Goal: Task Accomplishment & Management: Manage account settings

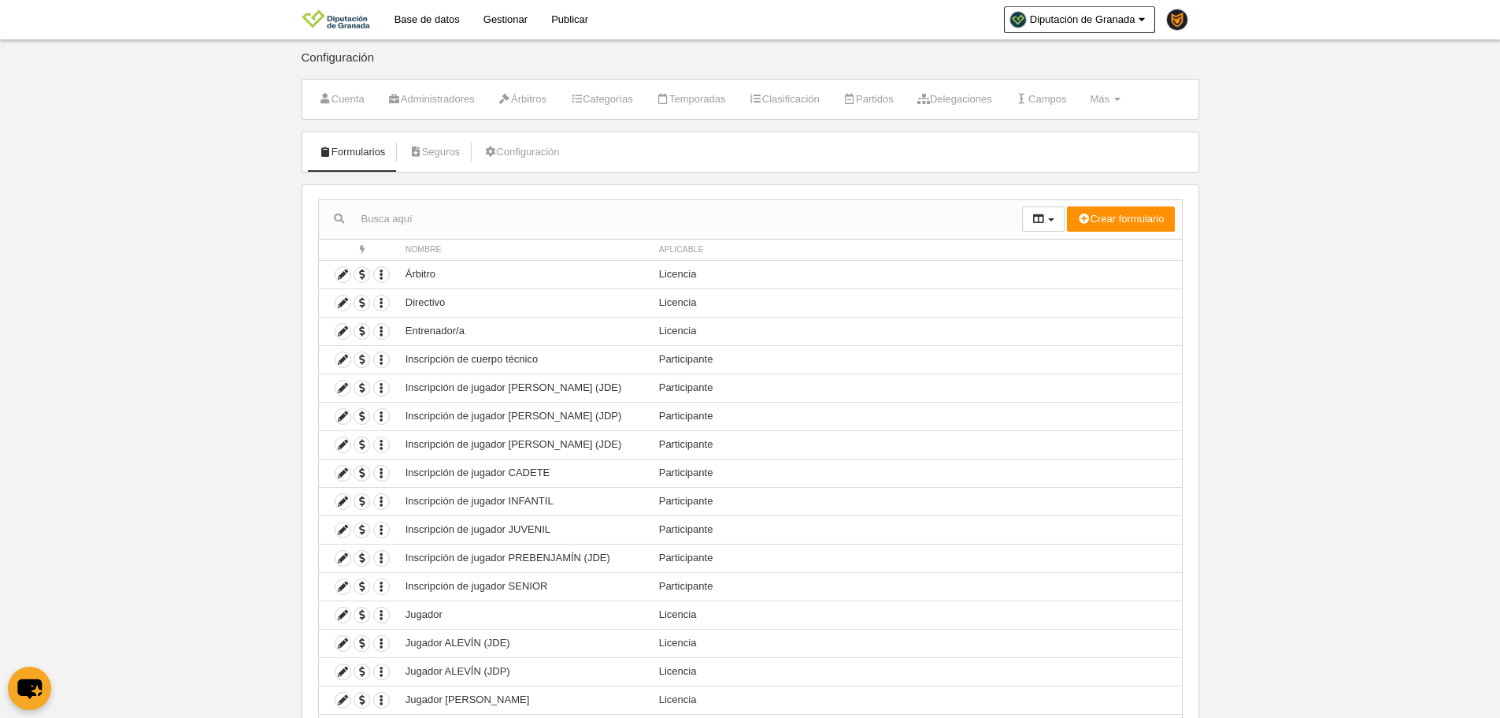
select select "500"
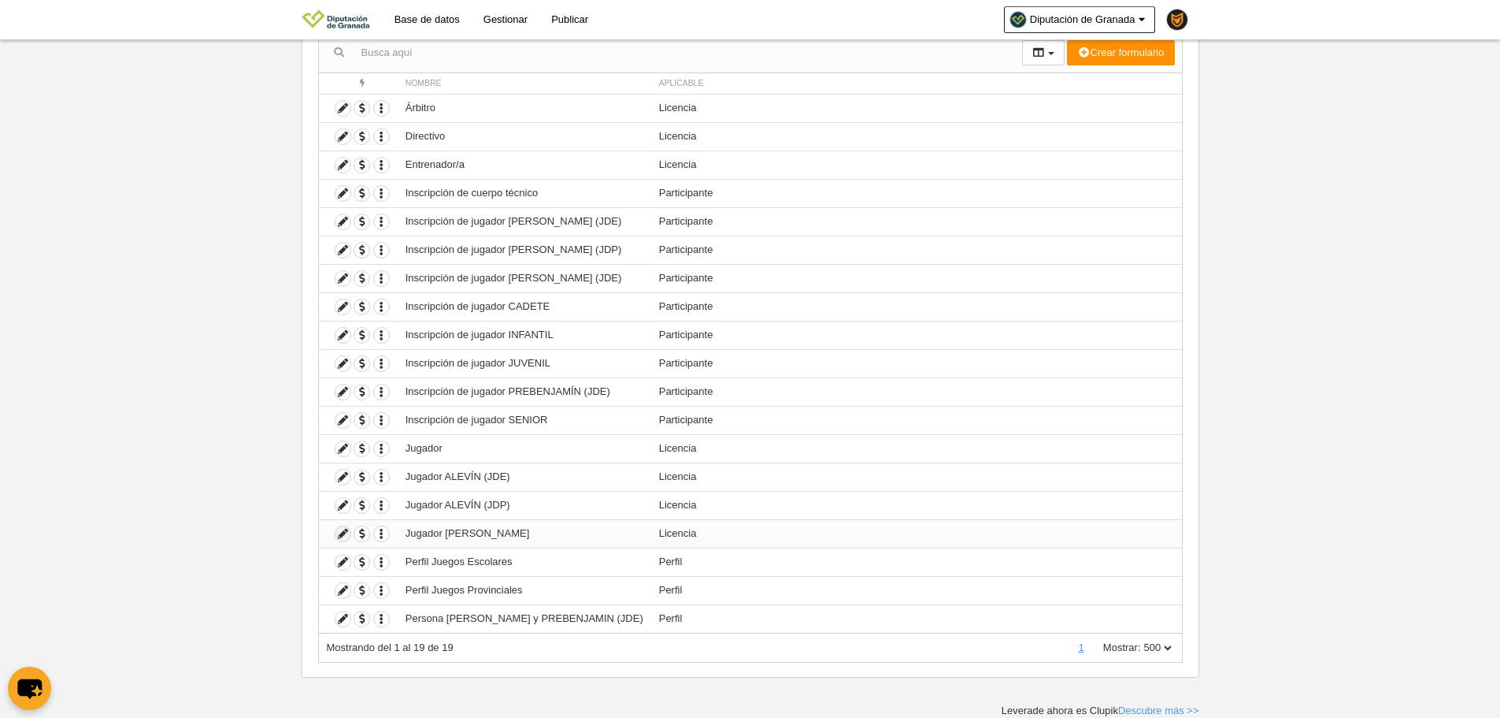
click at [336, 535] on icon at bounding box center [343, 533] width 15 height 15
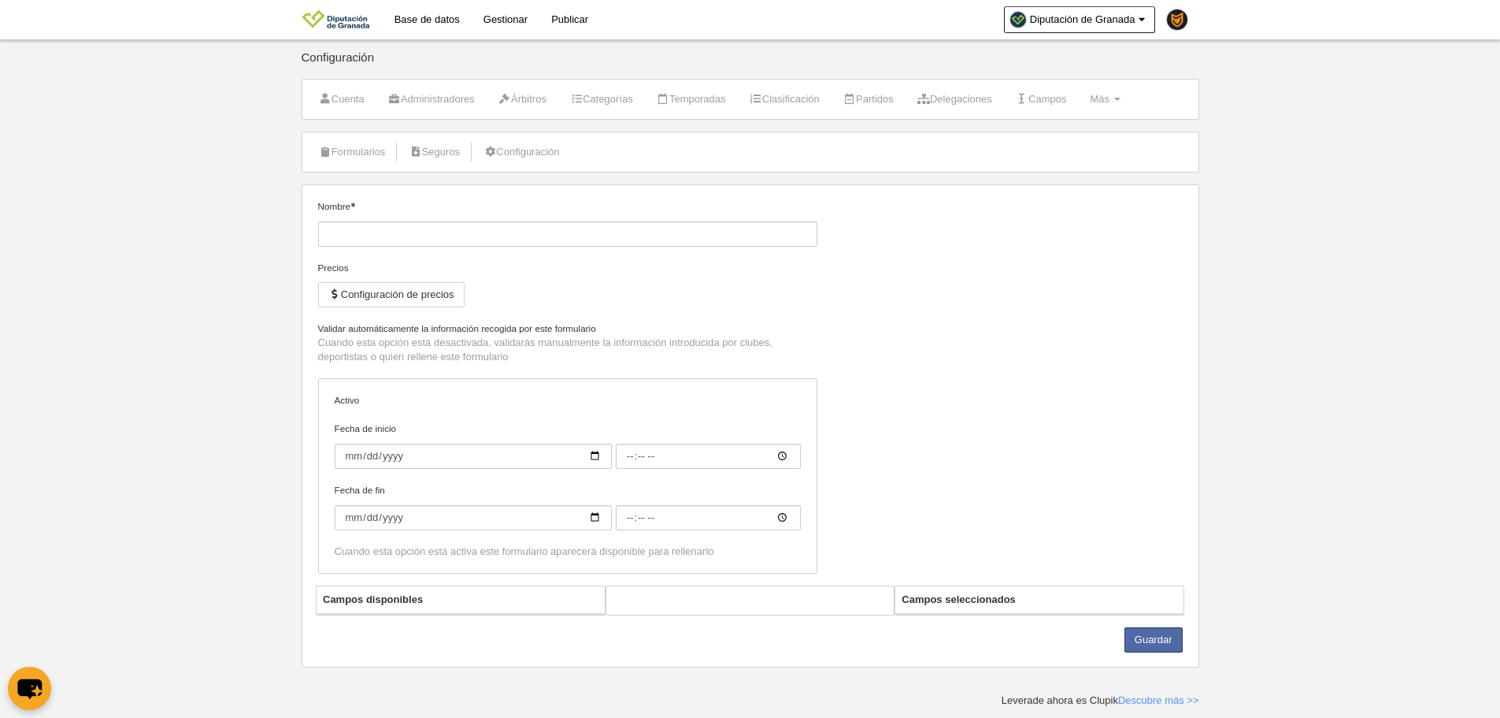
type input "Jugador BENJAMÍN y PREBENJAMÍN"
checkbox input "true"
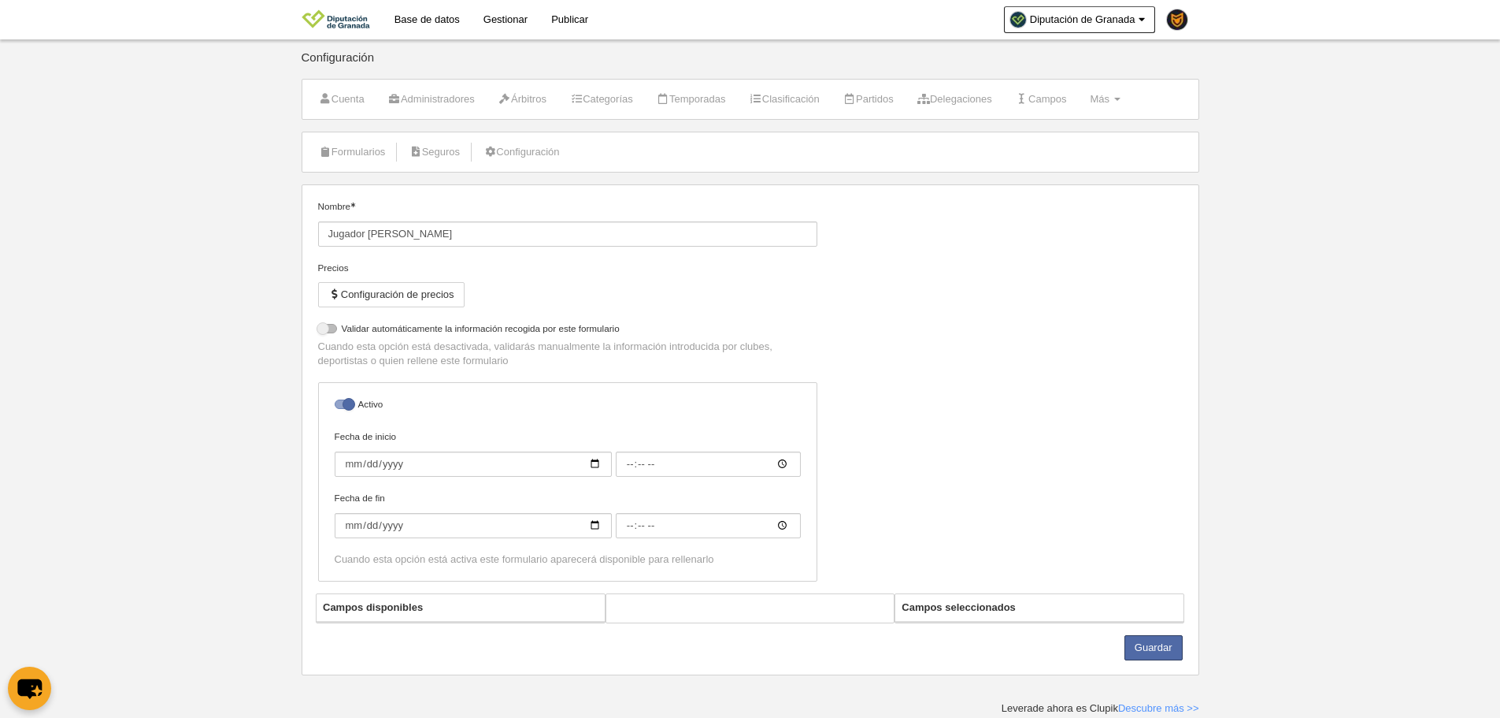
select select "selected"
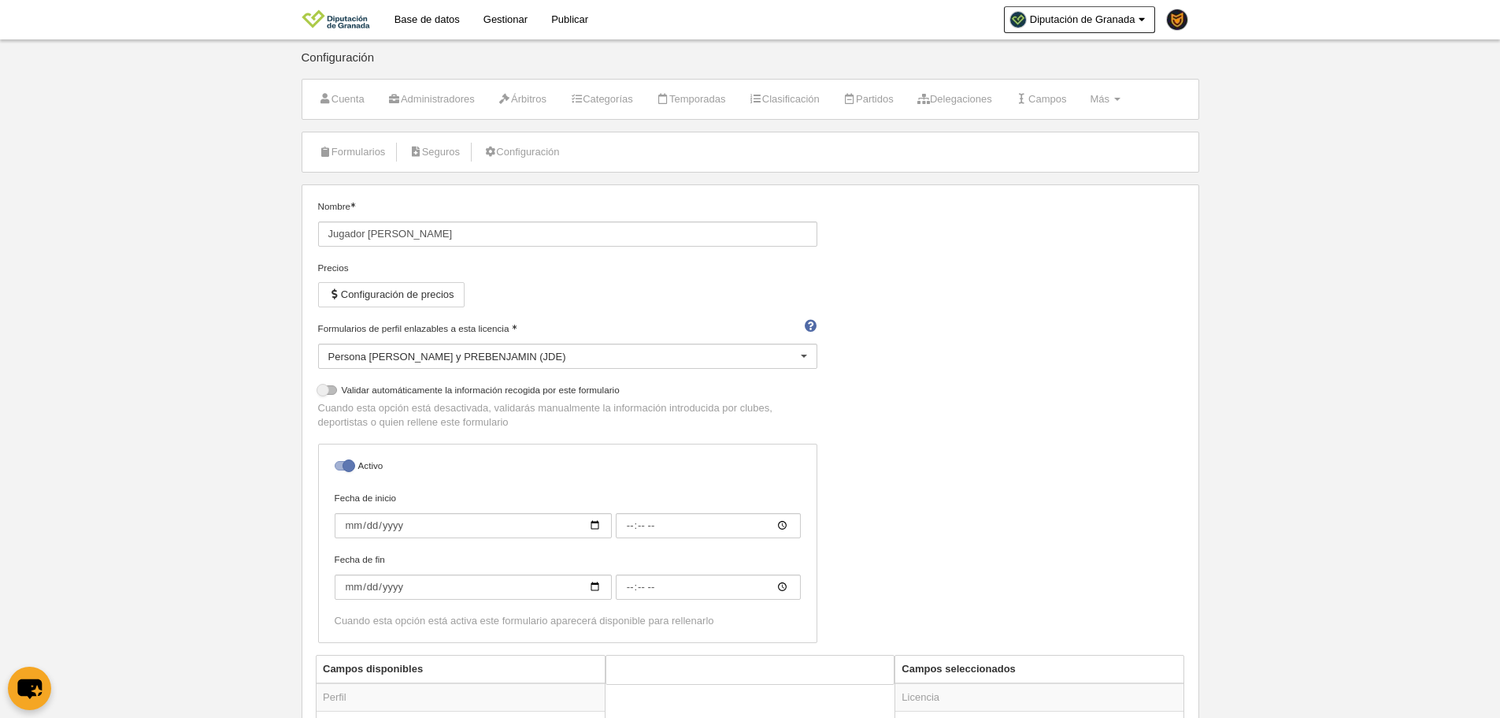
click at [342, 469] on div at bounding box center [344, 465] width 19 height 9
click at [342, 469] on input "checkbox" at bounding box center [341, 470] width 10 height 10
checkbox input "false"
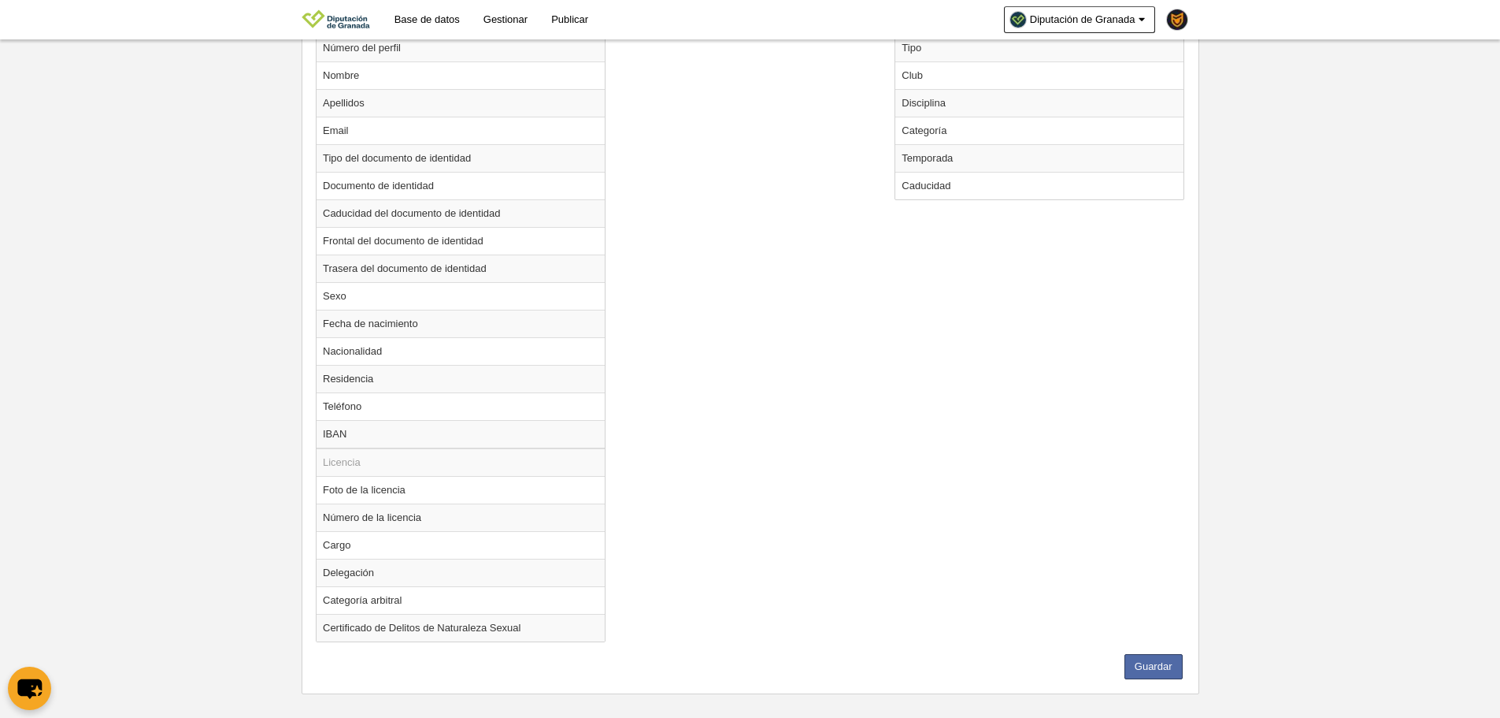
scroll to position [721, 0]
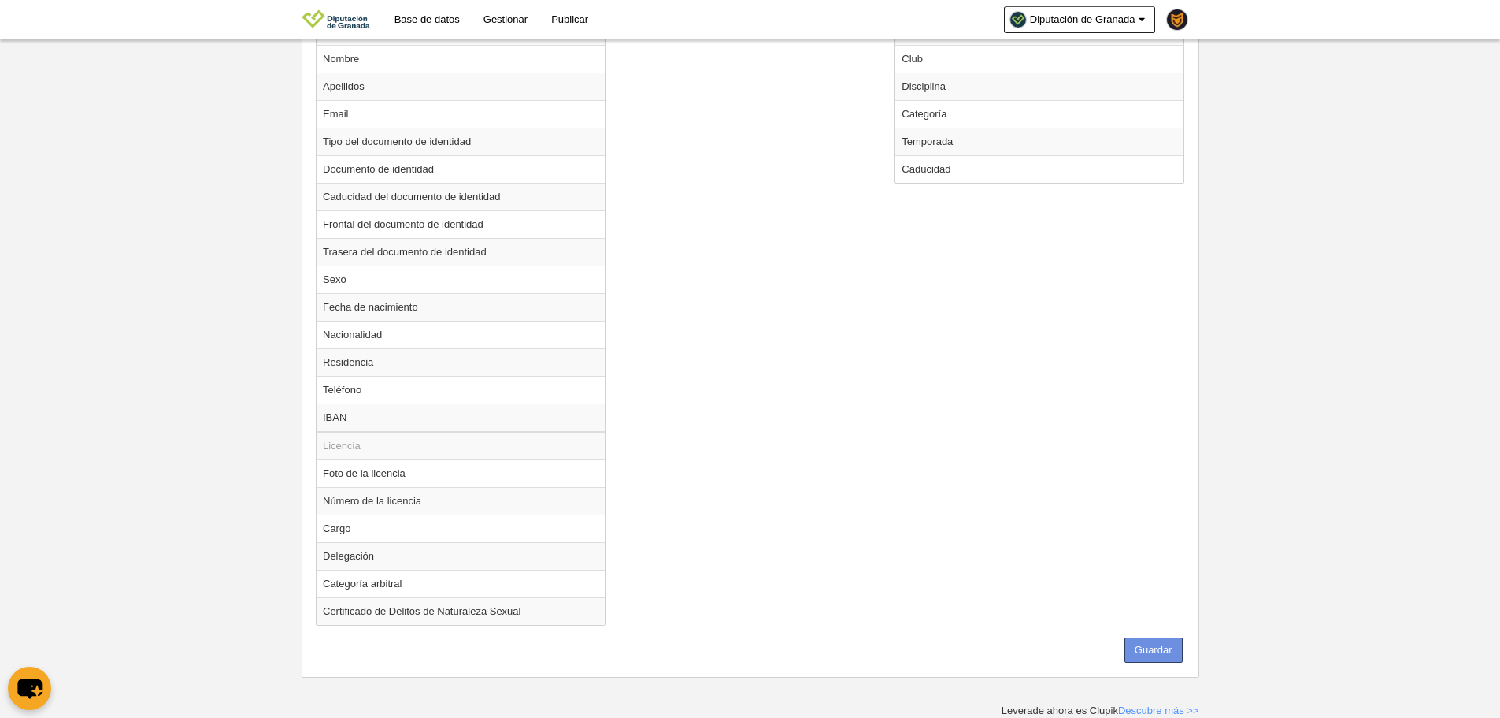
click at [1169, 652] on button "Guardar" at bounding box center [1154, 649] width 58 height 25
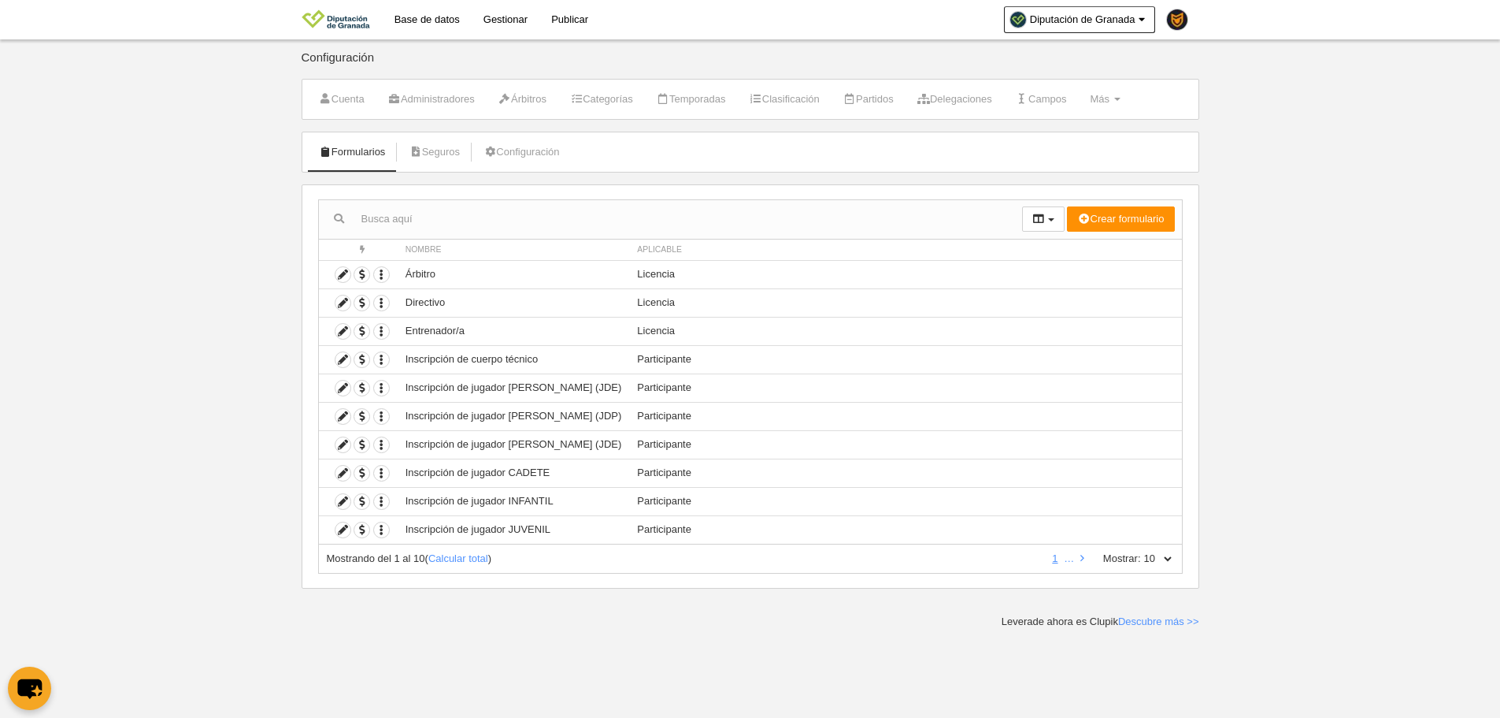
click at [1174, 553] on select "10 25 50 100 500" at bounding box center [1157, 558] width 33 height 14
select select "500"
click at [1141, 551] on select "10 25 50 100 500" at bounding box center [1157, 558] width 33 height 14
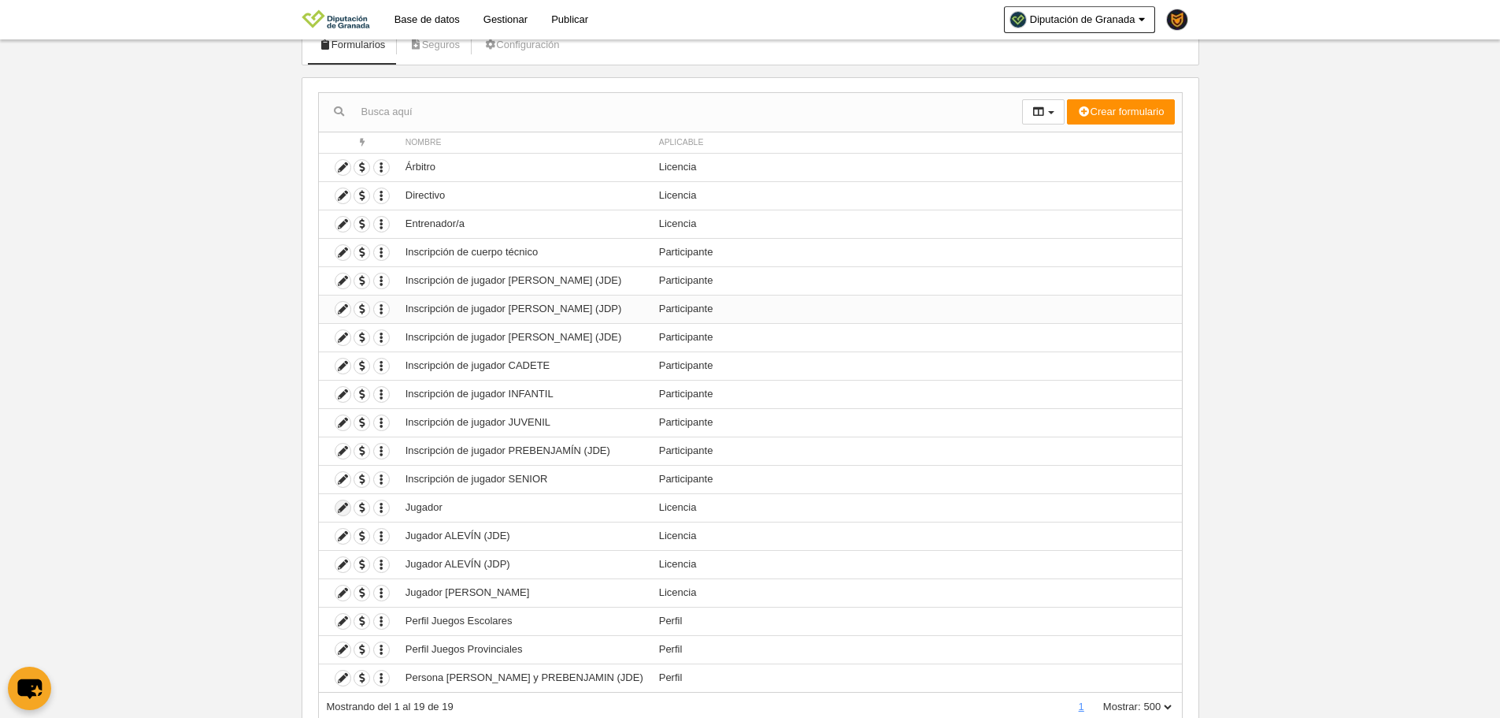
scroll to position [166, 0]
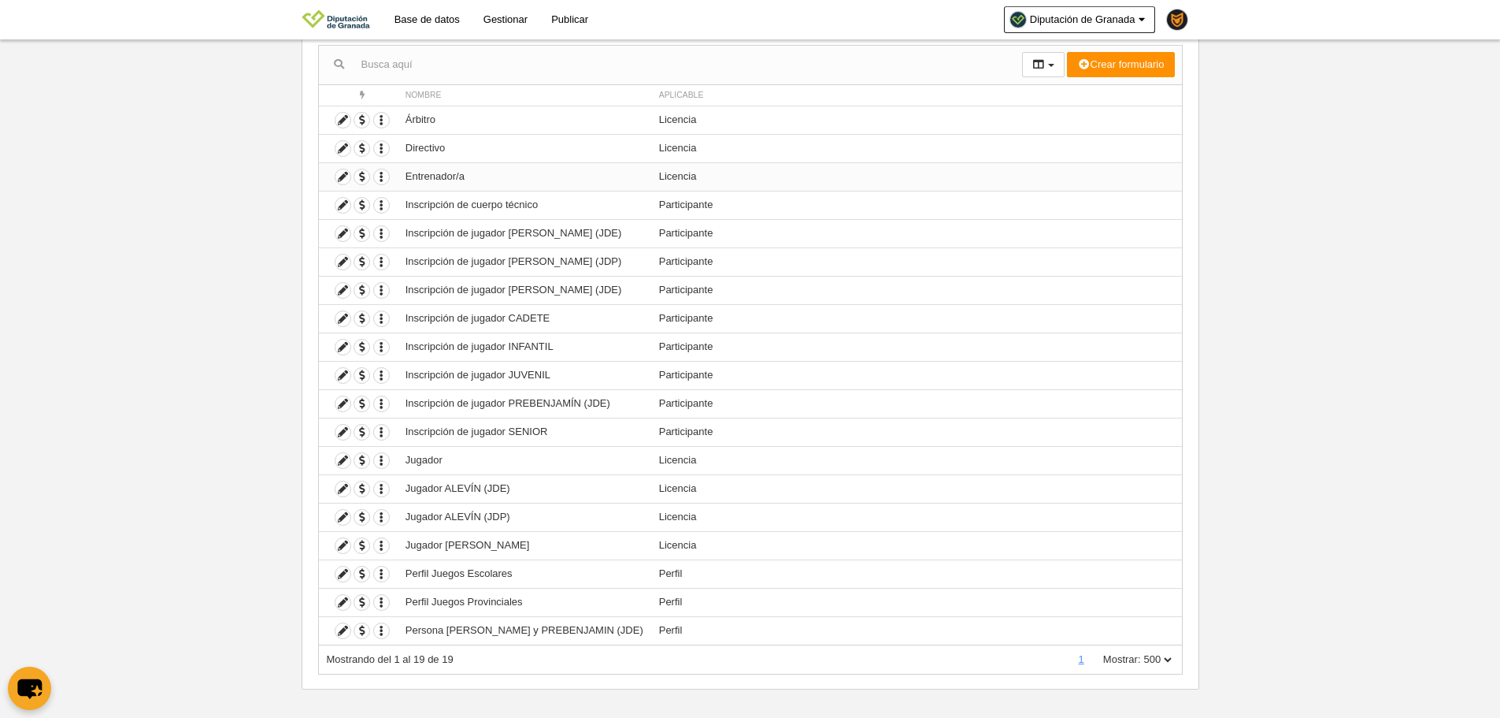
drag, startPoint x: 346, startPoint y: 174, endPoint x: 340, endPoint y: 165, distance: 10.3
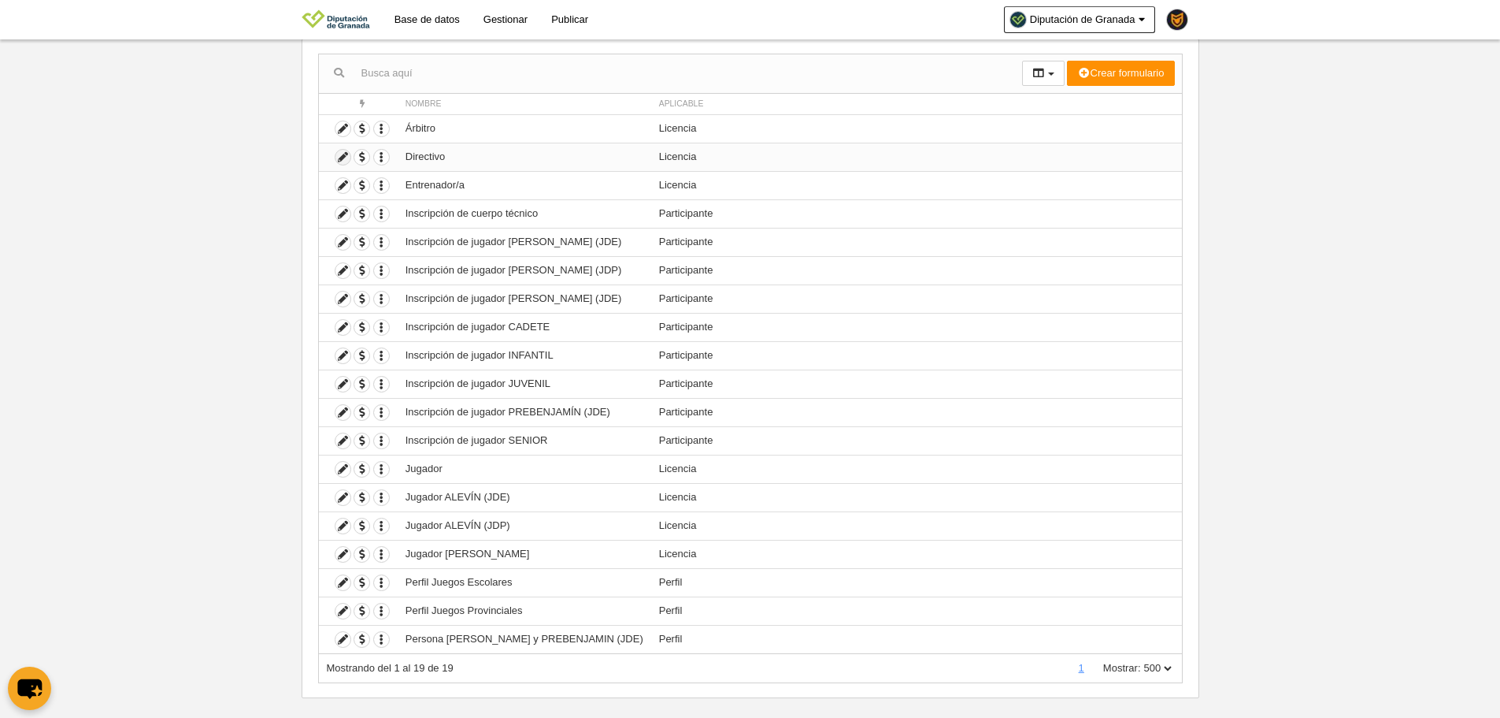
scroll to position [143, 0]
click at [343, 188] on icon at bounding box center [343, 188] width 15 height 15
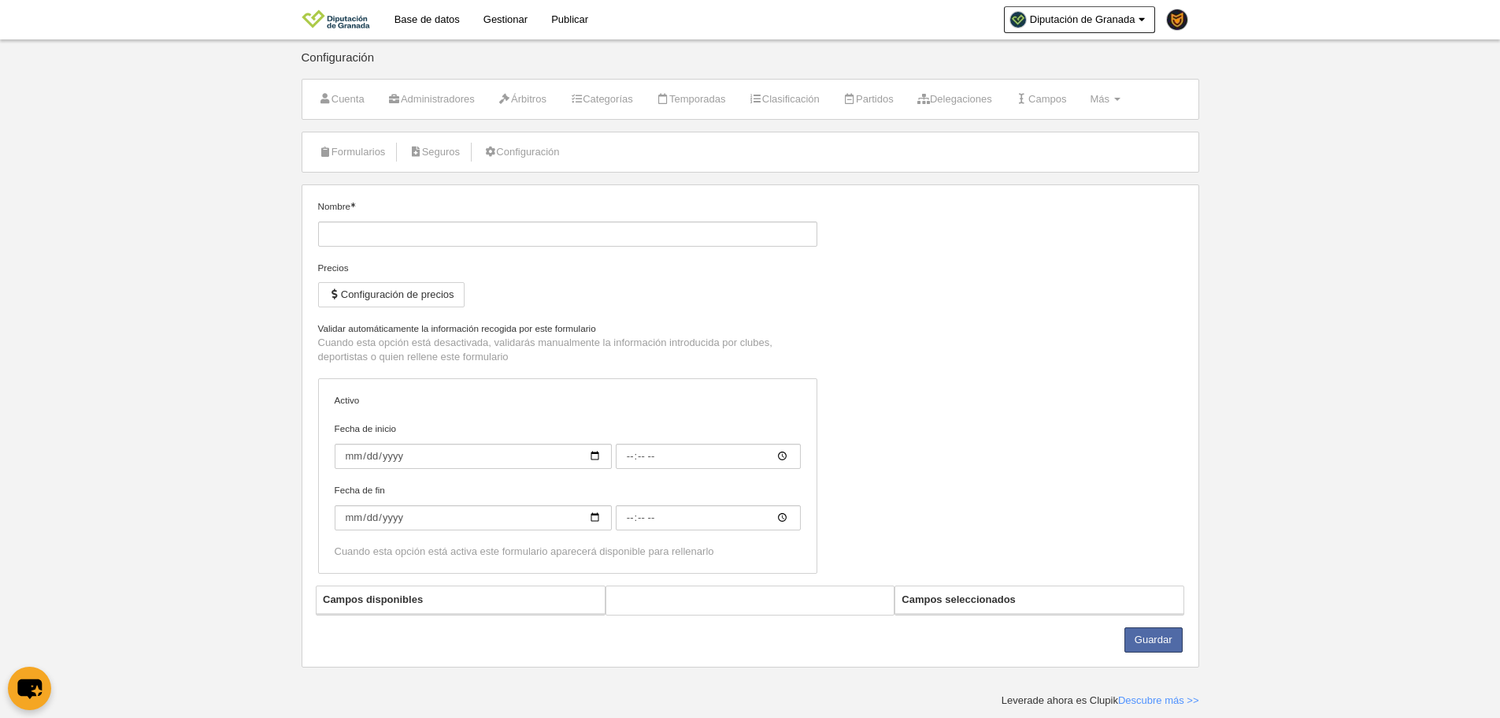
type input "Entrenador/a"
checkbox input "true"
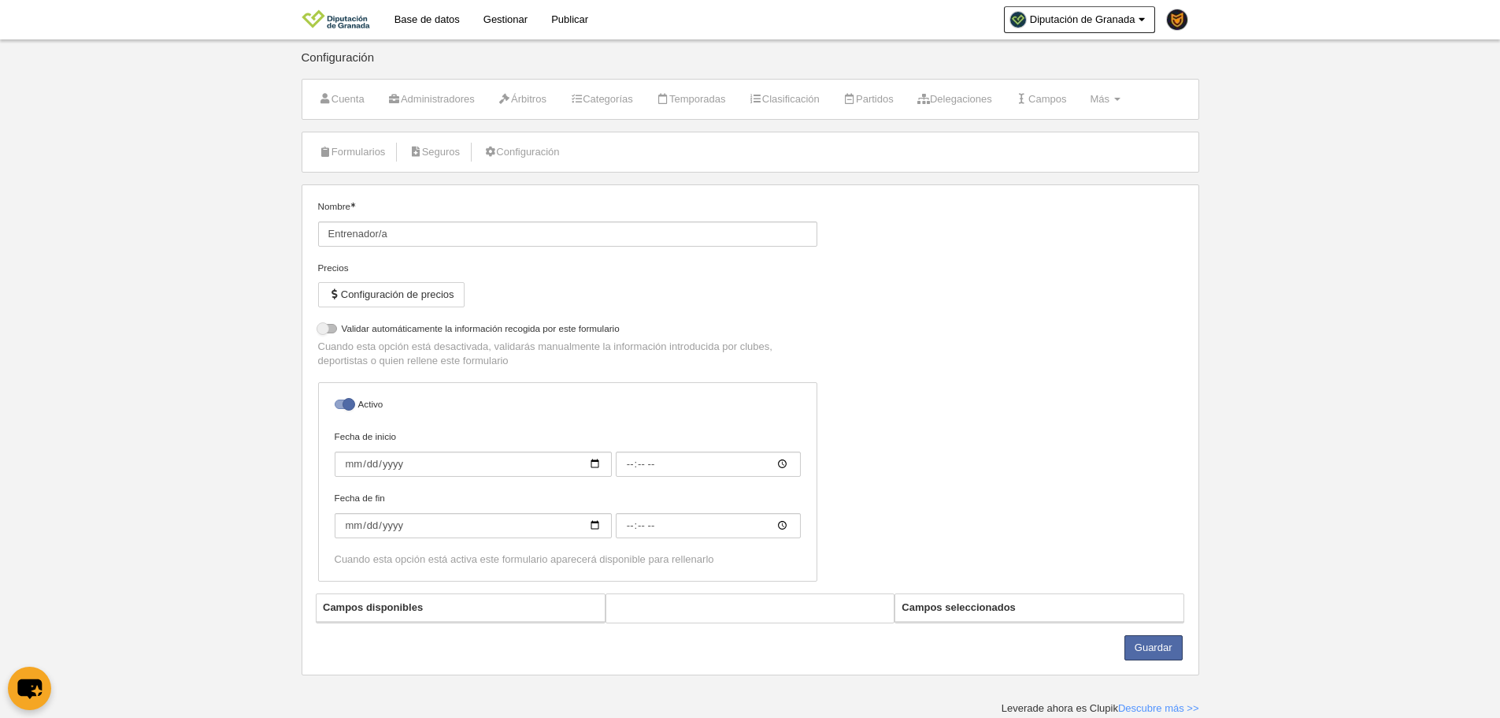
select select "selected"
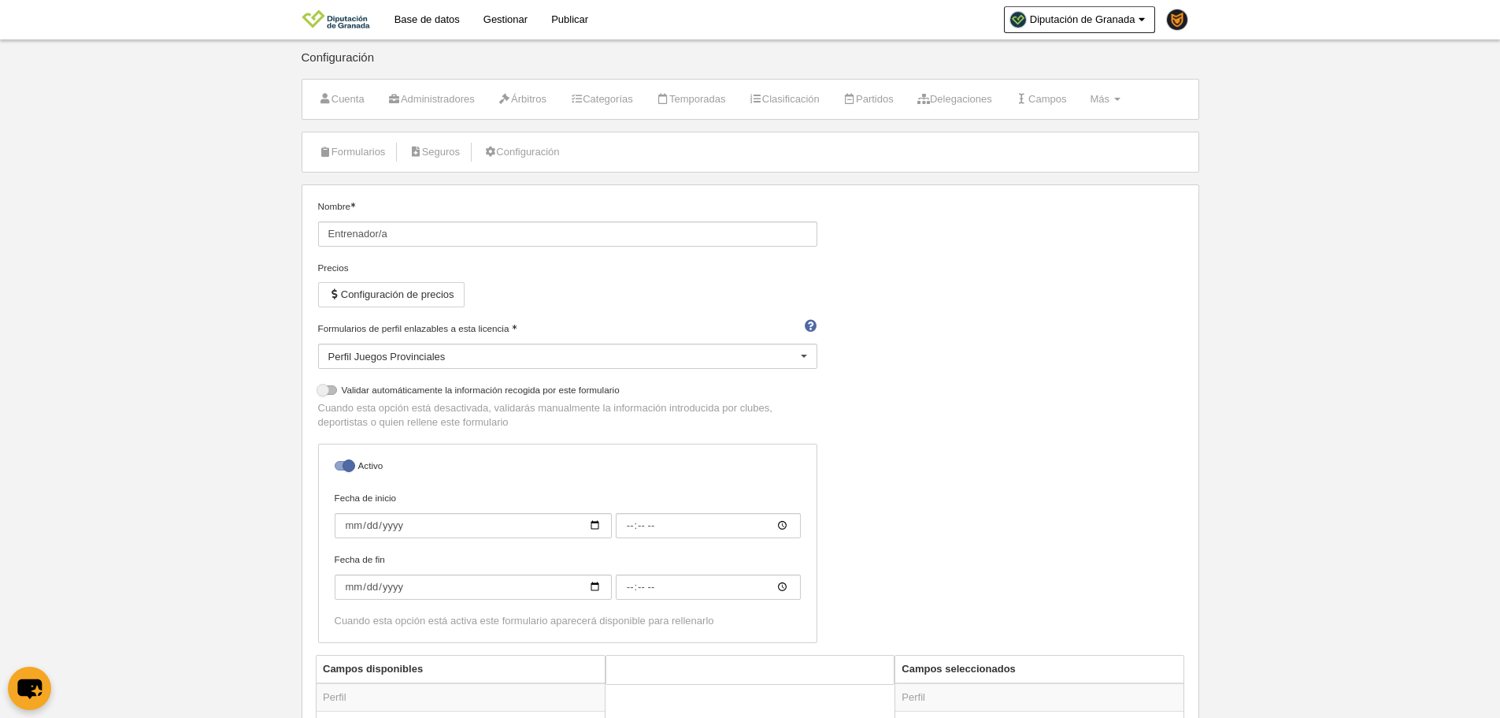
click at [387, 459] on label "Activo" at bounding box center [568, 467] width 466 height 18
click at [346, 465] on input "checkbox" at bounding box center [341, 470] width 10 height 10
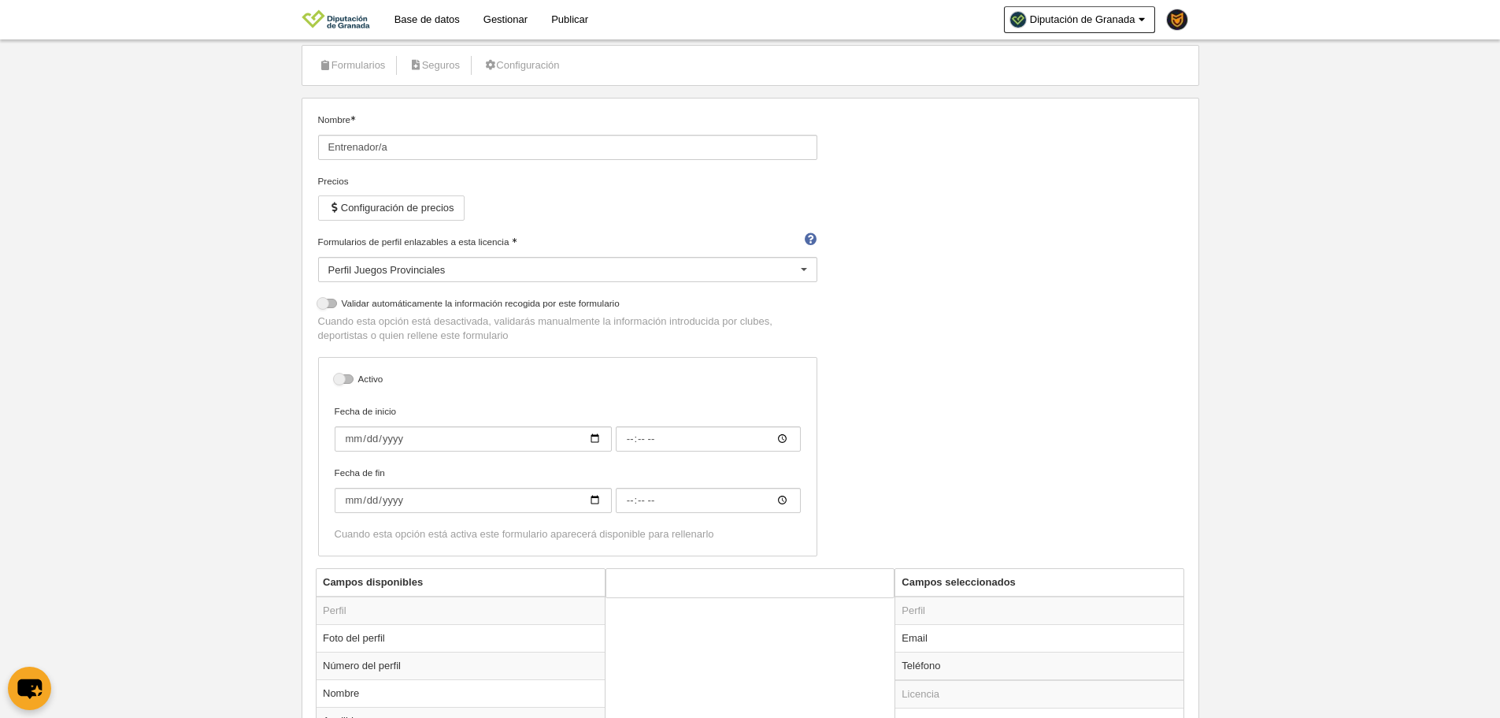
scroll to position [79, 0]
click at [362, 377] on div "Activo Fecha de inicio Fecha de fin Cuando esta opción está activa este formula…" at bounding box center [567, 464] width 499 height 199
click at [368, 381] on label "Activo" at bounding box center [568, 389] width 466 height 18
click at [346, 386] on input "checkbox" at bounding box center [341, 391] width 10 height 10
checkbox input "true"
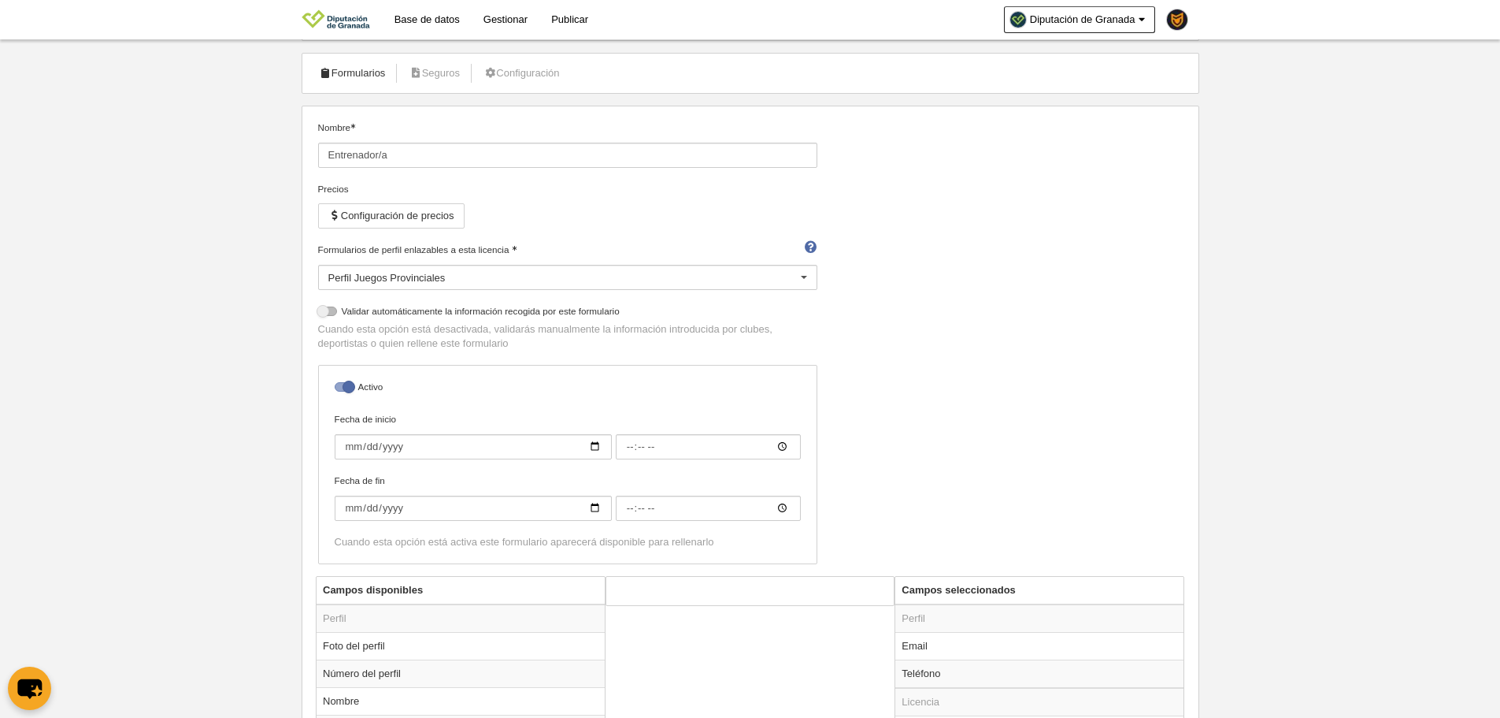
click at [364, 82] on link "Formularios" at bounding box center [352, 73] width 84 height 24
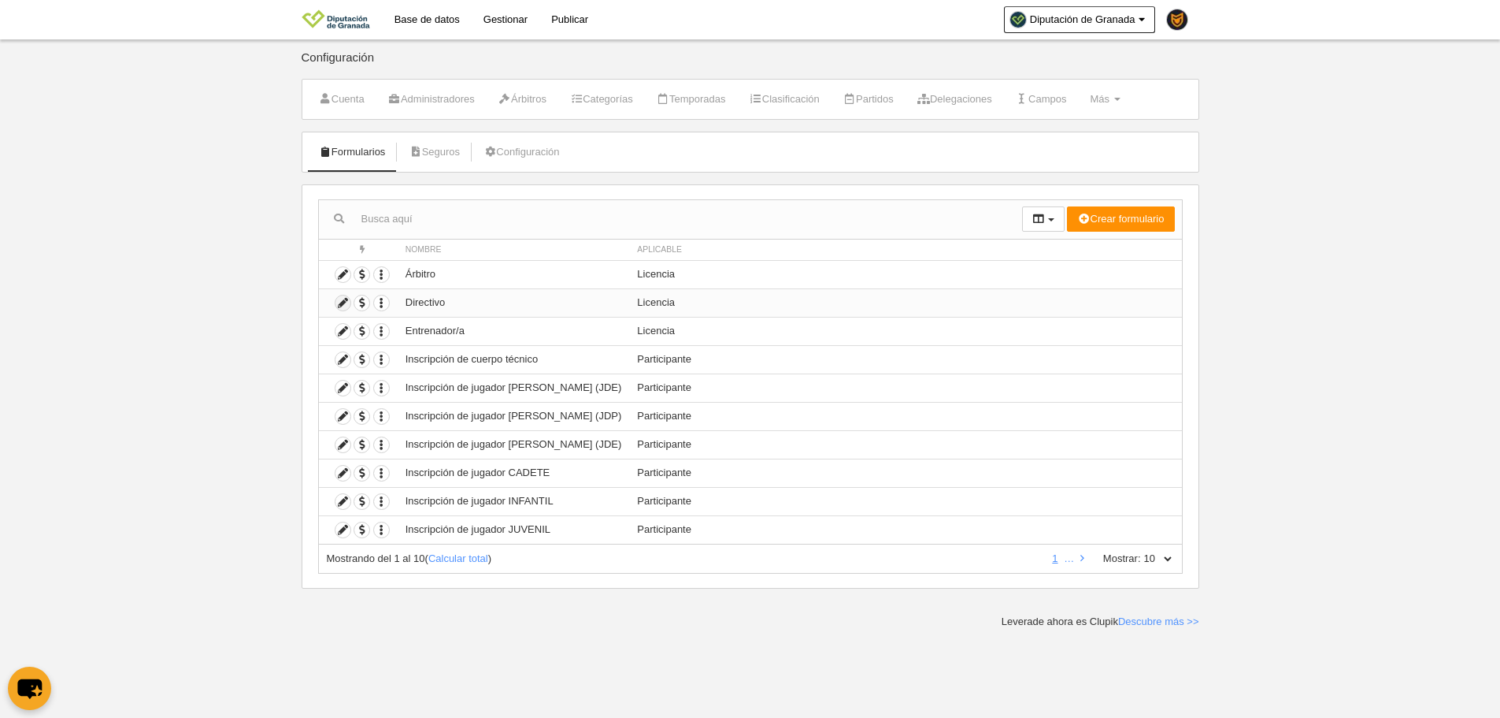
drag, startPoint x: 341, startPoint y: 291, endPoint x: 343, endPoint y: 304, distance: 12.8
click at [341, 294] on td "Duplicar formulario Borrar formulario" at bounding box center [358, 302] width 79 height 28
click at [343, 305] on icon at bounding box center [343, 302] width 15 height 15
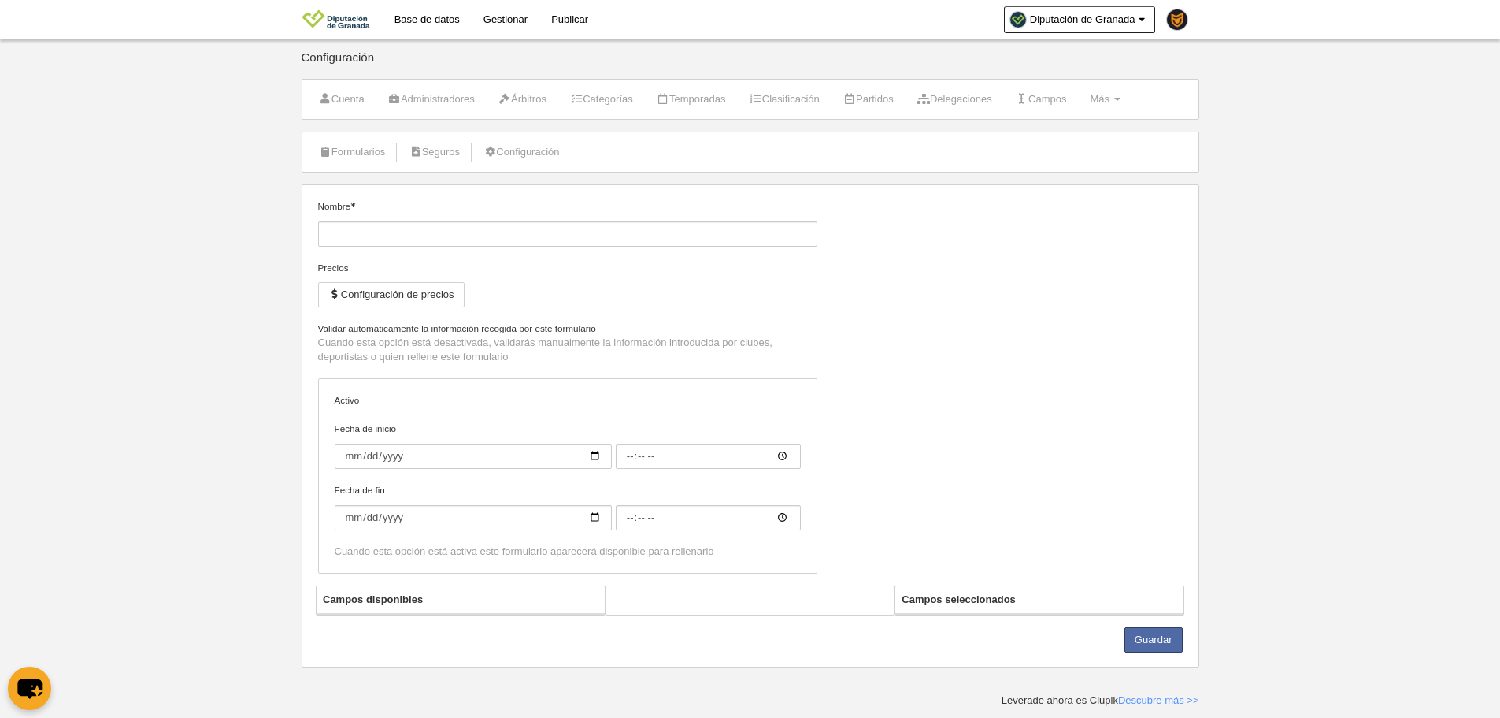
type input "Directivo"
checkbox input "true"
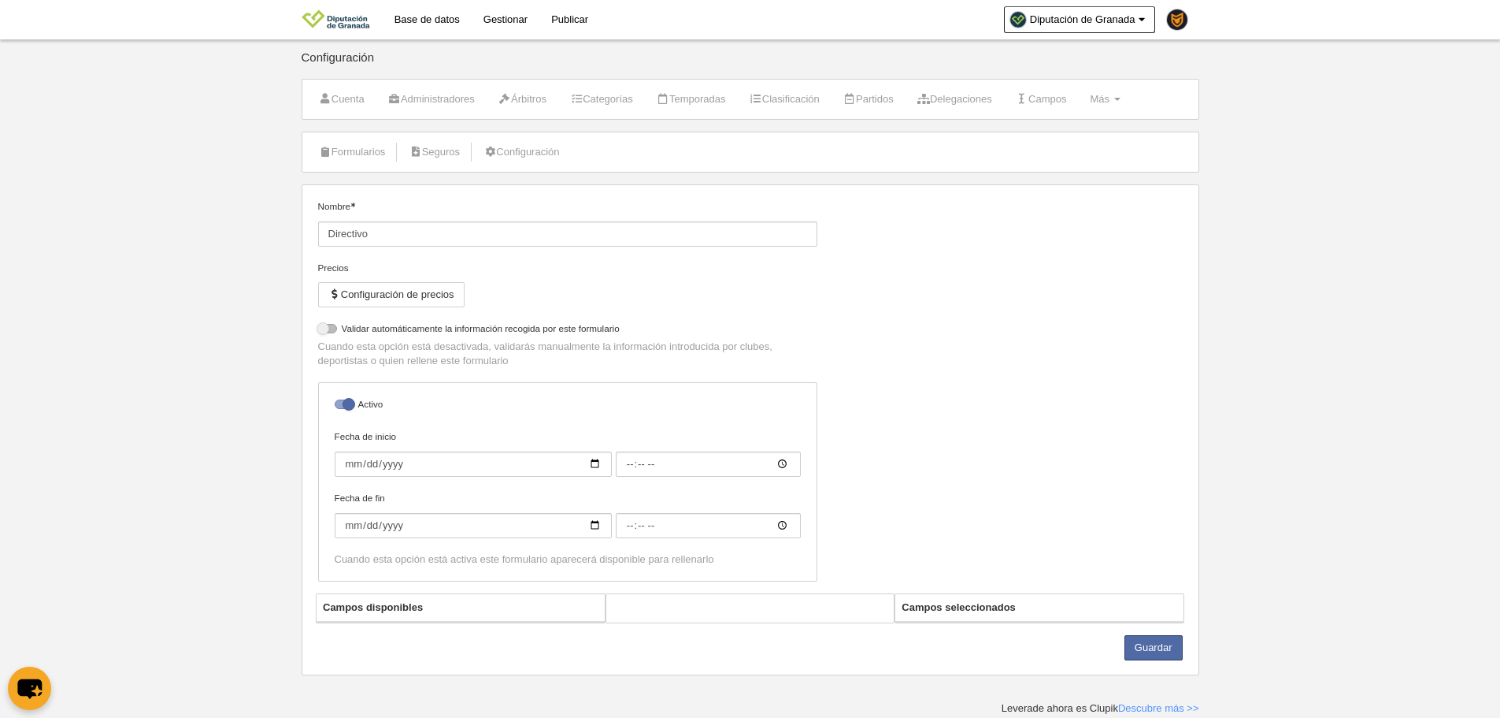
select select "selected"
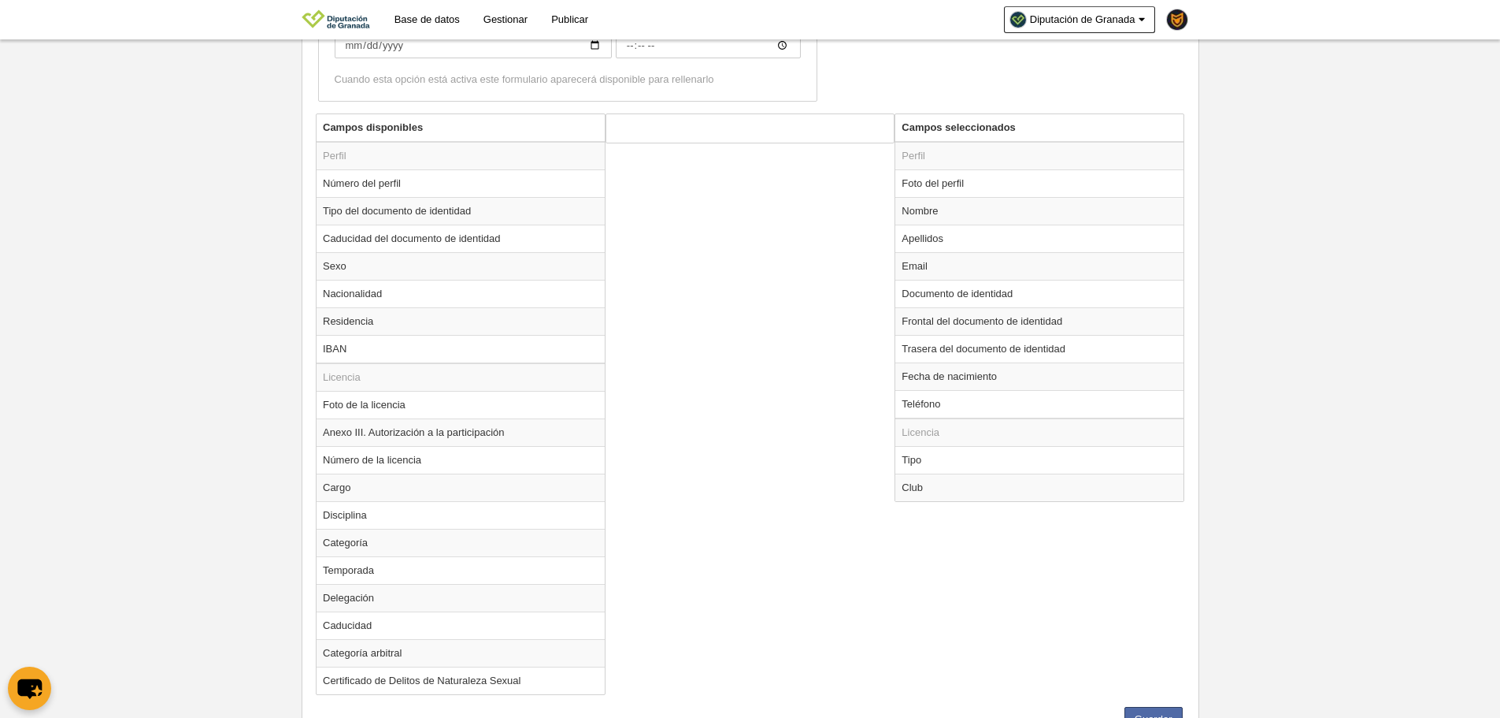
scroll to position [551, 0]
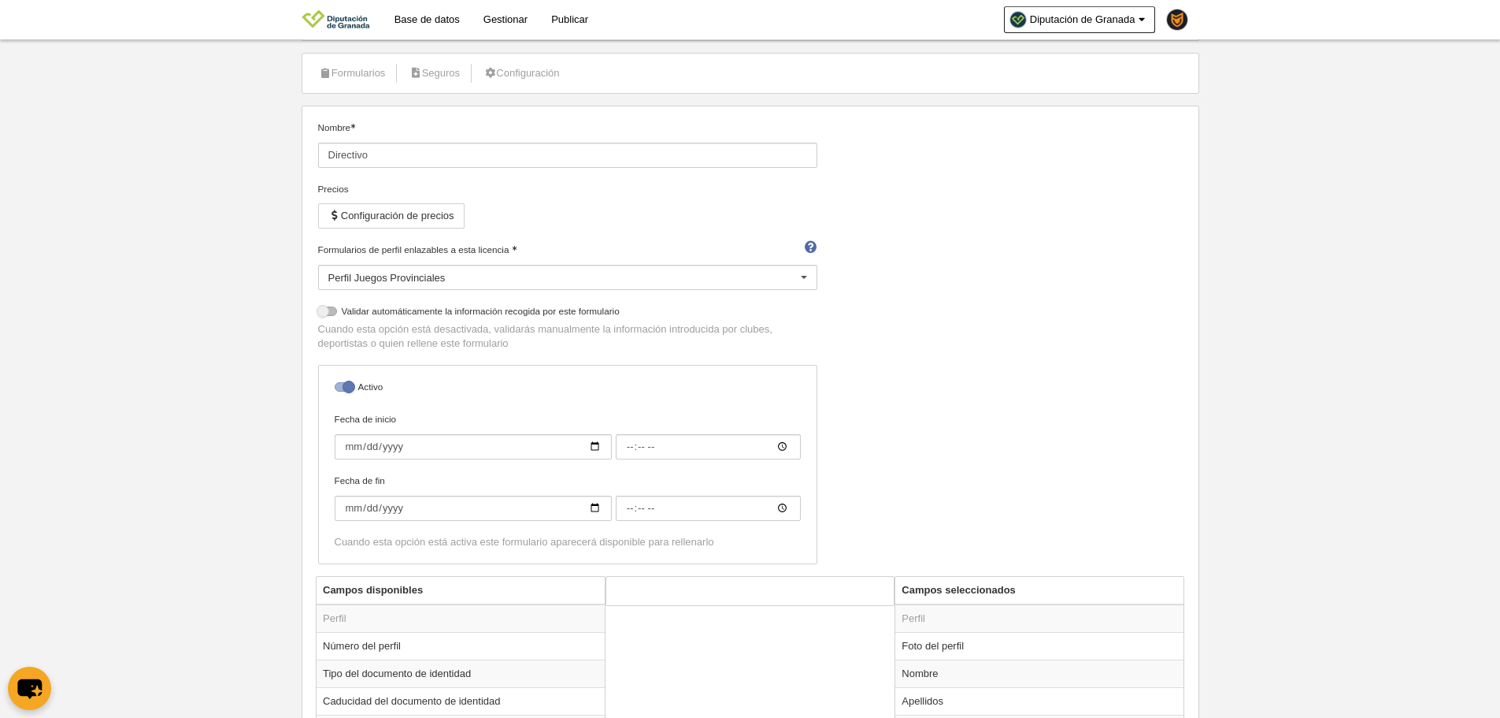
click at [353, 386] on div at bounding box center [344, 386] width 19 height 9
click at [346, 386] on input "checkbox" at bounding box center [341, 391] width 10 height 10
checkbox input "false"
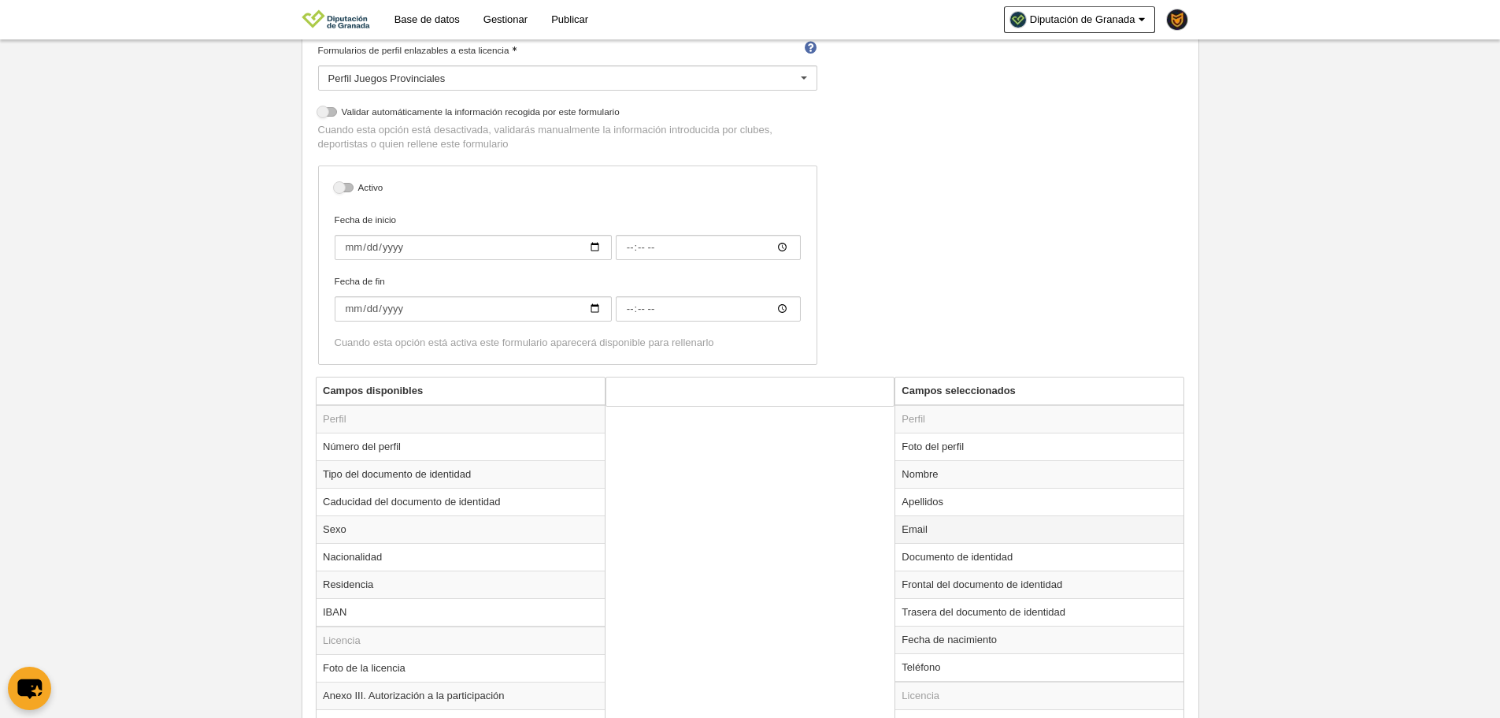
scroll to position [610, 0]
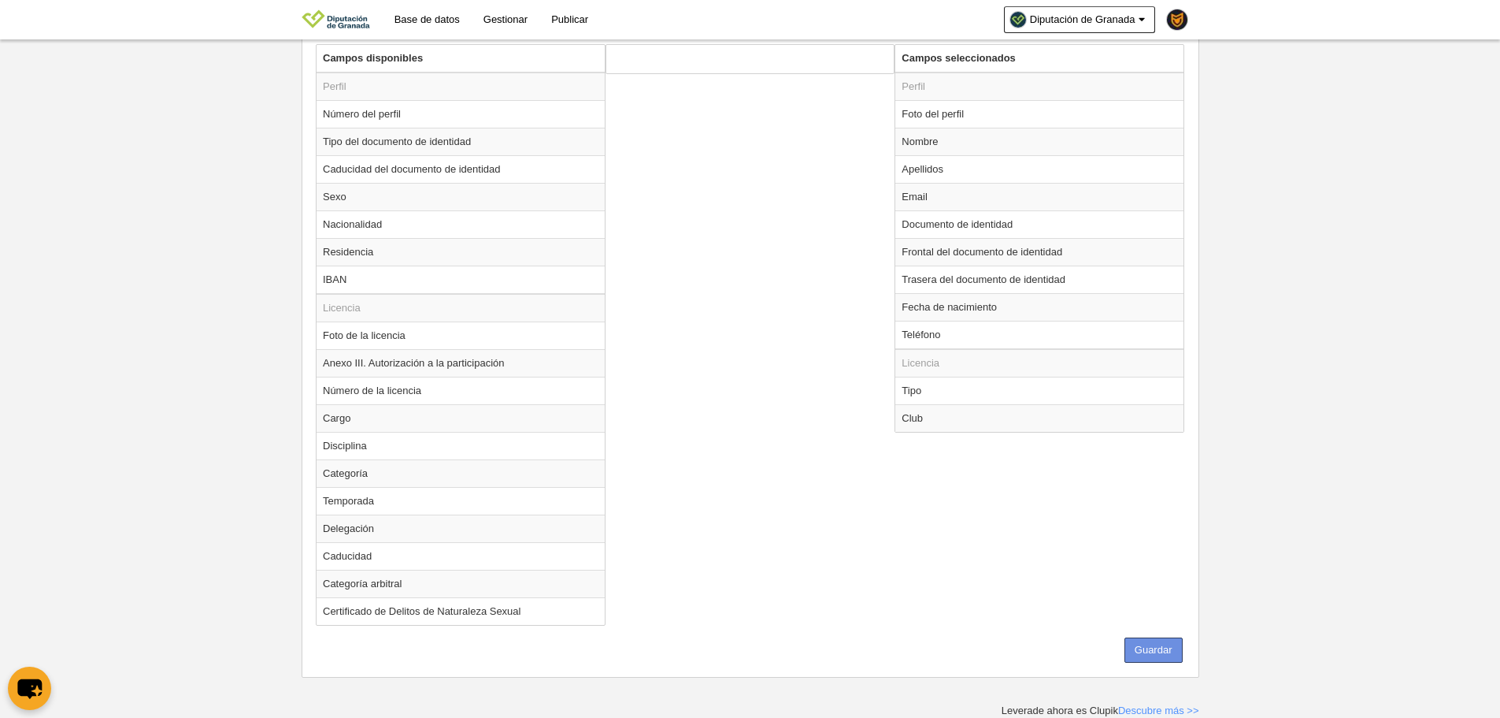
click at [1154, 640] on button "Guardar" at bounding box center [1154, 649] width 58 height 25
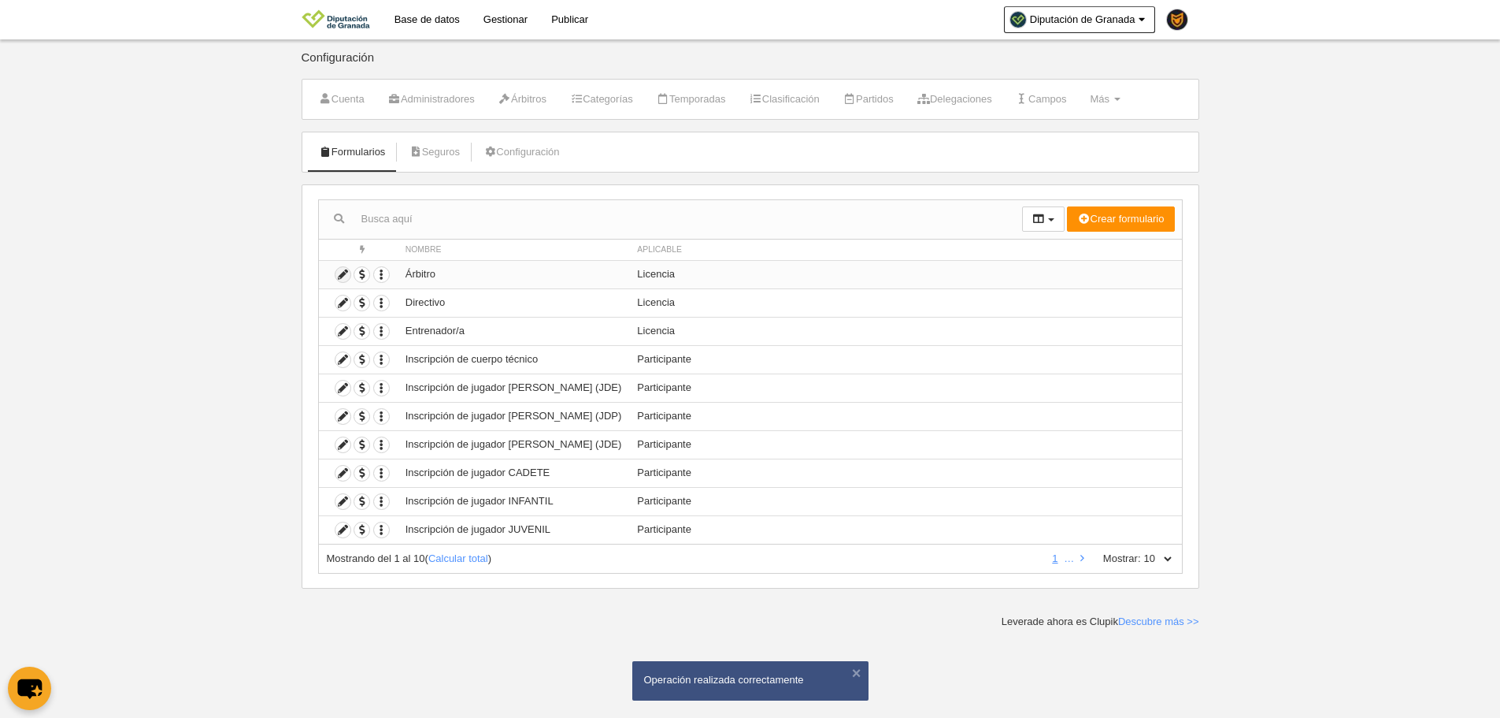
click at [343, 277] on icon at bounding box center [343, 274] width 15 height 15
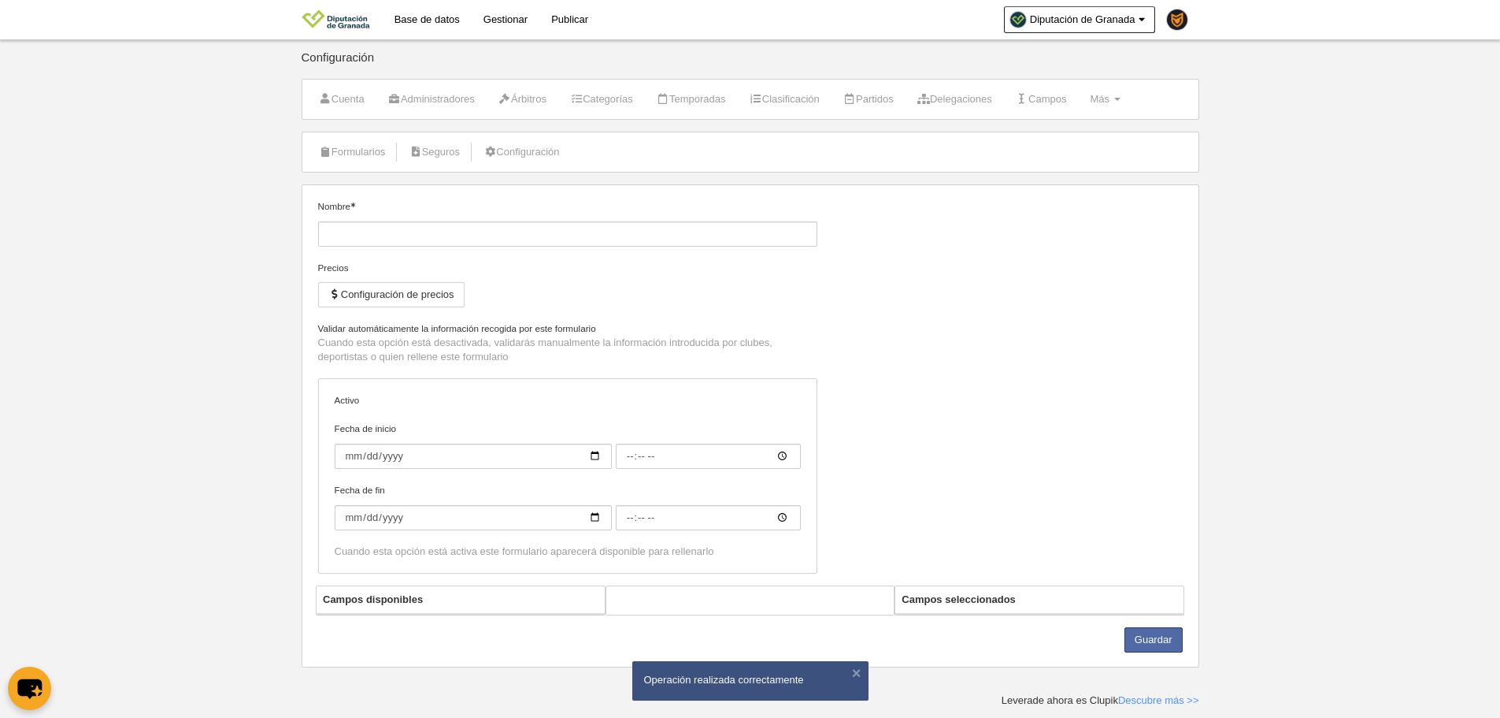
type input "Árbitro"
checkbox input "true"
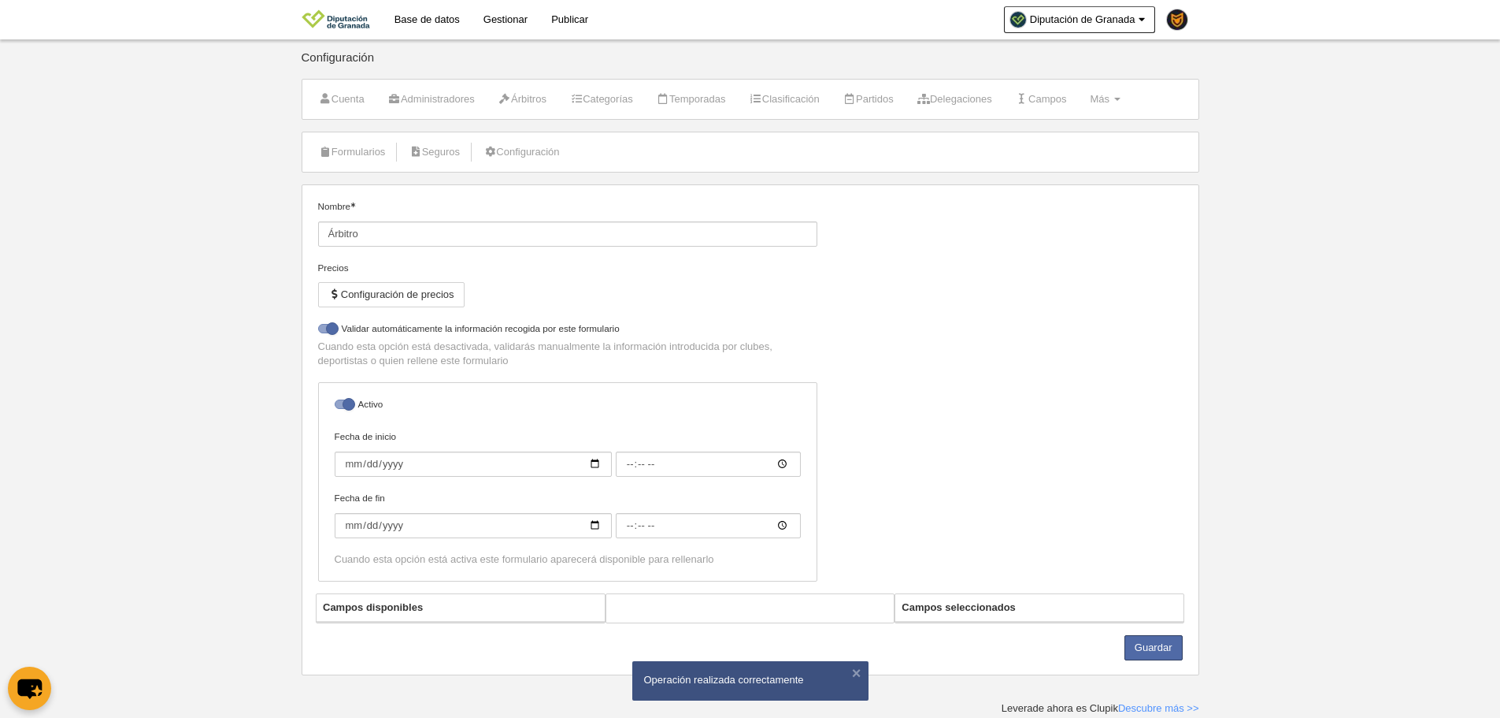
select select "selected"
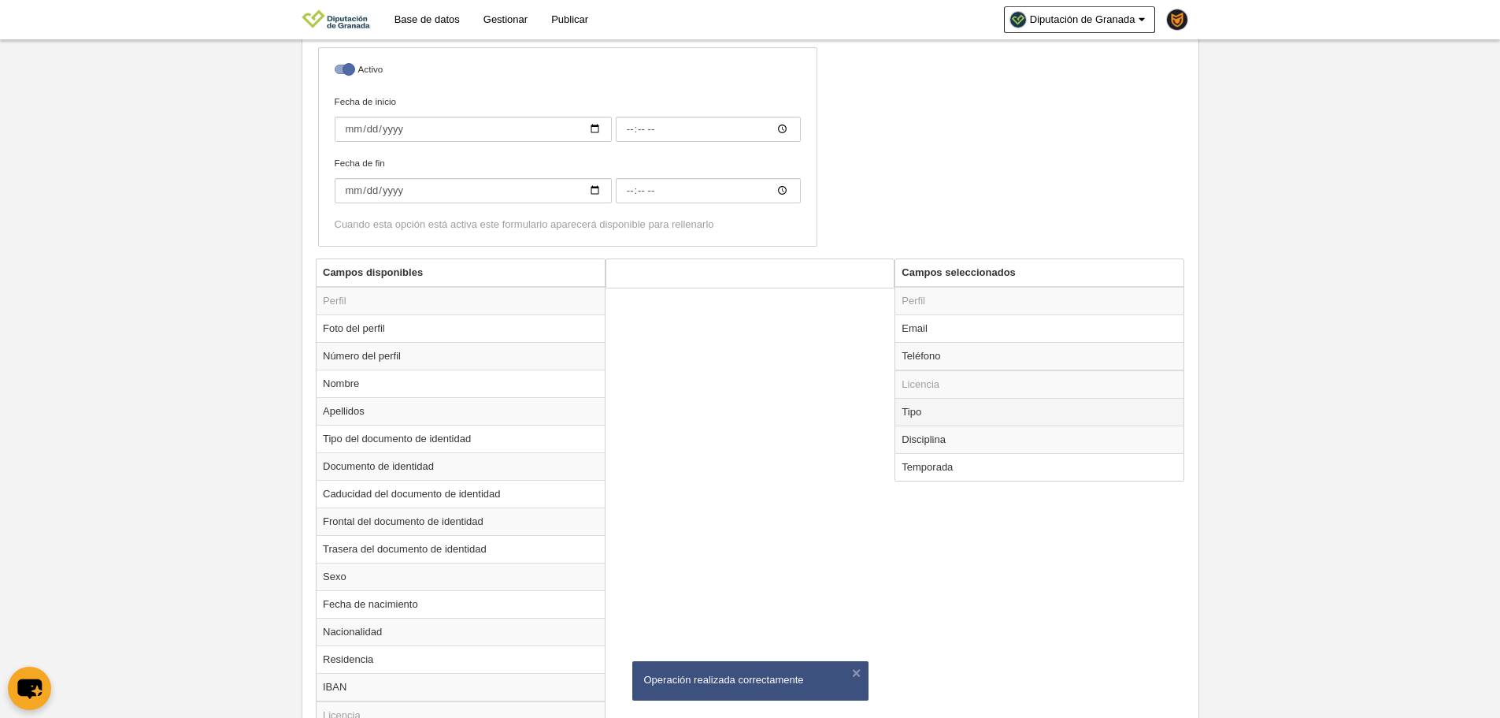
scroll to position [295, 0]
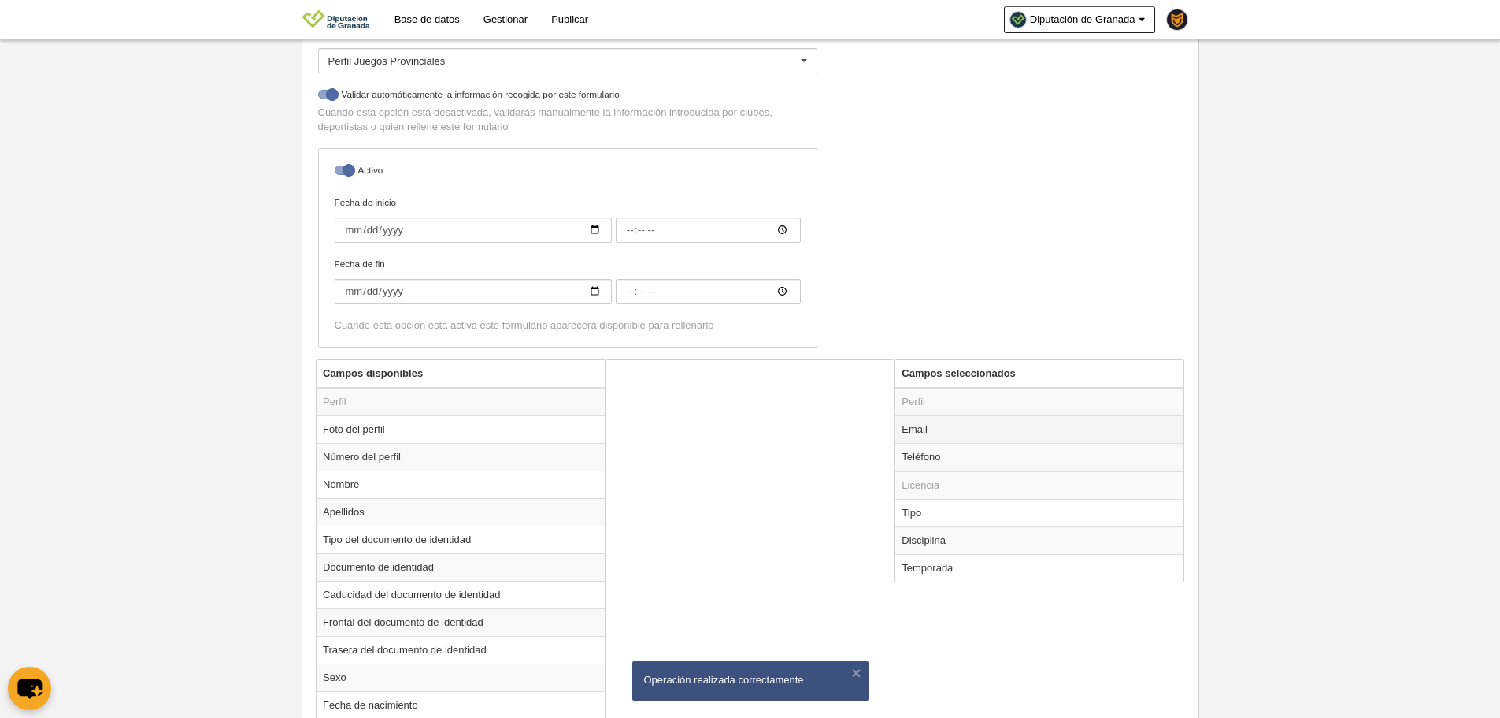
click at [959, 436] on td "Email" at bounding box center [1040, 429] width 288 height 28
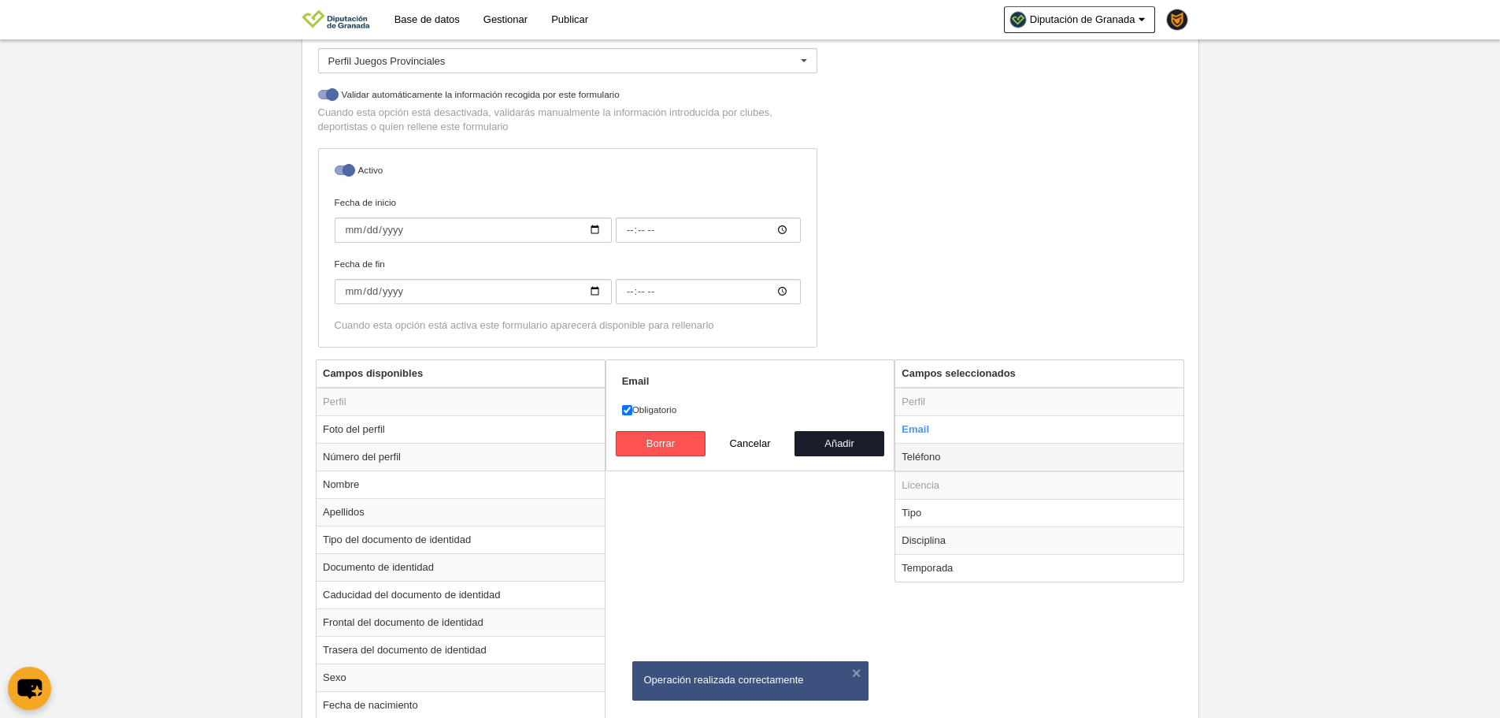
click at [958, 456] on td "Teléfono" at bounding box center [1040, 457] width 288 height 28
radio input "false"
click at [770, 439] on button "Cancelar" at bounding box center [751, 443] width 90 height 25
radio input "false"
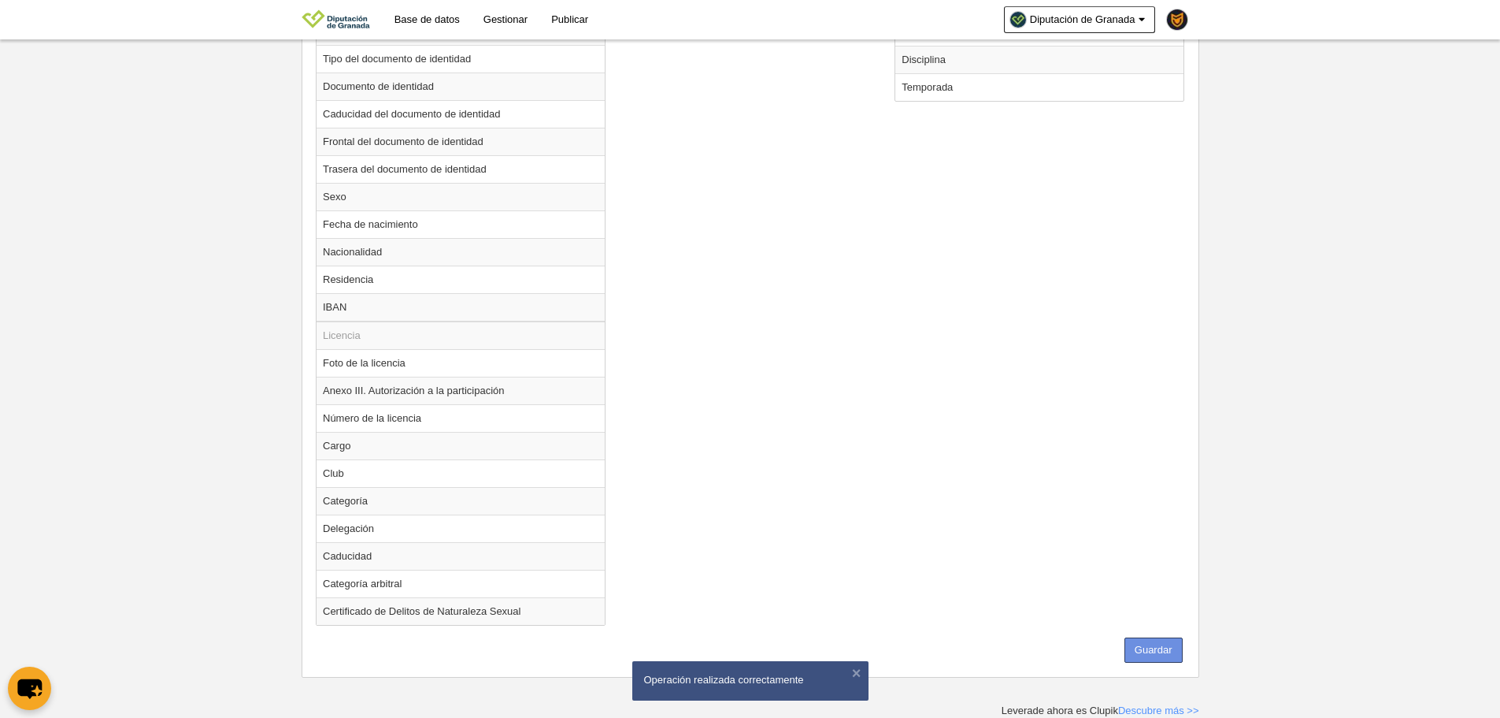
click at [1164, 651] on button "Guardar" at bounding box center [1154, 649] width 58 height 25
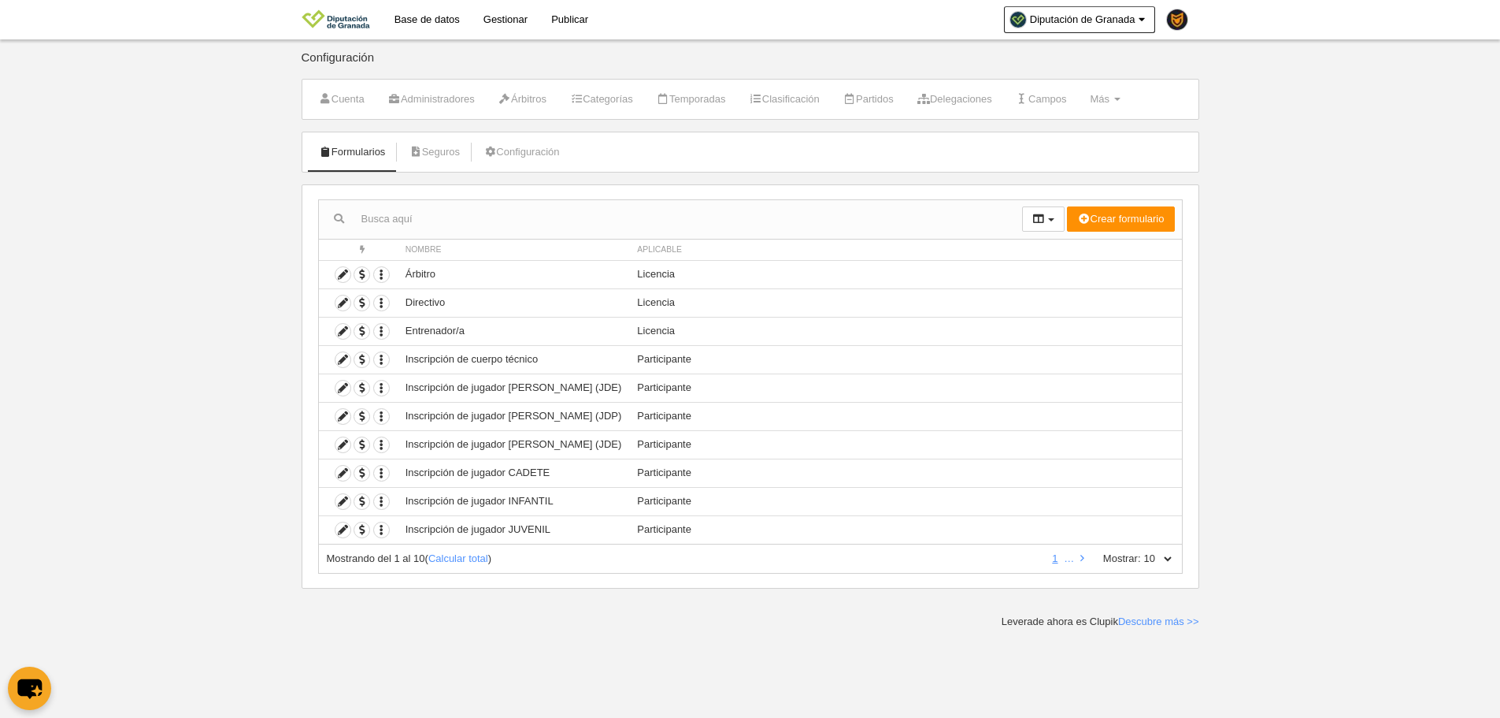
click at [1187, 551] on div "Acciones Nombre Aplicable Crear formulario Perfil Licencia Participante Accione…" at bounding box center [751, 386] width 898 height 404
click at [1177, 556] on div "Mostrando del 1 al 10 ( Calcular total ) 1 … Mostrar: 10 25 50 100 500" at bounding box center [750, 558] width 865 height 29
click at [1171, 567] on div "Mostrando del 1 al 10 ( Calcular total ) 1 … Mostrar: 10 25 50 100 500" at bounding box center [750, 558] width 865 height 29
click at [1171, 558] on select "10 25 50 100 500" at bounding box center [1157, 558] width 33 height 14
select select "500"
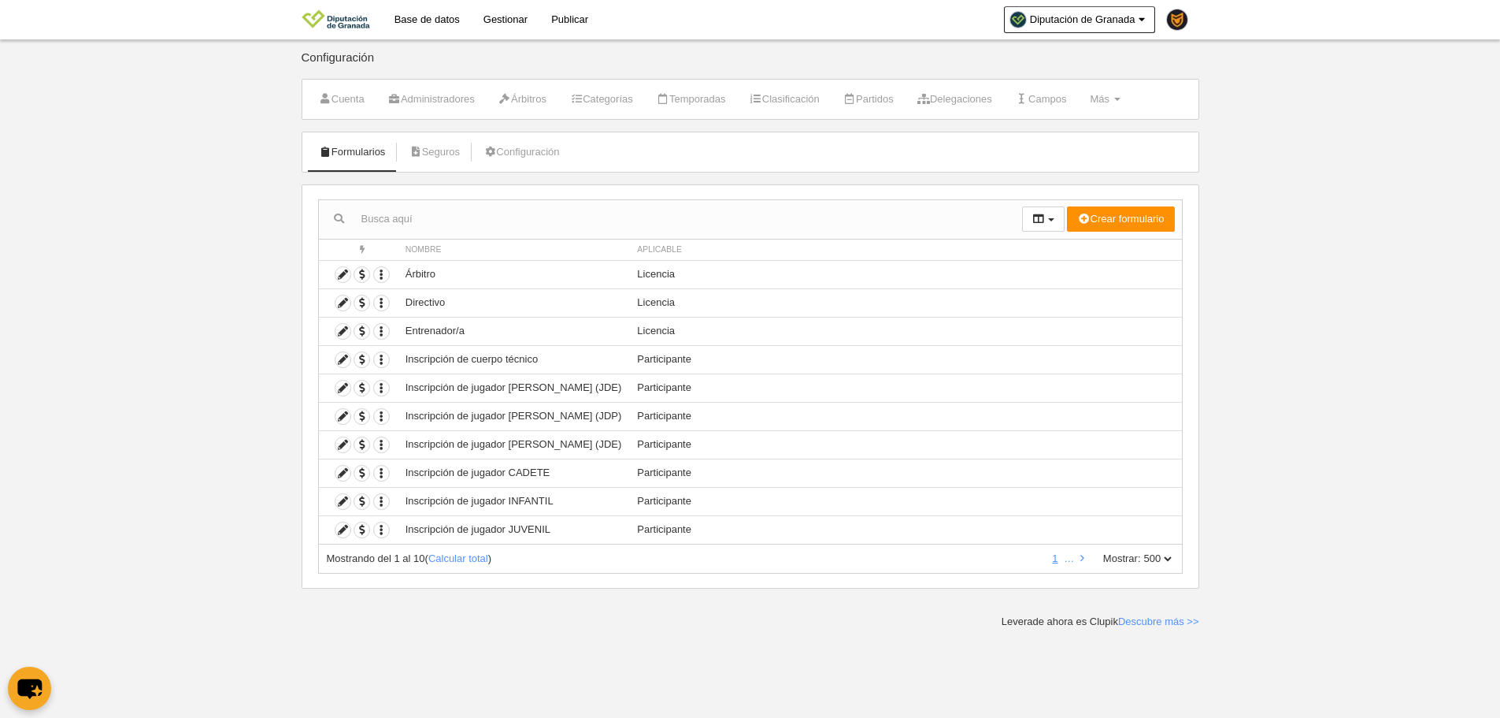
click at [1141, 551] on select "10 25 50 100 500" at bounding box center [1157, 558] width 33 height 14
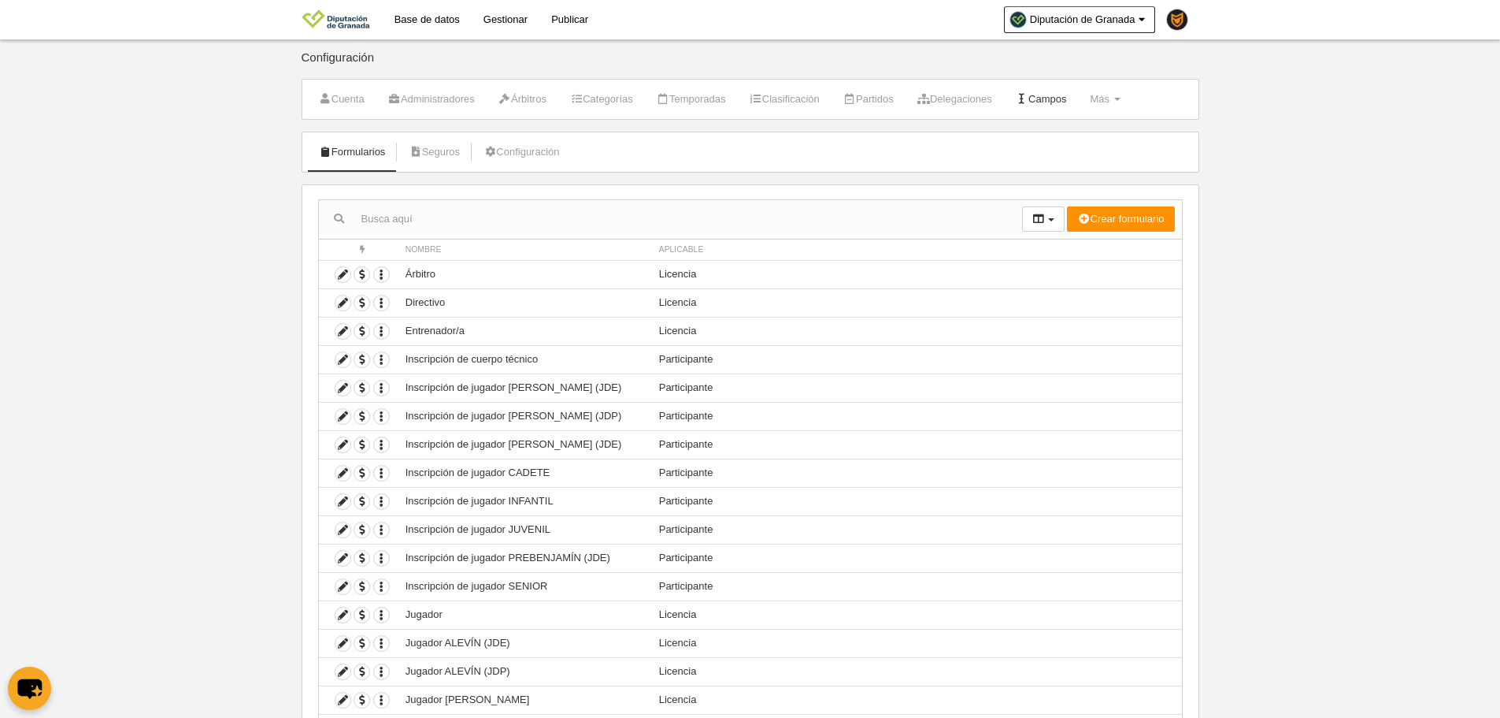
click at [1064, 102] on link "Campos" at bounding box center [1041, 99] width 69 height 24
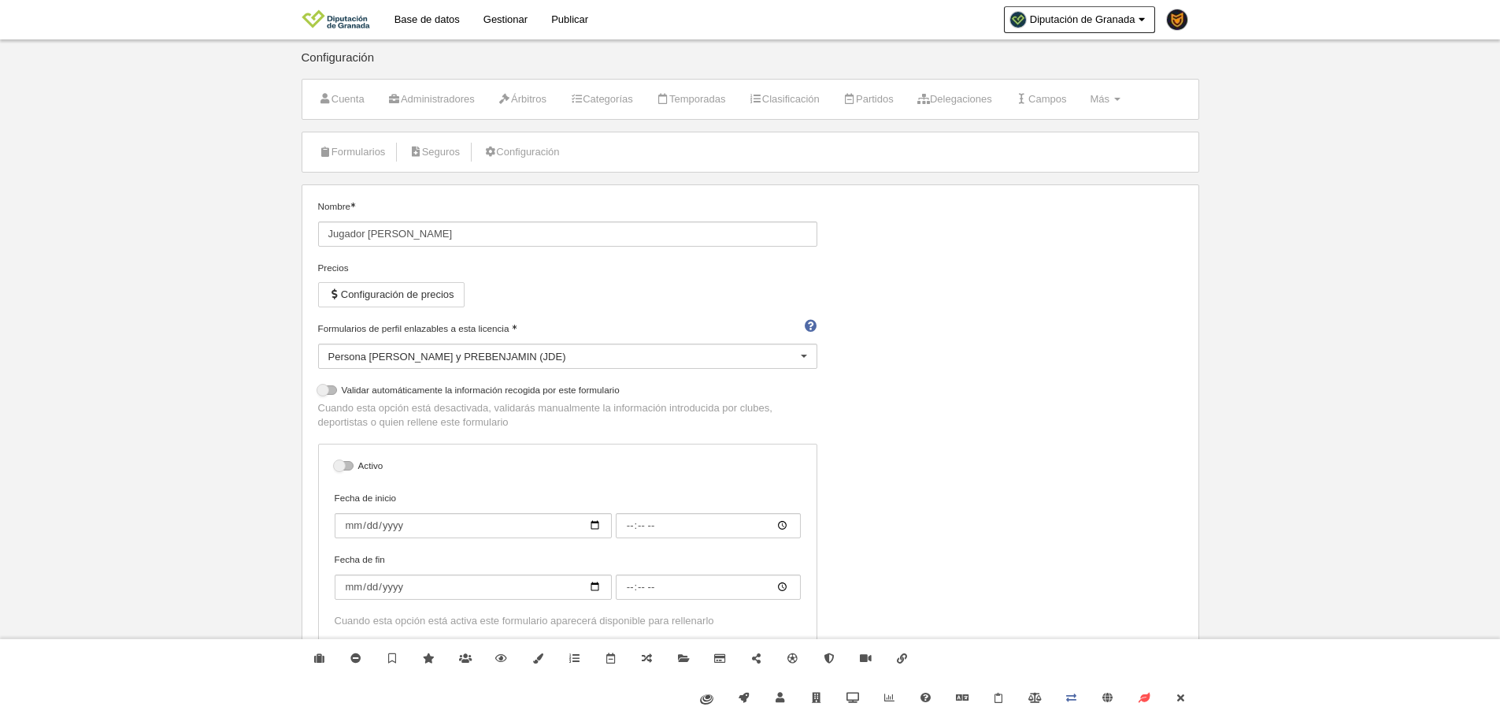
select select "selected"
click at [337, 484] on div "Activo Fecha de inicio Fecha de fin Cuando esta opción está activa este formula…" at bounding box center [567, 542] width 499 height 199
drag, startPoint x: 351, startPoint y: 462, endPoint x: 355, endPoint y: 454, distance: 8.1
click at [355, 454] on div "Activo Fecha de inicio Fecha de fin Cuando esta opción está activa este formula…" at bounding box center [567, 542] width 499 height 199
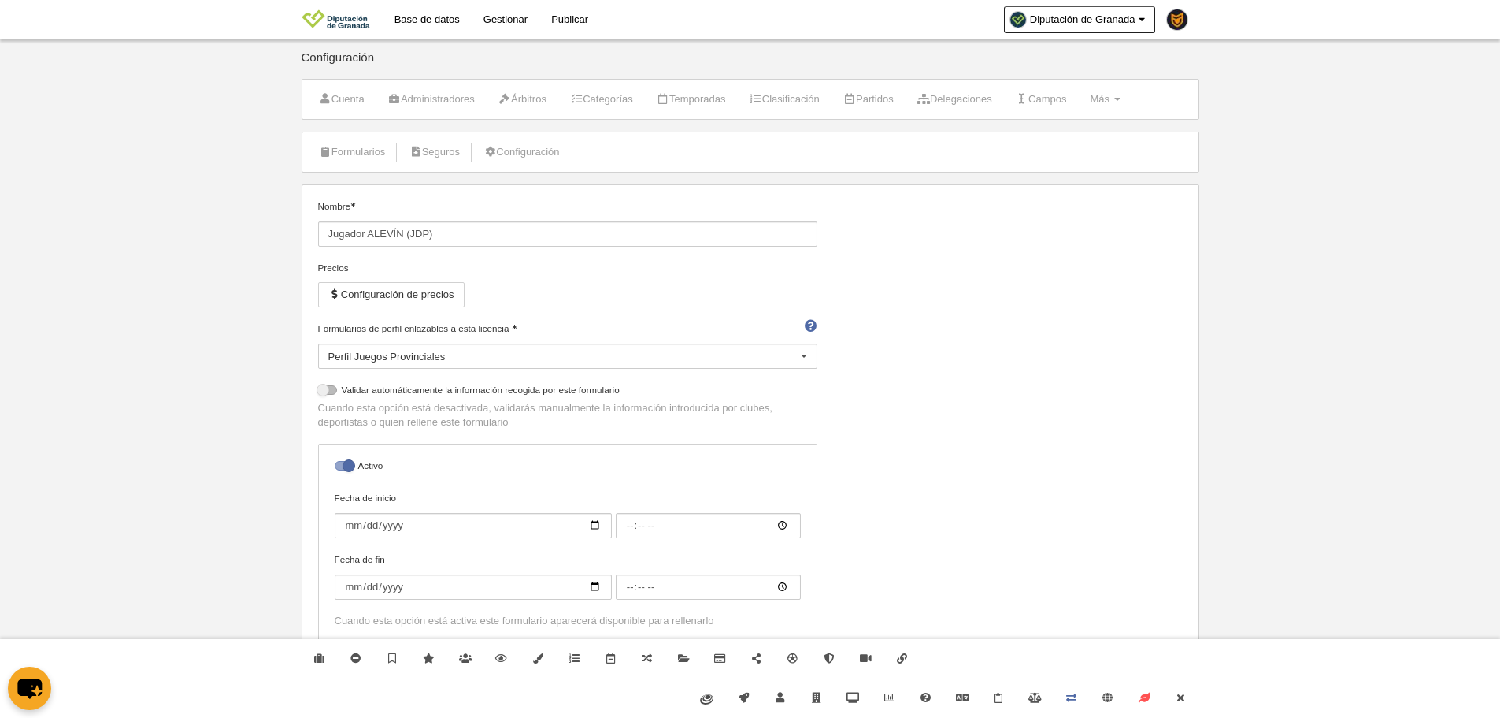
click at [343, 460] on label at bounding box center [347, 465] width 24 height 14
click at [343, 465] on input "checkbox" at bounding box center [341, 470] width 10 height 10
click at [344, 462] on div at bounding box center [344, 465] width 19 height 9
click at [344, 465] on input "checkbox" at bounding box center [341, 470] width 10 height 10
click at [344, 462] on div at bounding box center [344, 465] width 19 height 9
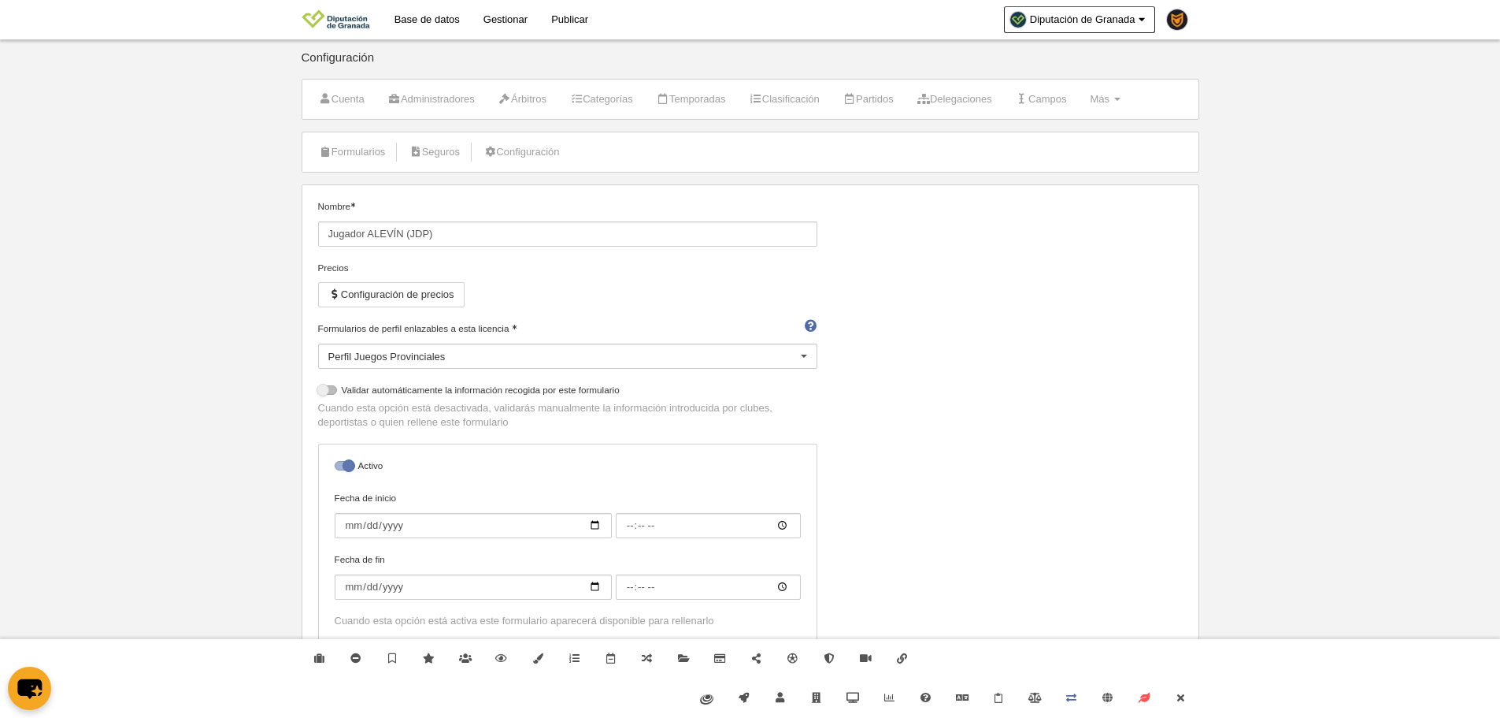
click at [344, 465] on input "checkbox" at bounding box center [341, 470] width 10 height 10
checkbox input "false"
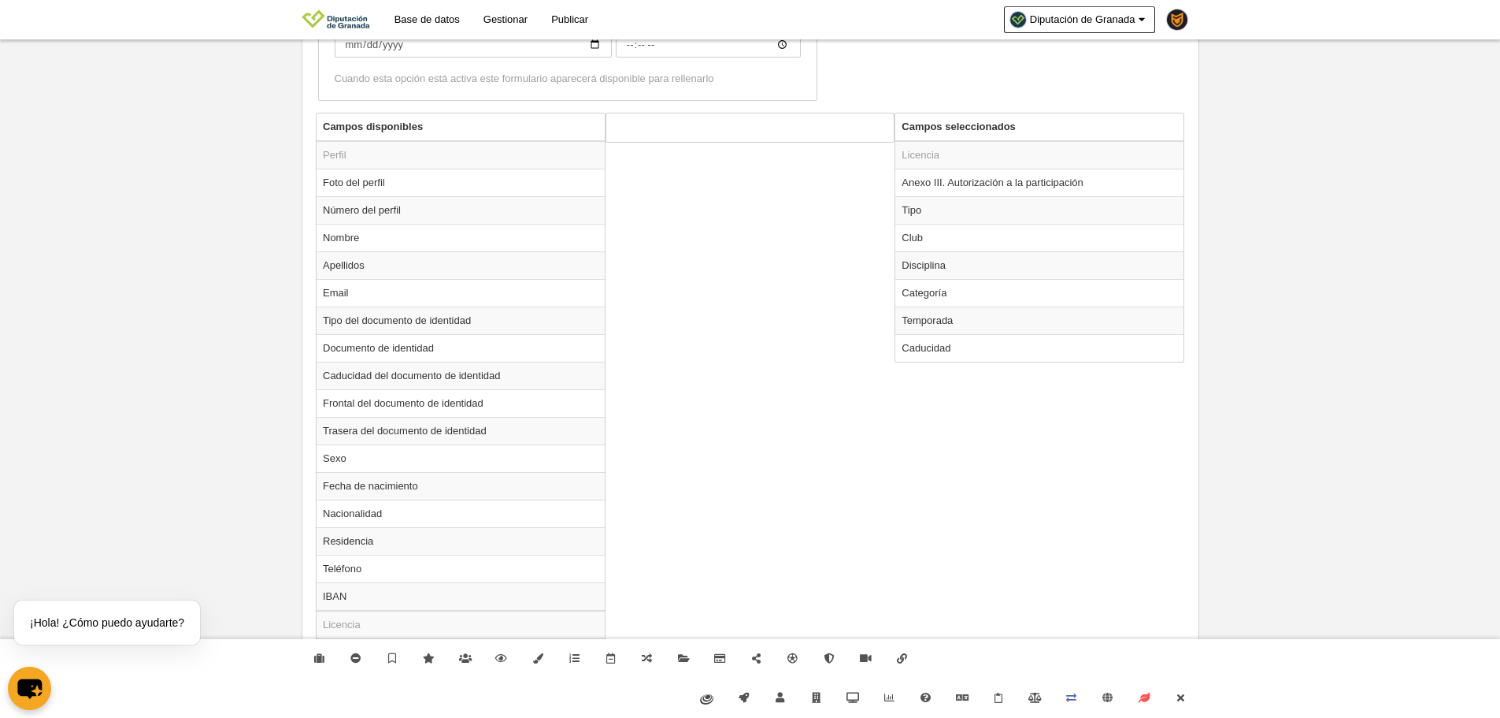
scroll to position [473, 0]
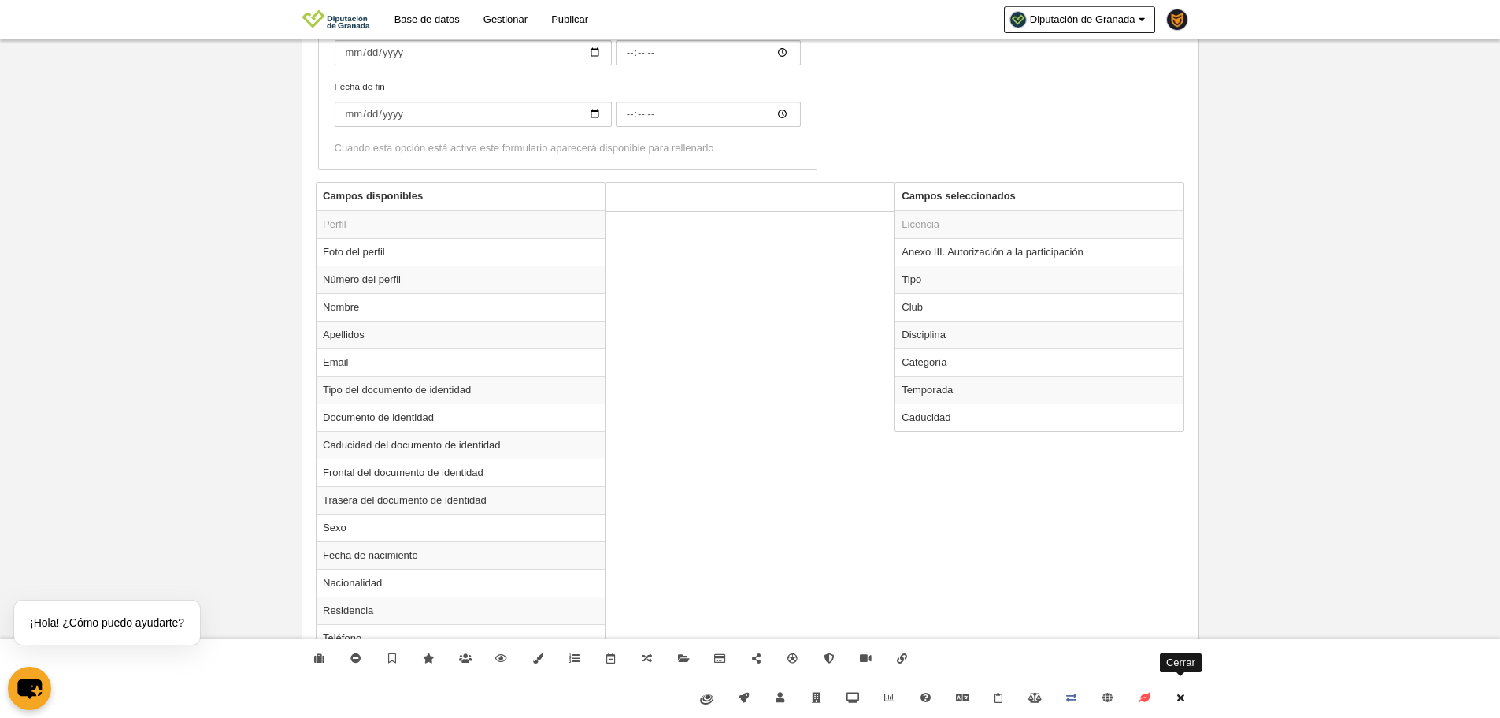
click at [1180, 698] on icon at bounding box center [1180, 697] width 13 height 10
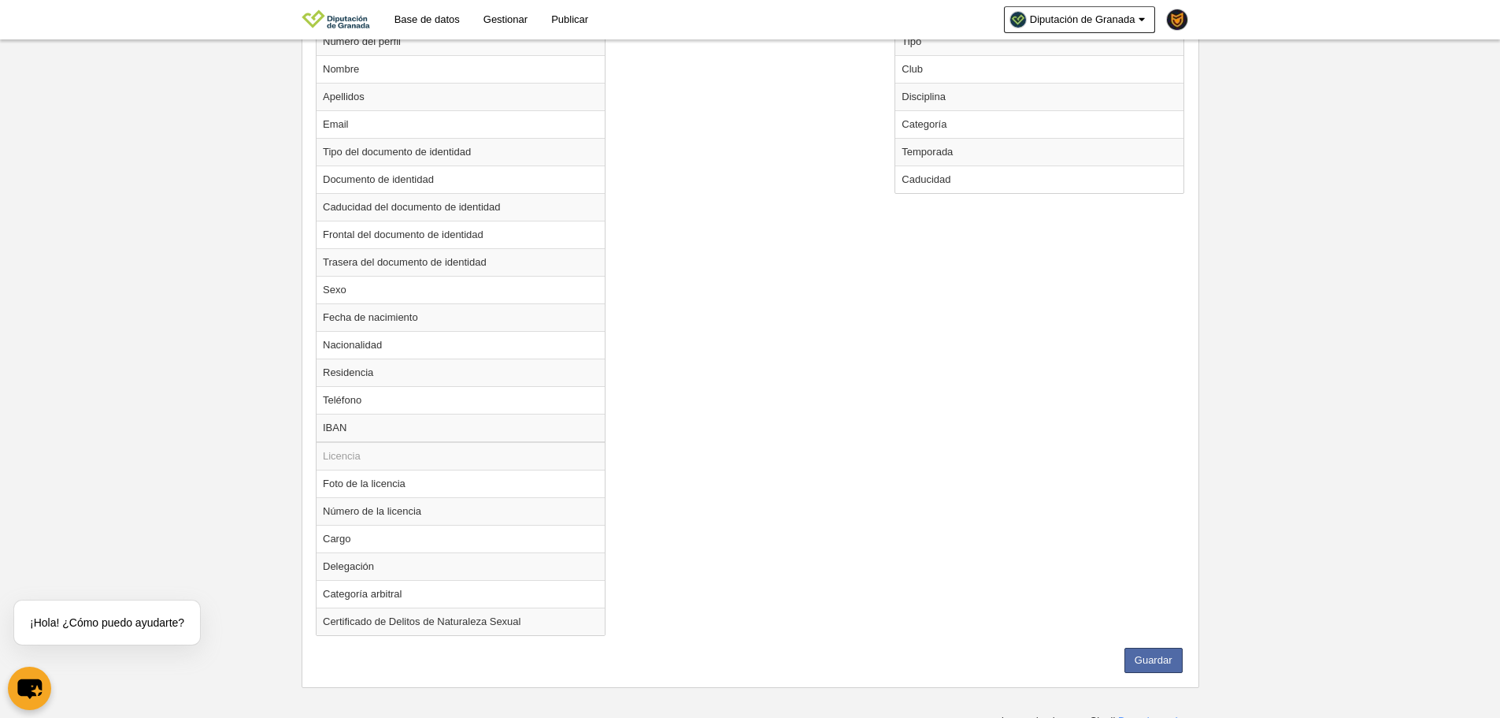
scroll to position [721, 0]
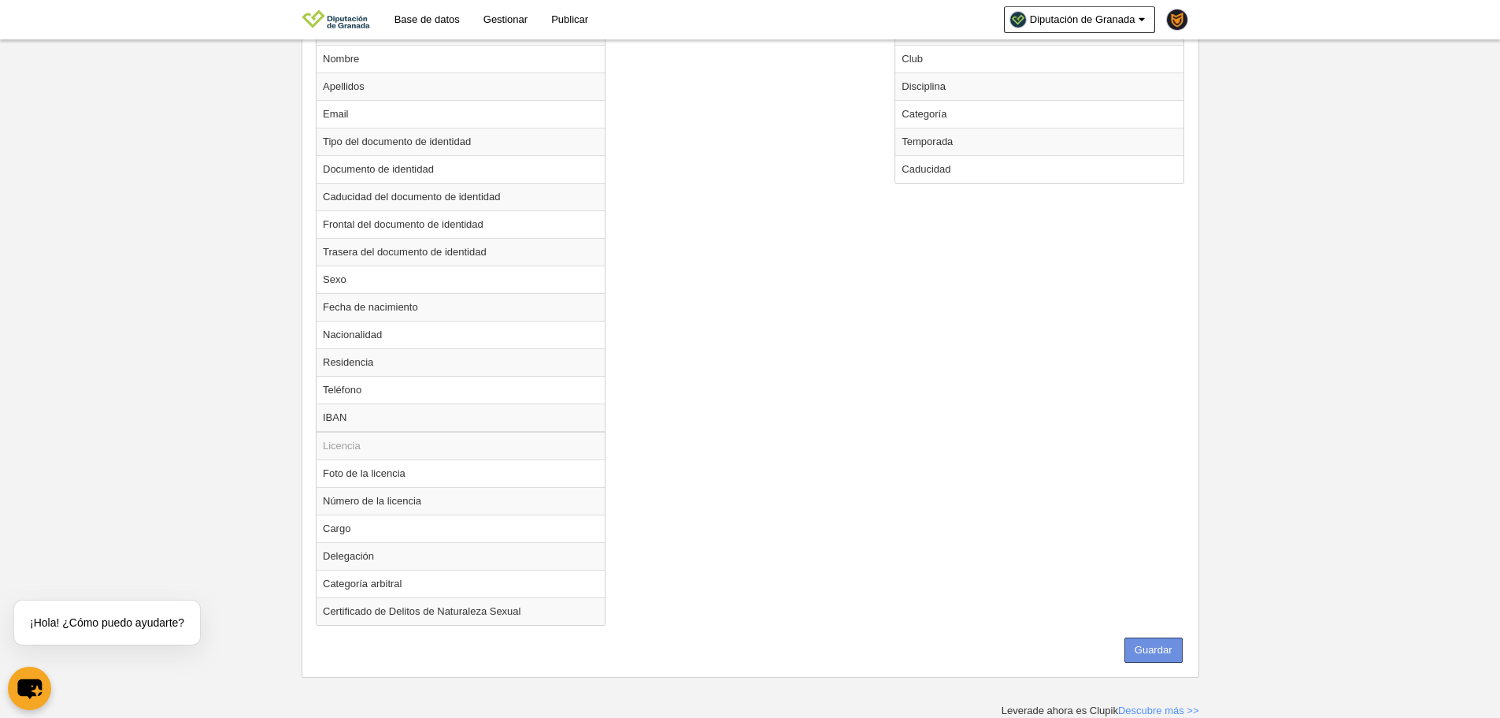
click at [1162, 660] on button "Guardar" at bounding box center [1154, 649] width 58 height 25
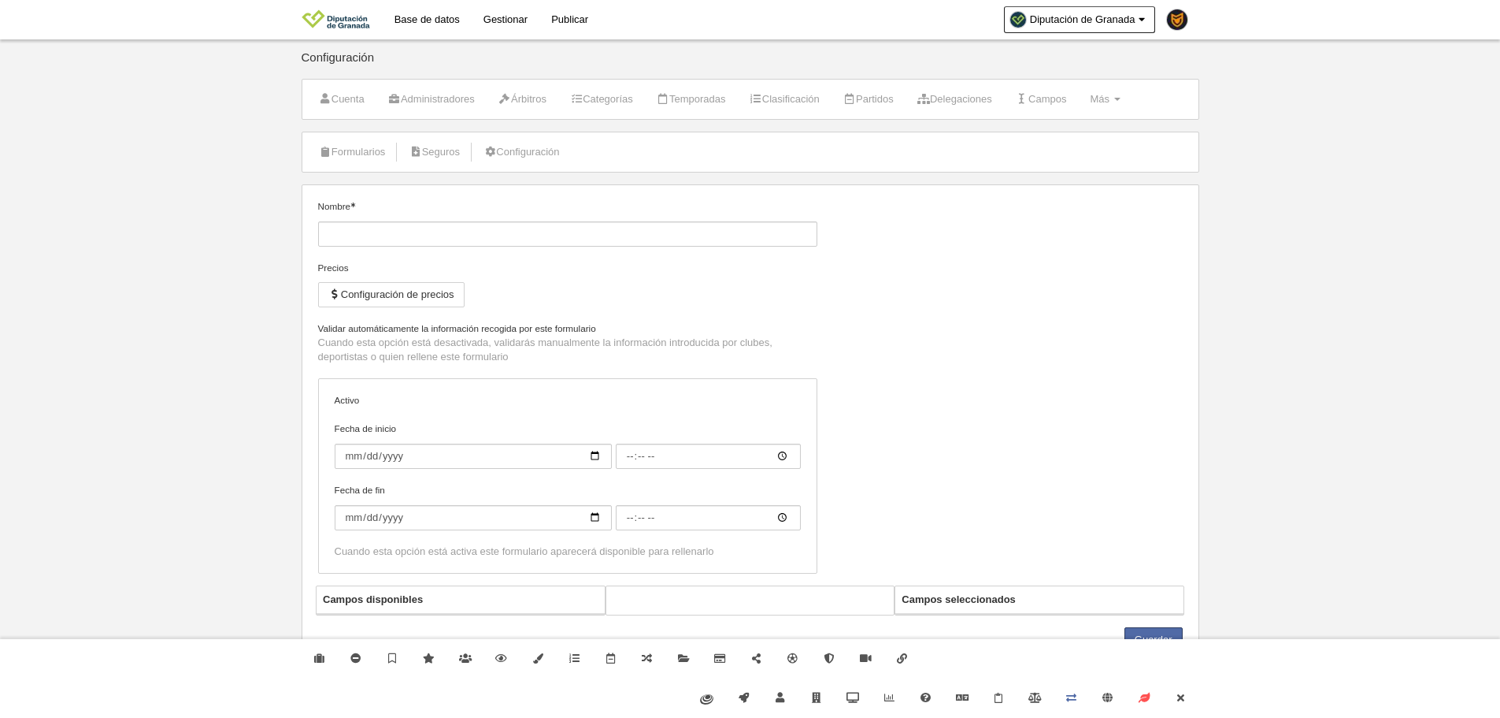
type input "Jugador ALEVÍN (JDE)"
checkbox input "true"
select select "selected"
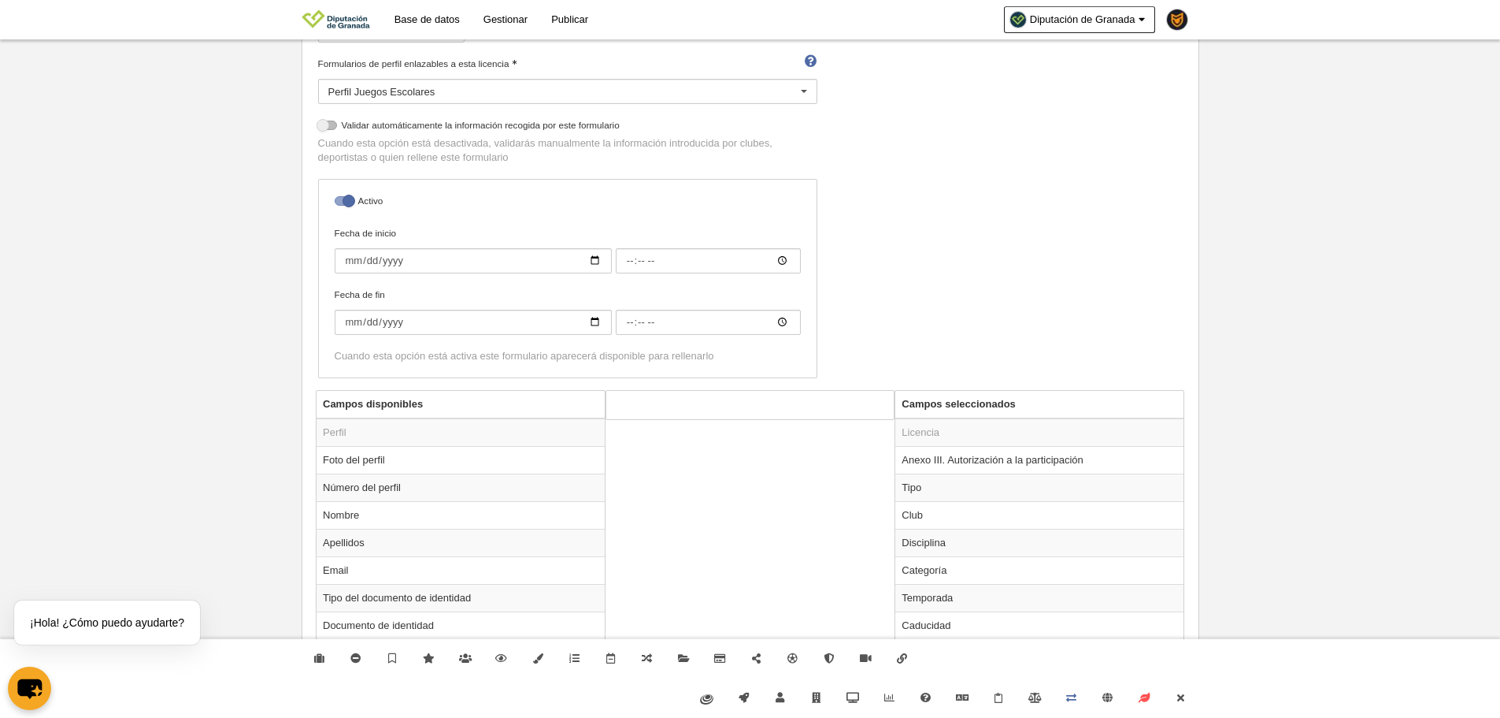
scroll to position [236, 0]
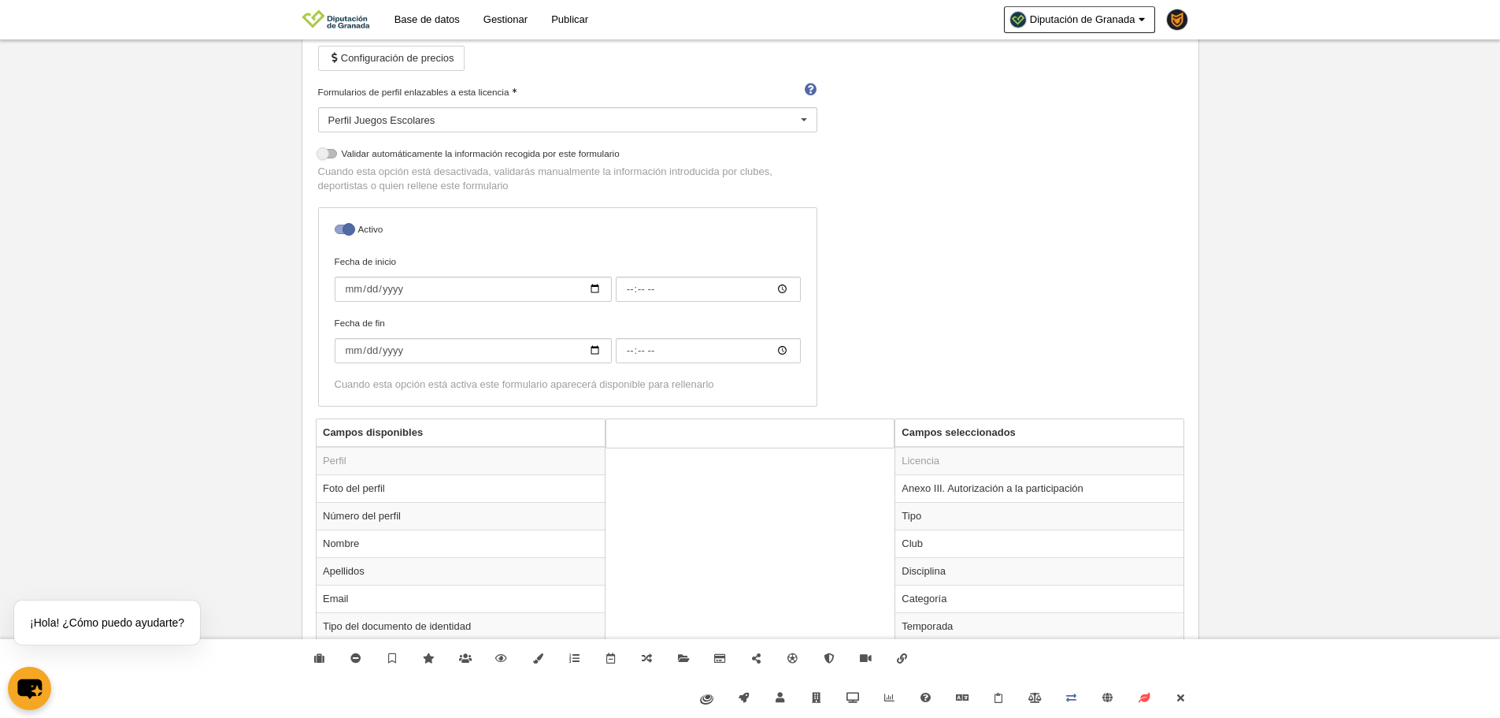
click at [346, 213] on div "Activo Fecha de inicio Fecha de fin Cuando esta opción está activa este formula…" at bounding box center [567, 306] width 499 height 199
click at [347, 222] on label at bounding box center [347, 229] width 24 height 14
click at [346, 228] on input "checkbox" at bounding box center [341, 233] width 10 height 10
checkbox input "false"
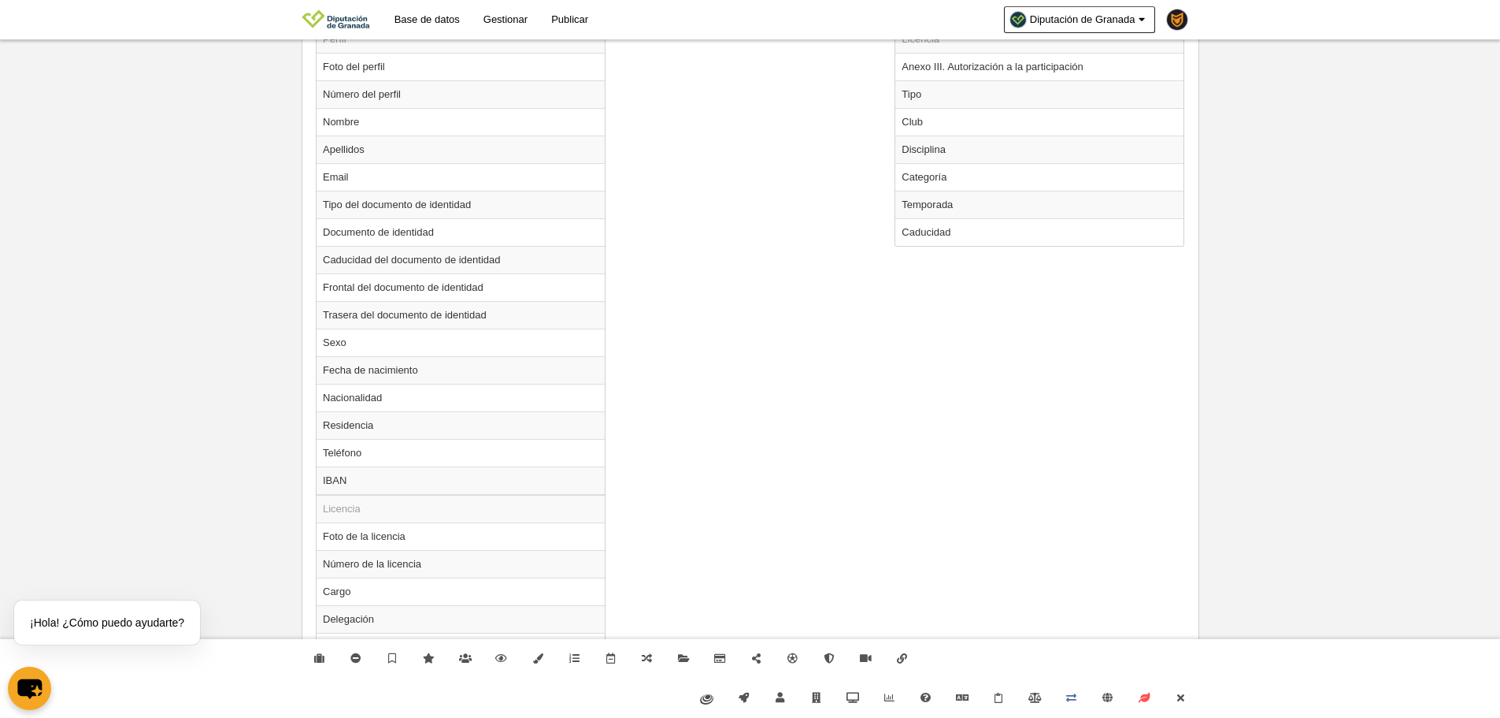
scroll to position [721, 0]
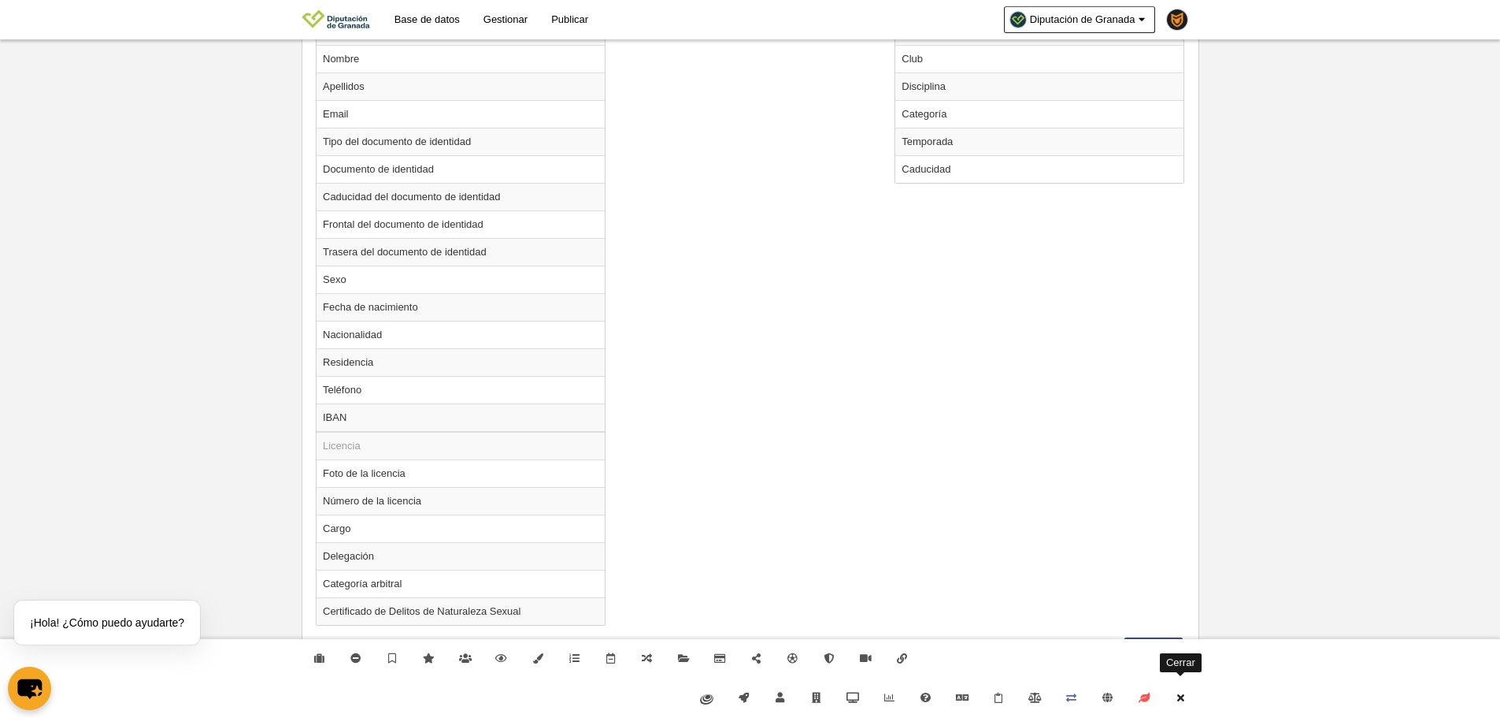
click at [1171, 692] on link "Cerrar" at bounding box center [1181, 697] width 36 height 39
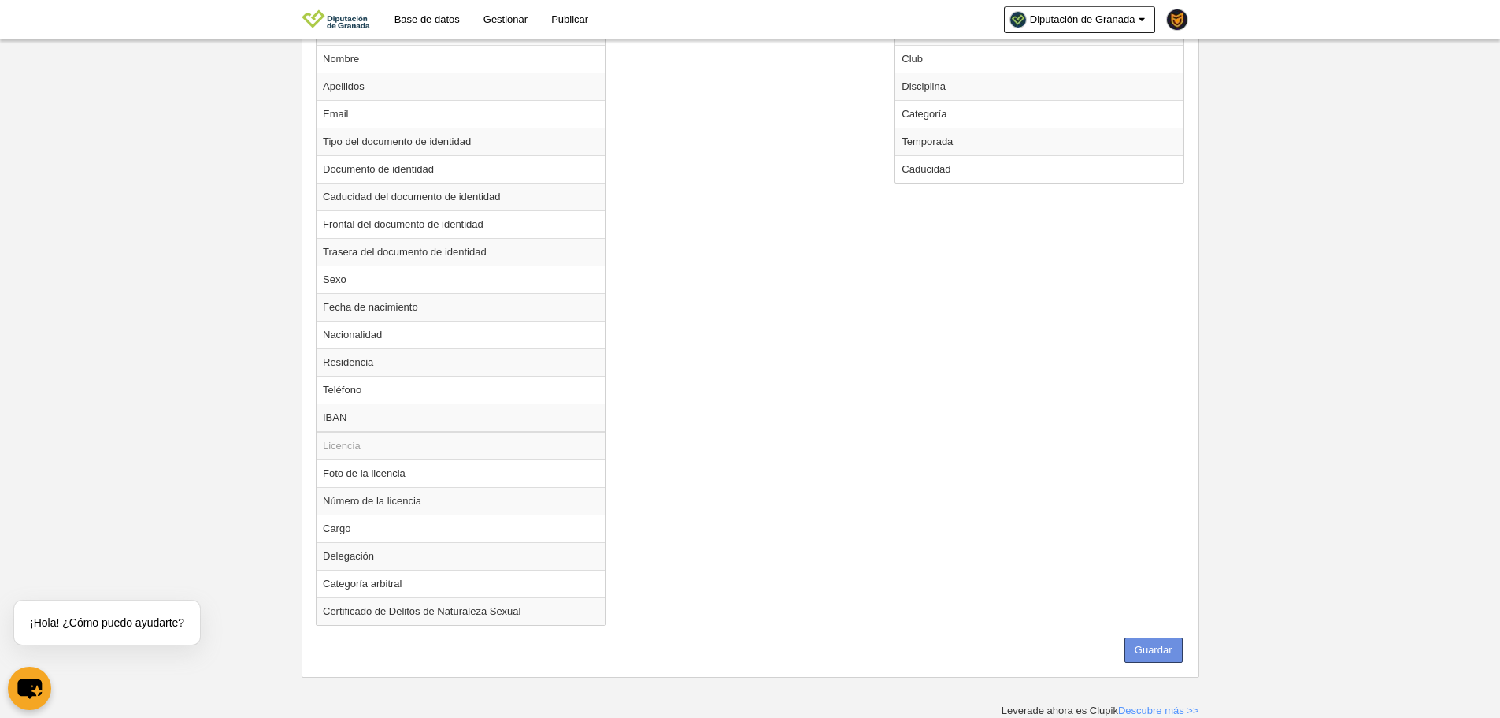
click at [1150, 642] on button "Guardar" at bounding box center [1154, 649] width 58 height 25
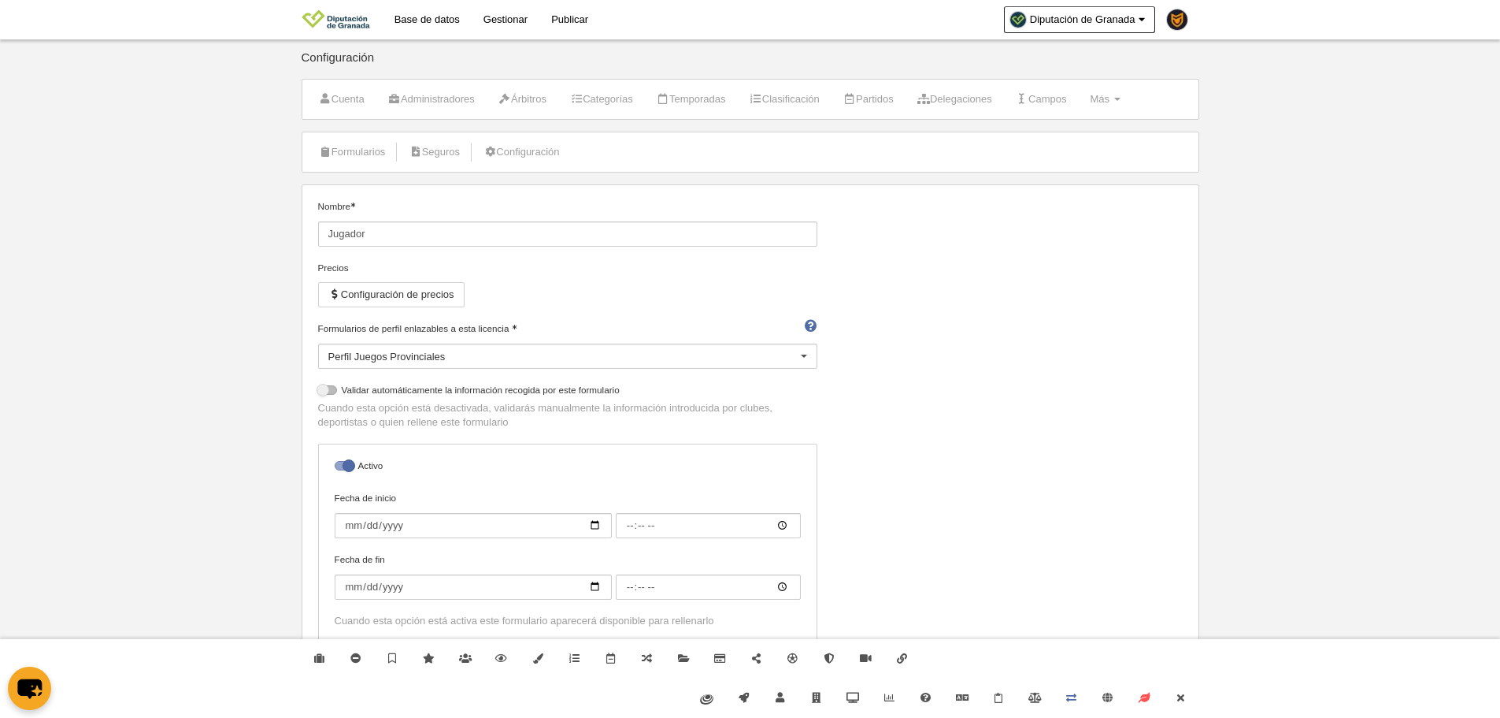
select select "selected"
click at [369, 460] on label "Activo" at bounding box center [568, 467] width 466 height 18
click at [346, 465] on input "checkbox" at bounding box center [341, 470] width 10 height 10
checkbox input "false"
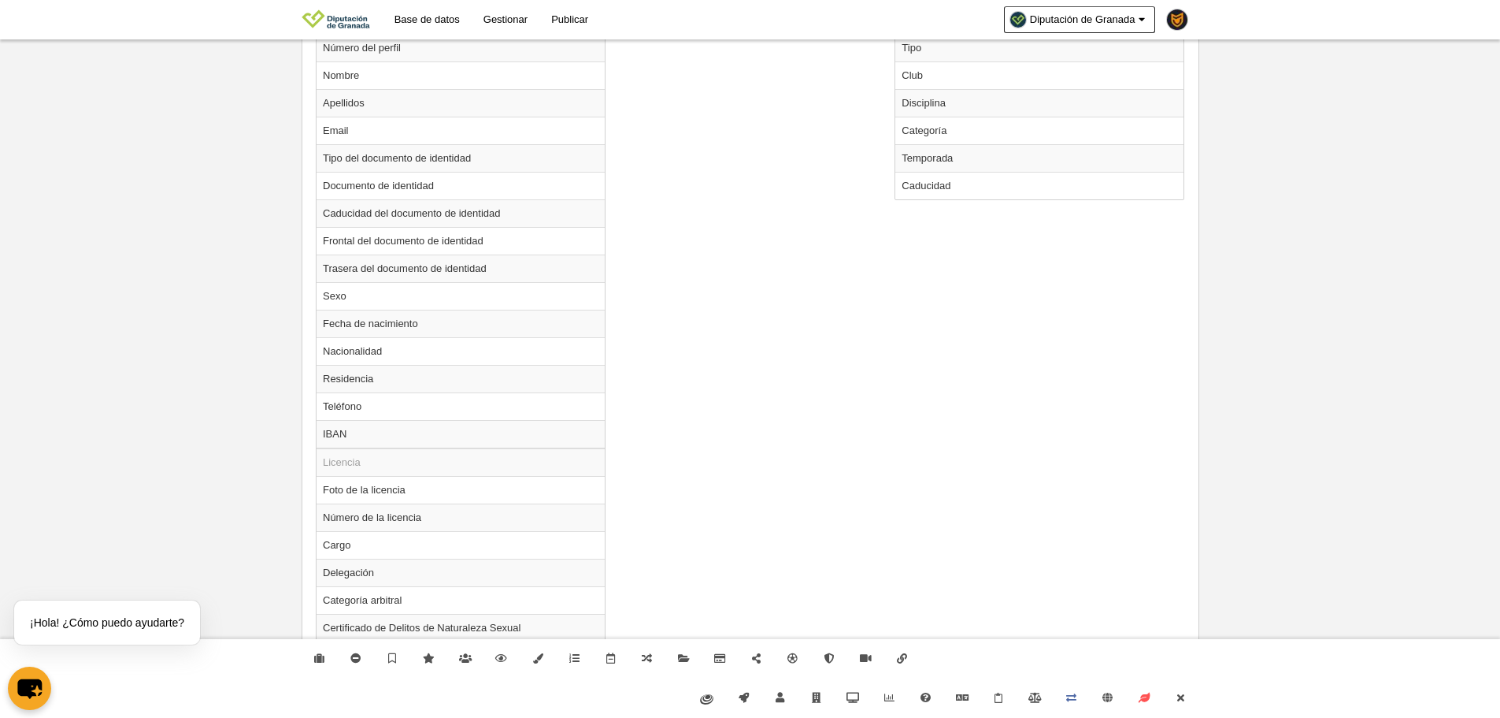
scroll to position [721, 0]
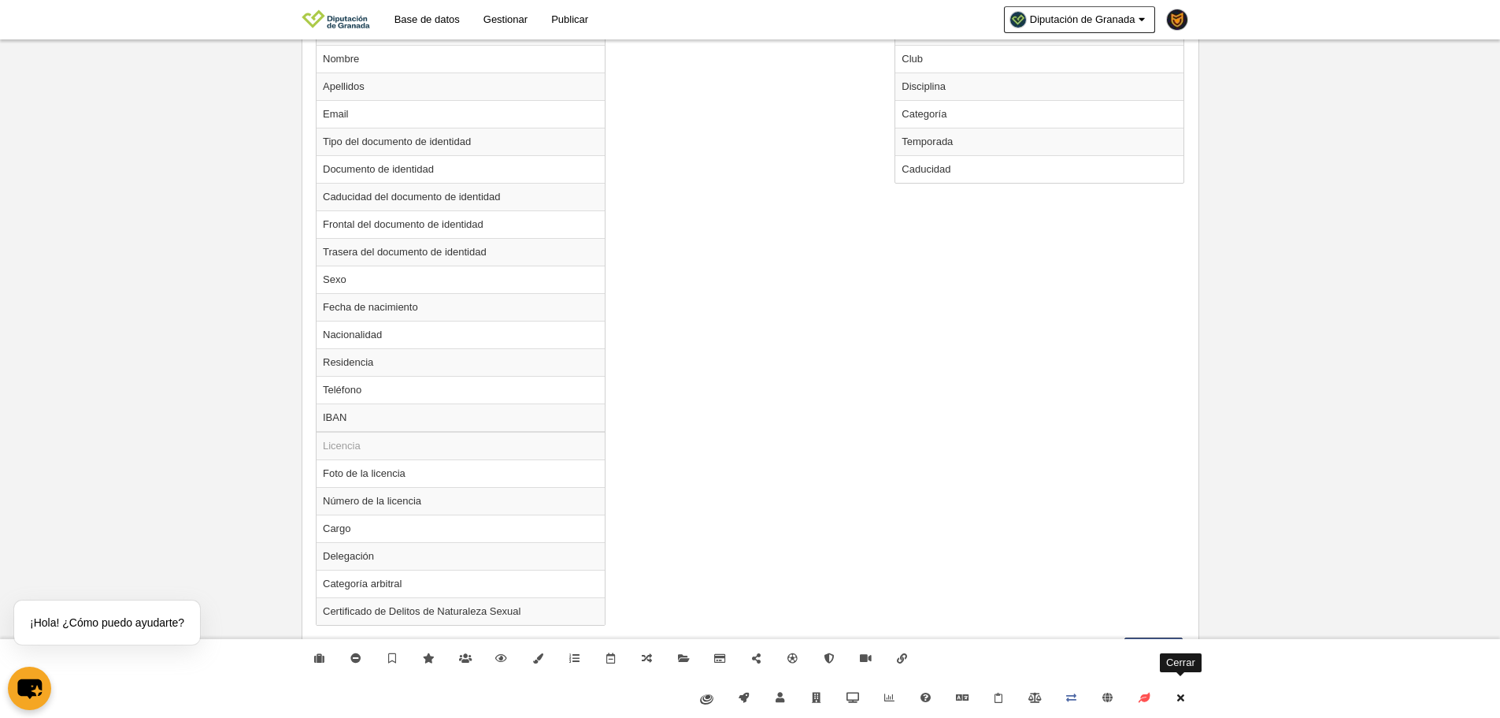
click at [1178, 694] on icon at bounding box center [1180, 697] width 13 height 10
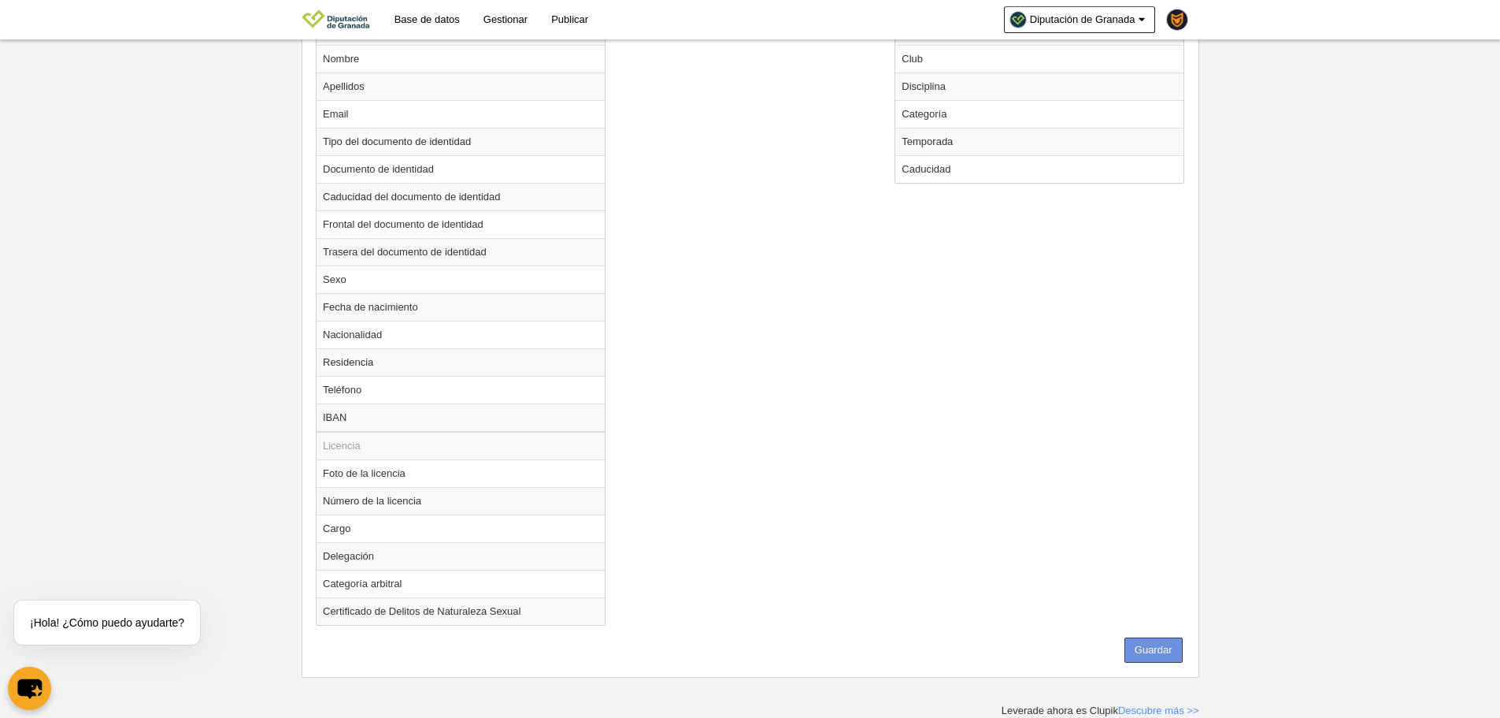
click at [1159, 653] on button "Guardar" at bounding box center [1154, 649] width 58 height 25
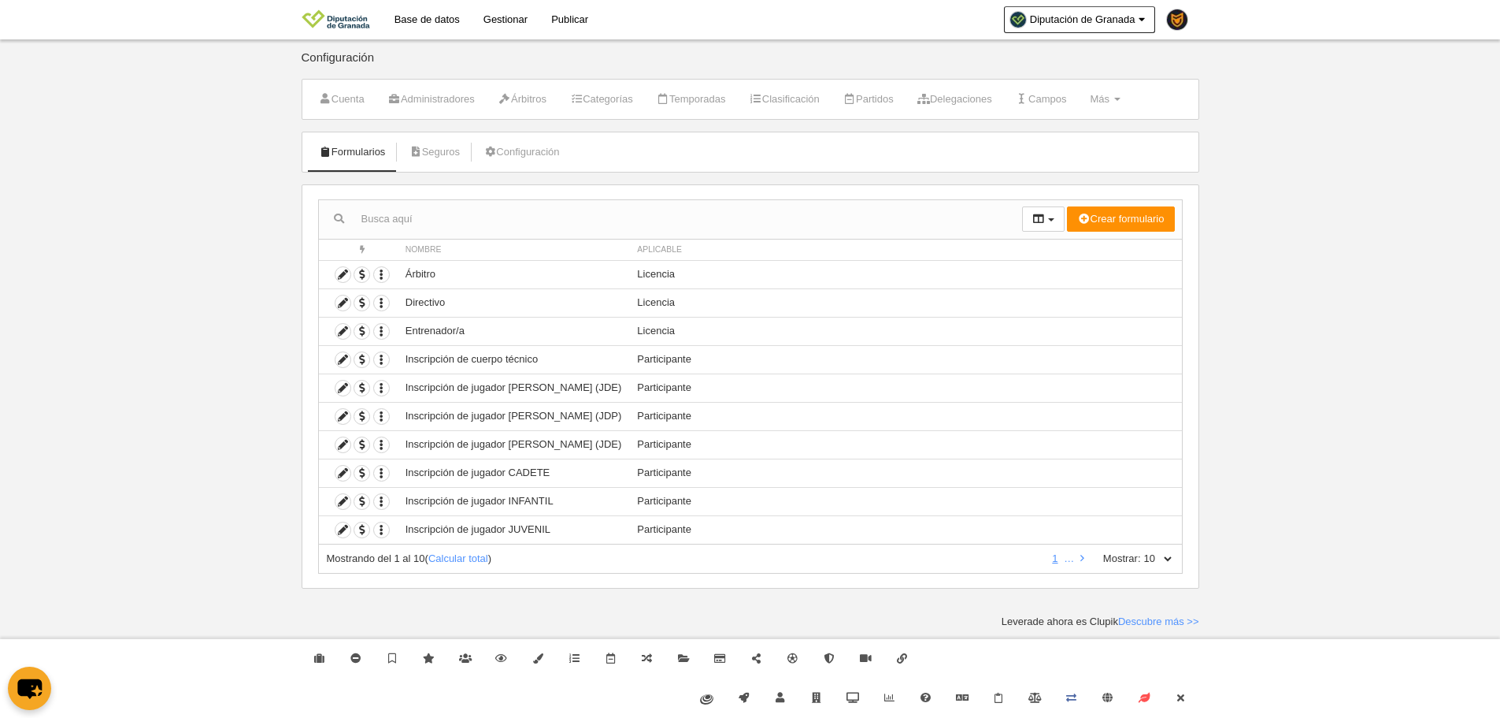
click at [1166, 559] on select "10 25 50 100 500" at bounding box center [1157, 558] width 33 height 14
select select "500"
click at [1141, 551] on select "10 25 50 100 500" at bounding box center [1157, 558] width 33 height 14
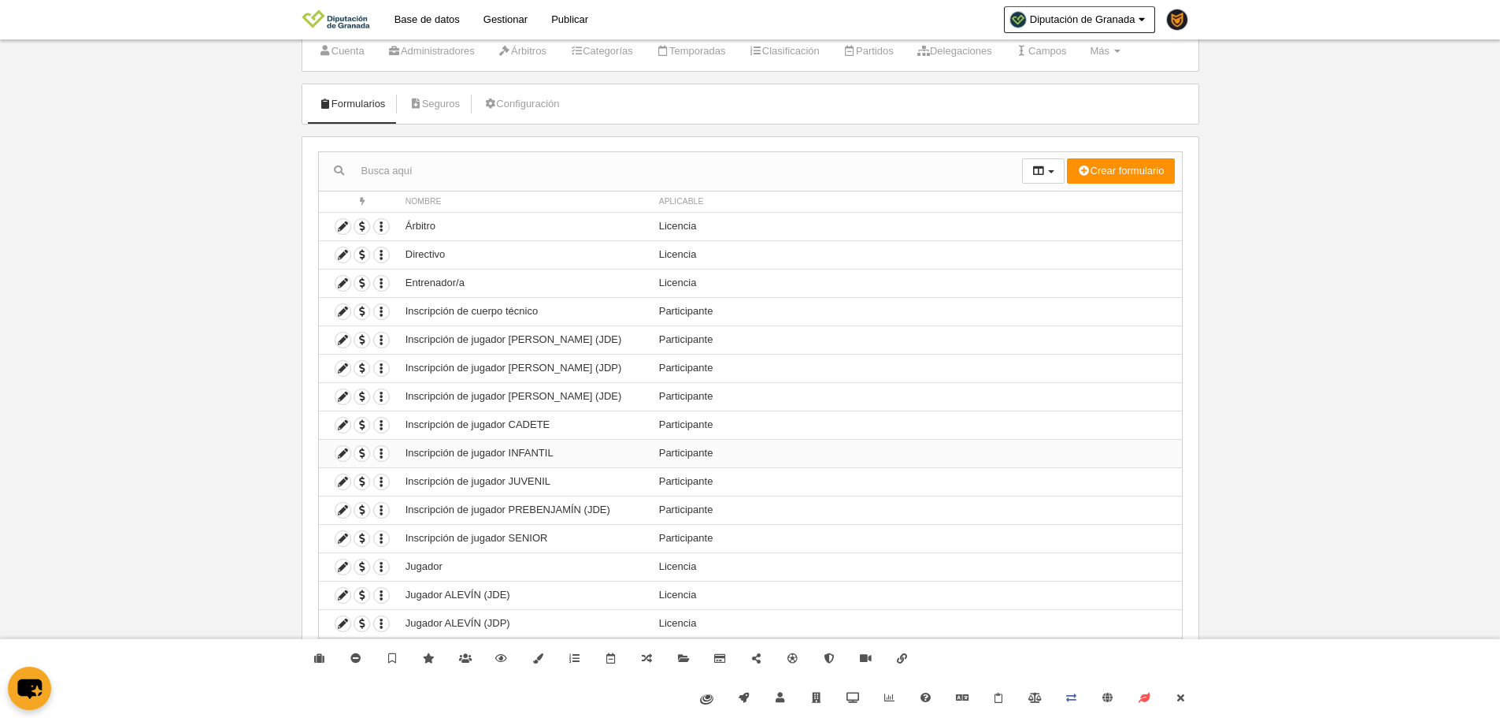
scroll to position [166, 0]
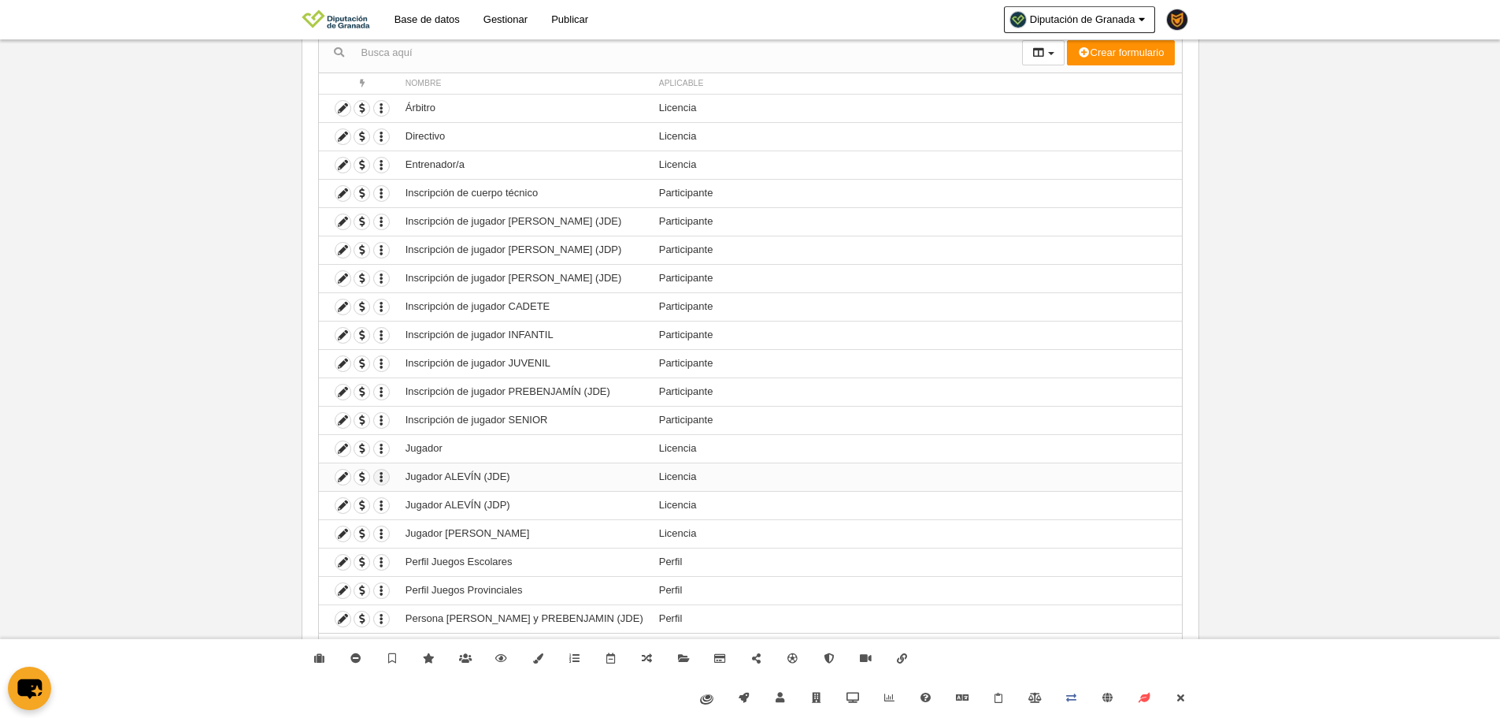
click at [380, 478] on icon "button" at bounding box center [381, 476] width 15 height 15
click at [293, 508] on body "Base de datos Gestionar Publicar Diputación de Granada Ajustes generales Ir a m…" at bounding box center [750, 193] width 1500 height 718
click at [395, 499] on tr "Duplicar formulario Borrar formulario Jugador ALEVÍN (JDP) Licencia" at bounding box center [750, 505] width 863 height 28
click at [387, 503] on icon "button" at bounding box center [381, 505] width 15 height 15
click at [462, 528] on span "Duplicar formulario" at bounding box center [439, 532] width 98 height 12
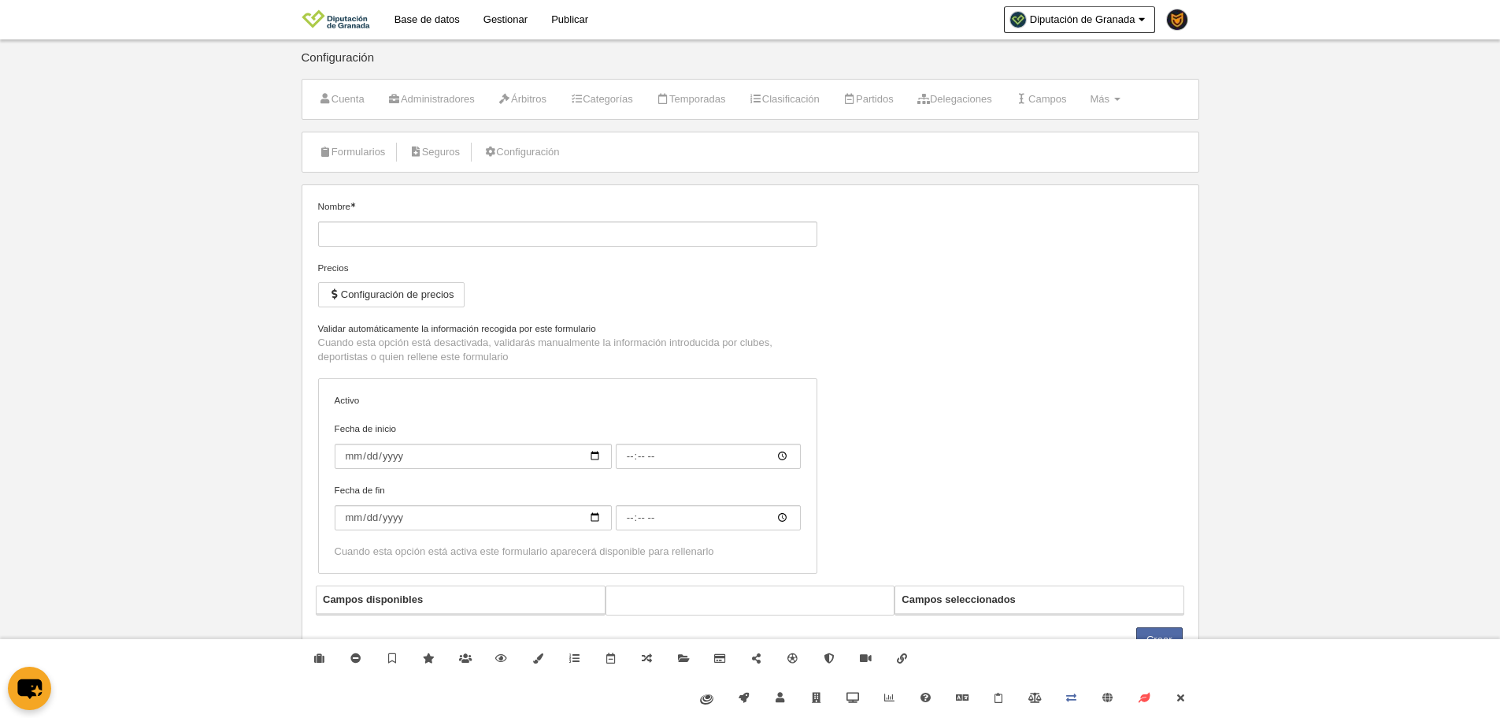
type input "Jugador ALEVÍN (JDP) (Copia)"
select select "selected"
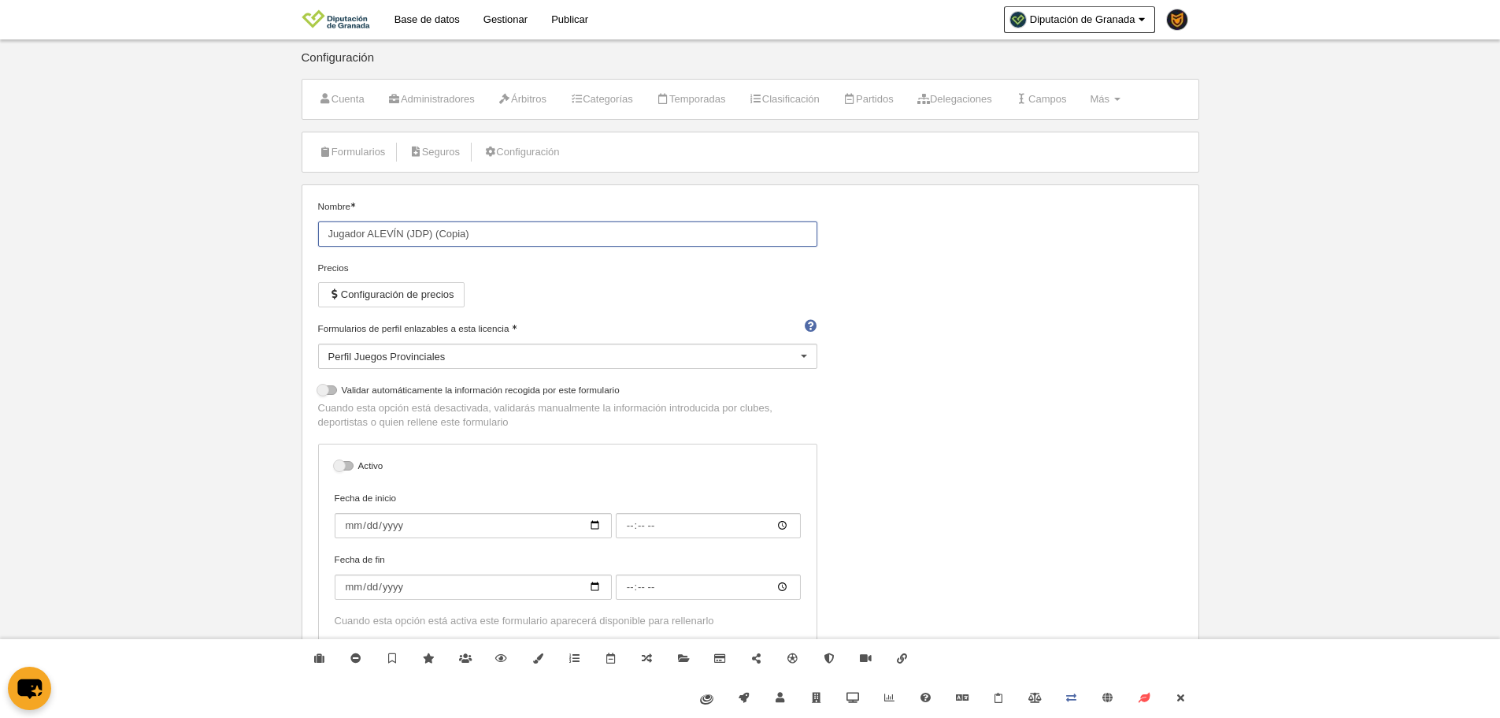
drag, startPoint x: 510, startPoint y: 232, endPoint x: 370, endPoint y: 232, distance: 140.2
click at [370, 232] on input "Jugador ALEVÍN (JDP) (Copia)" at bounding box center [567, 233] width 499 height 25
type input "Jugador JDP"
click at [411, 374] on div "Formularios de perfil enlazables a esta licencia Perfil Juegos Provinciales Per…" at bounding box center [567, 351] width 511 height 61
click at [400, 358] on div "Perfil Juegos Provinciales" at bounding box center [567, 355] width 499 height 25
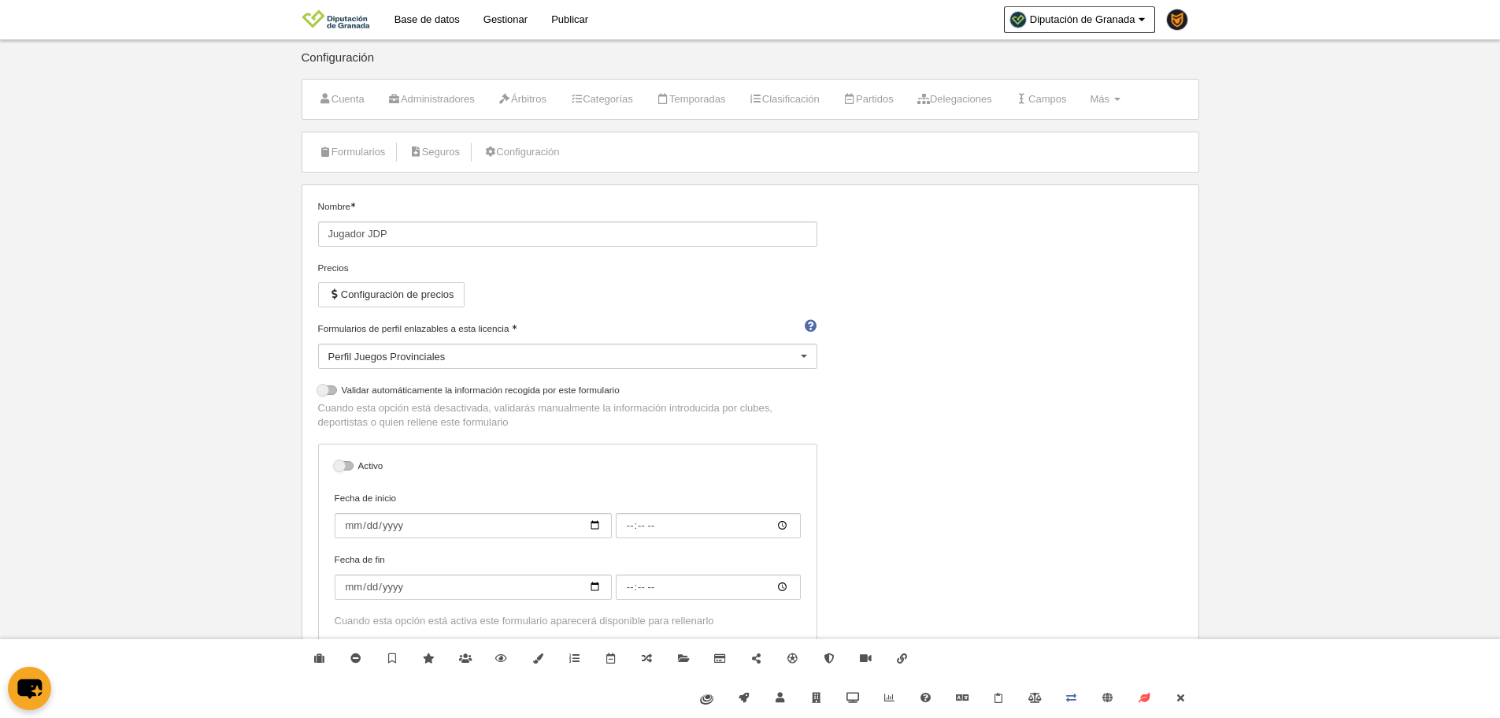
click at [969, 376] on div "Nombre Jugador JDP Precios Configuración de precios Formularios de perfil enlaz…" at bounding box center [750, 426] width 877 height 455
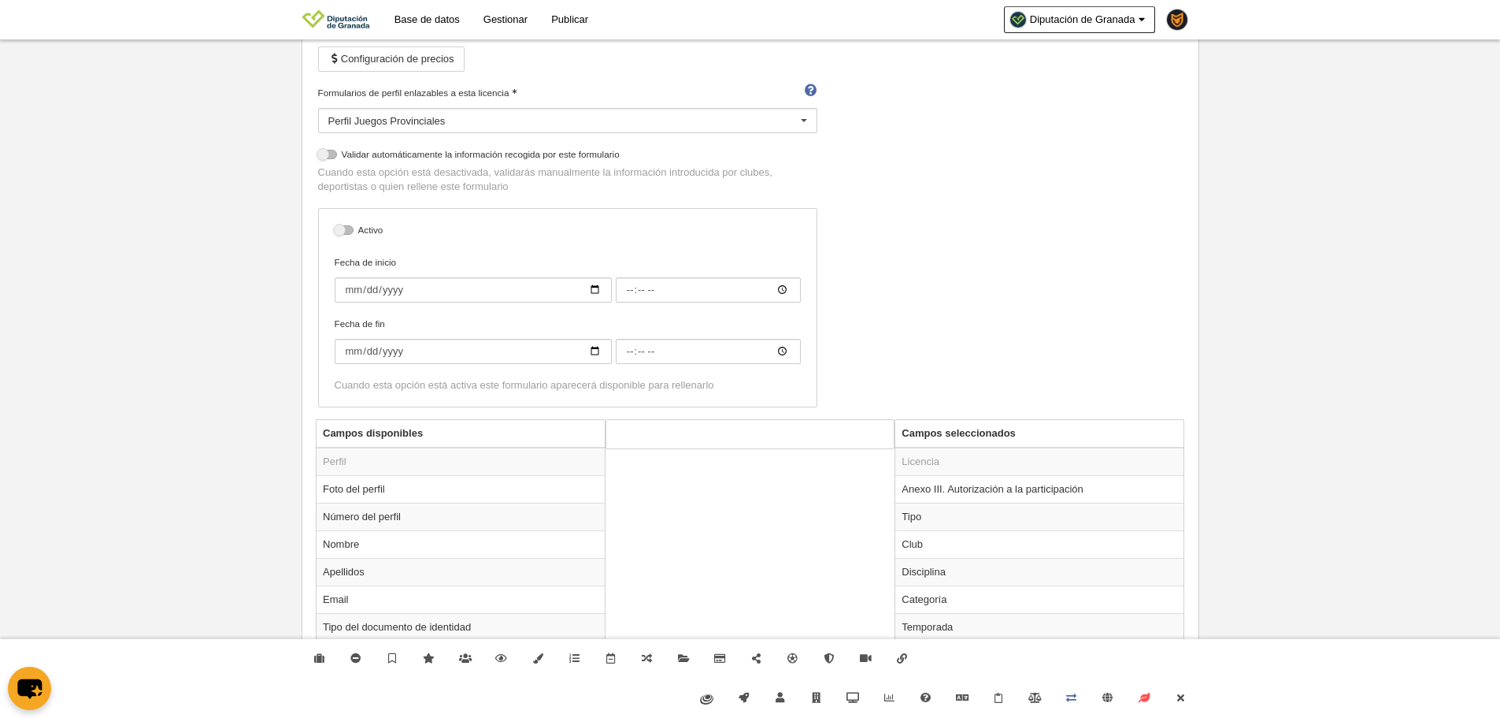
scroll to position [236, 0]
click at [350, 237] on label "Activo" at bounding box center [568, 231] width 466 height 18
click at [346, 237] on input "checkbox" at bounding box center [341, 233] width 10 height 10
checkbox input "true"
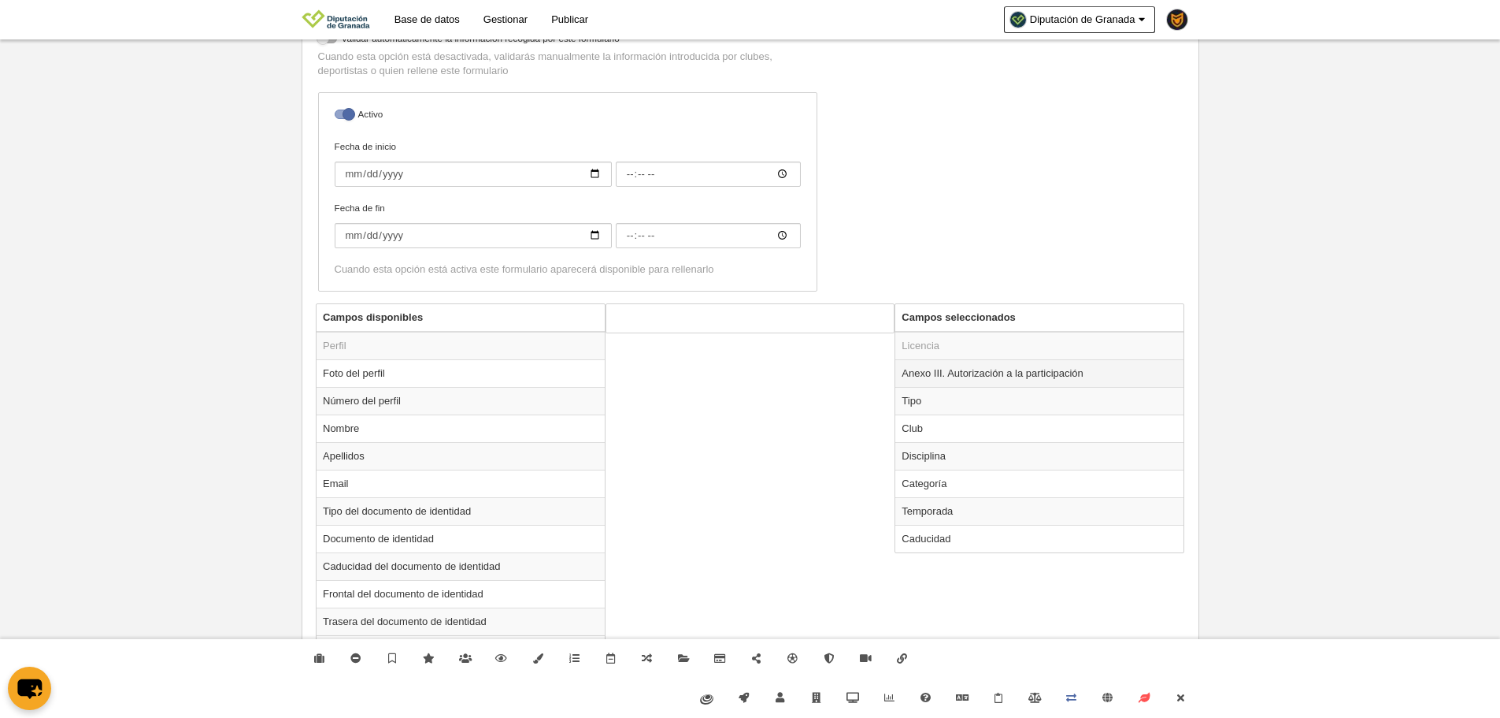
scroll to position [473, 0]
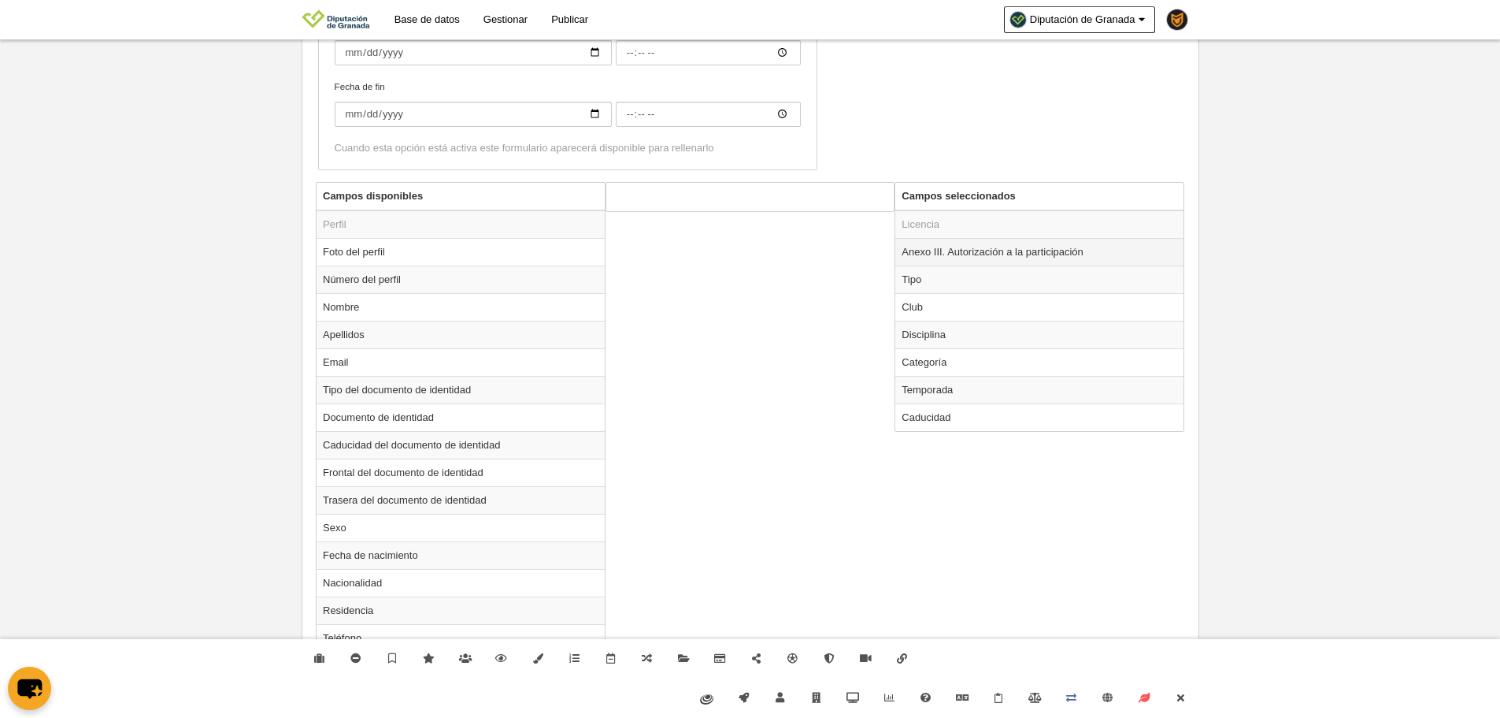
click at [1062, 254] on td "Anexo III. Autorización a la participación" at bounding box center [1040, 252] width 288 height 28
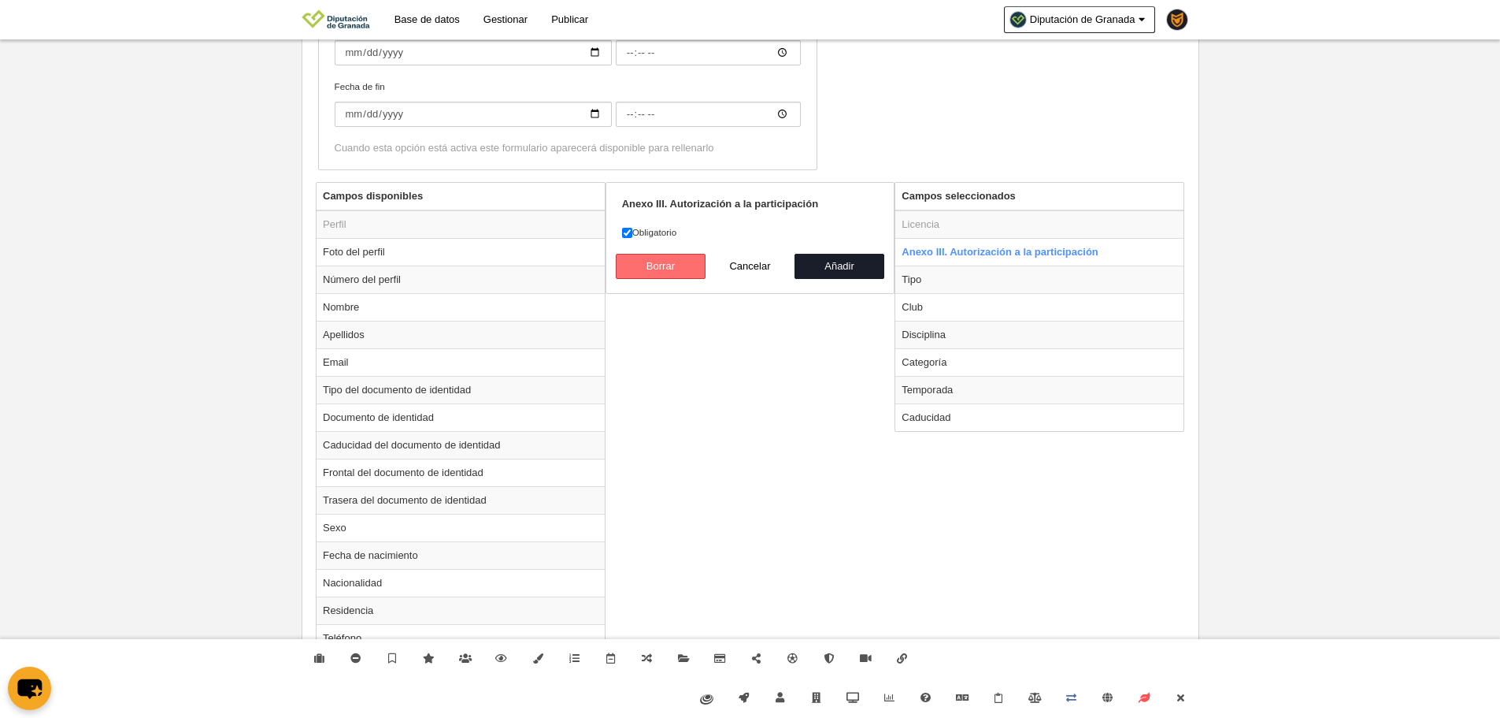
click at [655, 269] on button "Borrar" at bounding box center [661, 266] width 90 height 25
radio input "false"
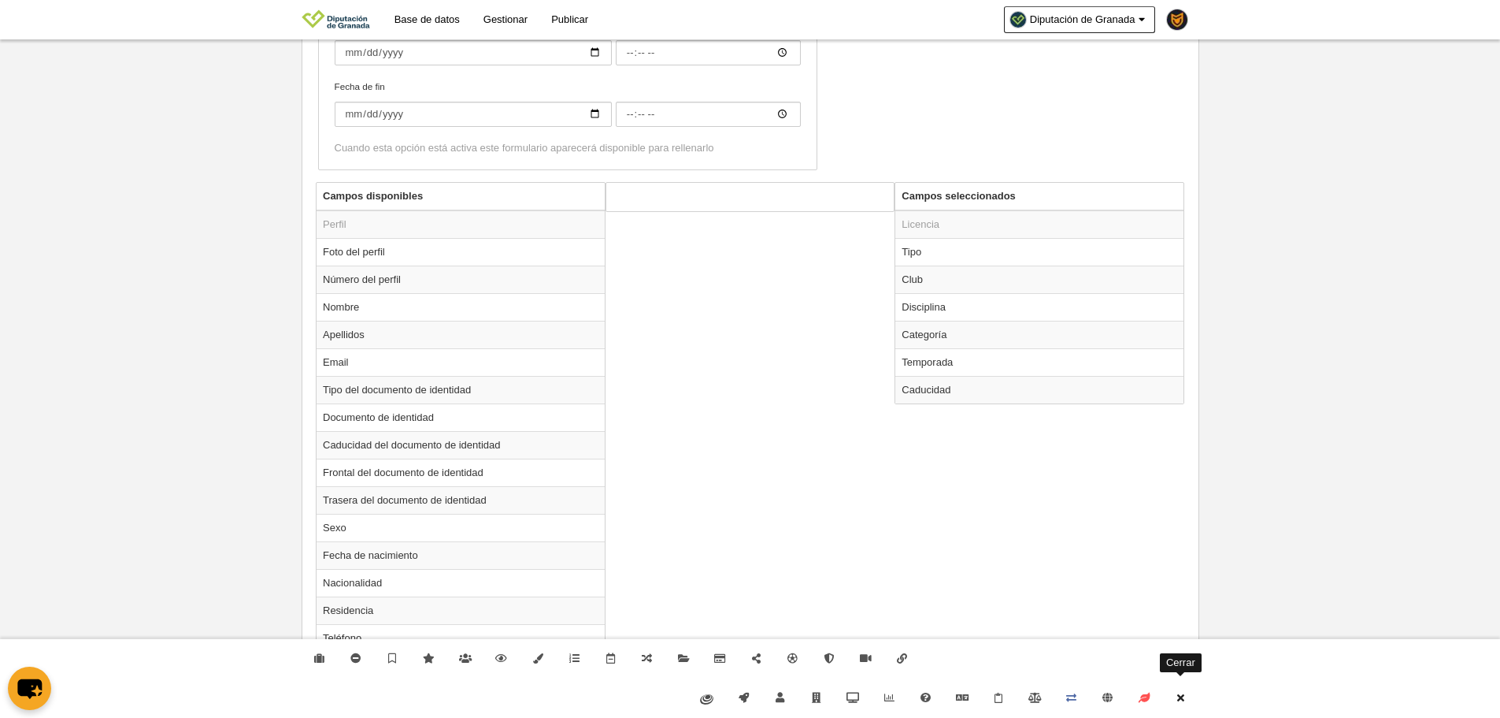
click at [1196, 693] on link "Cerrar" at bounding box center [1181, 697] width 36 height 39
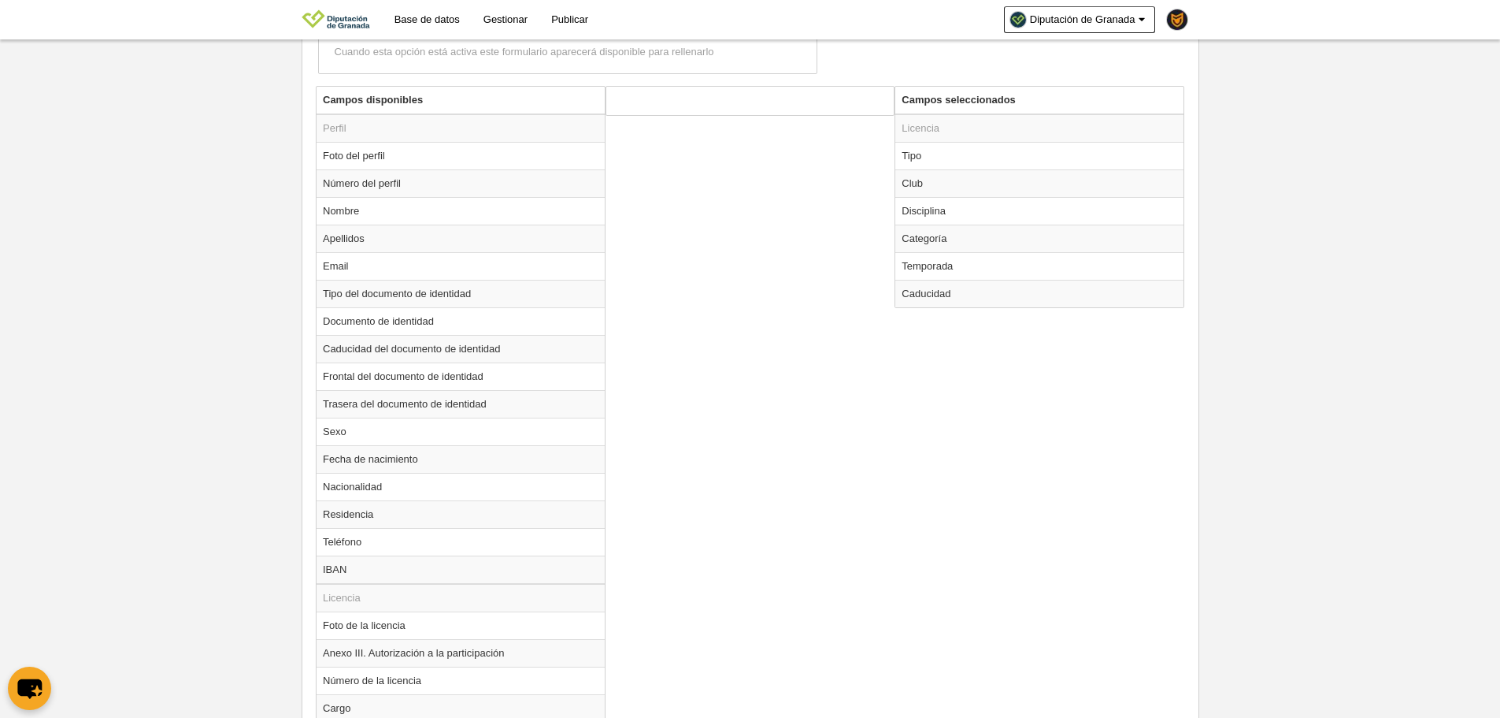
scroll to position [776, 0]
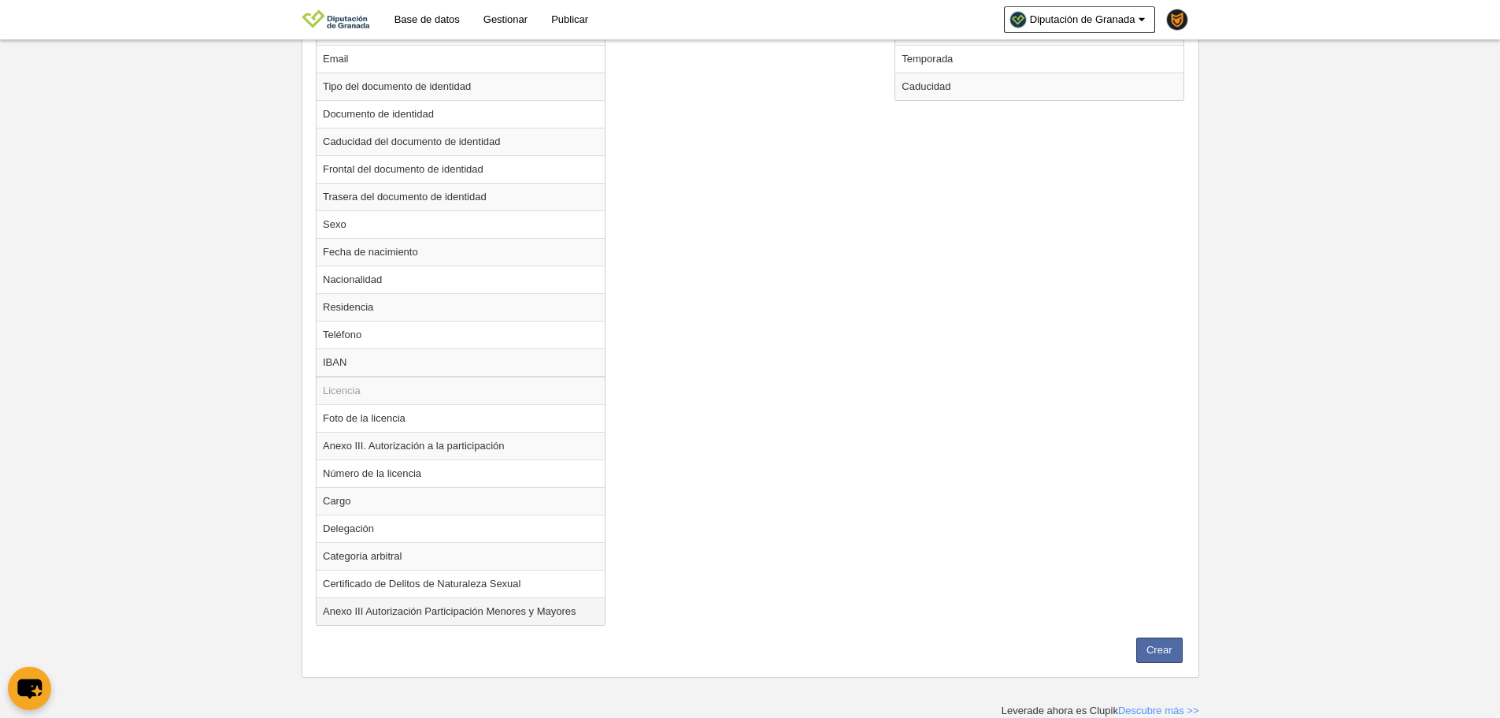
click at [474, 614] on td "Anexo III Autorización Participación Menores y Mayores" at bounding box center [461, 611] width 288 height 28
radio input "true"
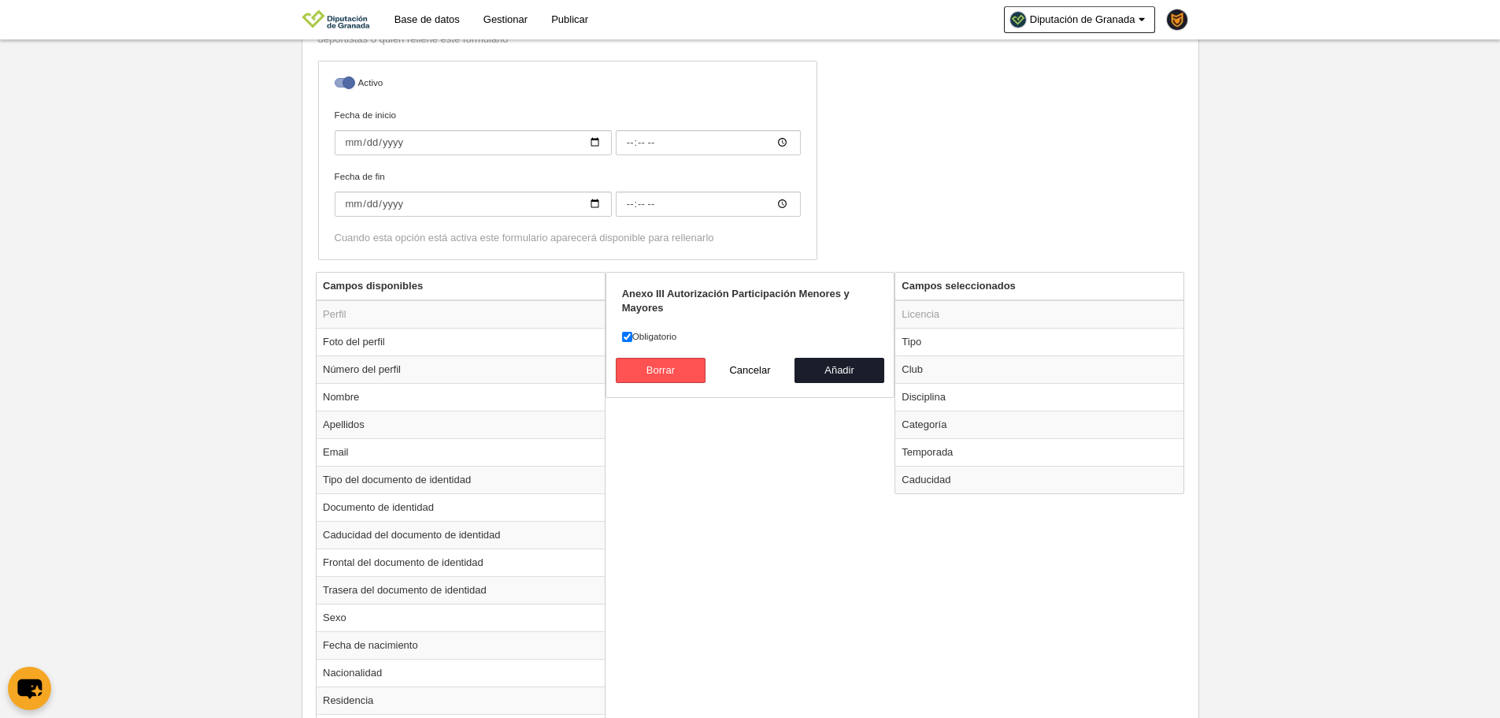
scroll to position [382, 0]
click at [825, 369] on button "Añadir" at bounding box center [840, 370] width 90 height 25
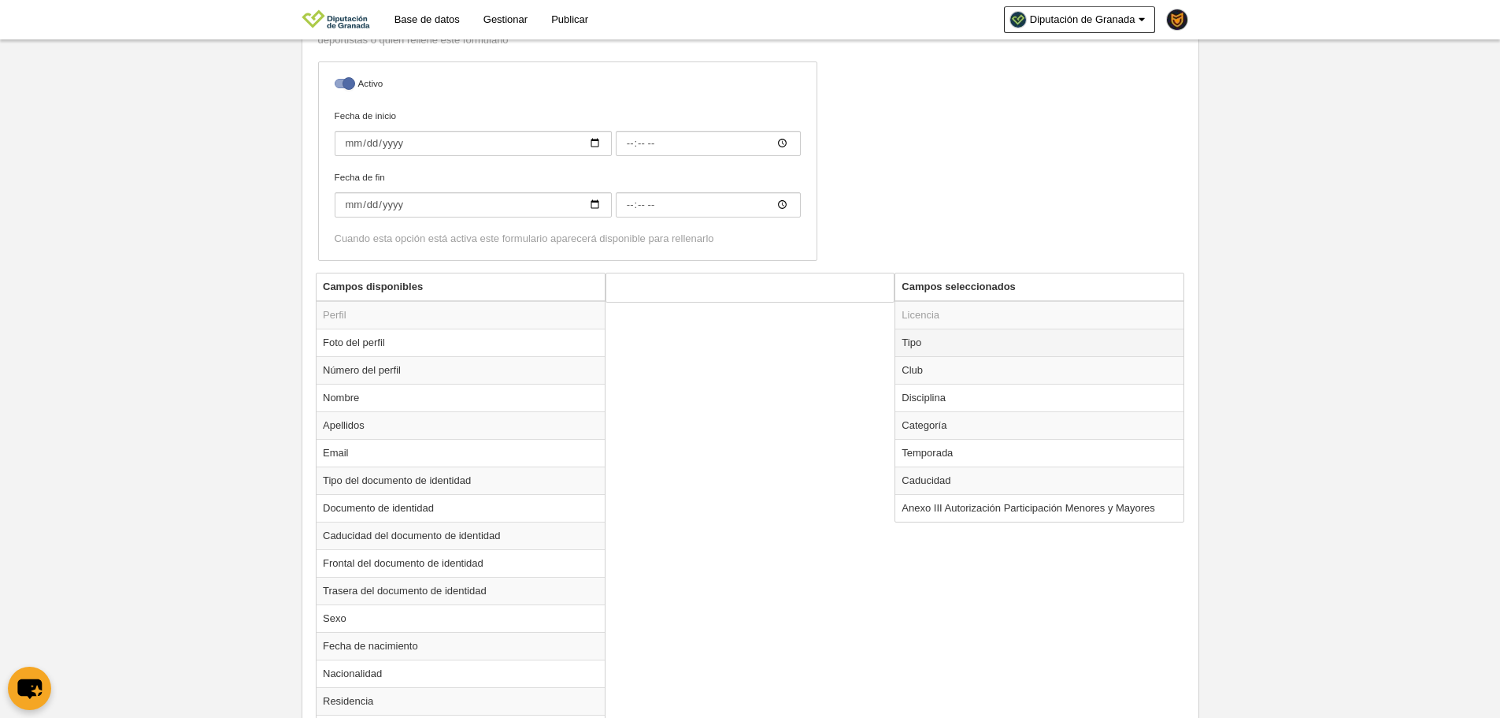
click at [973, 346] on td "Tipo" at bounding box center [1040, 342] width 288 height 28
radio input "true"
select select "player"
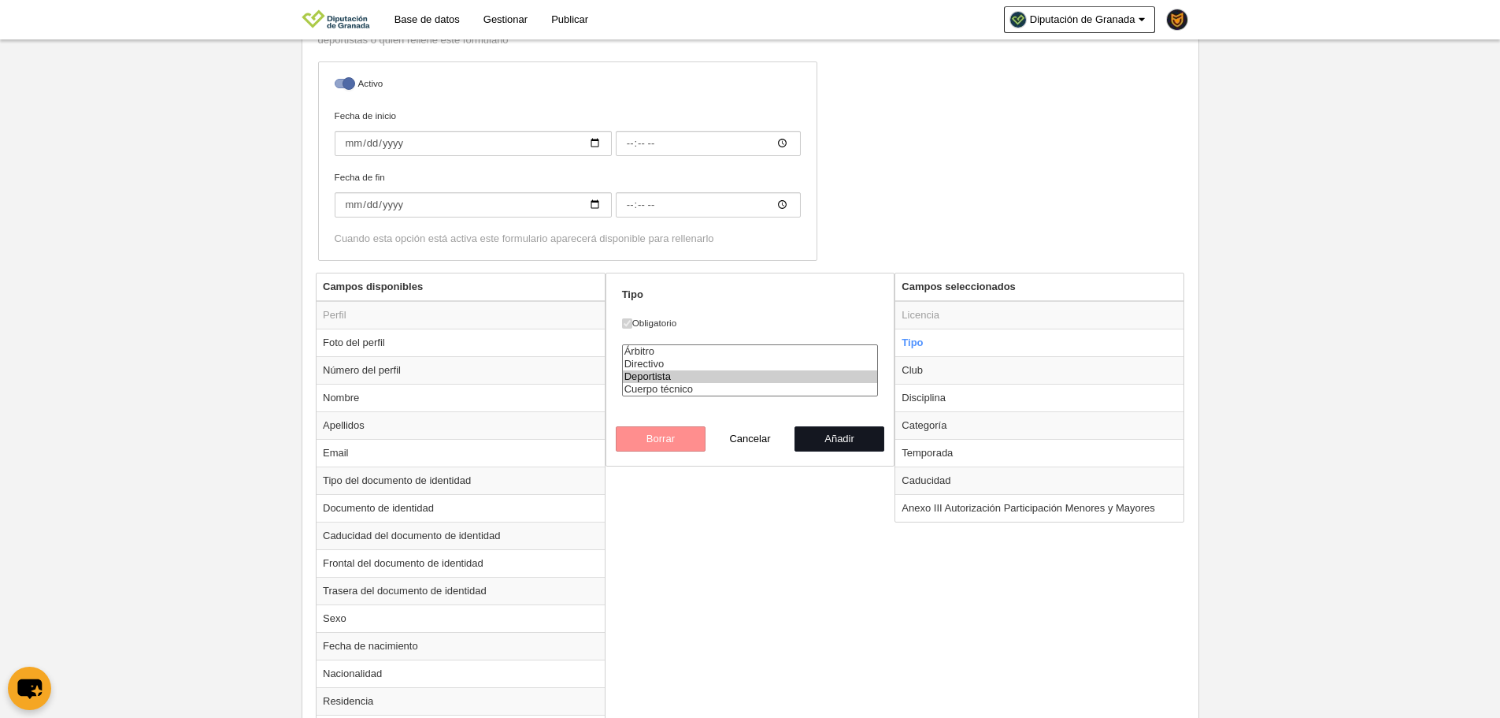
click at [841, 439] on button "Añadir" at bounding box center [840, 438] width 90 height 25
radio input "false"
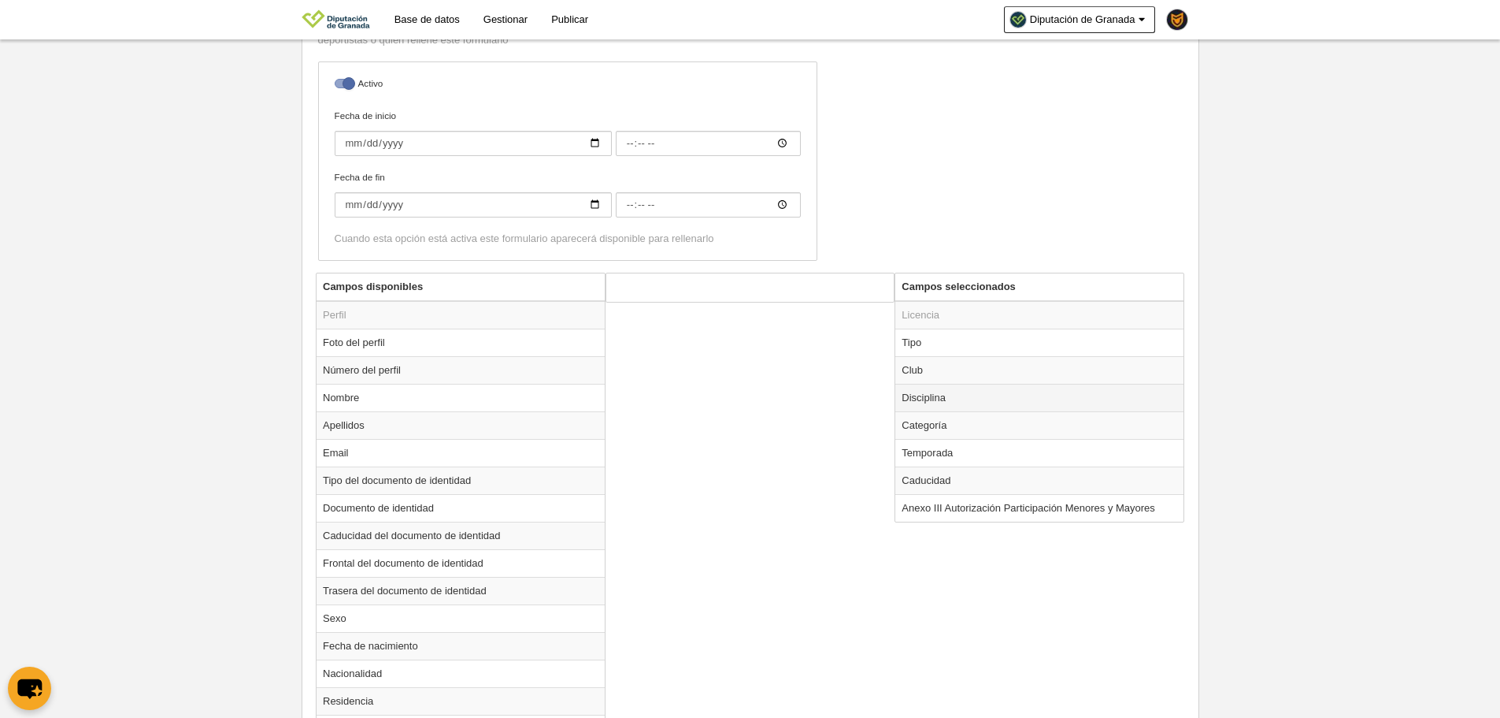
click at [968, 399] on td "Disciplina" at bounding box center [1040, 398] width 288 height 28
radio input "true"
select select
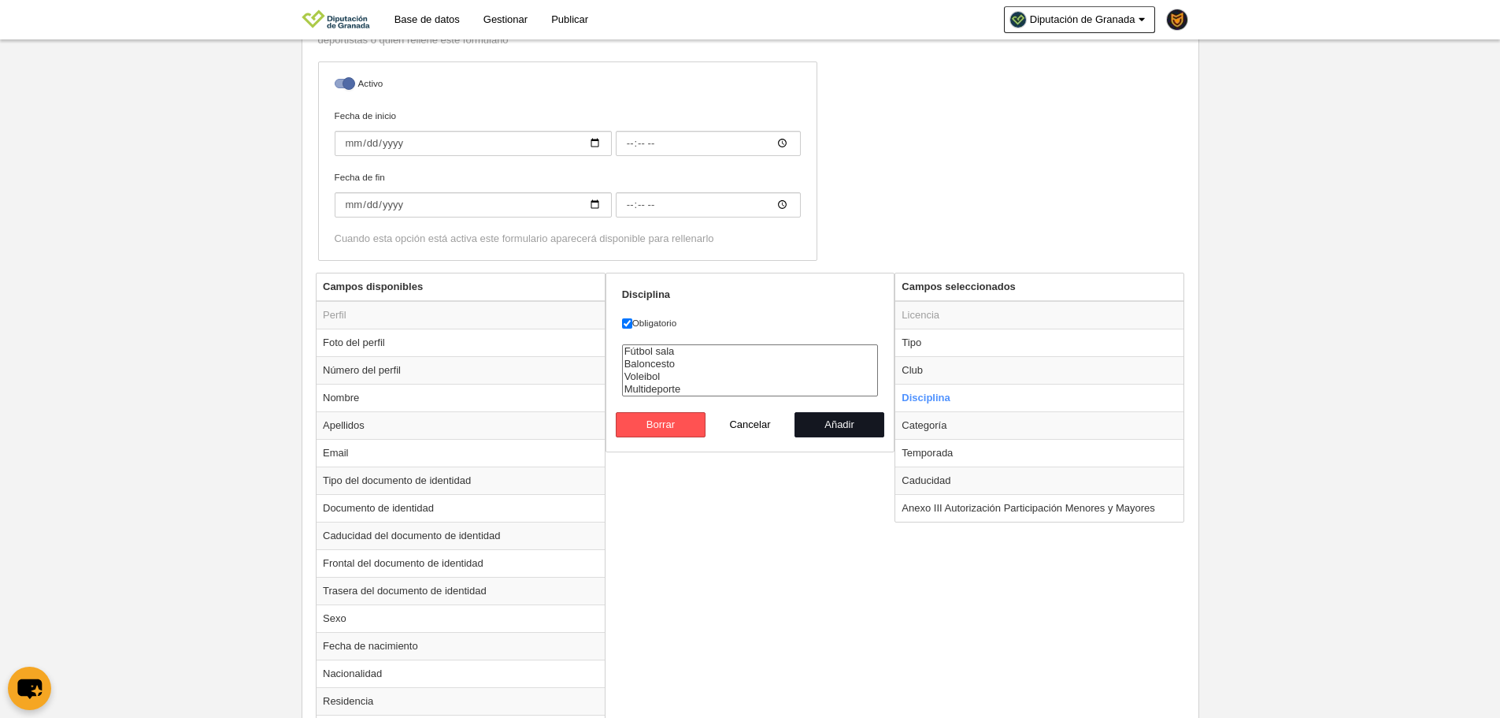
click at [827, 431] on button "Añadir" at bounding box center [840, 424] width 90 height 25
radio input "false"
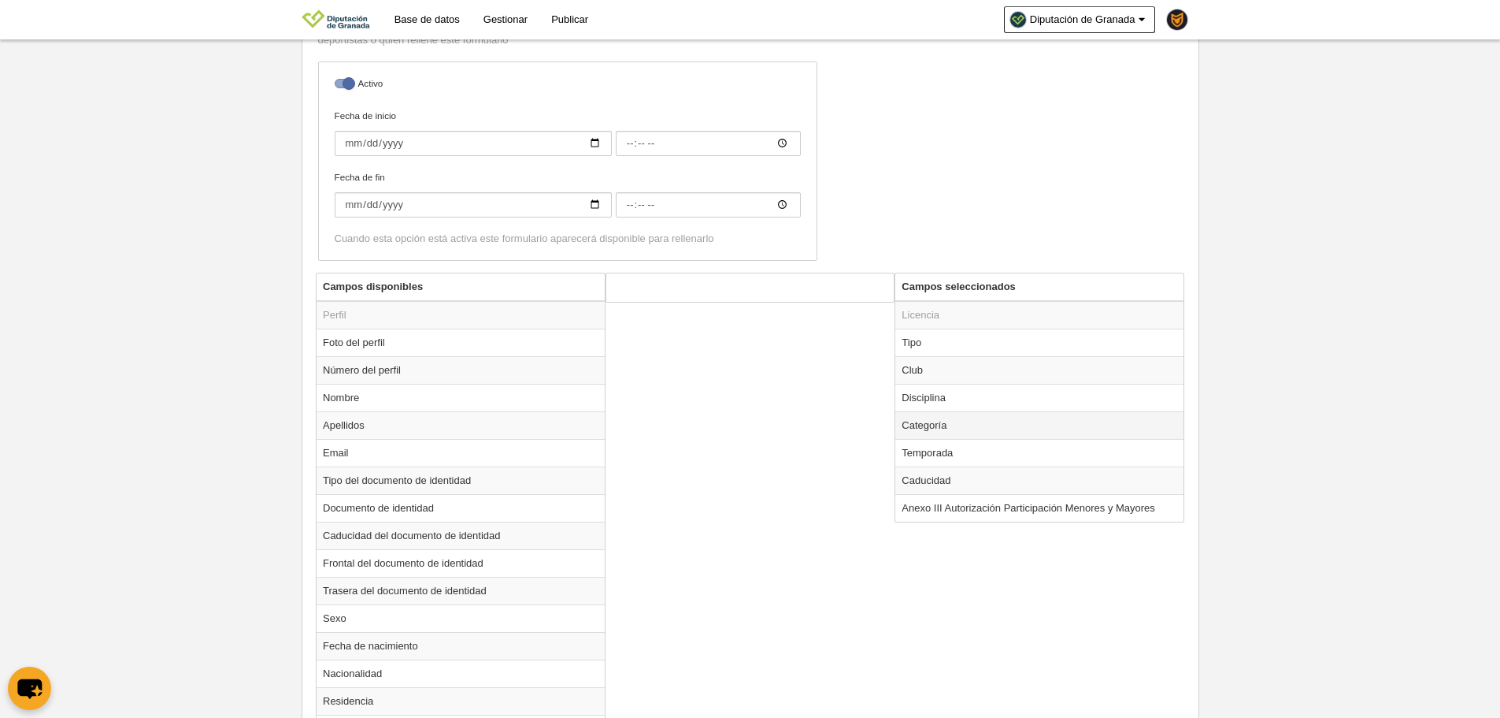
click at [974, 437] on td "Categoría" at bounding box center [1040, 425] width 288 height 28
radio input "true"
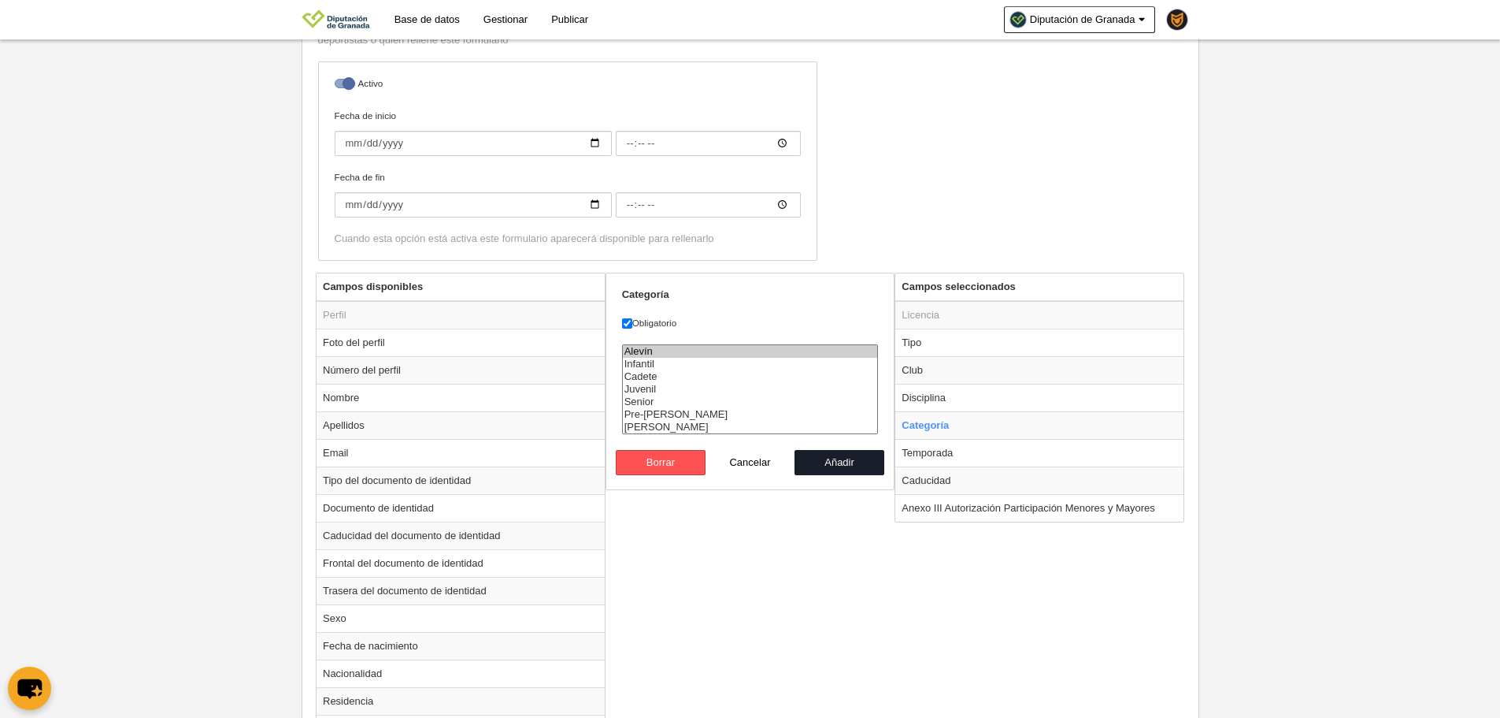
select select
click at [677, 347] on option "Alevín" at bounding box center [750, 351] width 255 height 13
click at [844, 469] on button "Añadir" at bounding box center [840, 462] width 90 height 25
radio input "false"
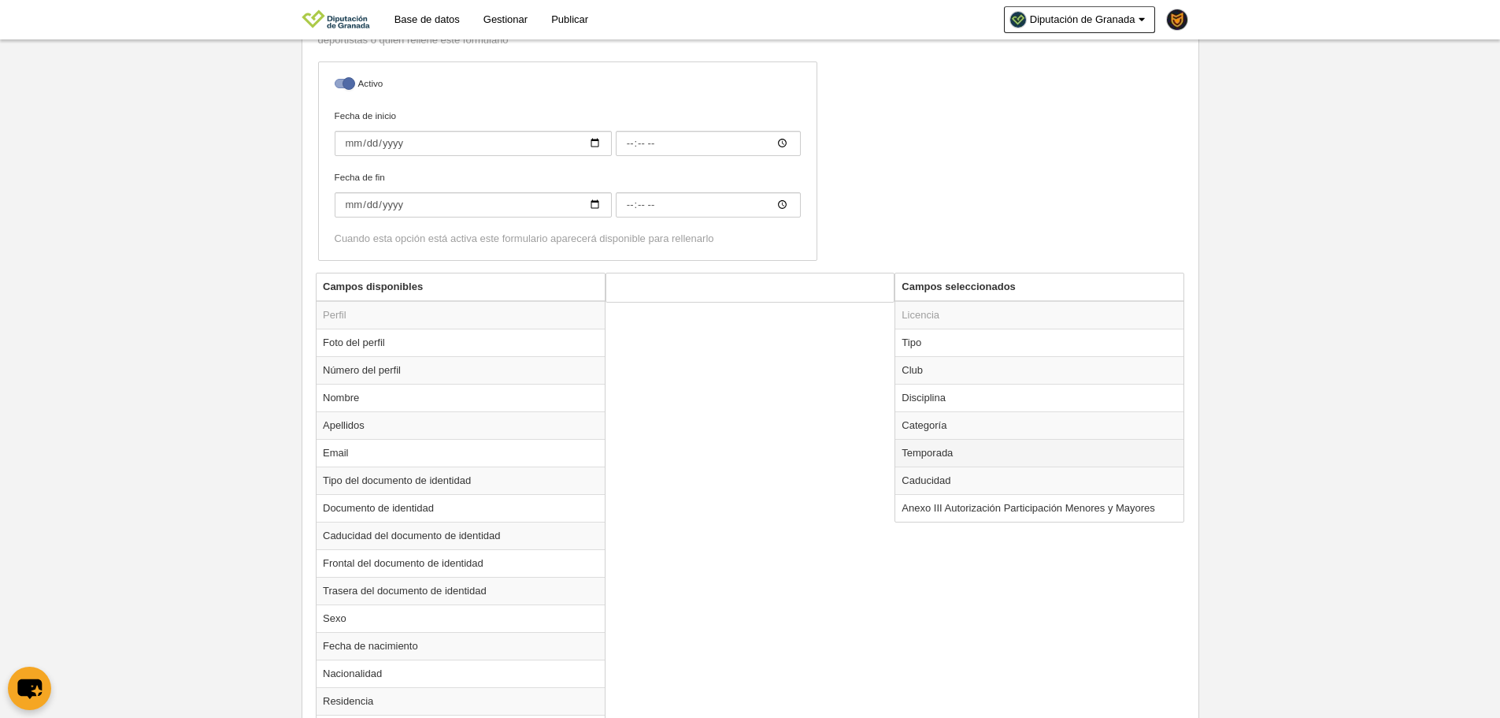
click at [974, 453] on td "Temporada" at bounding box center [1040, 453] width 288 height 28
radio input "true"
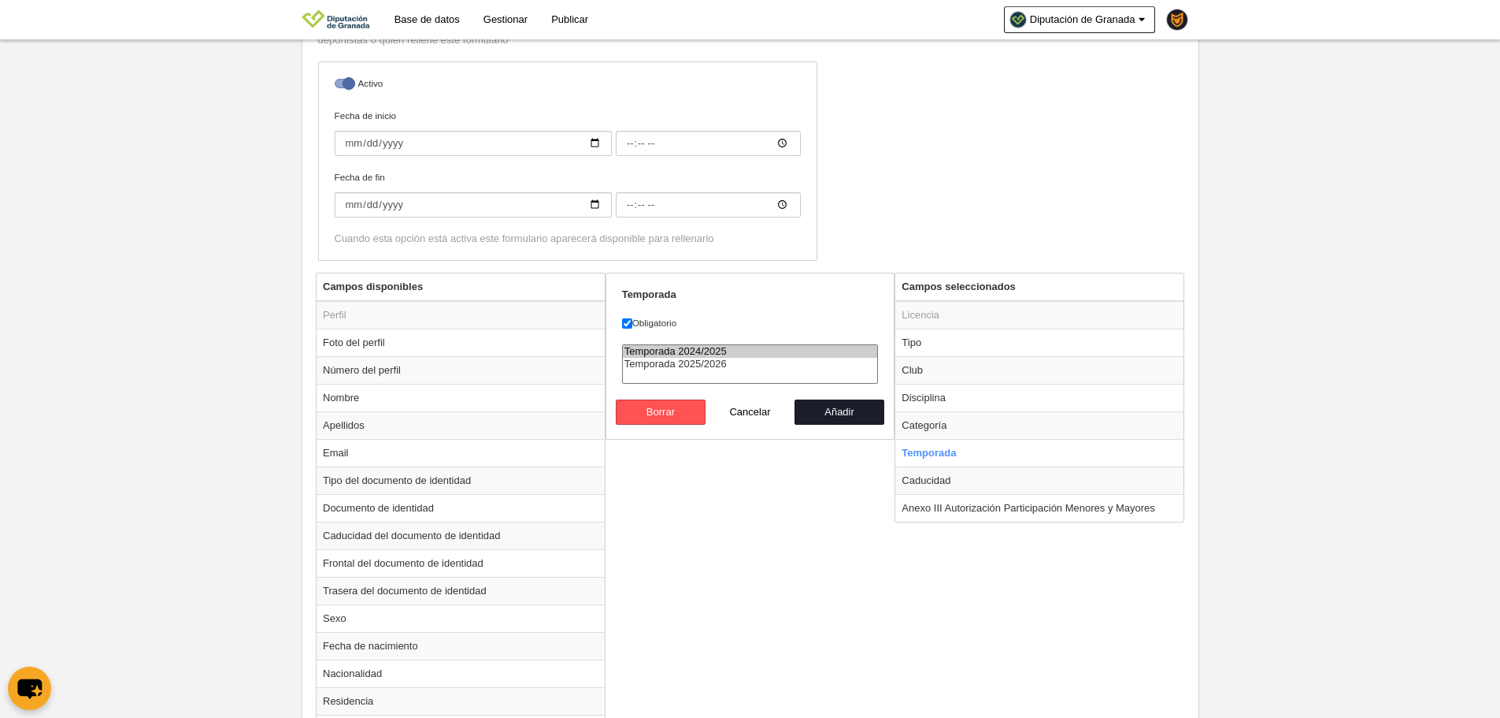
click at [714, 360] on option "Temporada 2025/2026" at bounding box center [750, 364] width 255 height 13
select select "8663"
click at [736, 369] on option "Temporada 2025/2026" at bounding box center [750, 364] width 255 height 13
click at [829, 412] on button "Añadir" at bounding box center [840, 411] width 90 height 25
radio input "false"
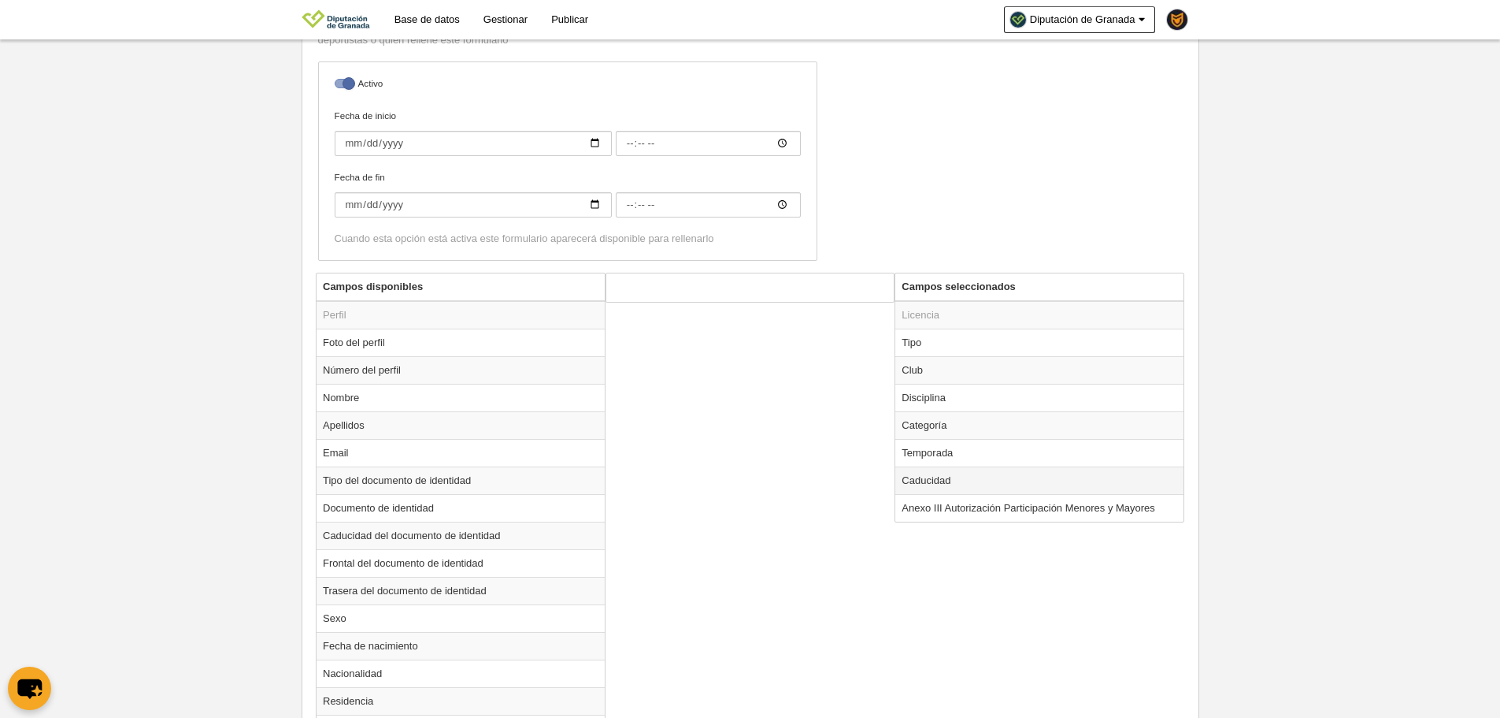
click at [974, 477] on td "Caducidad" at bounding box center [1040, 480] width 288 height 28
radio input "true"
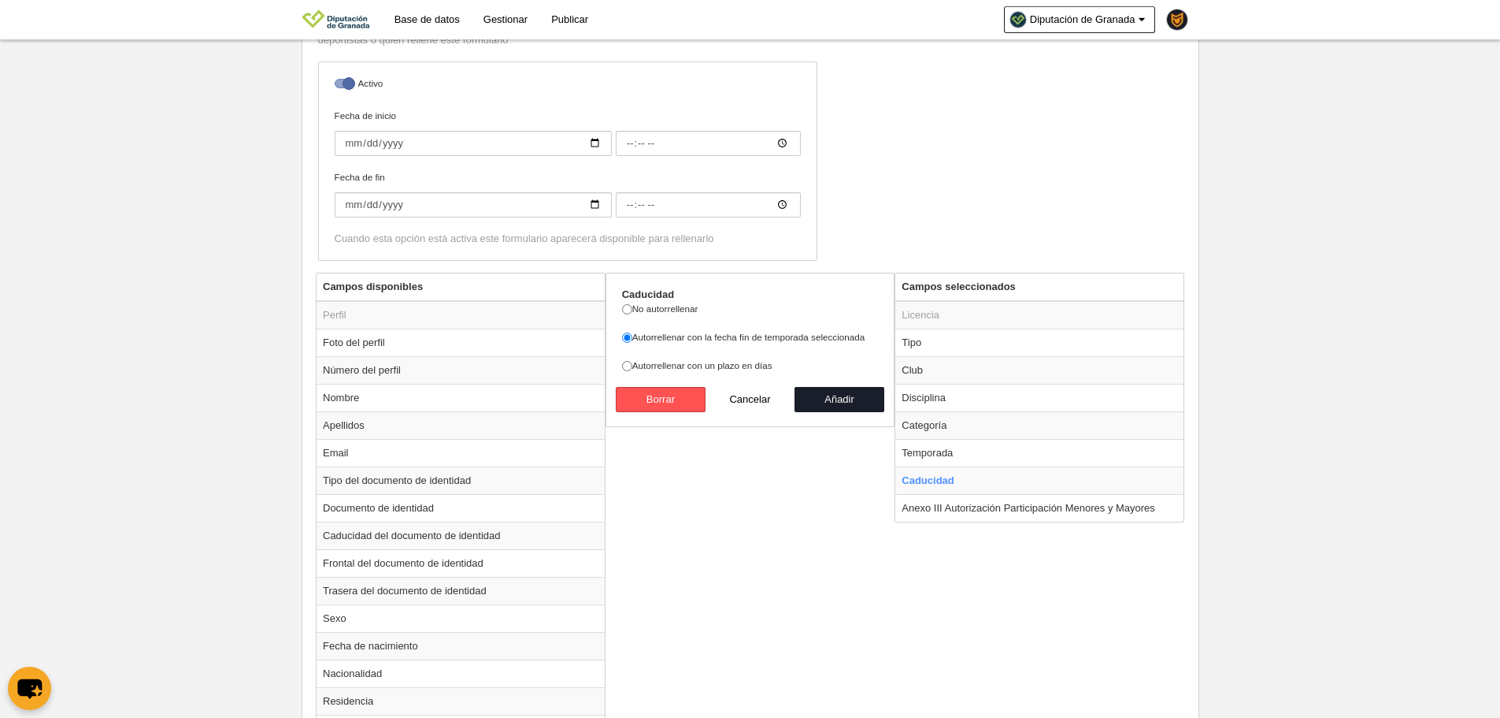
click at [896, 402] on td "Disciplina" at bounding box center [1040, 398] width 288 height 28
radio input "true"
select select
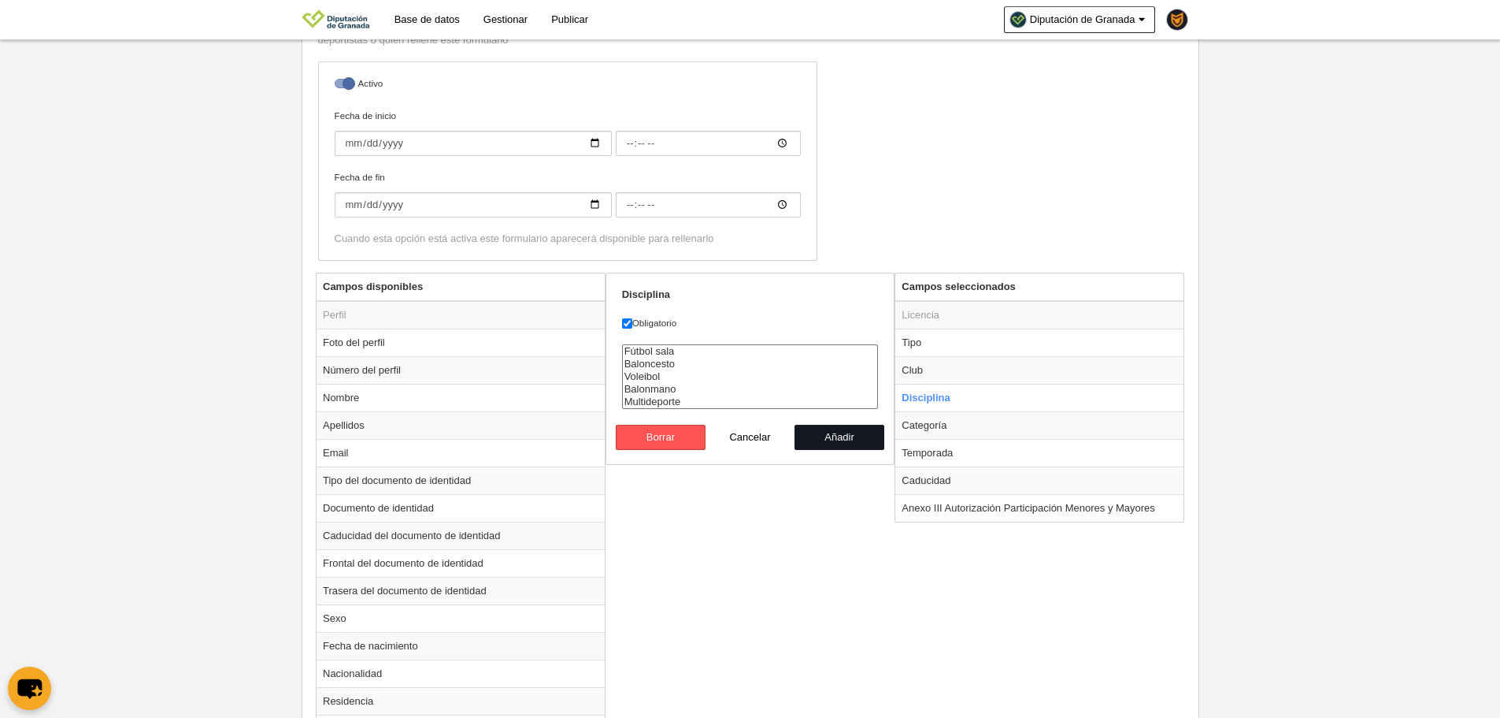
click at [878, 439] on button "Añadir" at bounding box center [840, 437] width 90 height 25
radio input "false"
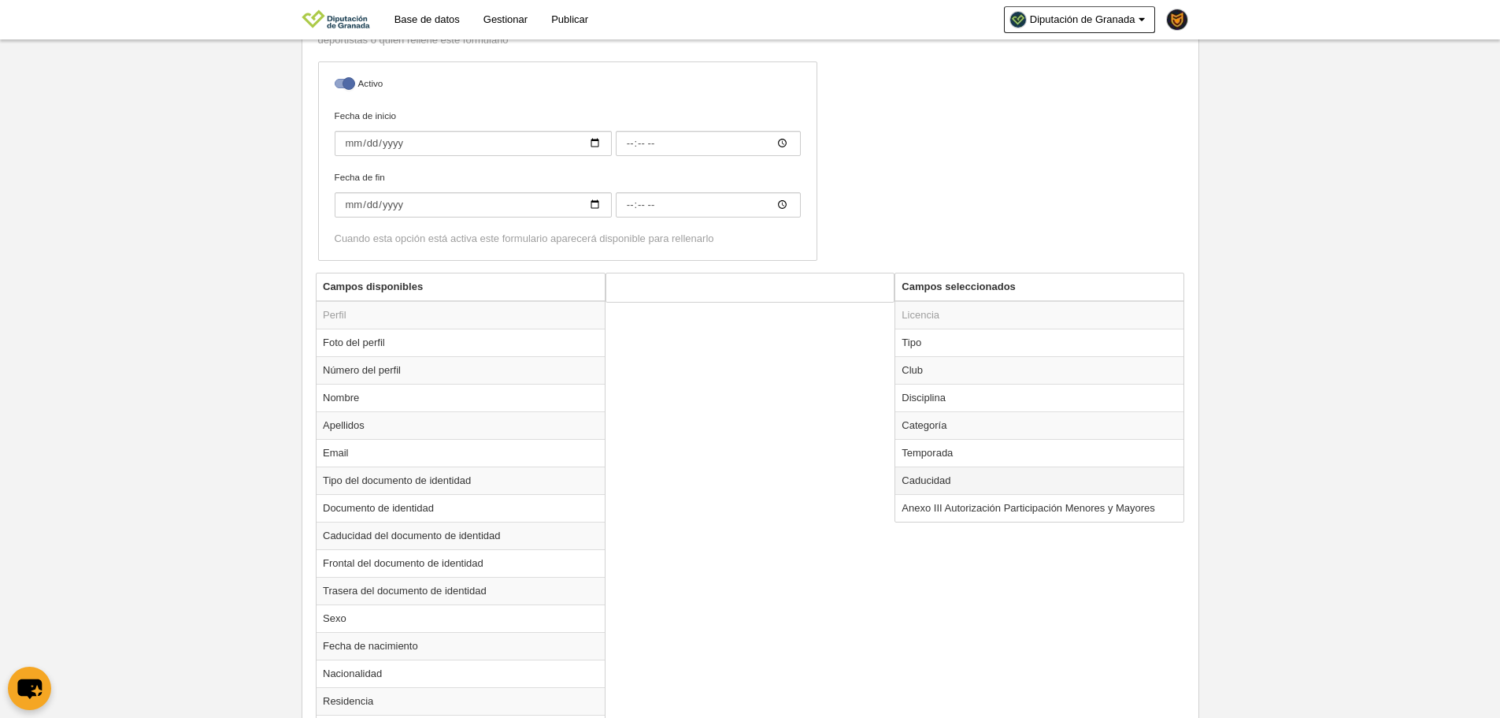
click at [940, 476] on td "Caducidad" at bounding box center [1040, 480] width 288 height 28
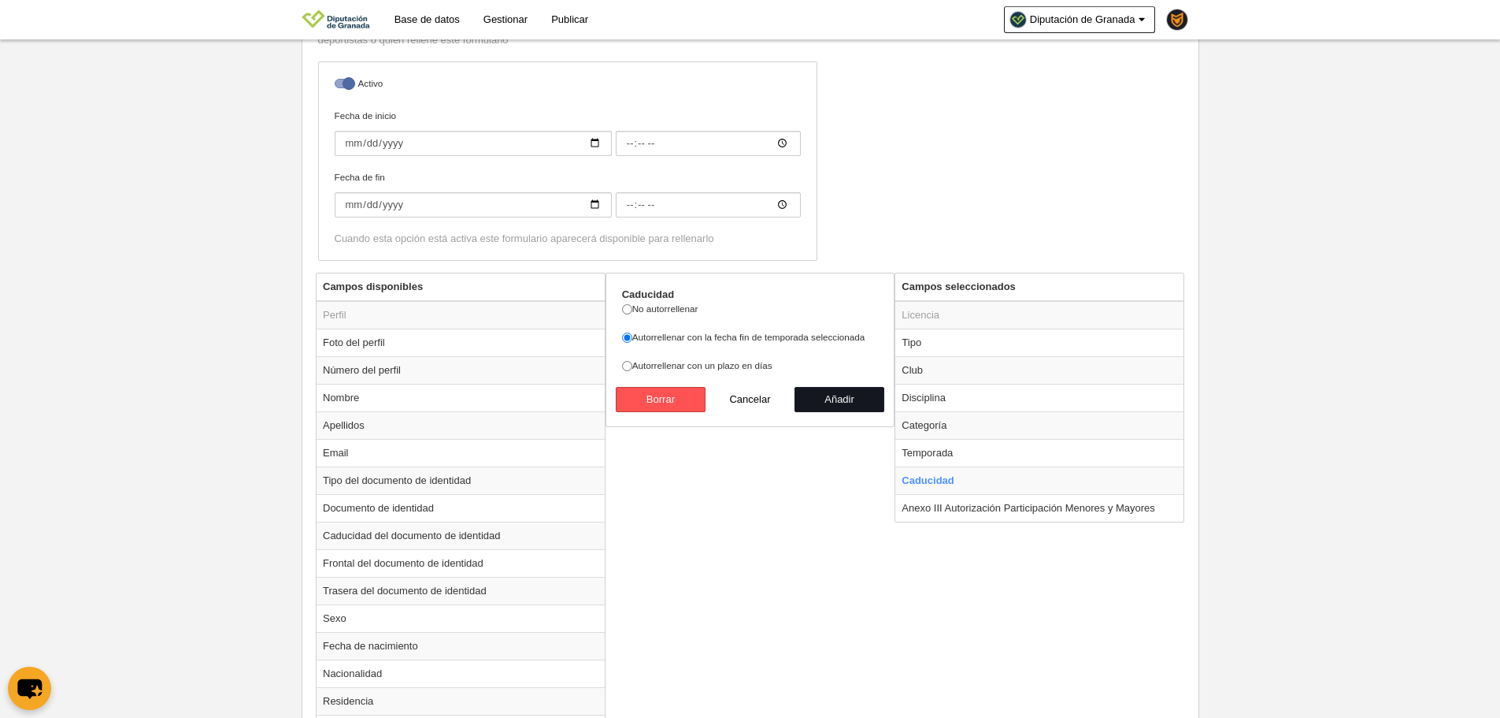
click at [848, 405] on button "Añadir" at bounding box center [840, 399] width 90 height 25
radio input "false"
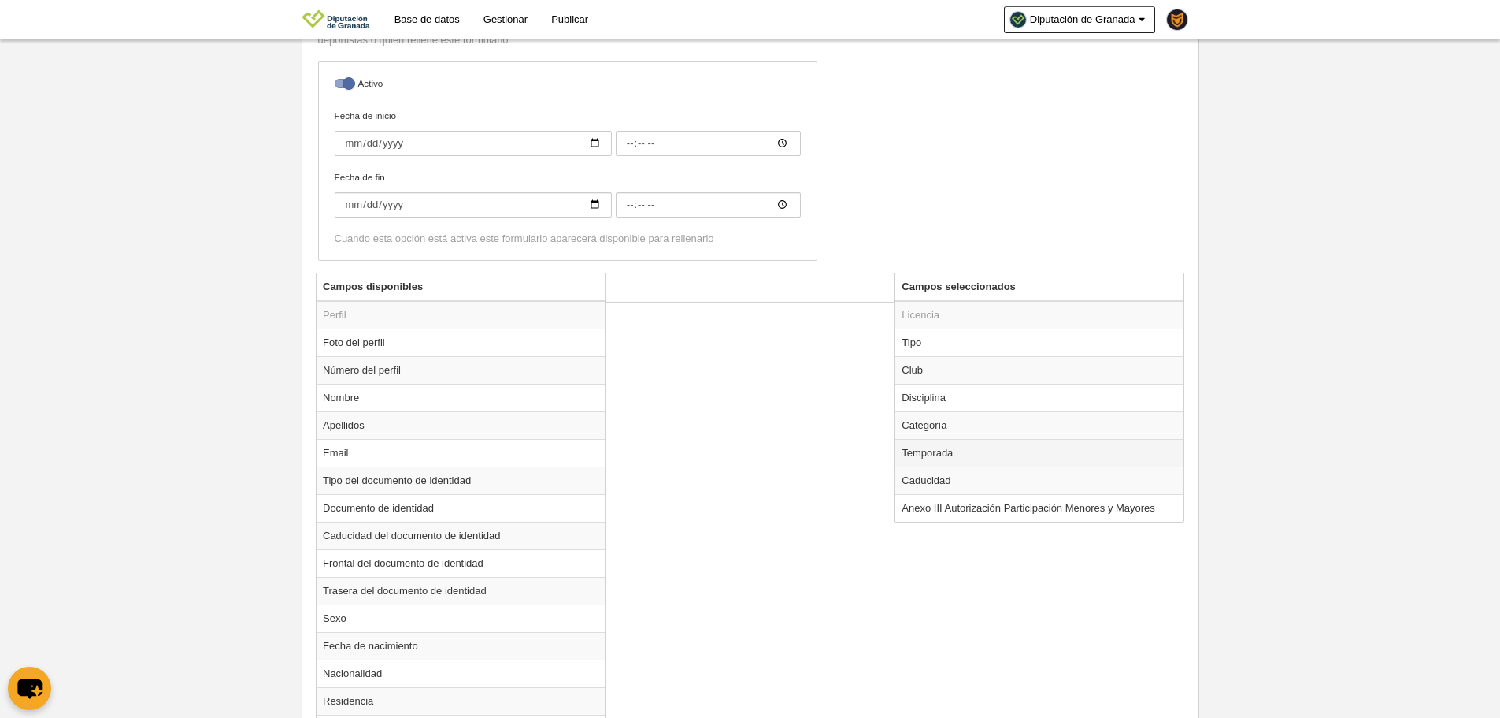
click at [917, 462] on td "Temporada" at bounding box center [1040, 453] width 288 height 28
radio input "true"
select select "8663"
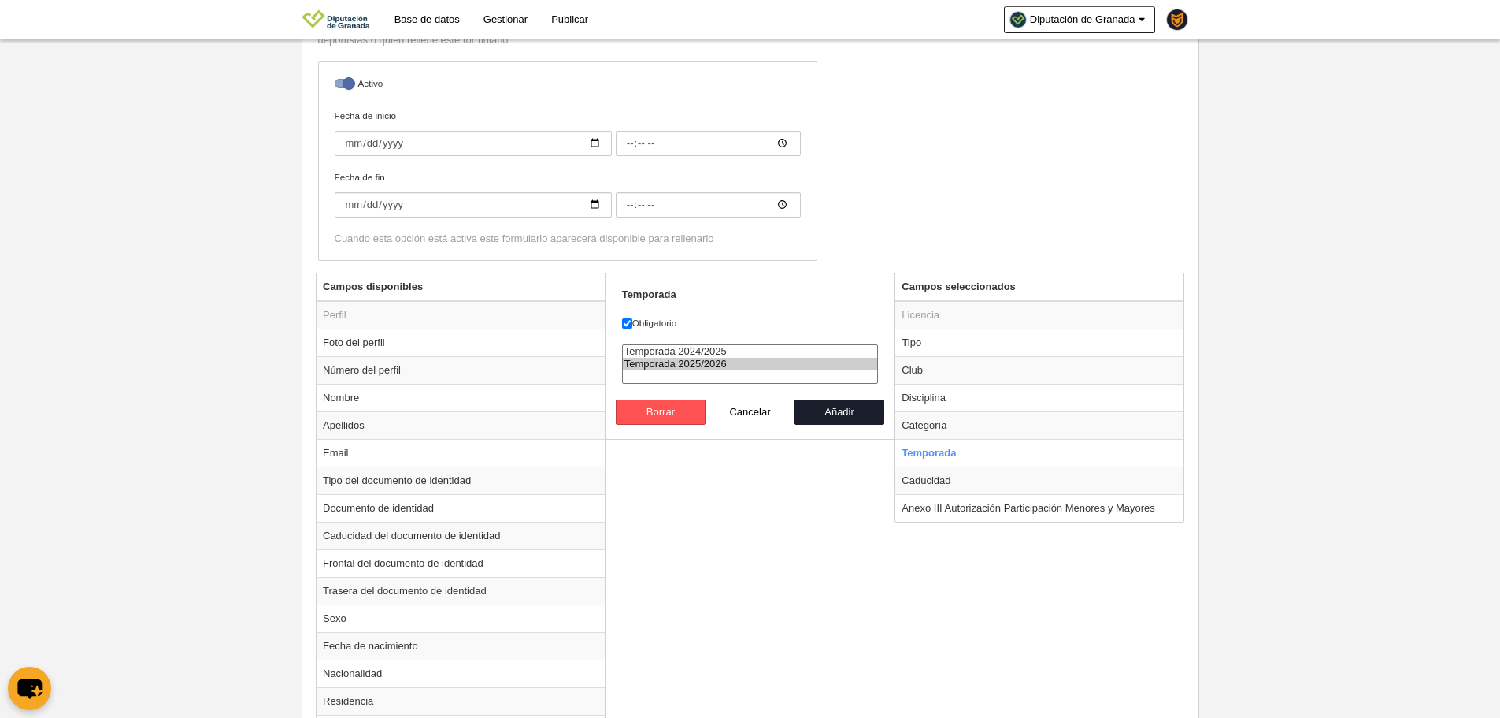
click at [850, 428] on div "Temporada Obligatorio Temporada 2024/2025 Temporada 2025/2026 Borrar Cancelar A…" at bounding box center [751, 356] width 290 height 167
click at [853, 410] on button "Añadir" at bounding box center [840, 411] width 90 height 25
radio input "false"
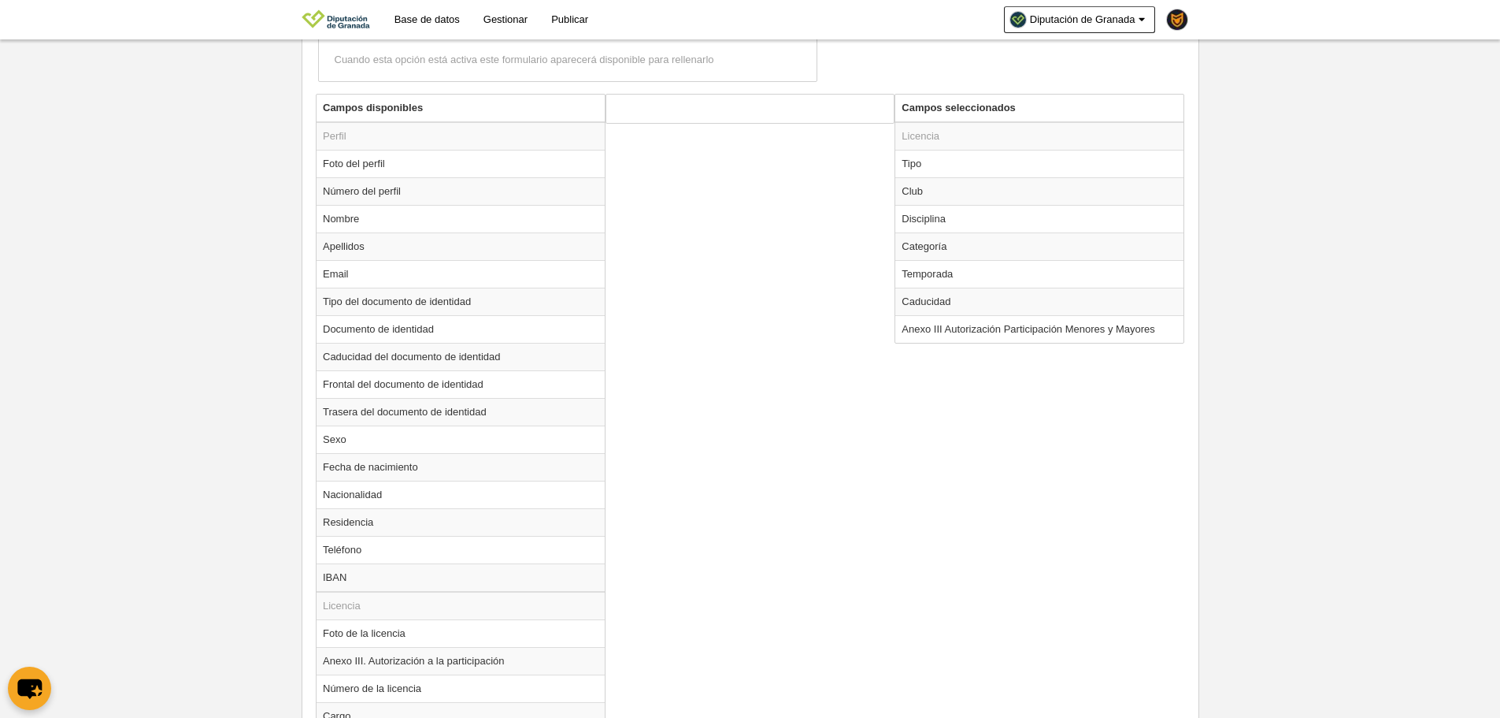
scroll to position [748, 0]
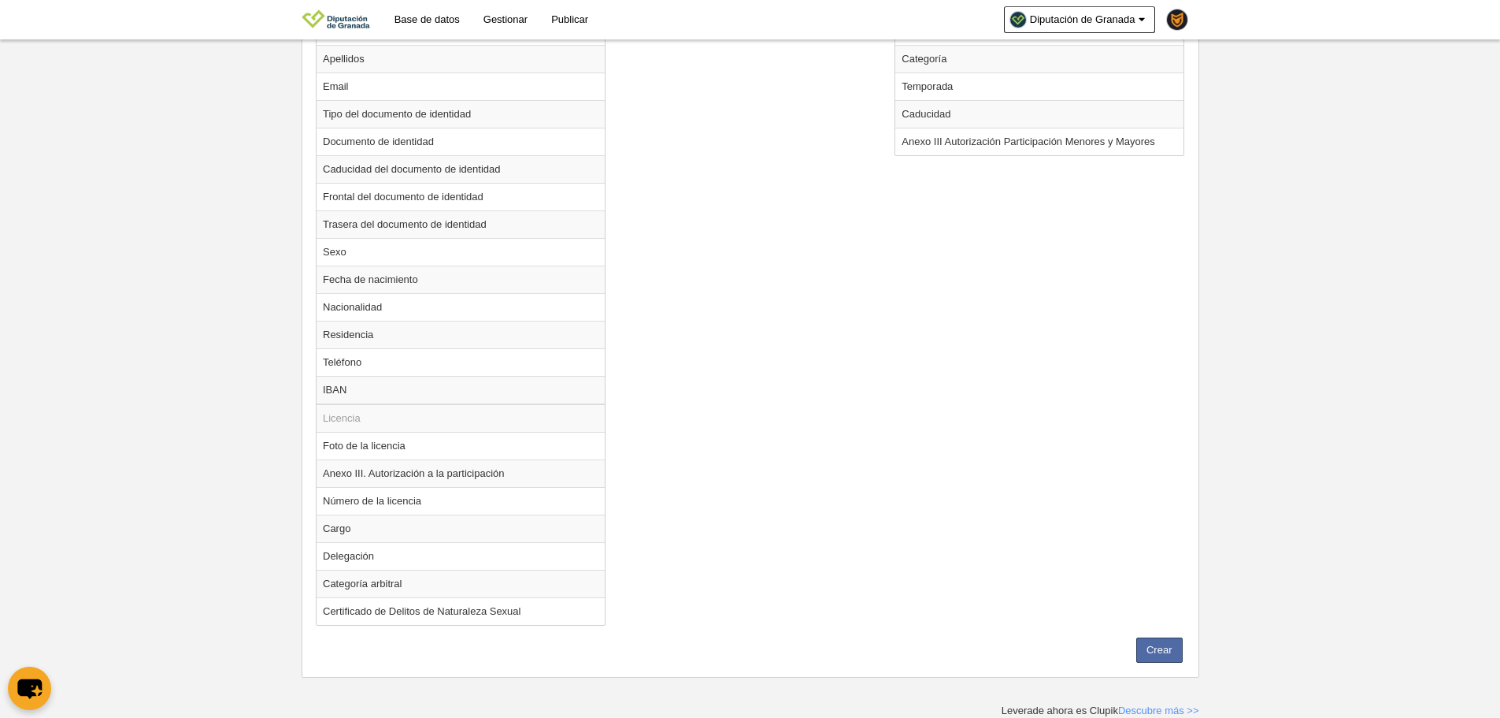
click at [1189, 649] on div "Nombre Jugador JDP Precios Configuración de precios Formularios de perfil enlaz…" at bounding box center [751, 56] width 898 height 1241
click at [1148, 646] on button "Crear" at bounding box center [1160, 649] width 46 height 25
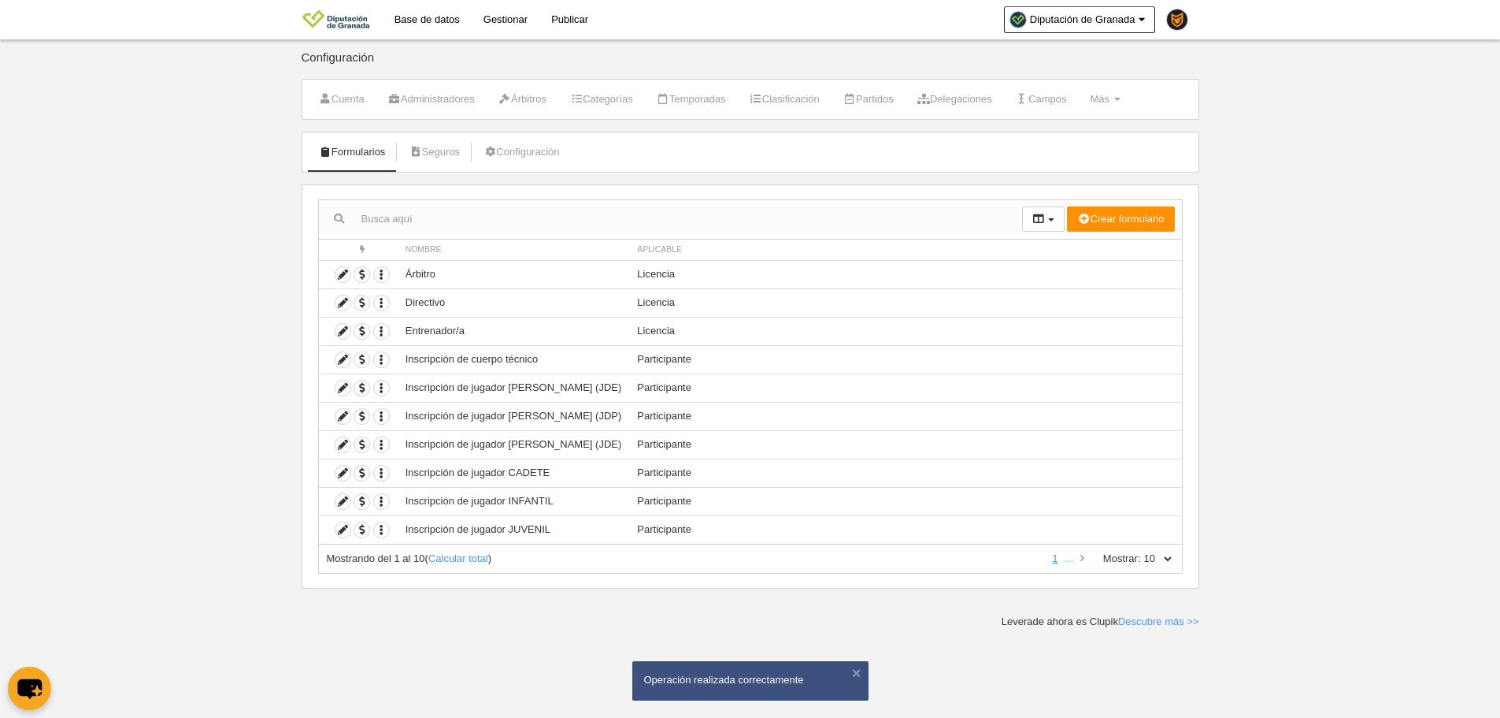
click at [1170, 563] on select "10 25 50 100 500" at bounding box center [1157, 558] width 33 height 14
select select "500"
click at [1141, 551] on select "10 25 50 100 500" at bounding box center [1157, 558] width 33 height 14
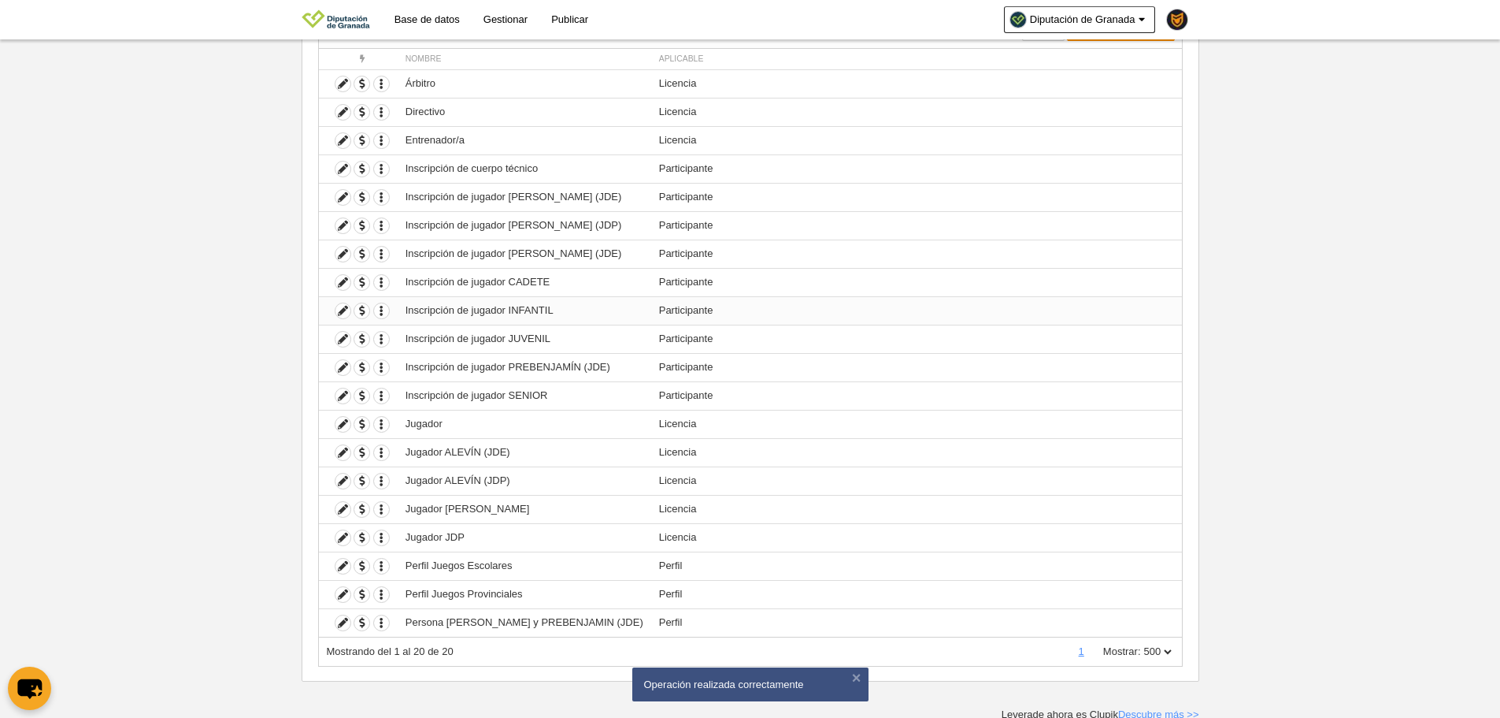
scroll to position [195, 0]
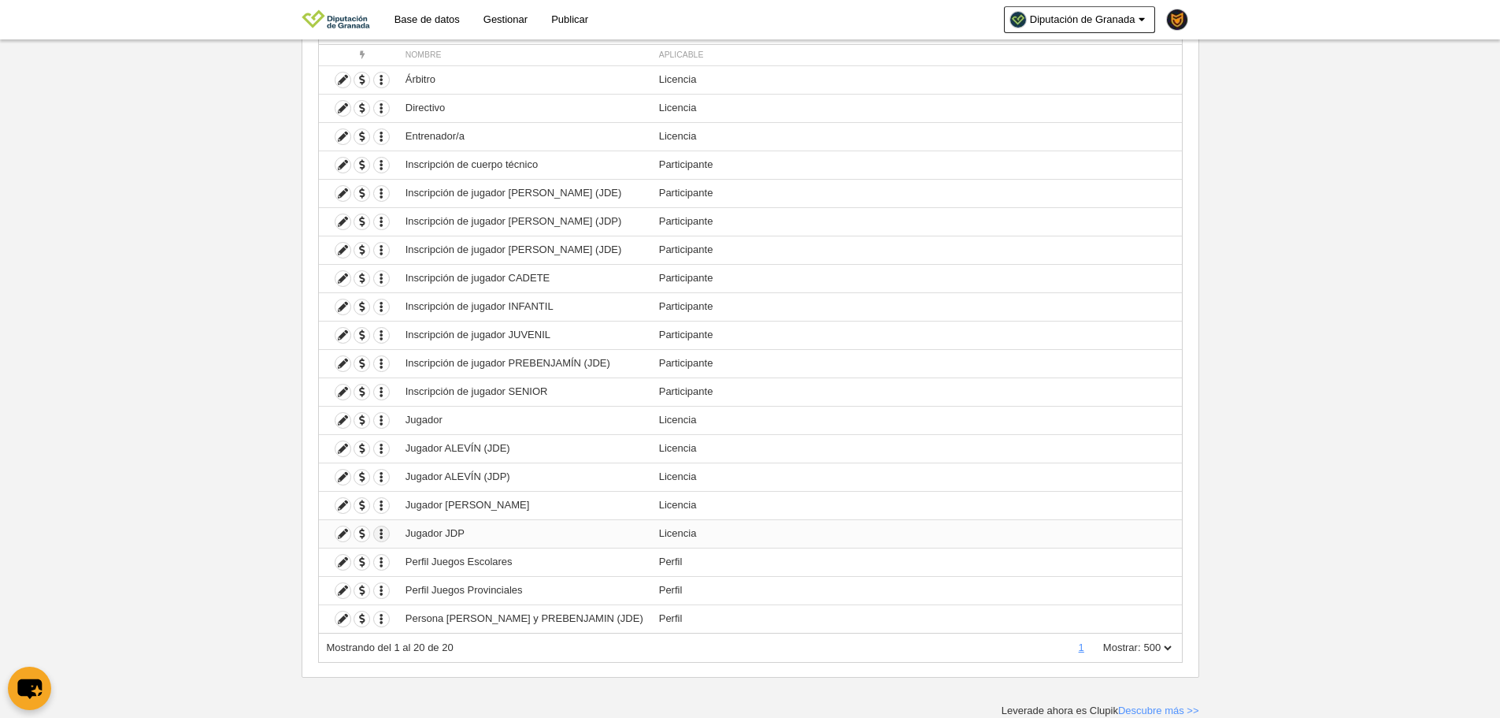
click at [379, 537] on icon "button" at bounding box center [381, 533] width 15 height 15
click at [436, 555] on span "Duplicar formulario" at bounding box center [439, 560] width 98 height 12
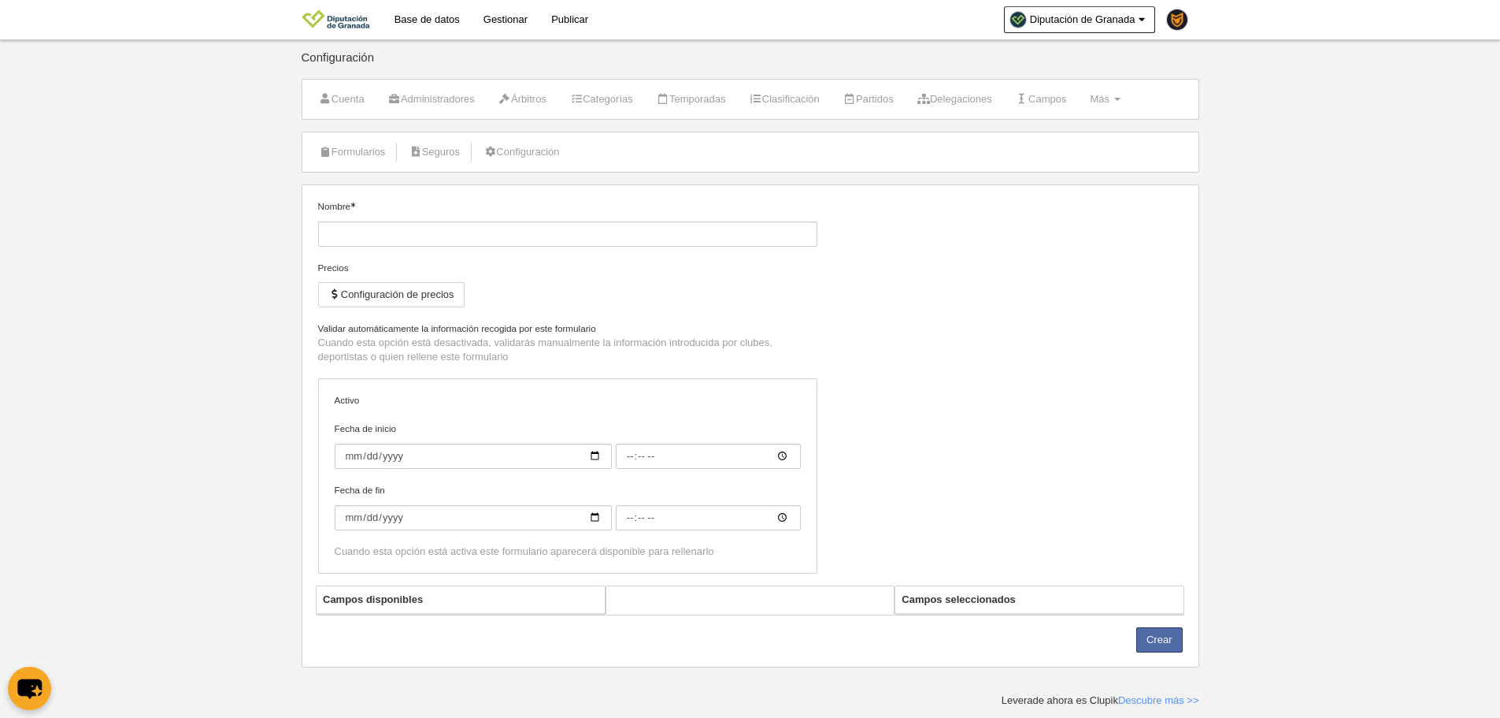
type input "Jugador JDP (Copia)"
checkbox input "true"
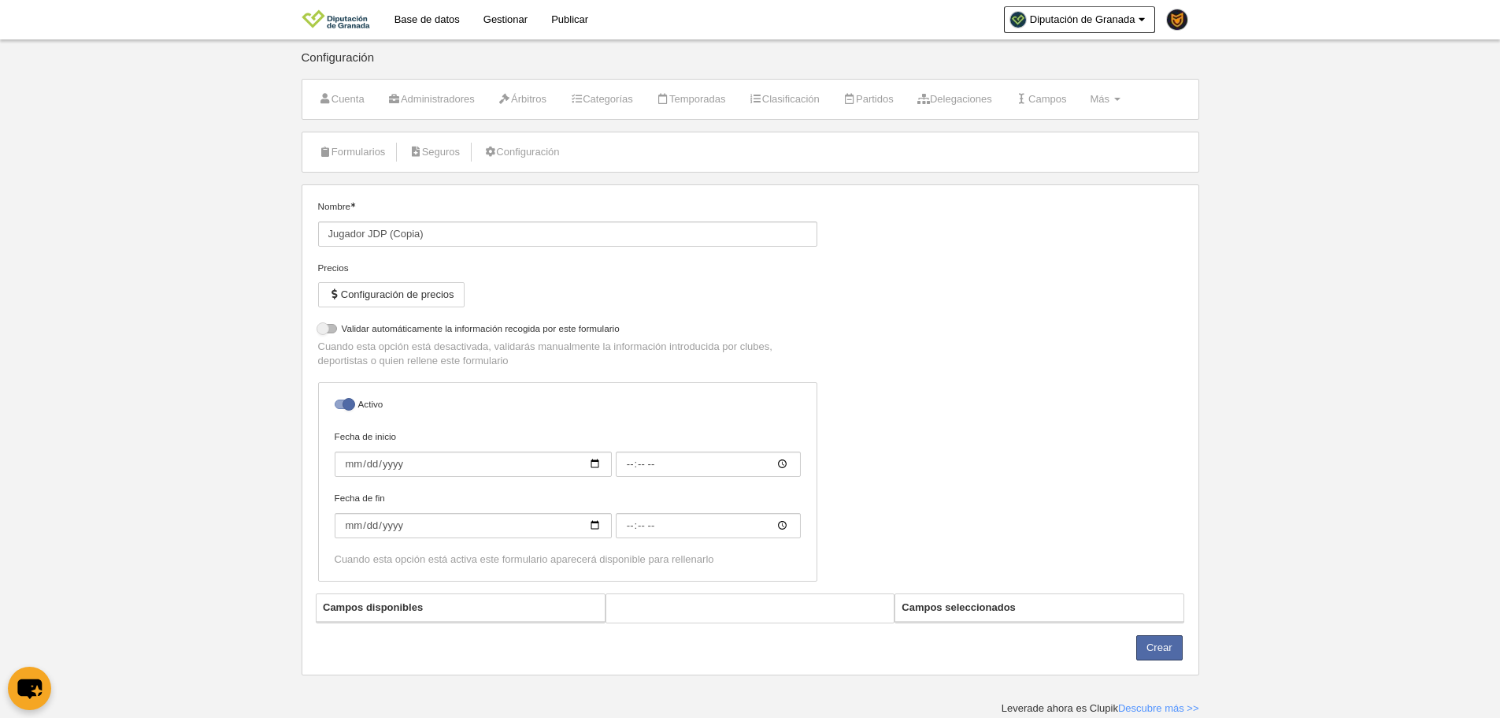
select select "selected"
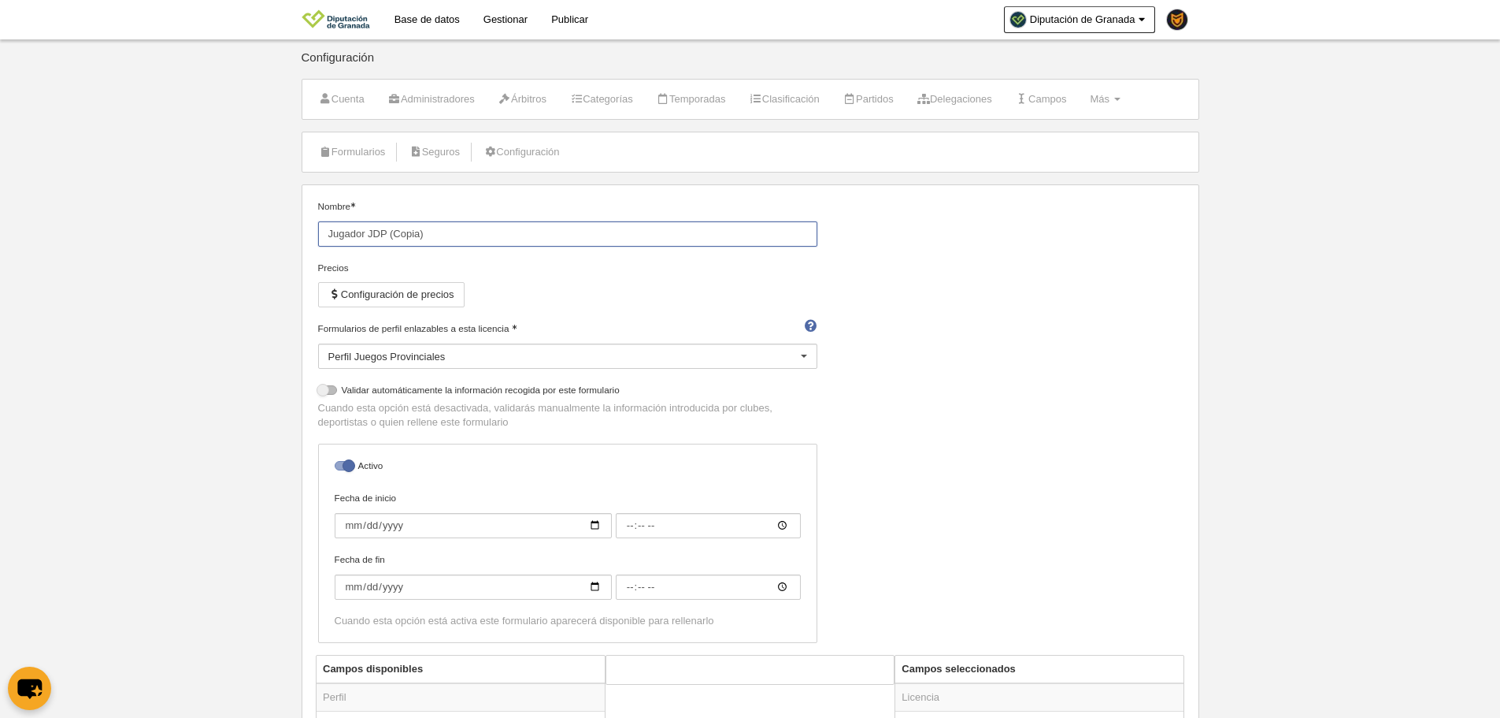
drag, startPoint x: 431, startPoint y: 236, endPoint x: 383, endPoint y: 229, distance: 48.6
click at [383, 229] on input "Jugador JDP (Copia)" at bounding box center [567, 233] width 499 height 25
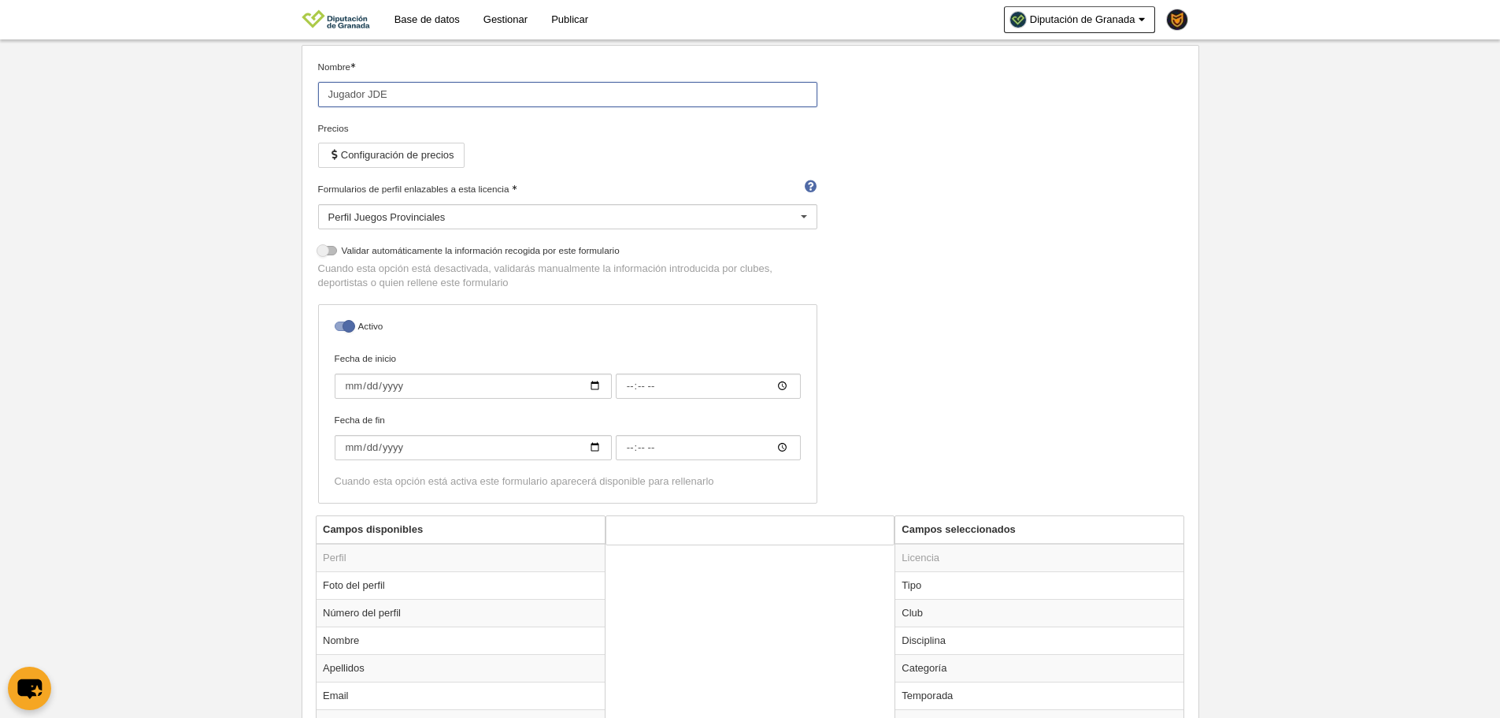
scroll to position [158, 0]
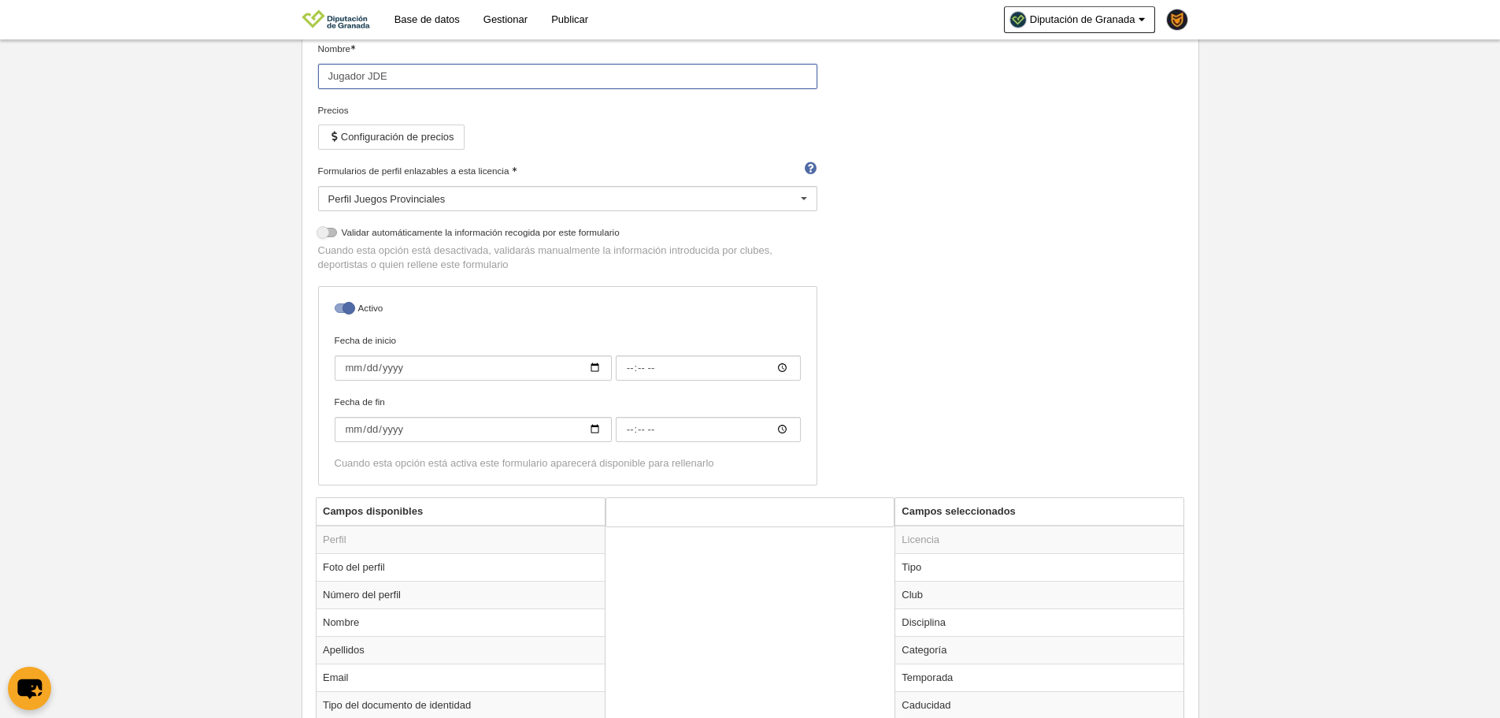
type input "Jugador JDE"
click at [636, 208] on div "Perfil Juegos Provinciales" at bounding box center [567, 198] width 499 height 25
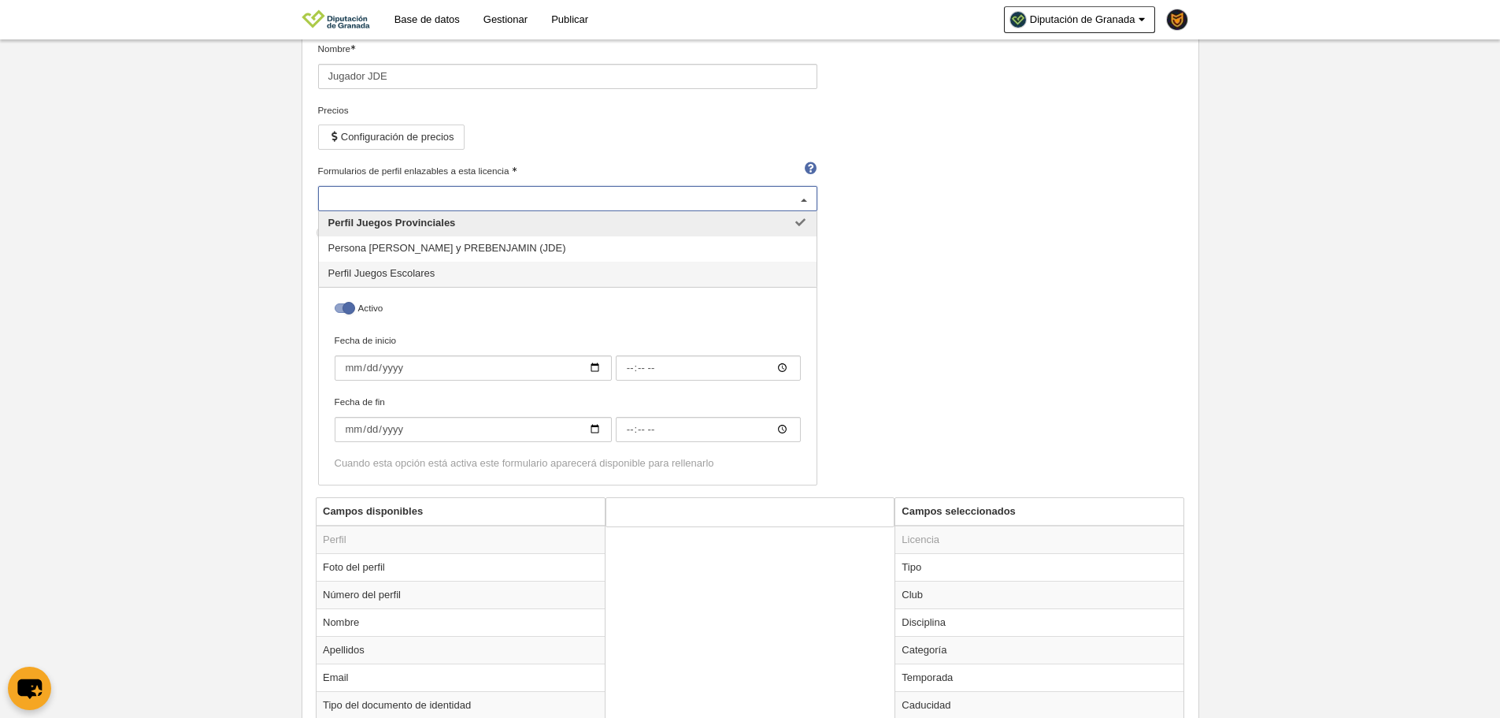
click at [584, 285] on span "Perfil Juegos Escolares" at bounding box center [568, 273] width 498 height 25
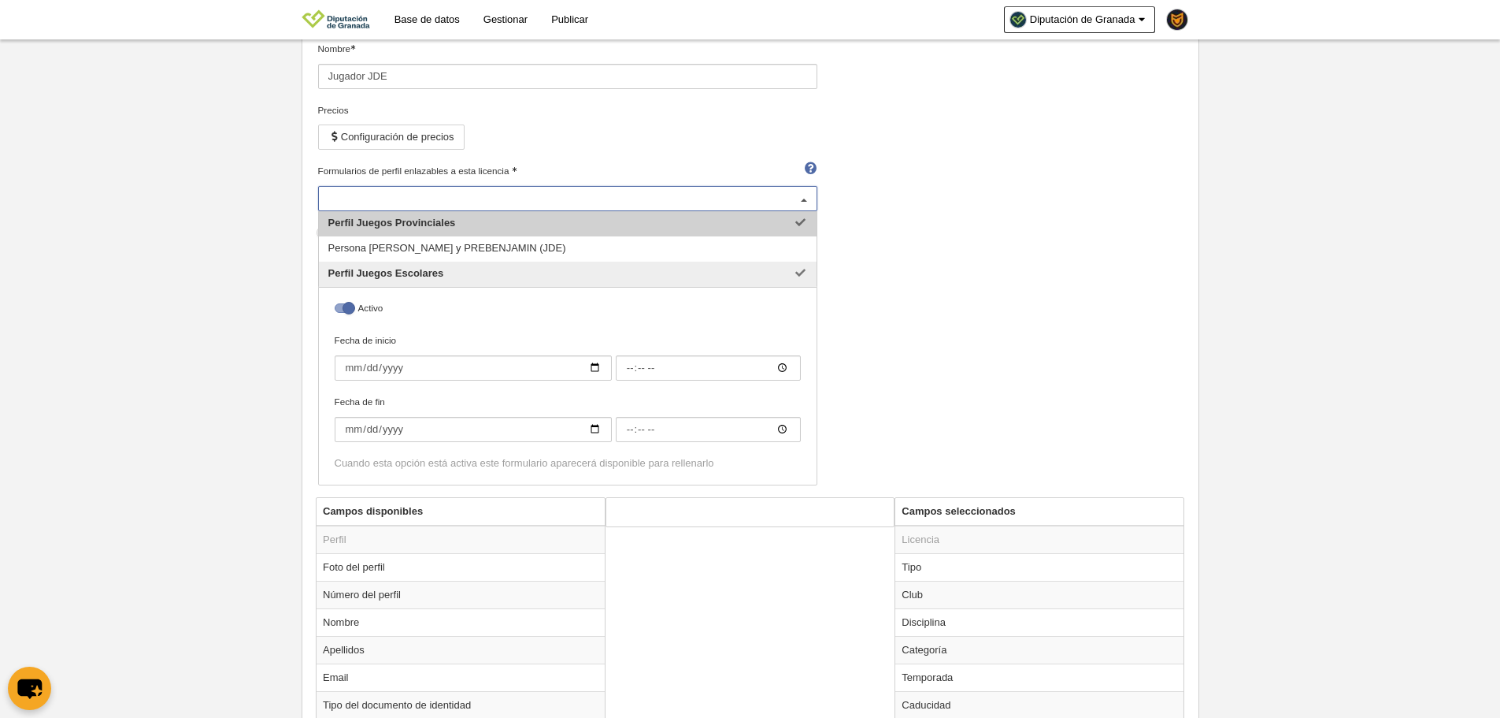
click at [588, 223] on span "Perfil Juegos Provinciales" at bounding box center [568, 223] width 498 height 25
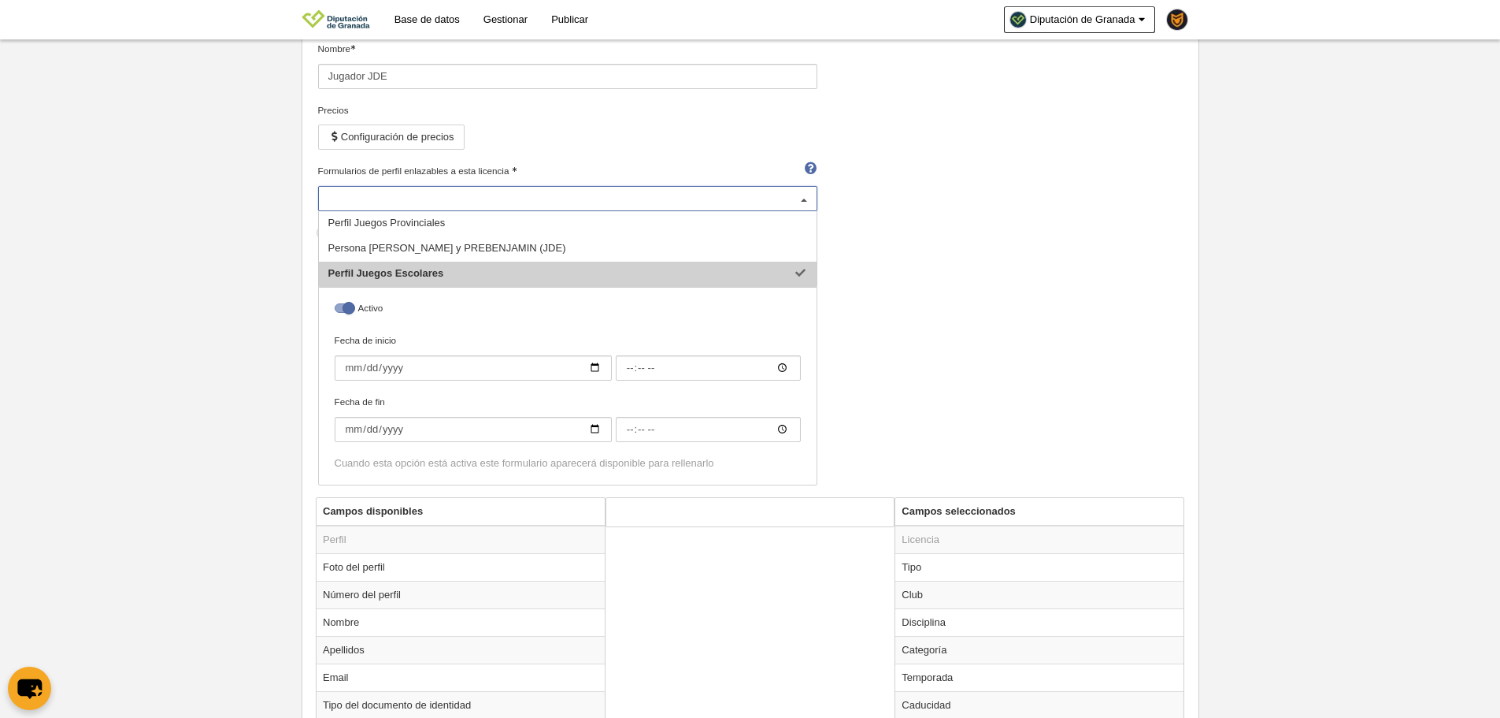
click at [1081, 352] on div "Nombre Jugador JDE Precios Configuración de precios Formularios de perfil enlaz…" at bounding box center [750, 269] width 877 height 455
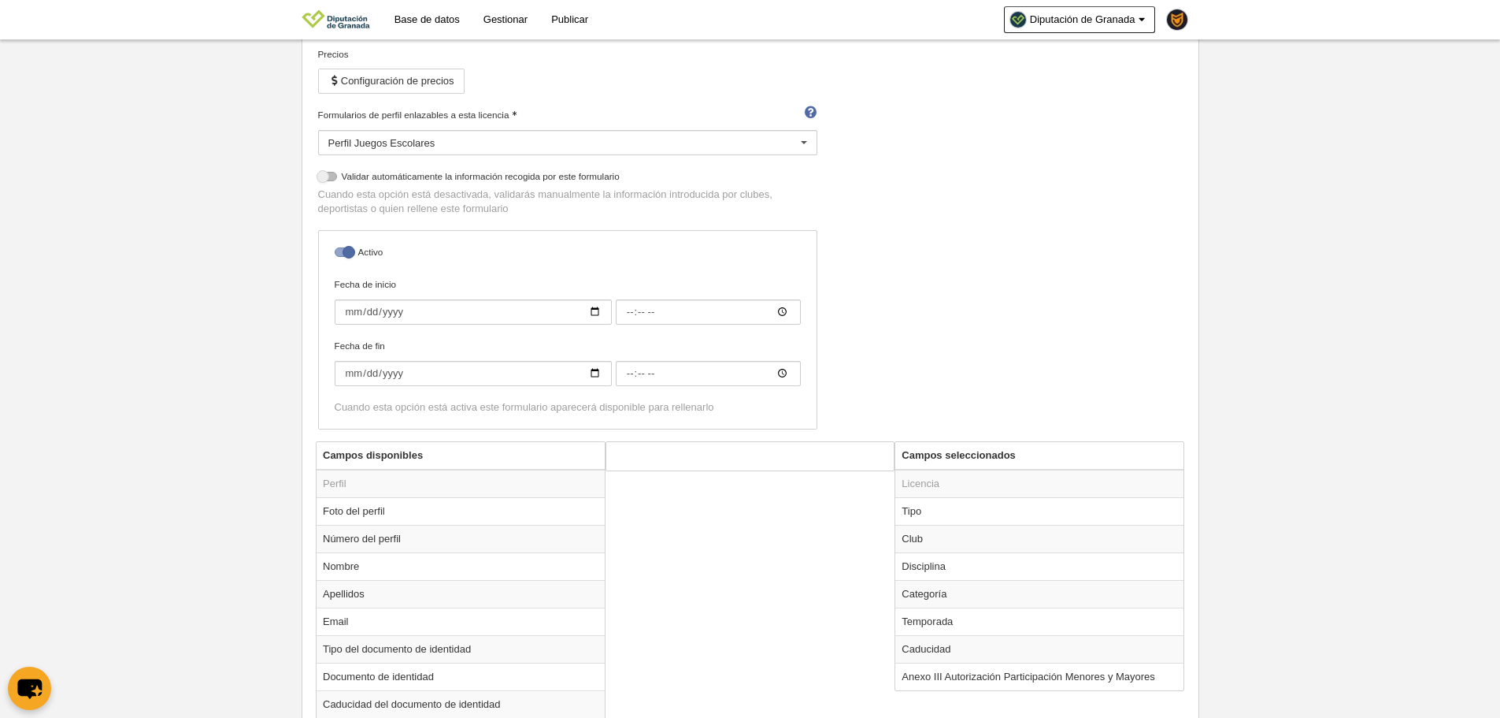
scroll to position [394, 0]
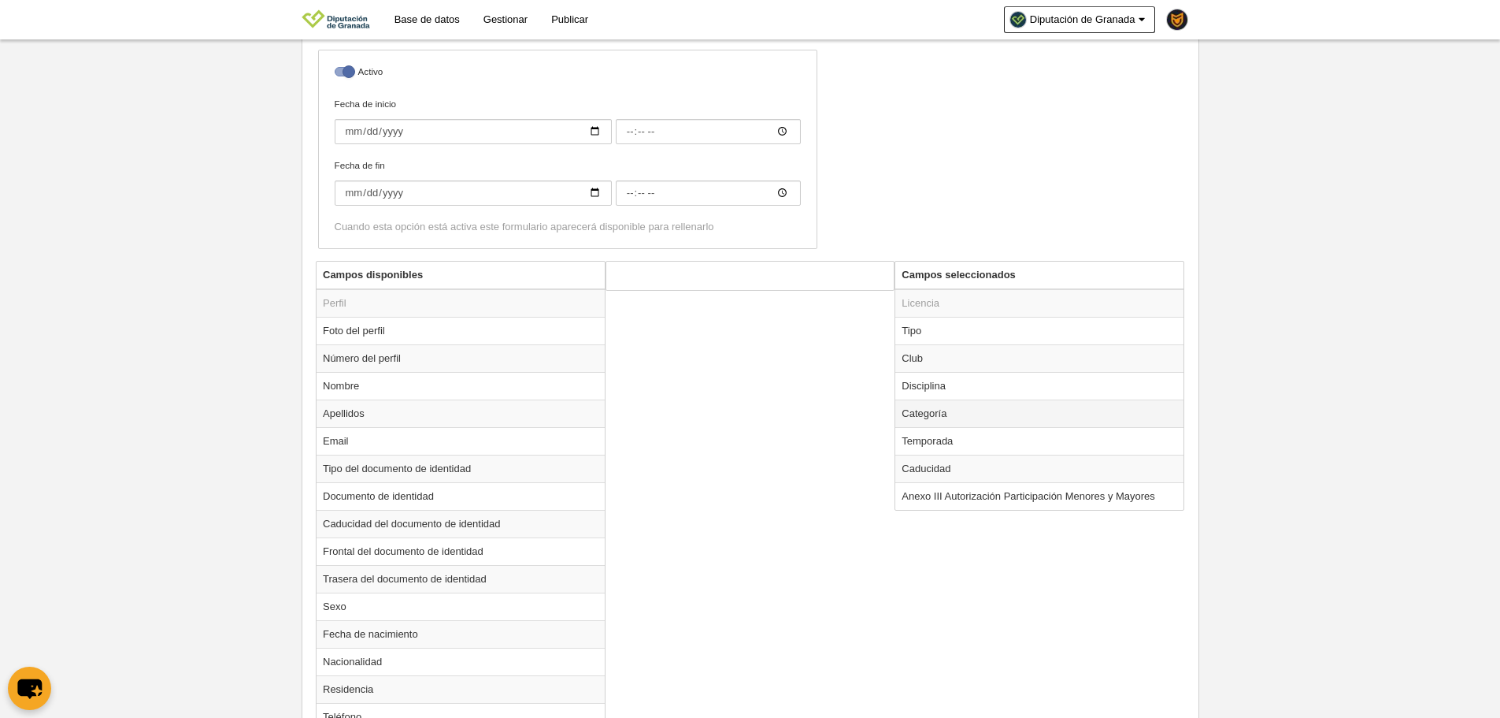
click at [934, 422] on td "Categoría" at bounding box center [1040, 413] width 288 height 28
radio input "true"
select select
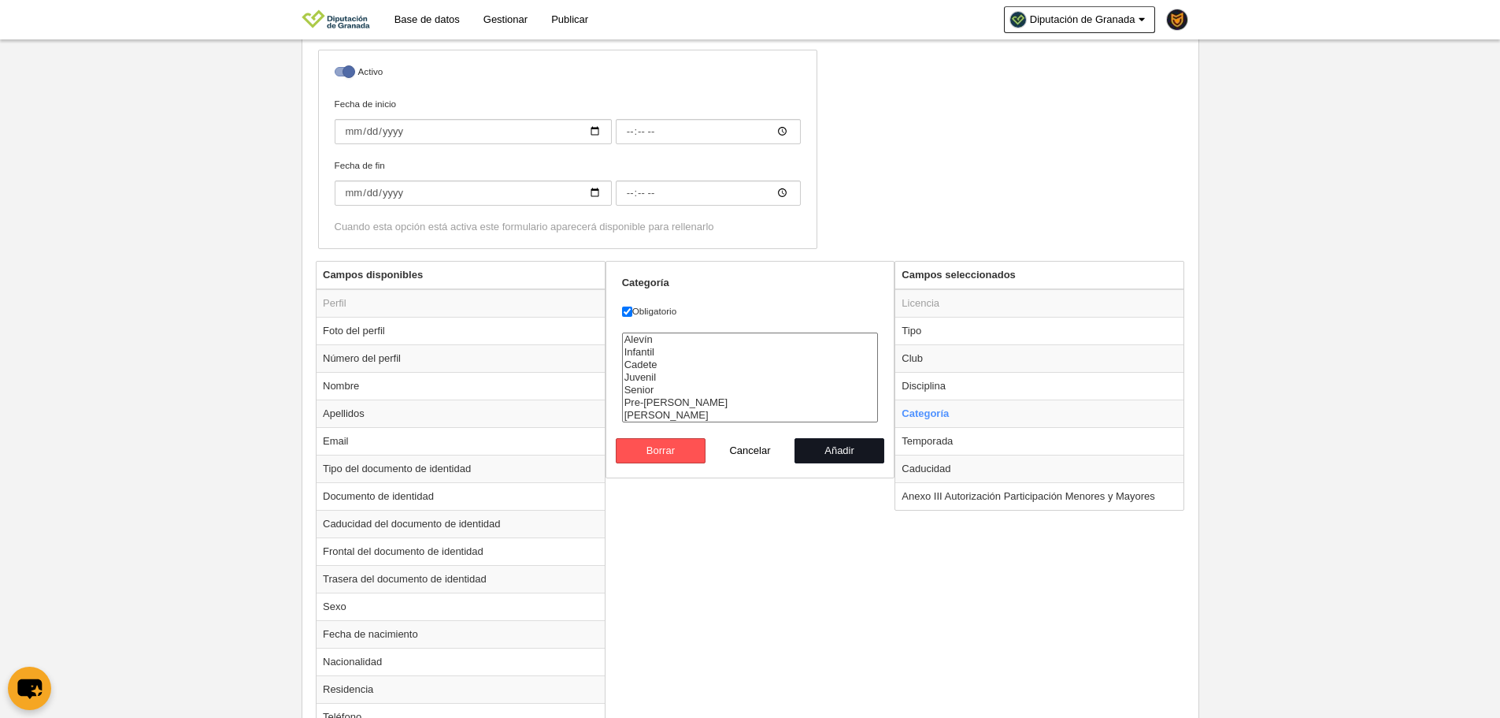
click at [833, 456] on button "Añadir" at bounding box center [840, 450] width 90 height 25
radio input "false"
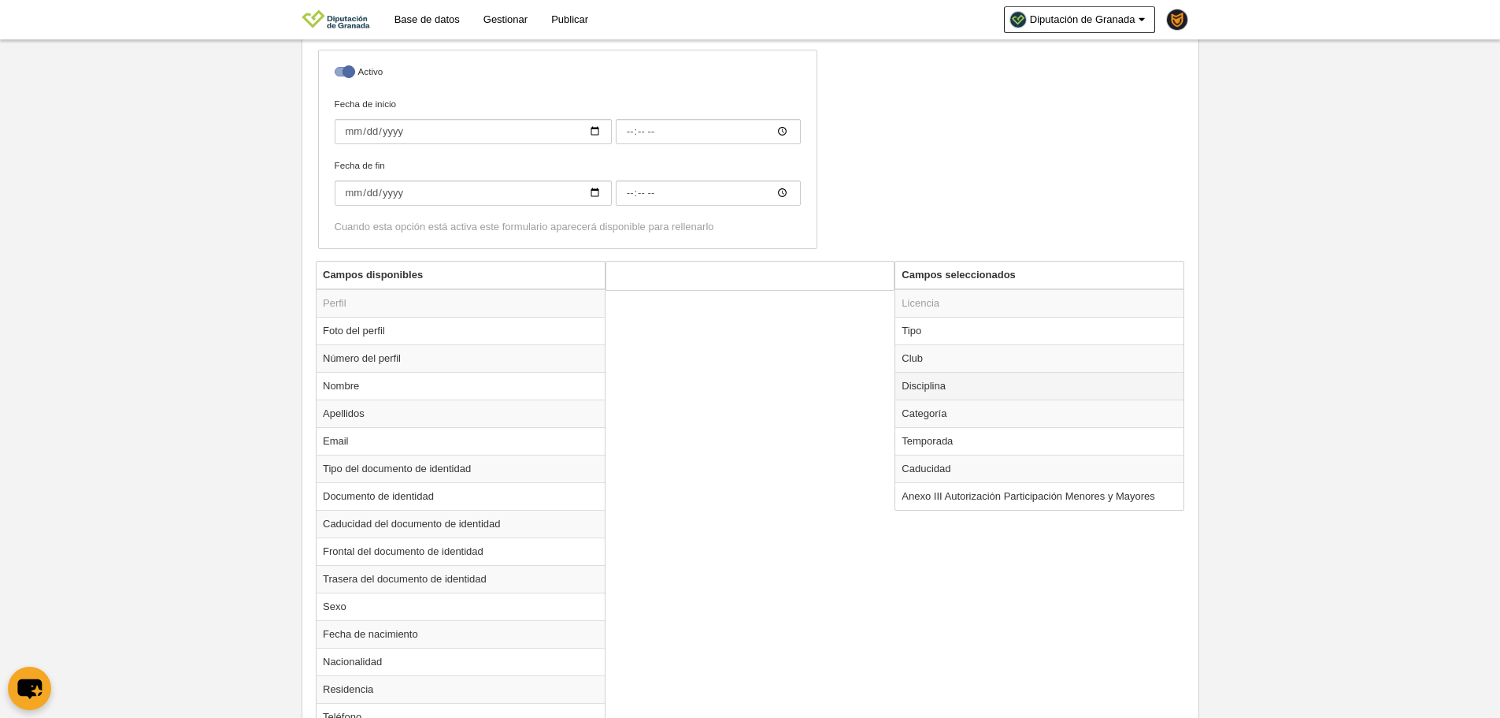
click at [922, 380] on td "Disciplina" at bounding box center [1040, 386] width 288 height 28
radio input "true"
select select
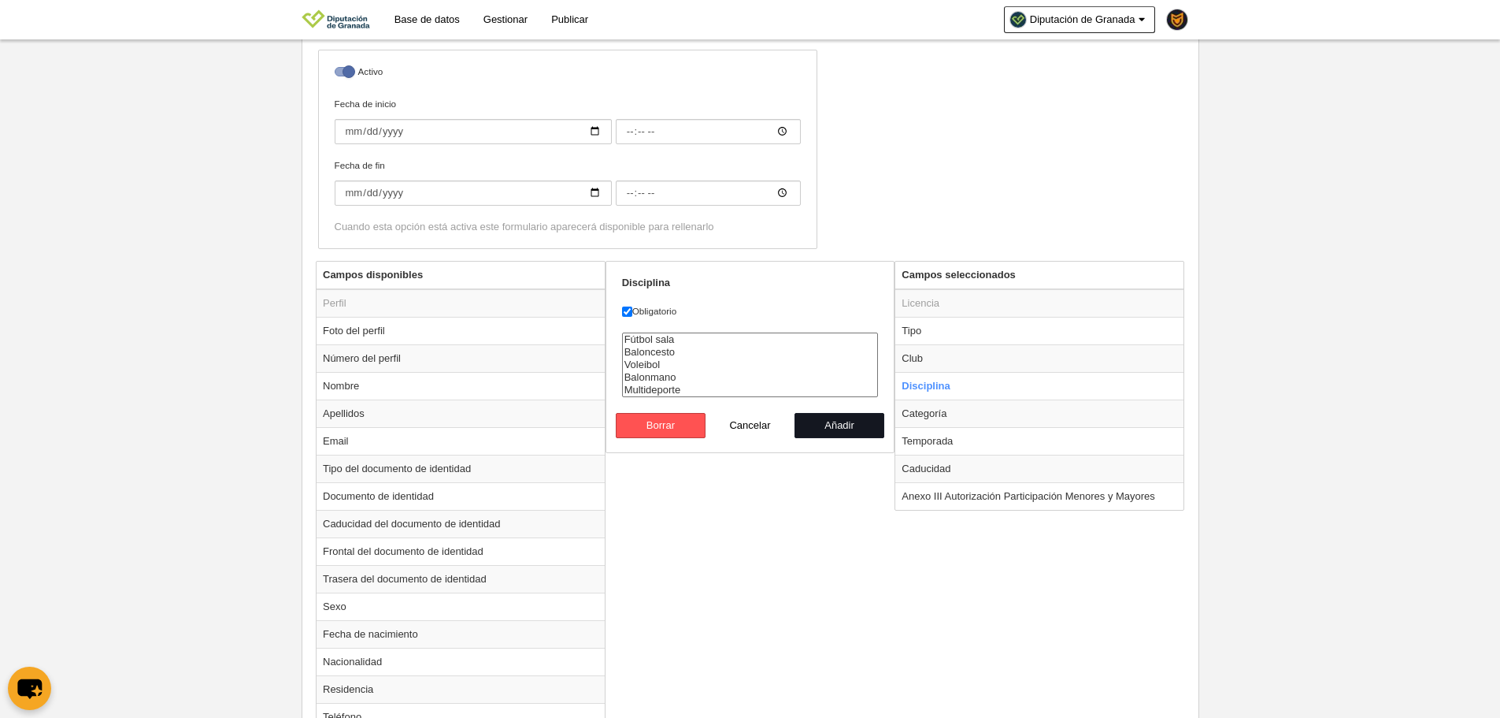
click at [835, 417] on button "Añadir" at bounding box center [840, 425] width 90 height 25
radio input "false"
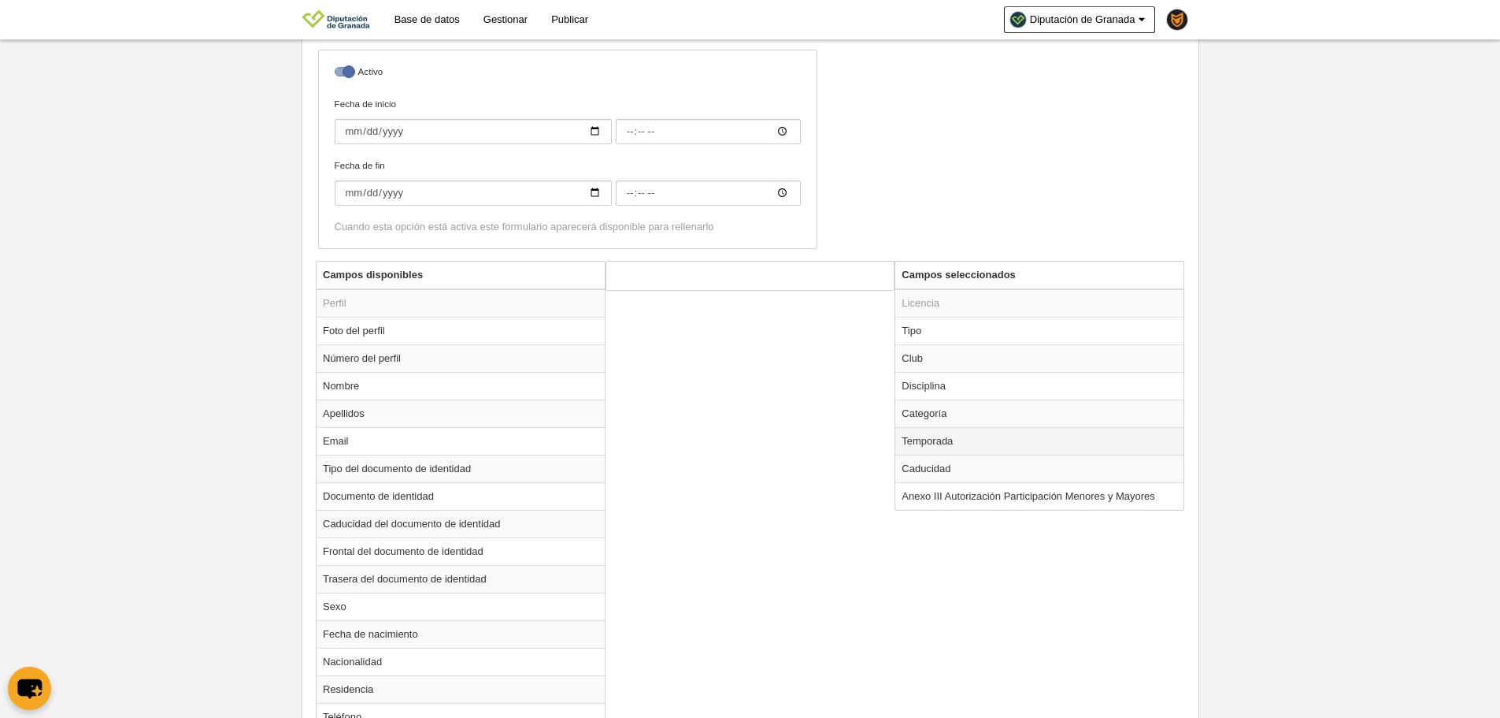
click at [925, 430] on td "Temporada" at bounding box center [1040, 441] width 288 height 28
radio input "true"
select select "8663"
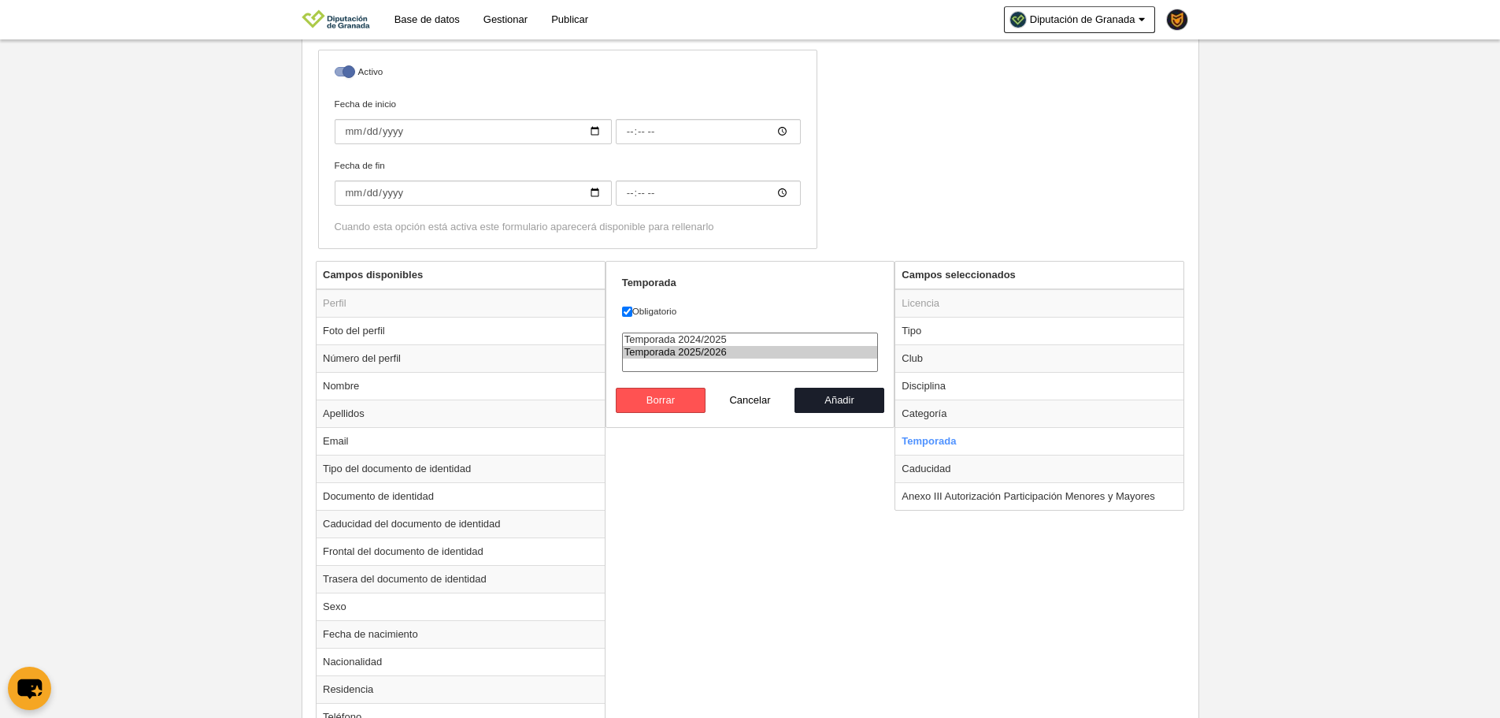
click at [840, 413] on div "Temporada Obligatorio Temporada 2024/2025 Temporada 2025/2026 Borrar Cancelar A…" at bounding box center [751, 344] width 290 height 167
click at [844, 386] on div "Temporada 2024/2025 Temporada 2025/2026" at bounding box center [750, 359] width 257 height 55
click at [858, 398] on button "Añadir" at bounding box center [840, 400] width 90 height 25
radio input "false"
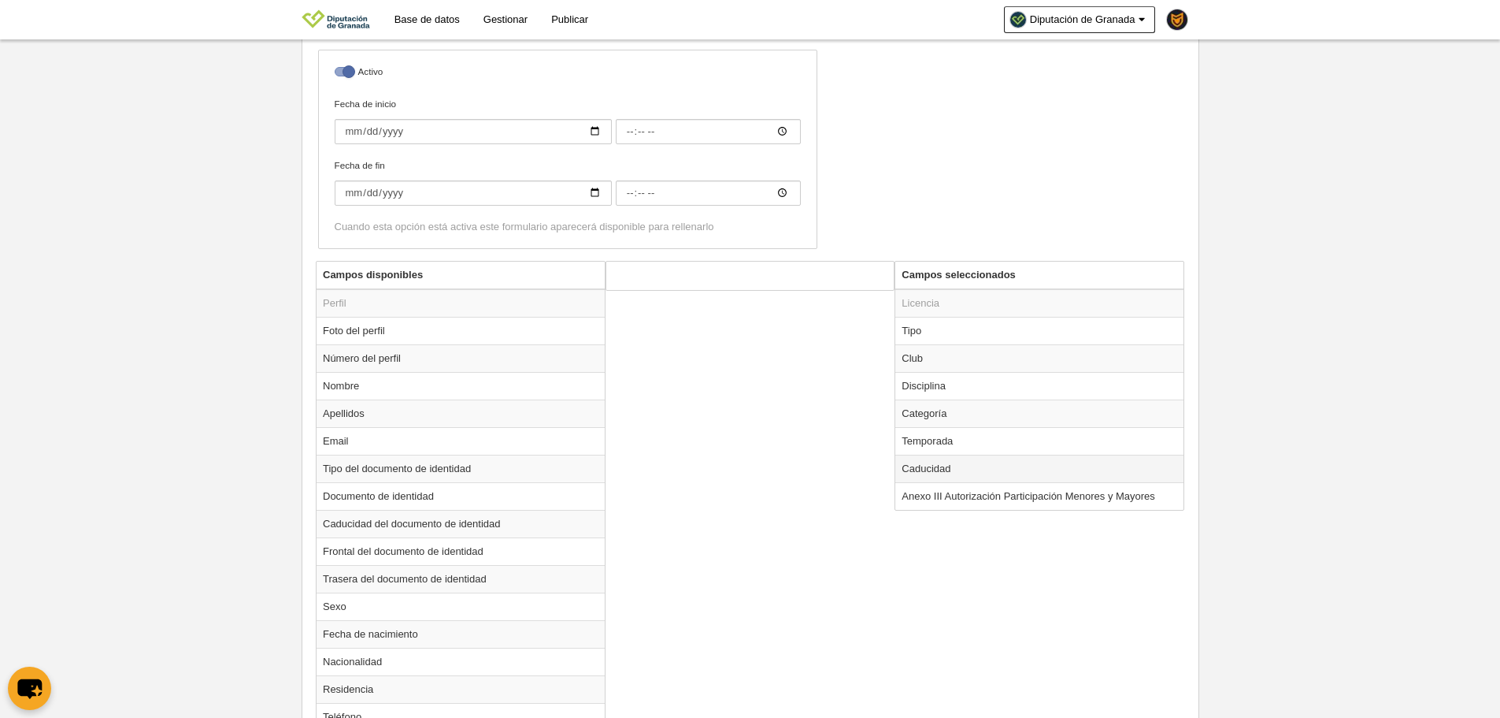
click at [922, 463] on td "Caducidad" at bounding box center [1040, 468] width 288 height 28
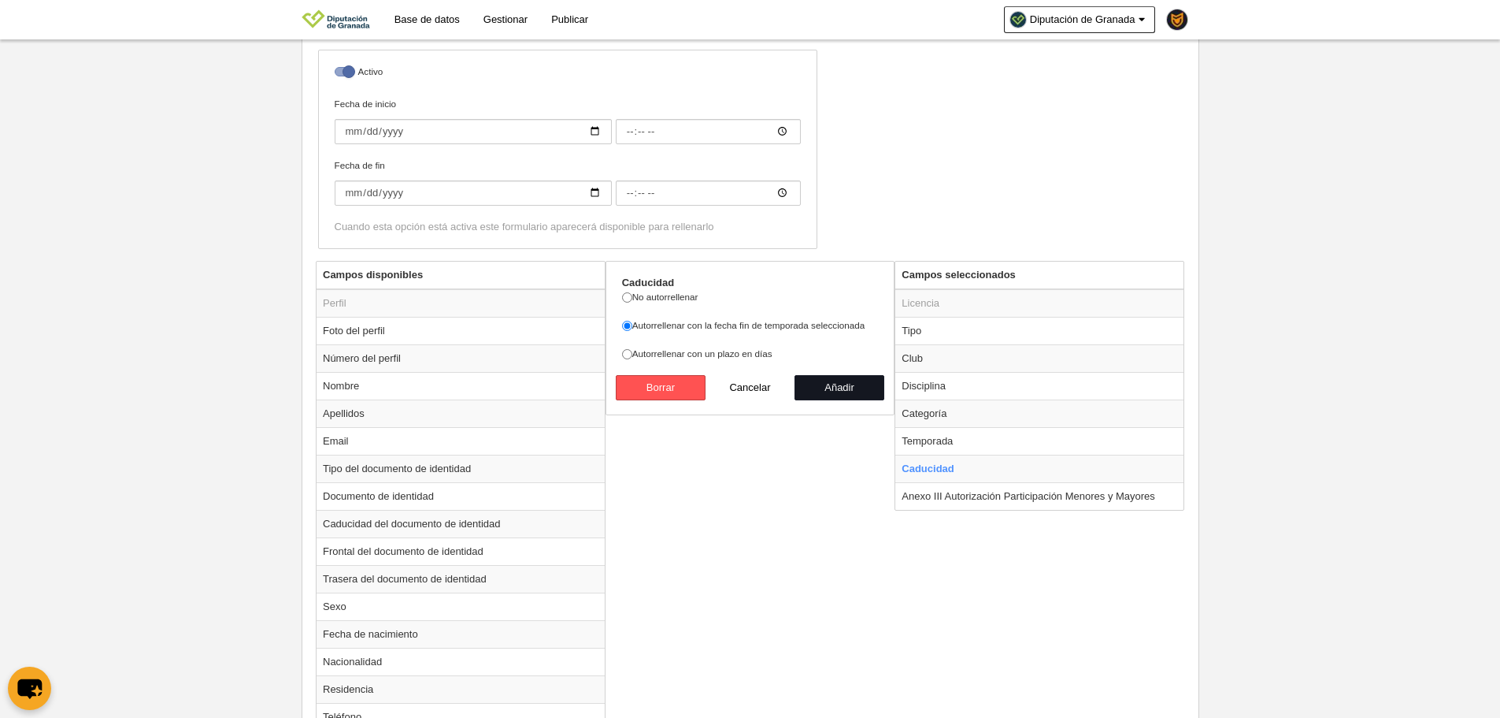
click at [863, 388] on button "Añadir" at bounding box center [840, 387] width 90 height 25
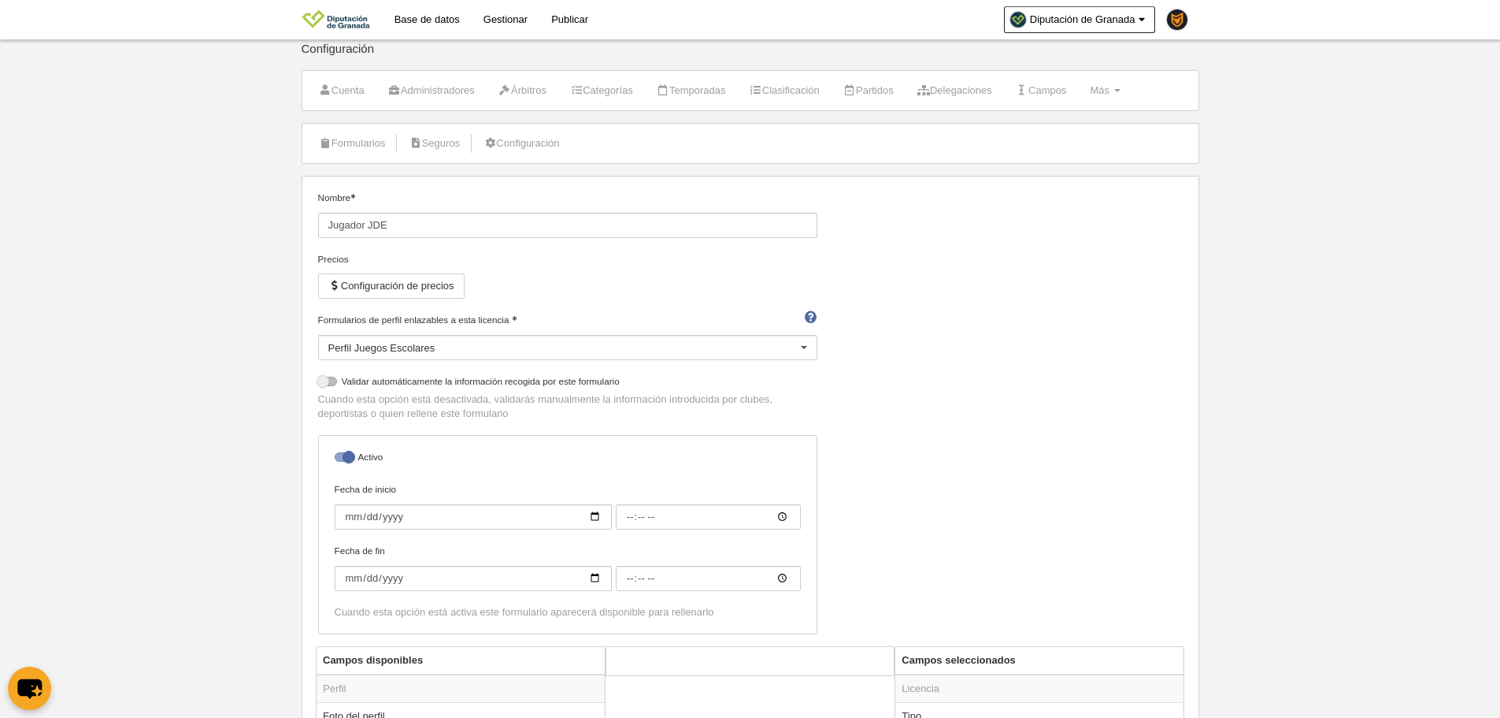
scroll to position [0, 0]
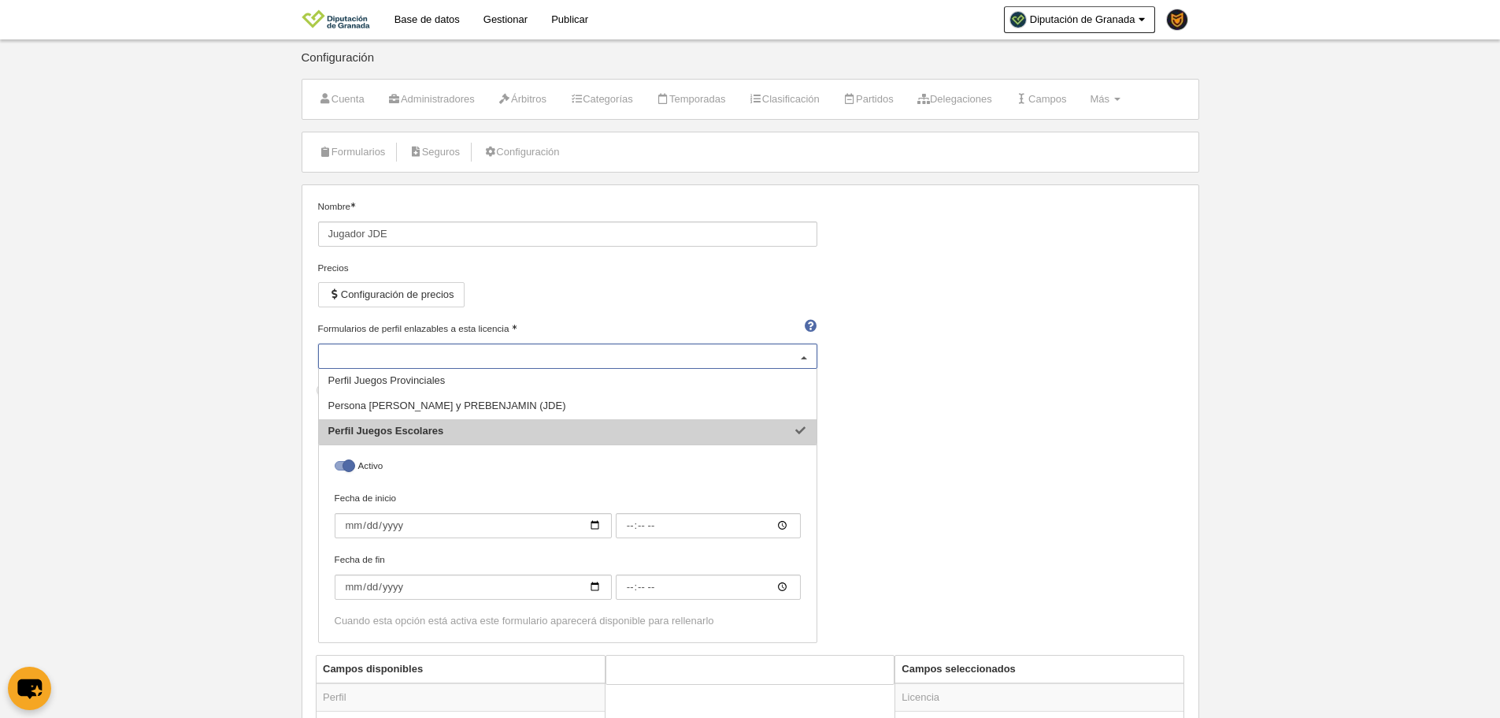
click at [561, 355] on div "Perfil Juegos Escolares" at bounding box center [567, 355] width 499 height 25
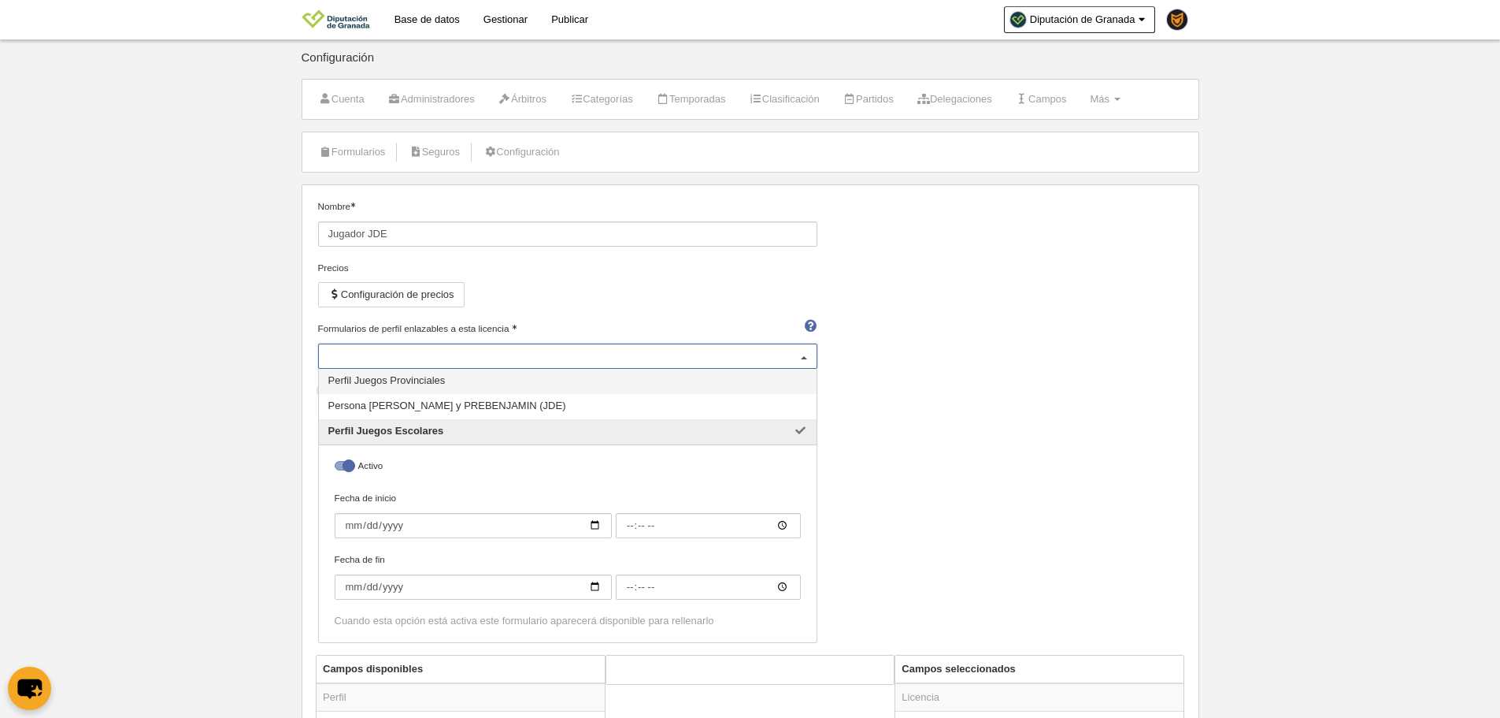
click at [451, 380] on span "Perfil Juegos Provinciales" at bounding box center [568, 381] width 498 height 25
click at [1040, 454] on div "Nombre Jugador JDE Precios Configuración de precios Formularios de perfil enlaz…" at bounding box center [750, 426] width 877 height 455
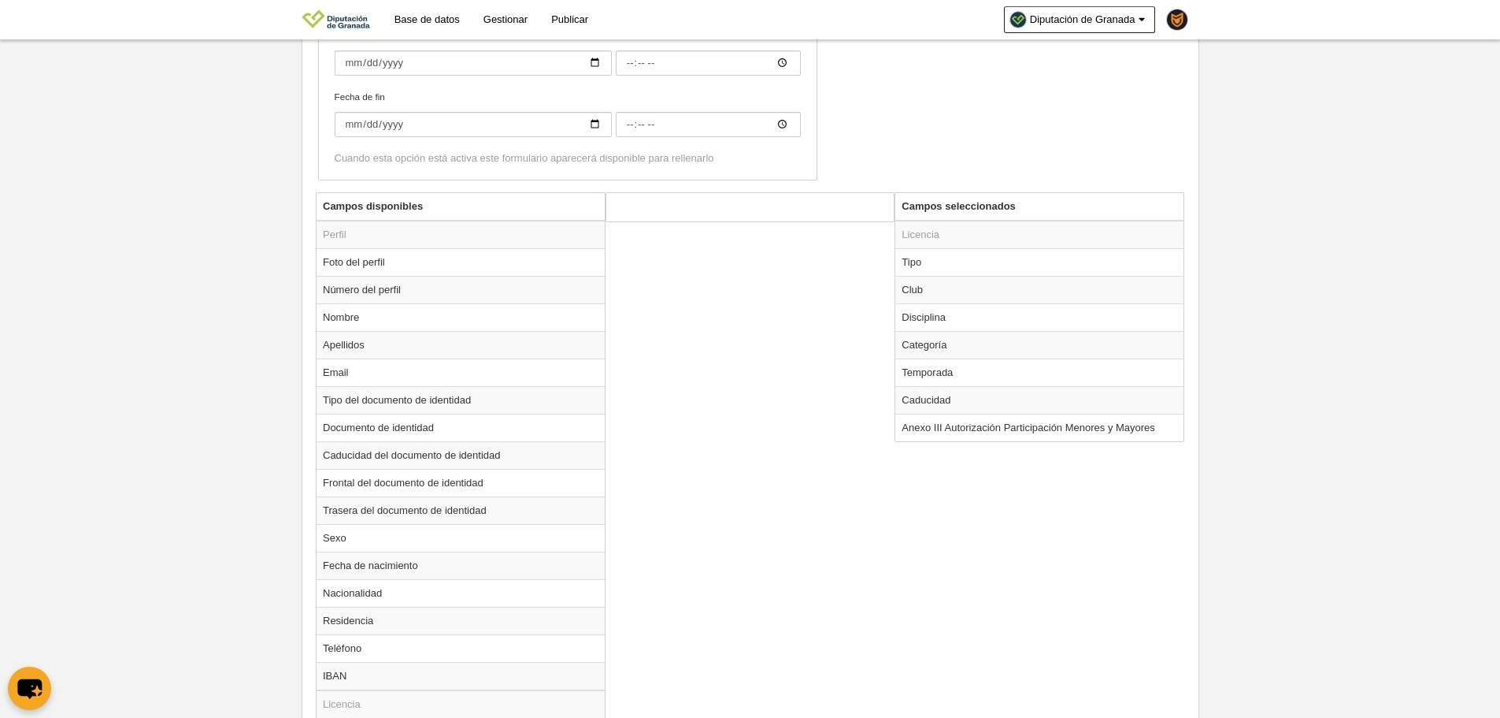
scroll to position [473, 0]
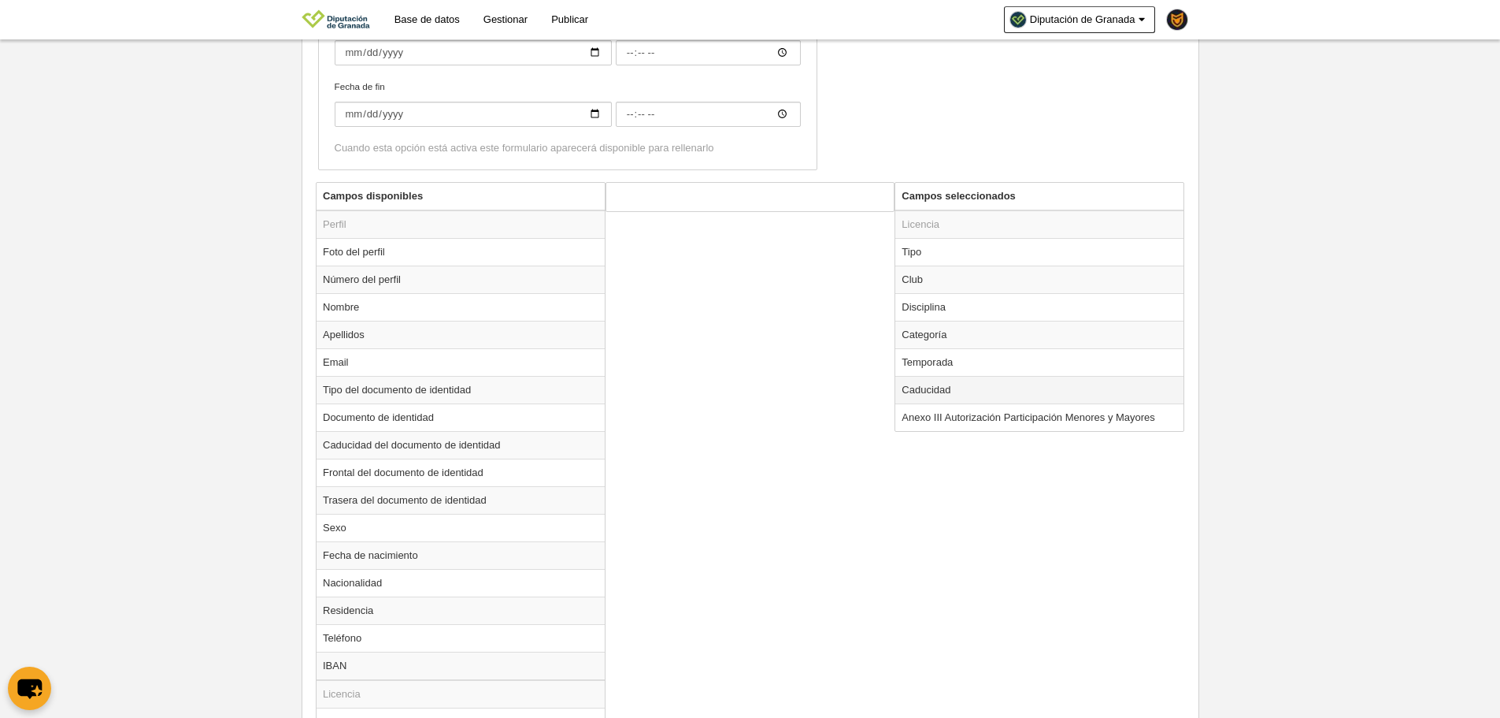
click at [964, 388] on td "Caducidad" at bounding box center [1040, 390] width 288 height 28
radio input "true"
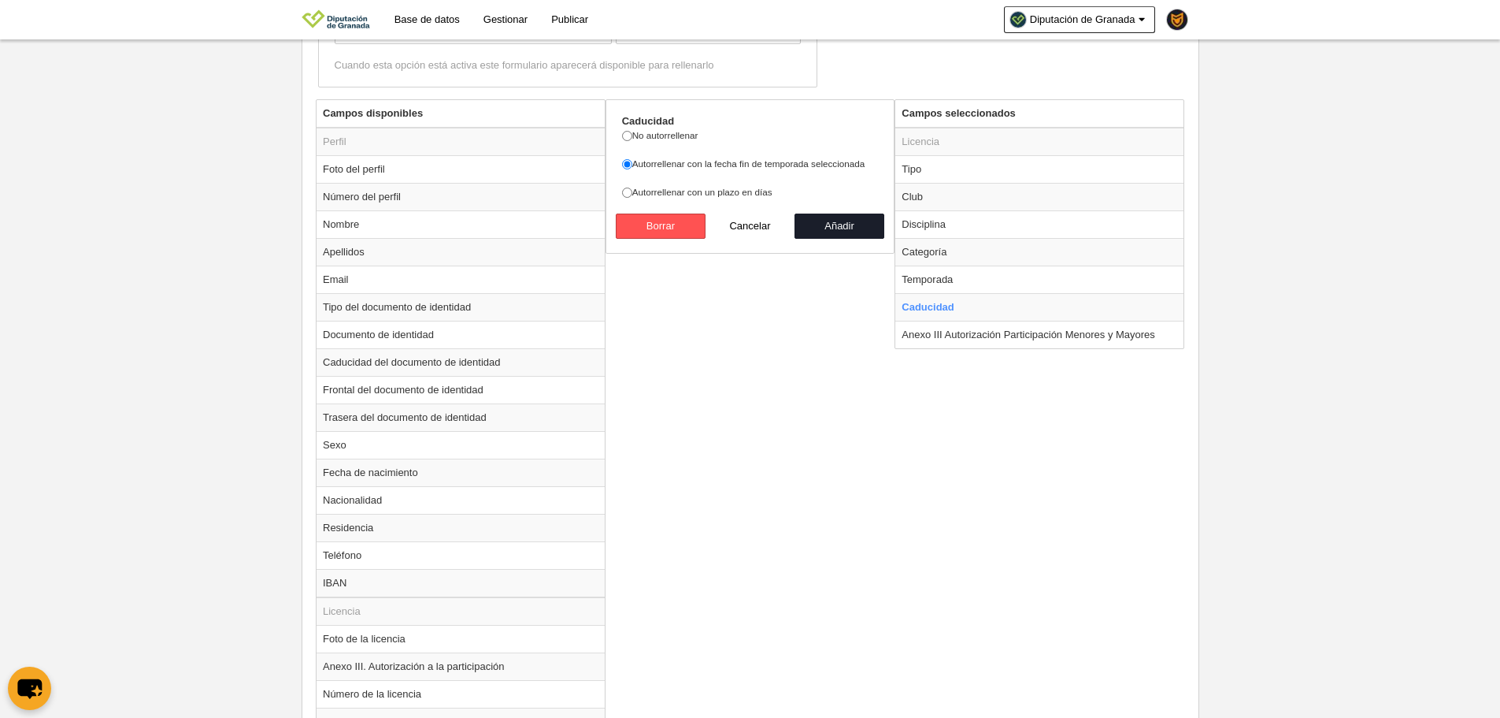
scroll to position [748, 0]
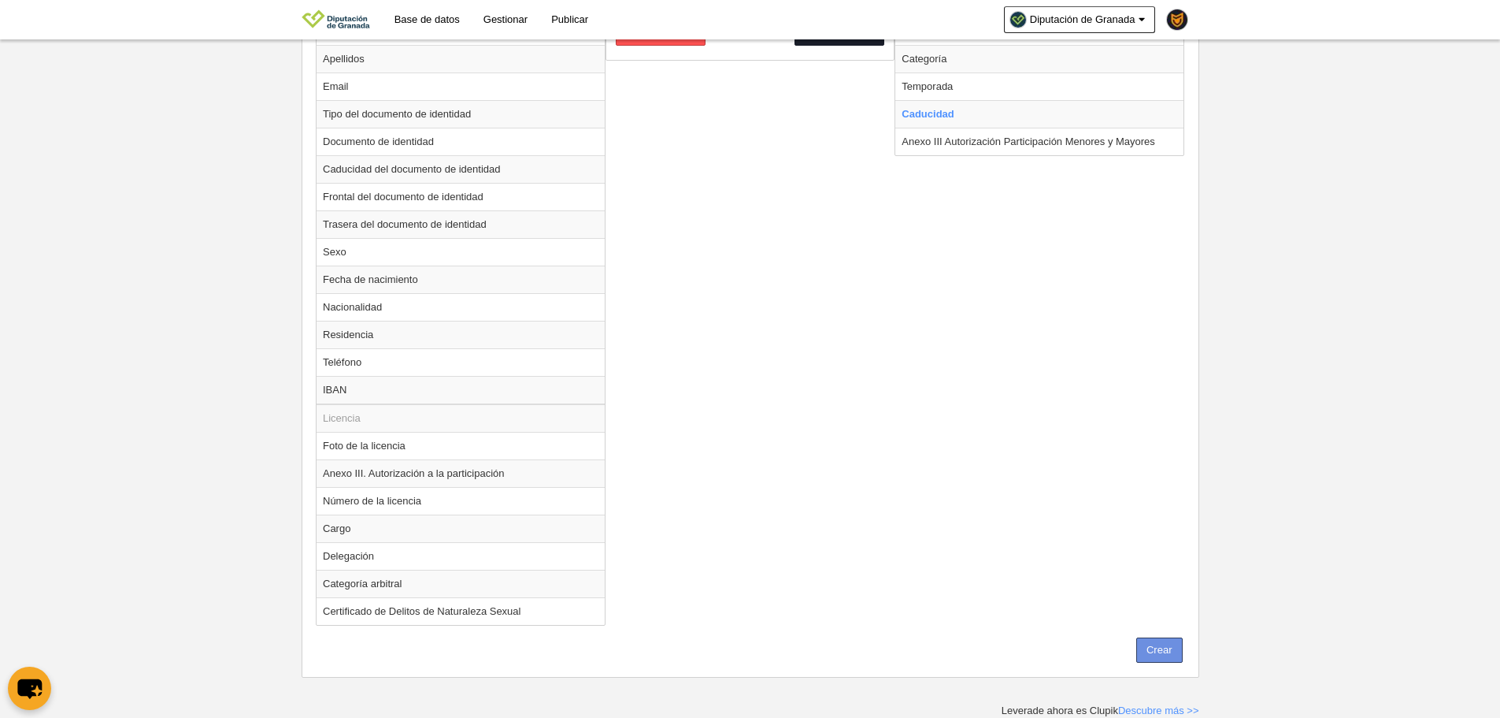
click at [1153, 651] on button "Crear" at bounding box center [1160, 649] width 46 height 25
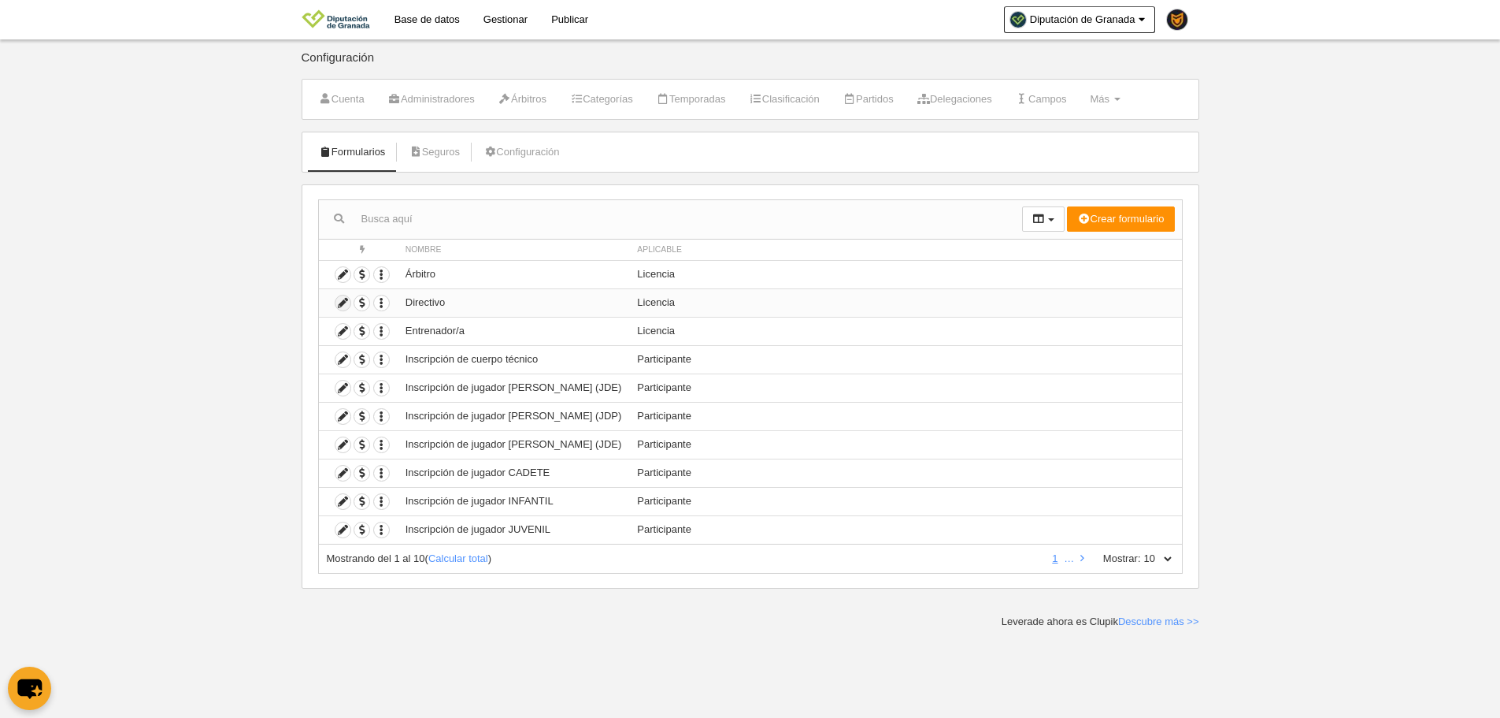
click at [347, 299] on icon at bounding box center [343, 302] width 15 height 15
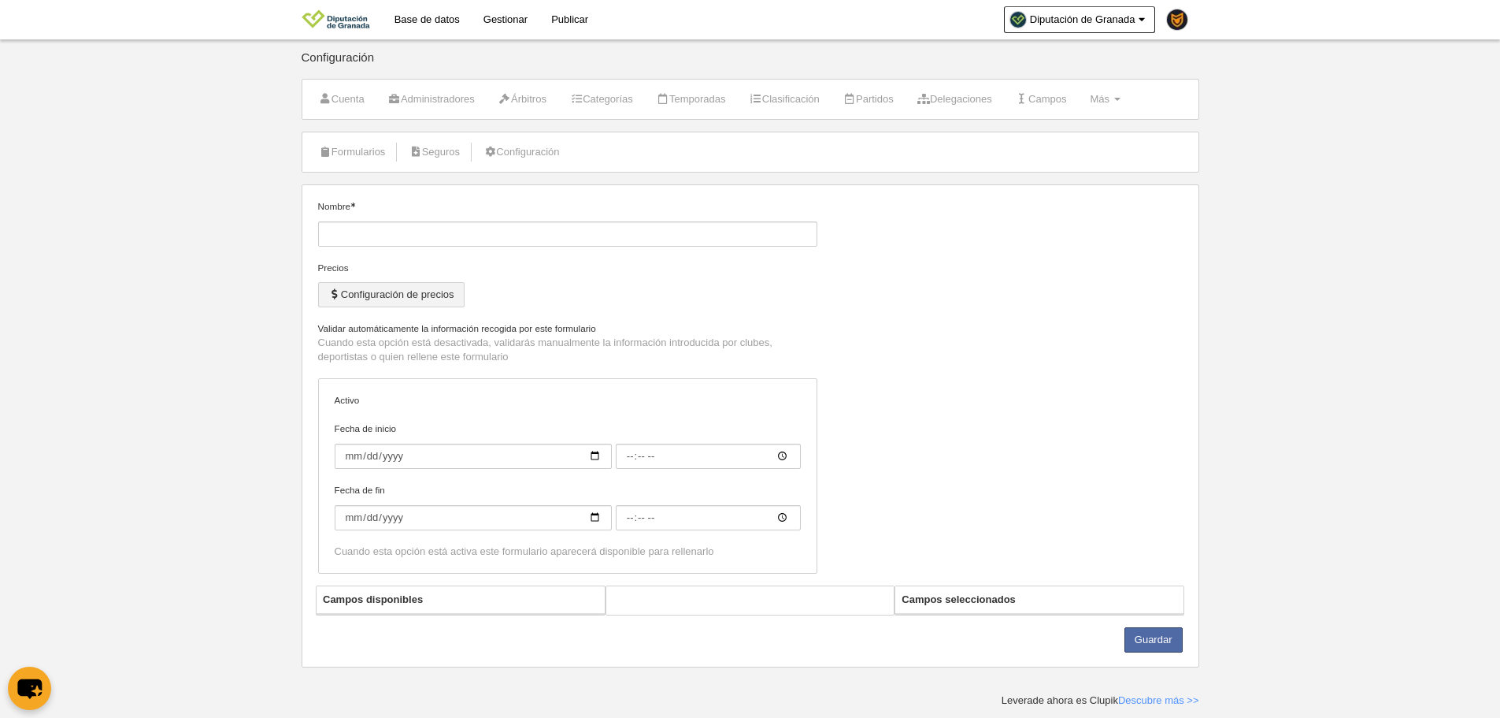
type input "Directivo"
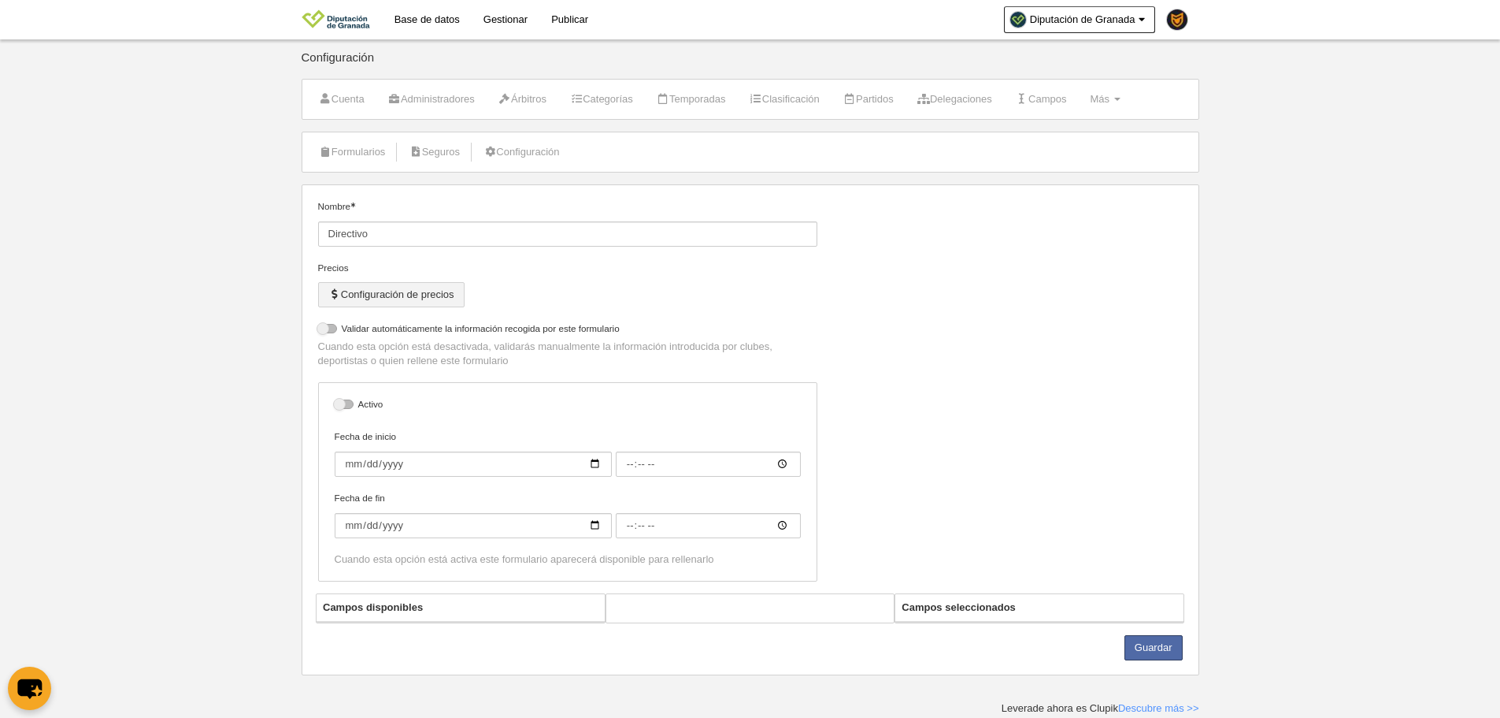
select select "selected"
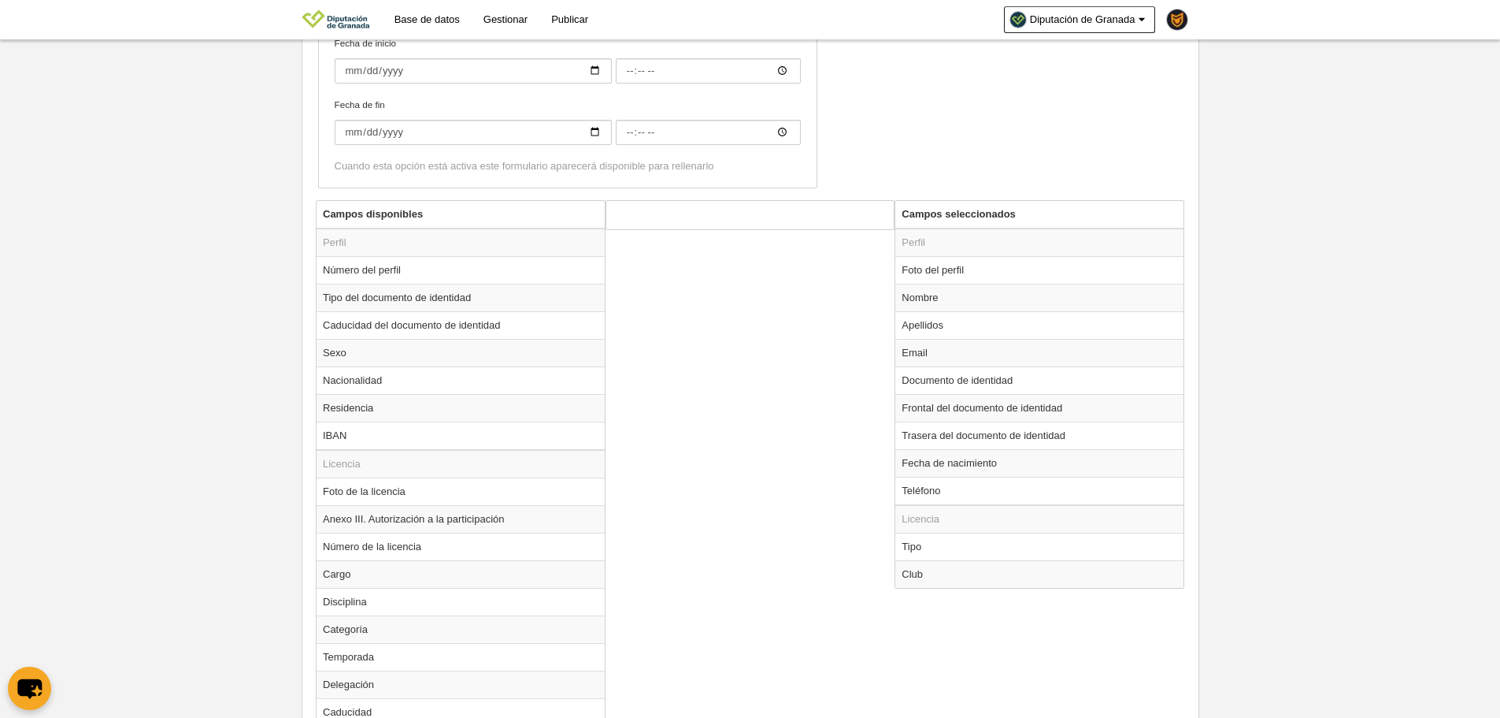
scroll to position [473, 0]
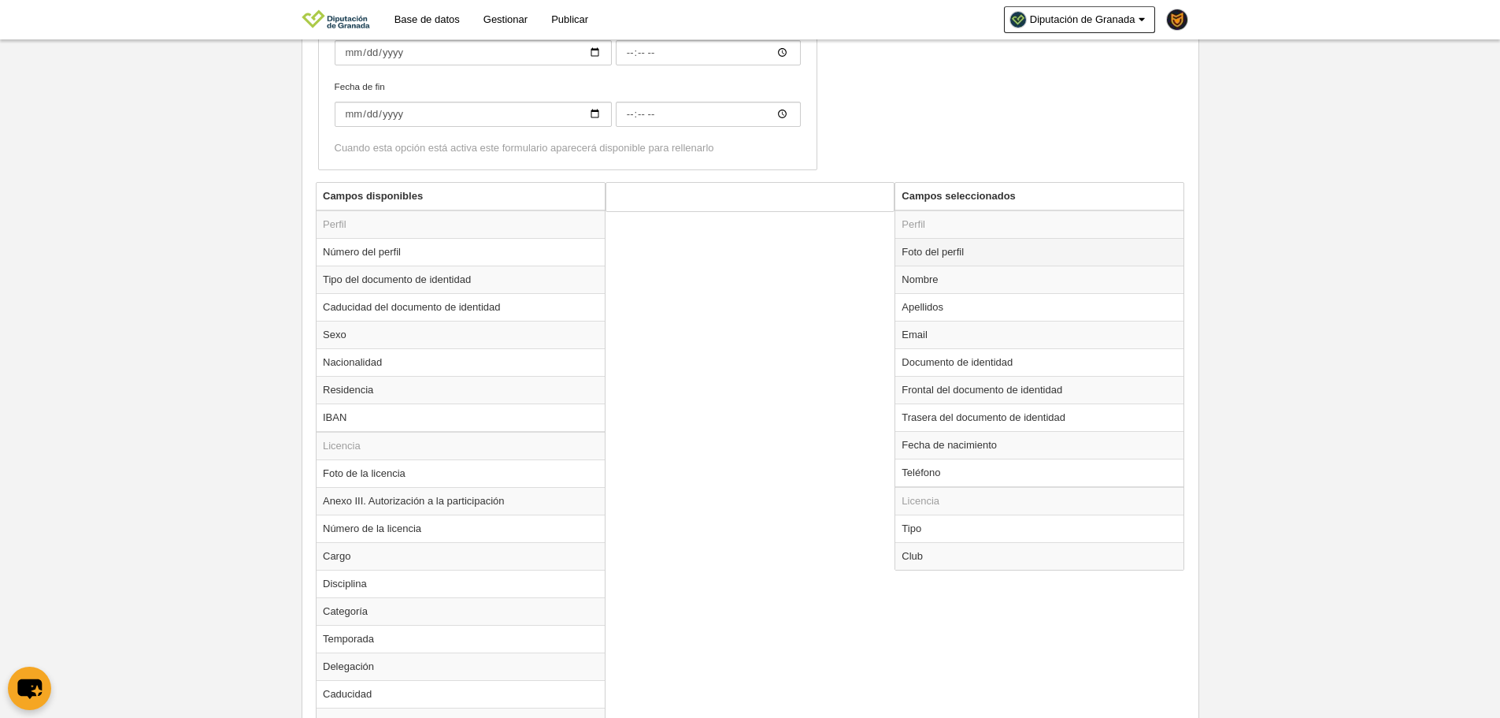
click at [955, 258] on td "Foto del perfil" at bounding box center [1040, 252] width 288 height 28
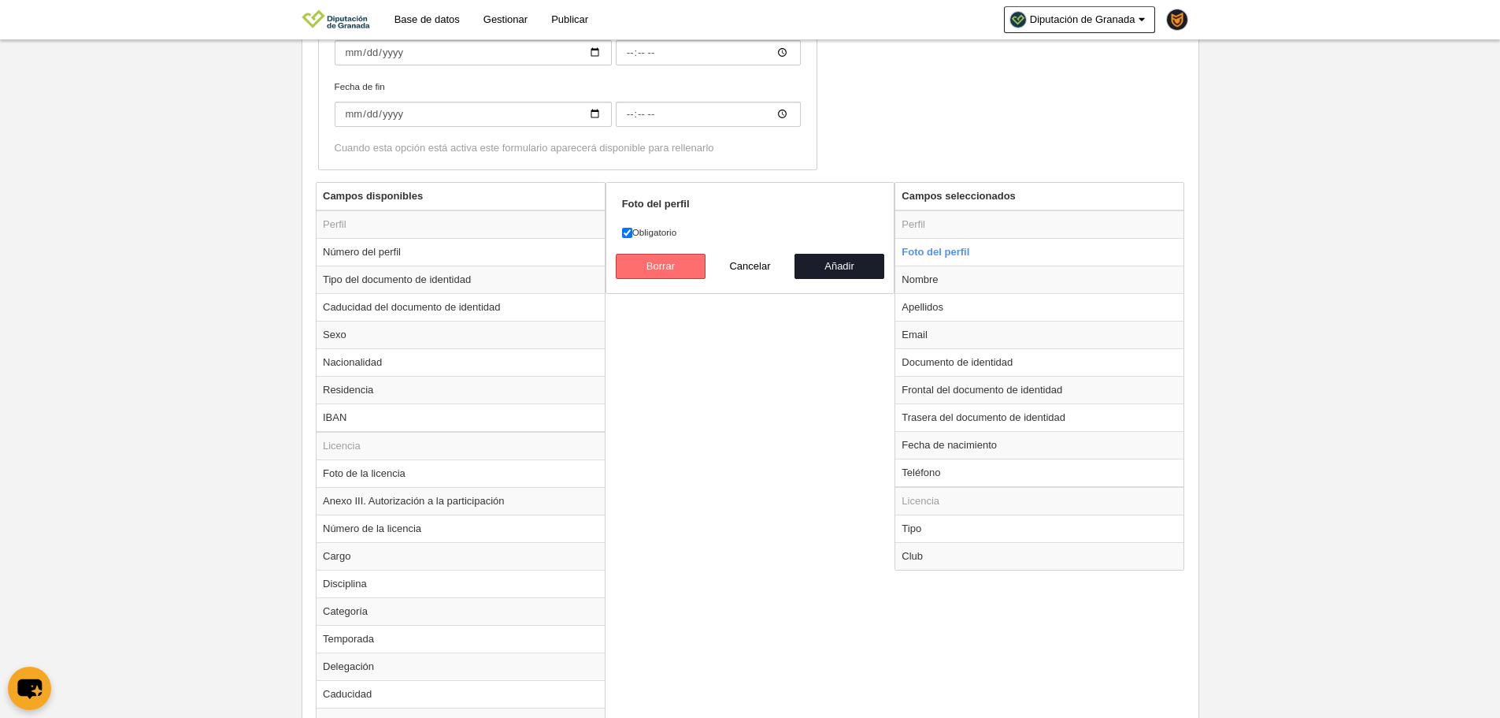
click at [641, 277] on button "Borrar" at bounding box center [661, 266] width 90 height 25
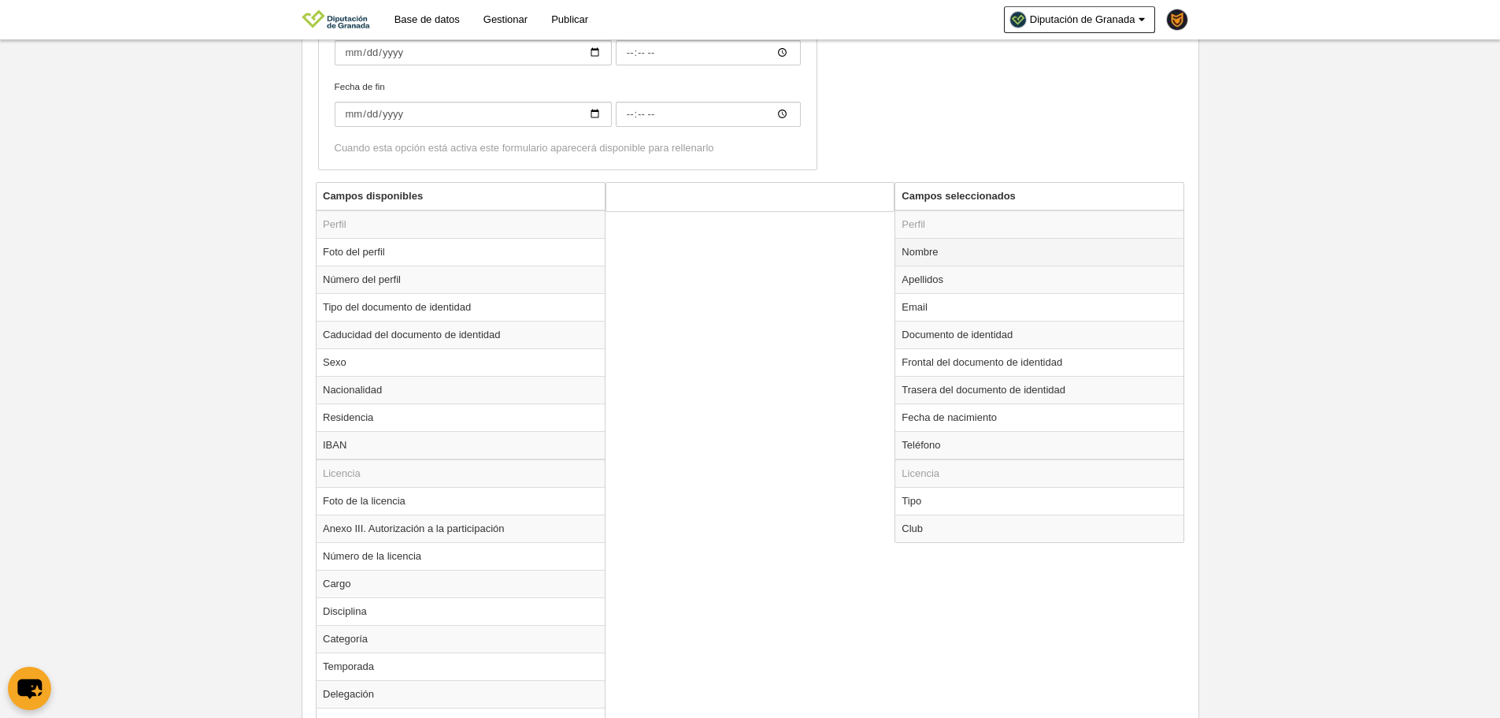
click at [933, 244] on td "Nombre" at bounding box center [1040, 252] width 288 height 28
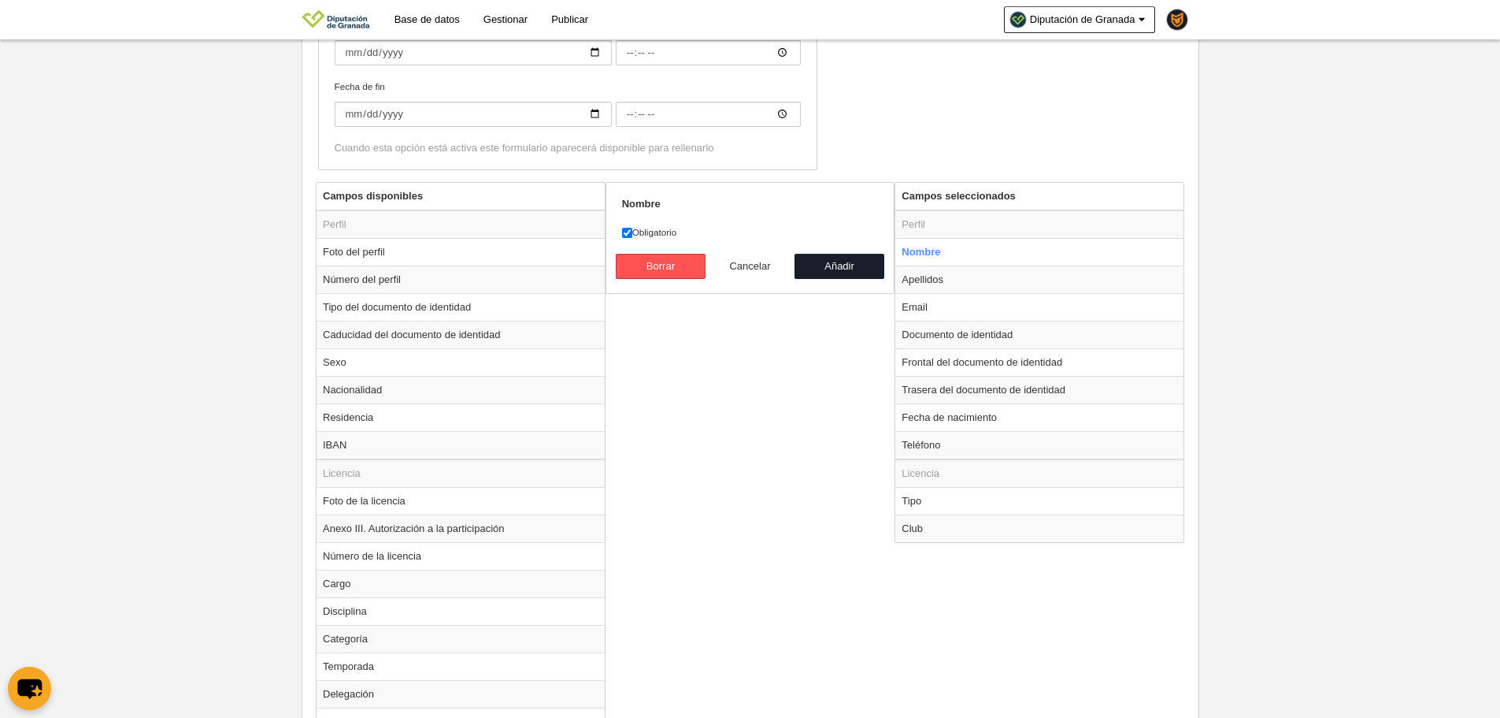
click at [707, 259] on button "Cancelar" at bounding box center [751, 266] width 90 height 25
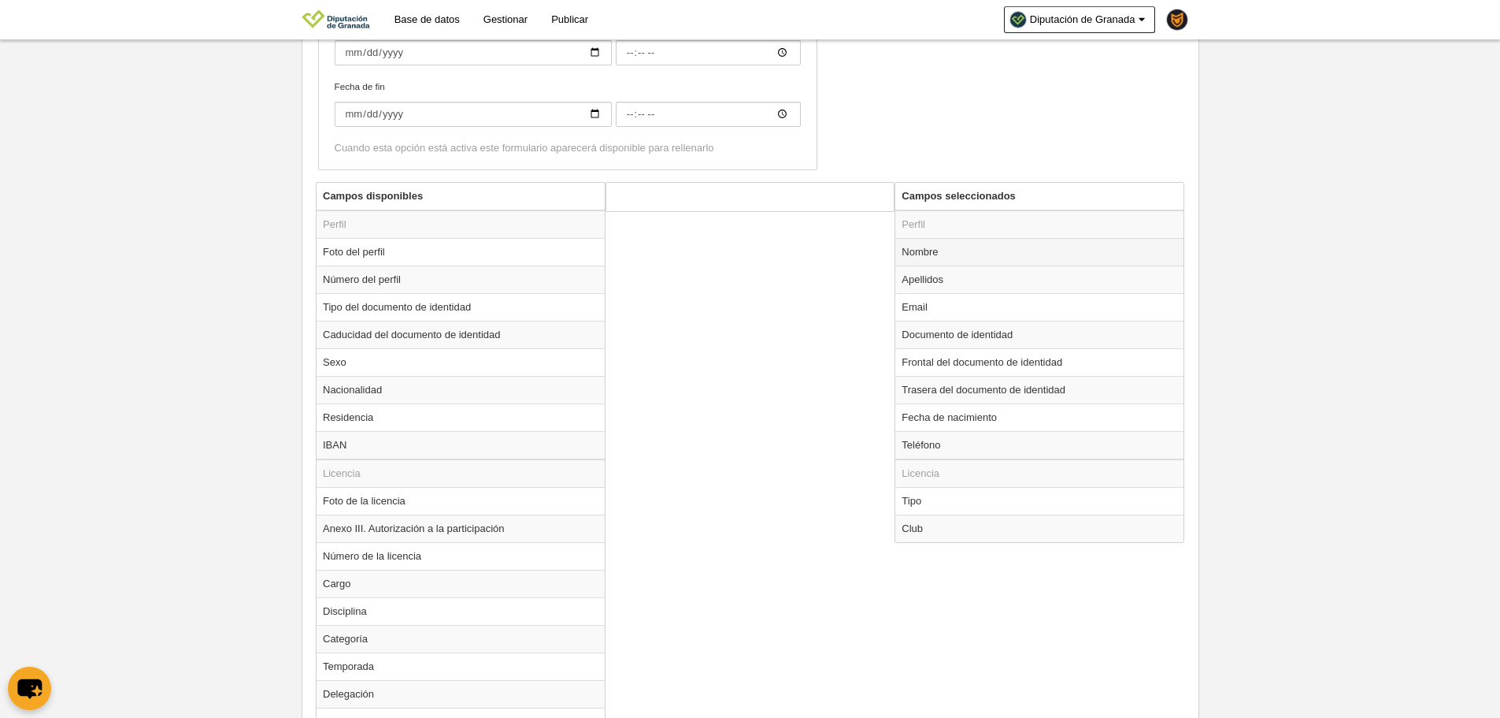
click at [966, 245] on td "Nombre" at bounding box center [1040, 252] width 288 height 28
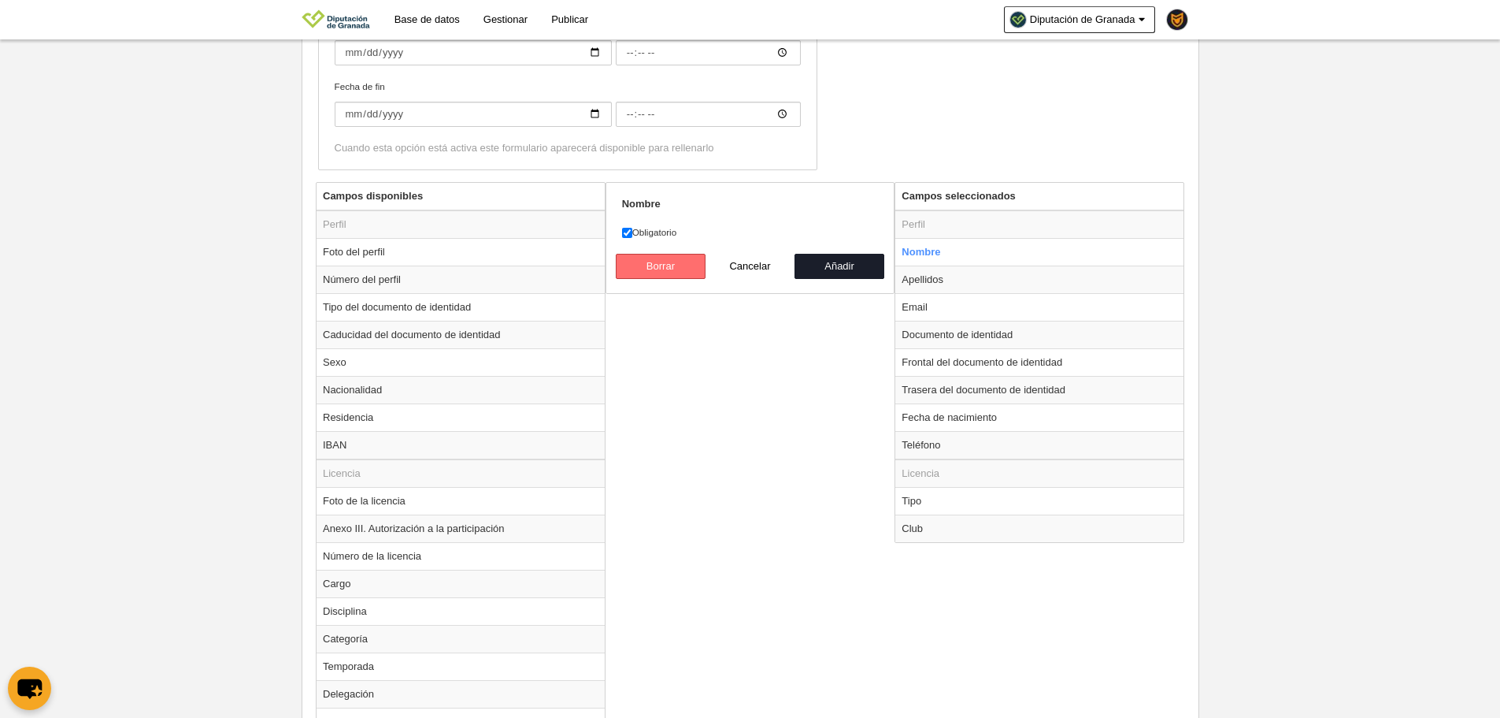
click at [665, 272] on button "Borrar" at bounding box center [661, 266] width 90 height 25
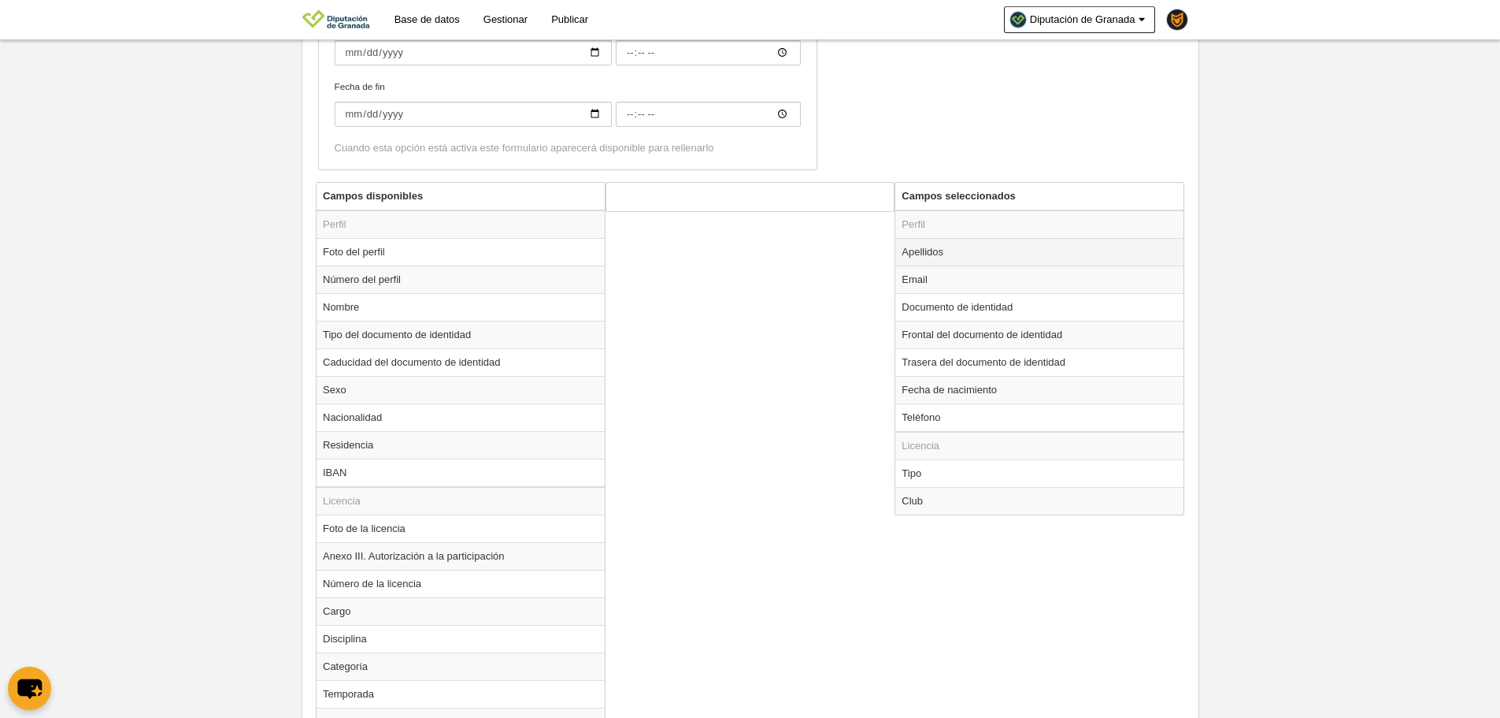
click at [951, 254] on td "Apellidos" at bounding box center [1040, 252] width 288 height 28
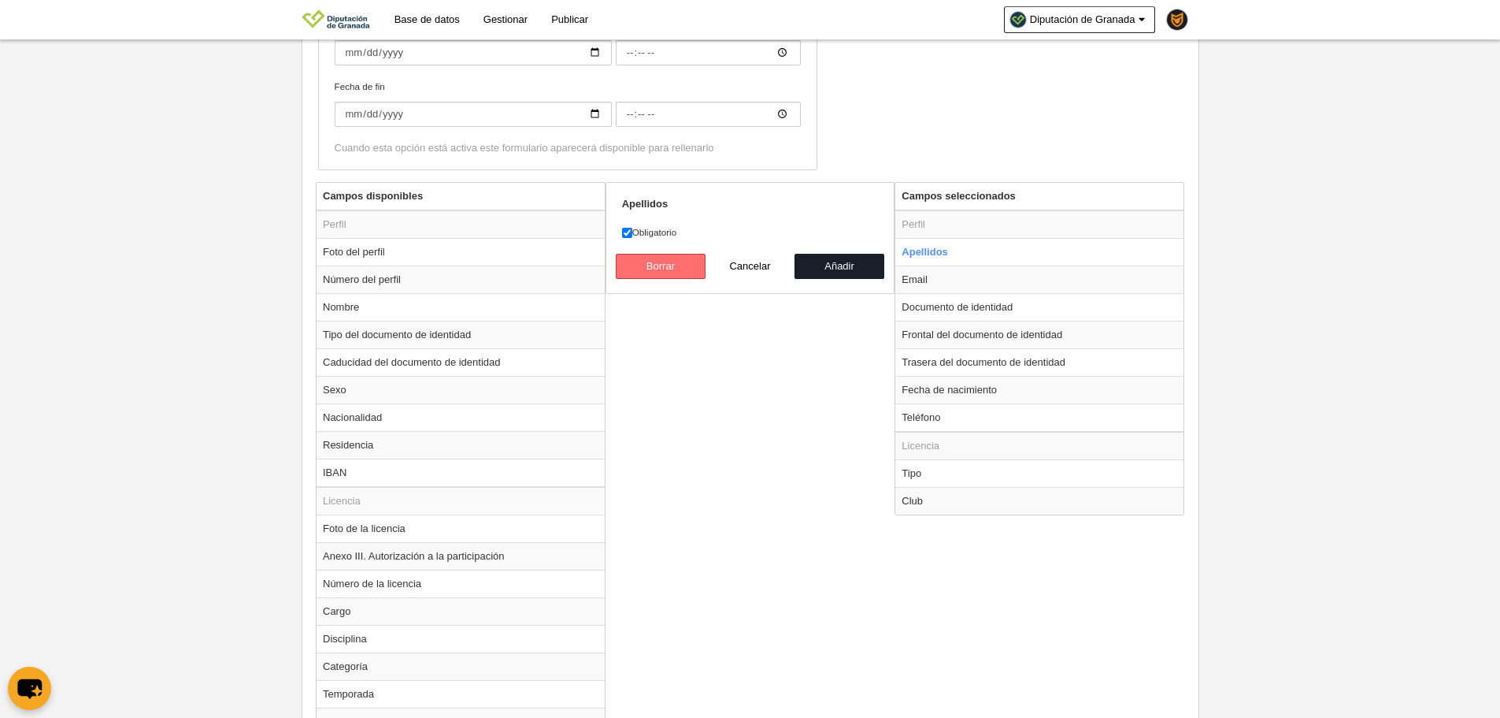
click at [676, 271] on button "Borrar" at bounding box center [661, 266] width 90 height 25
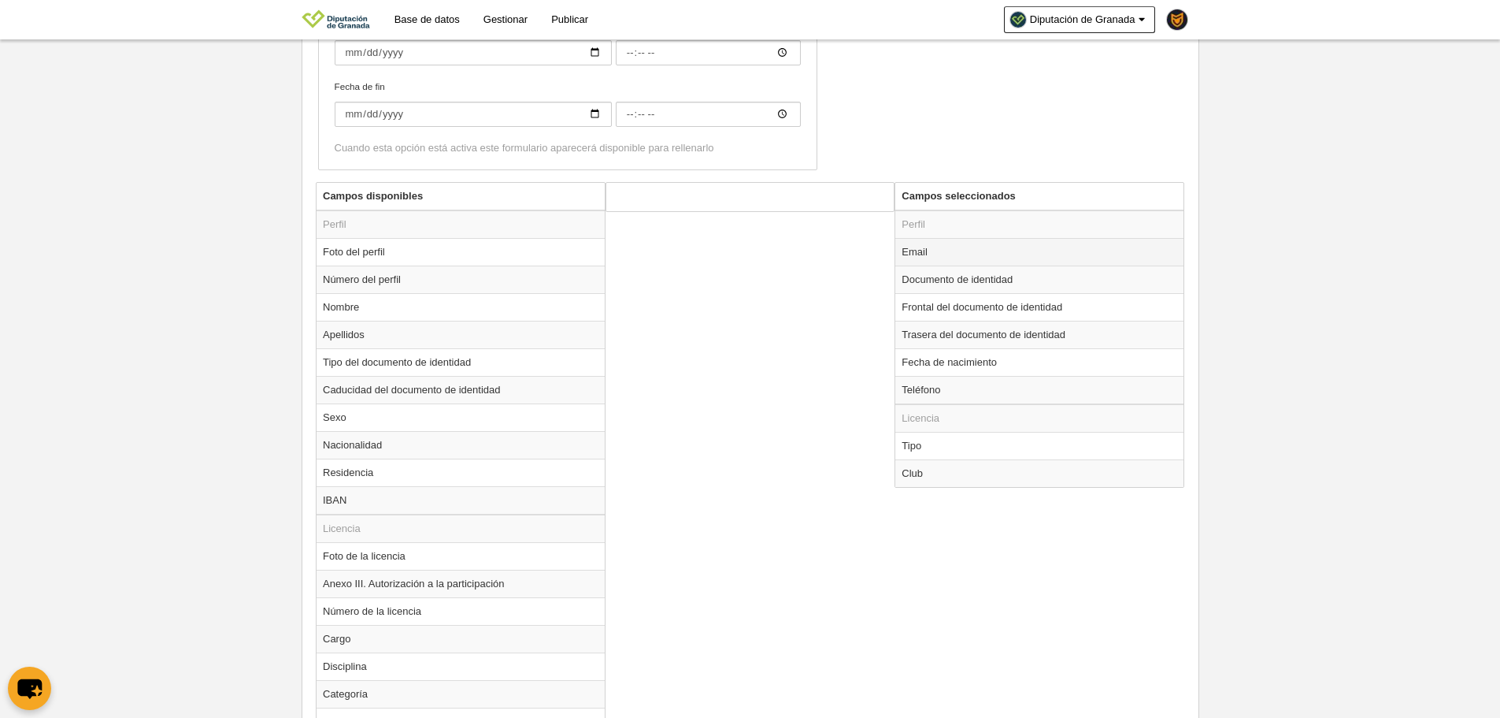
click at [934, 250] on td "Email" at bounding box center [1040, 252] width 288 height 28
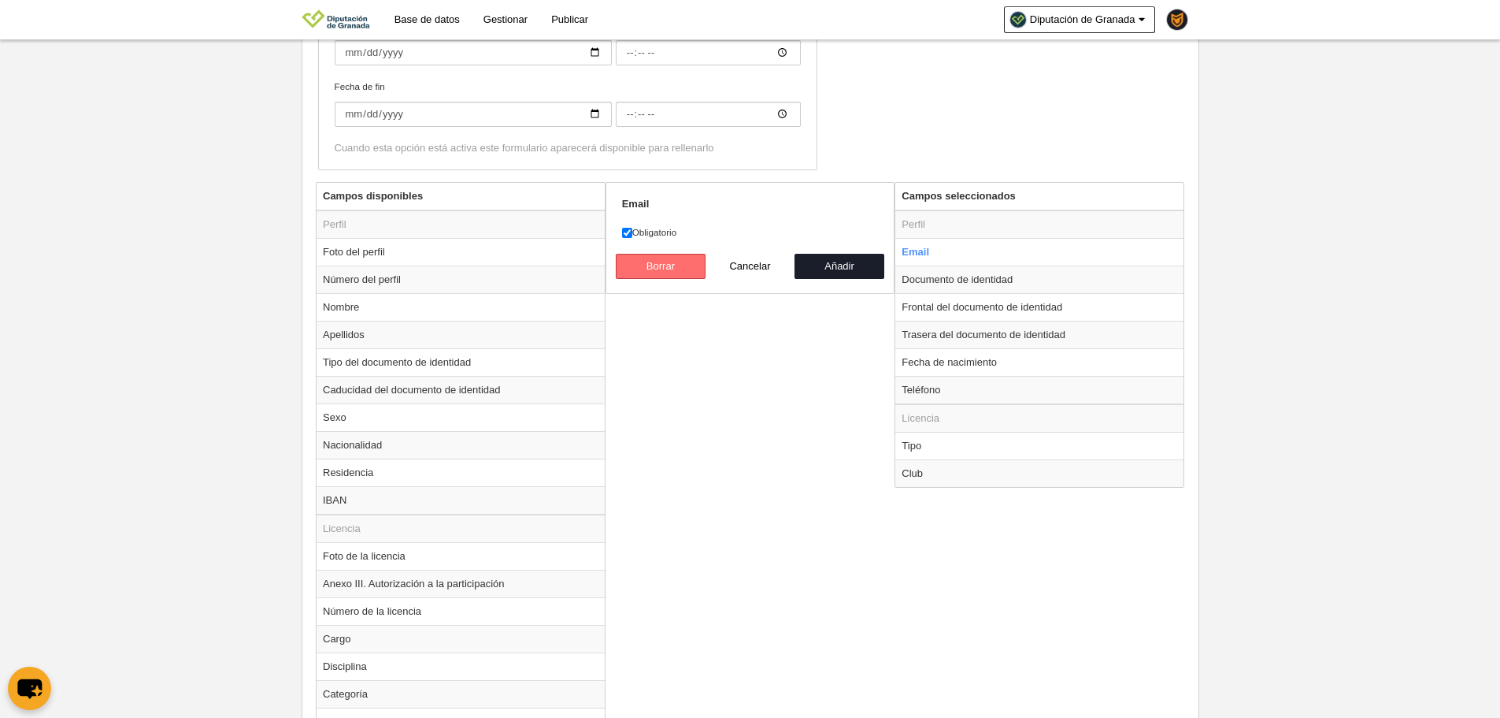
click at [653, 266] on button "Borrar" at bounding box center [661, 266] width 90 height 25
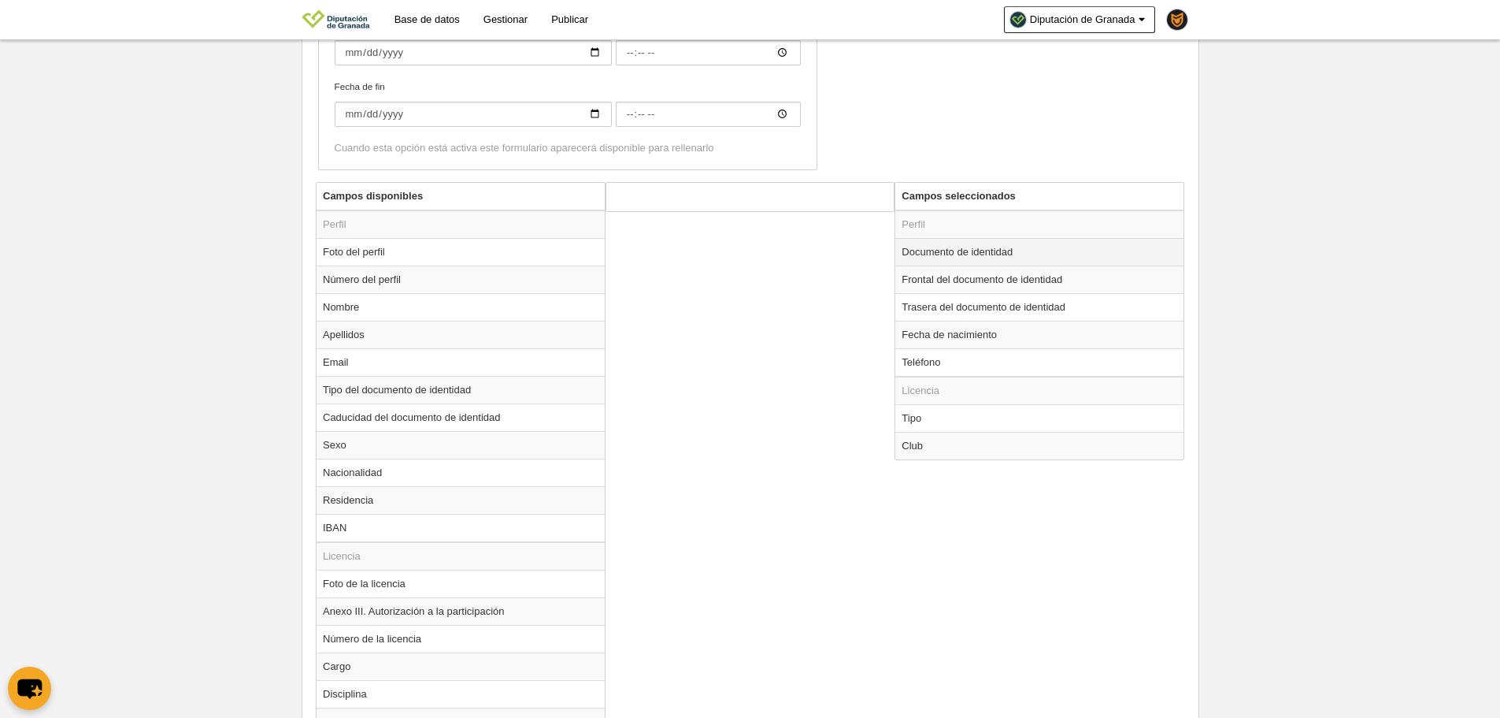
click at [963, 250] on td "Documento de identidad" at bounding box center [1040, 252] width 288 height 28
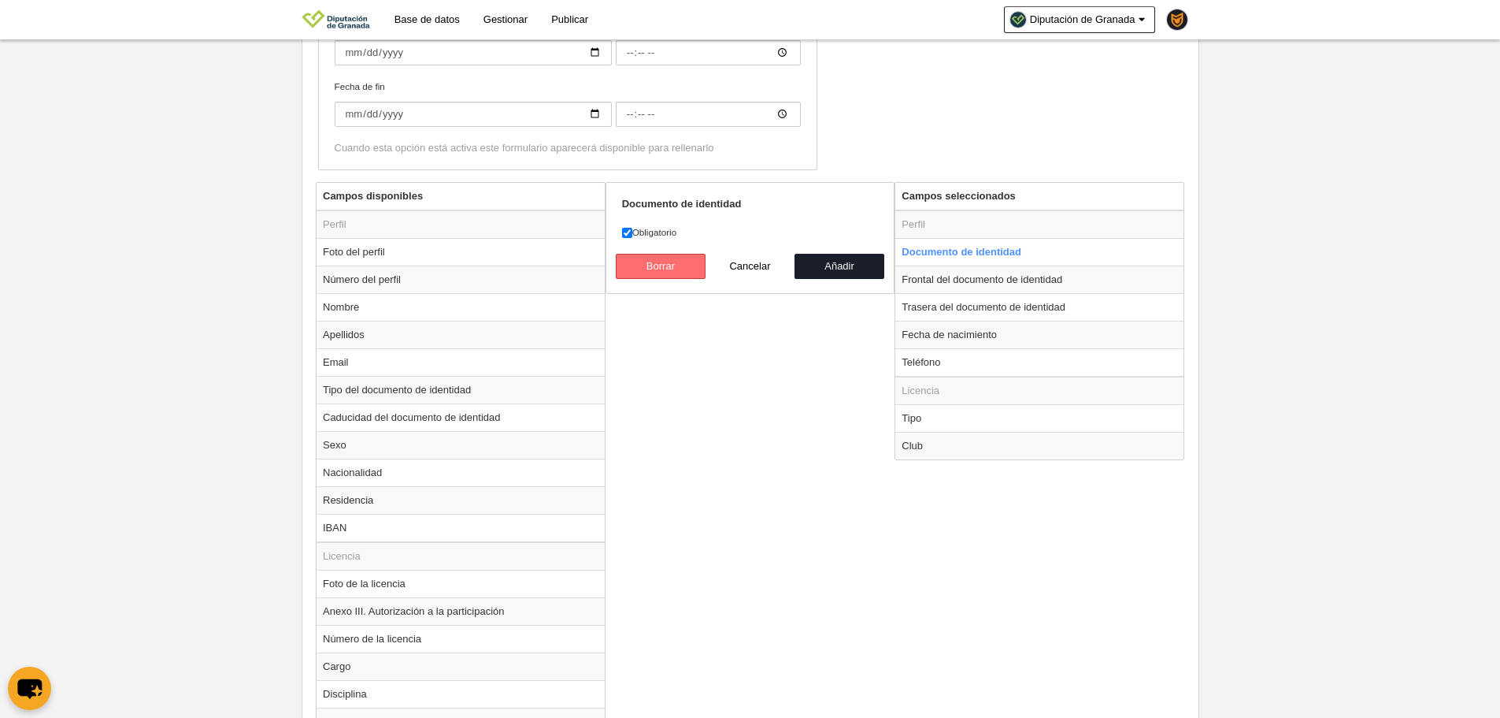
click at [695, 268] on button "Borrar" at bounding box center [661, 266] width 90 height 25
radio input "false"
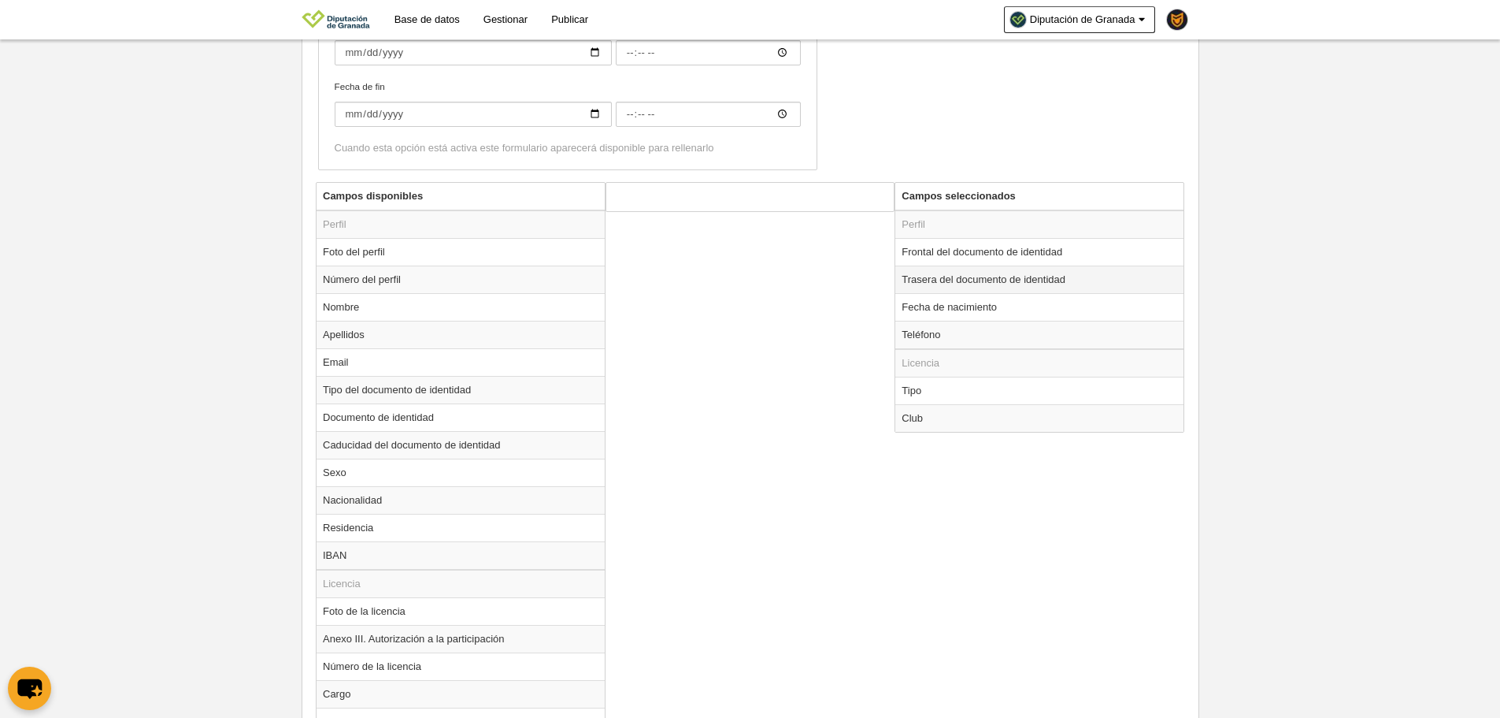
click at [944, 268] on td "Trasera del documento de identidad" at bounding box center [1040, 279] width 288 height 28
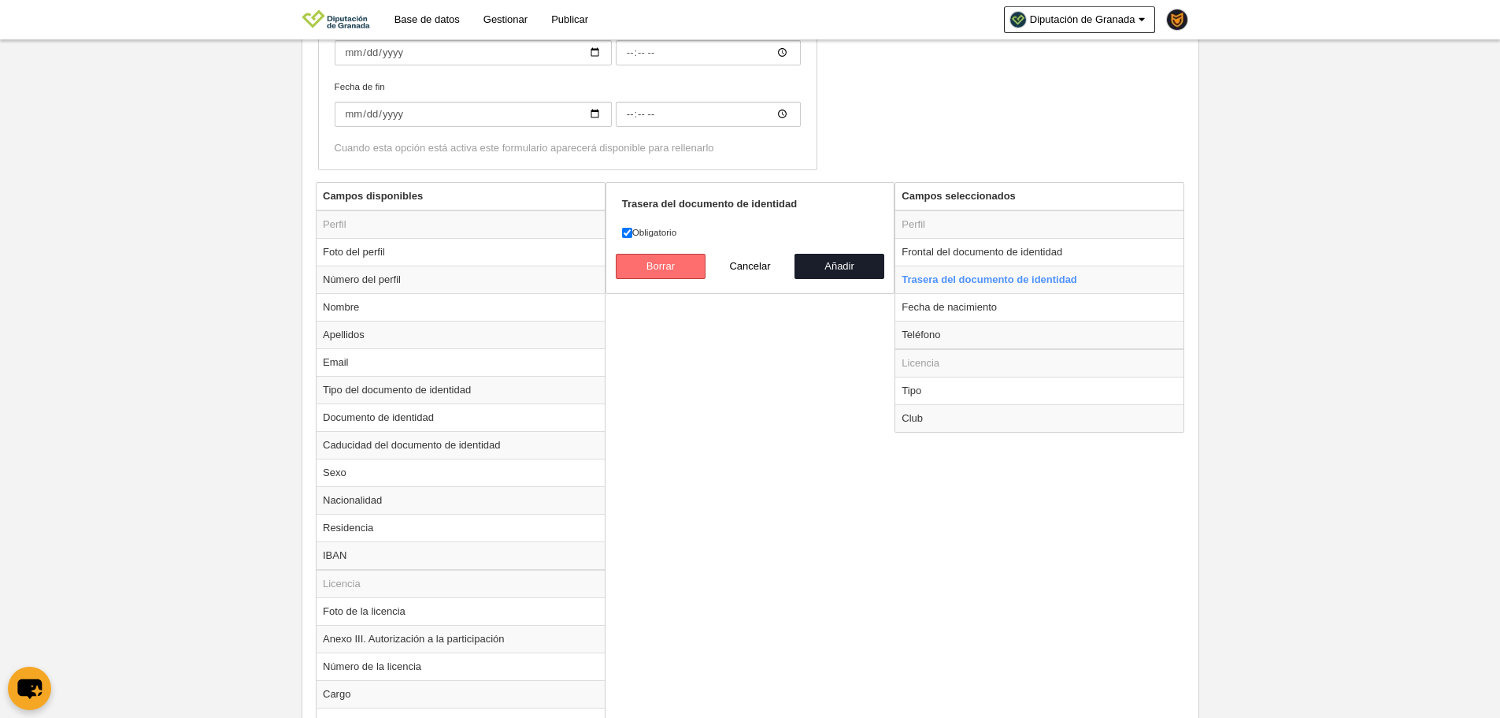
click at [657, 254] on button "Borrar" at bounding box center [661, 266] width 90 height 25
radio input "false"
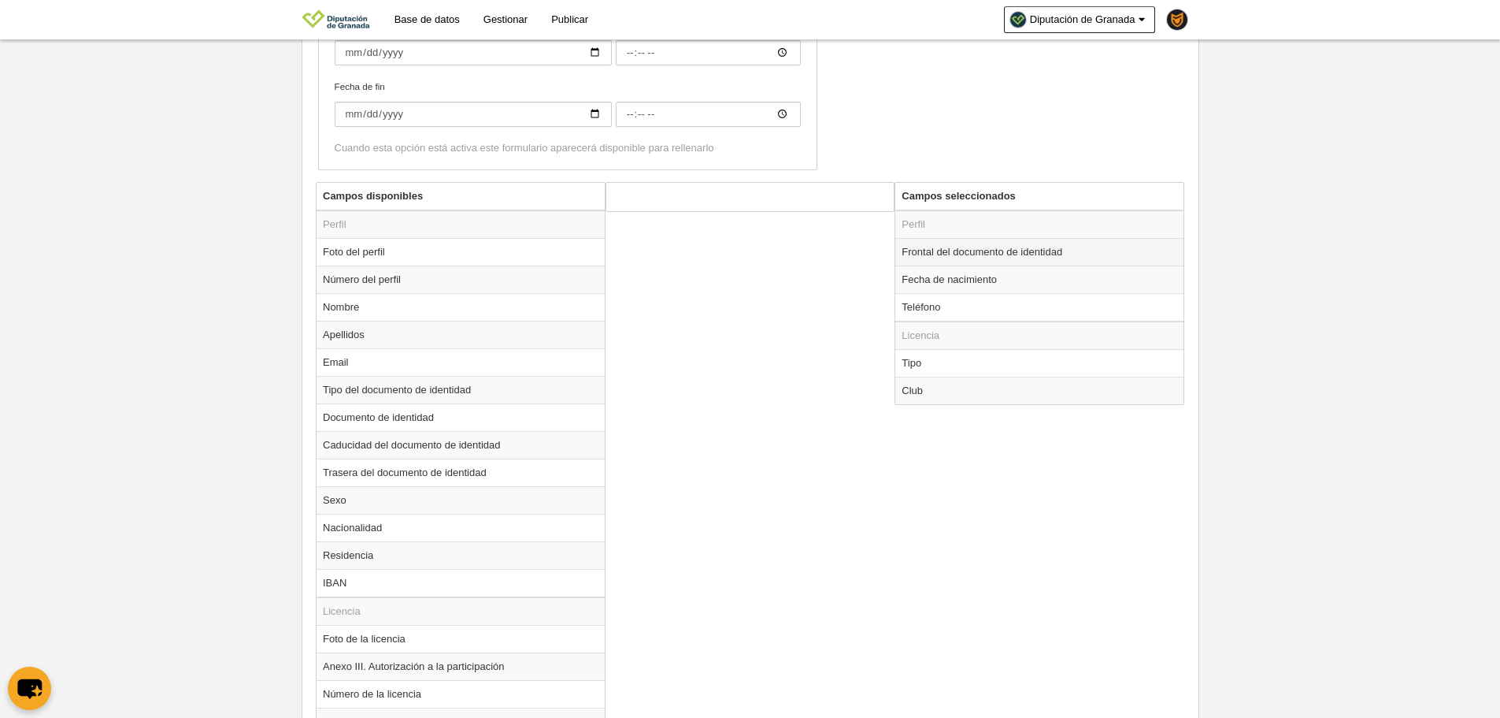
click at [916, 254] on td "Frontal del documento de identidad" at bounding box center [1040, 252] width 288 height 28
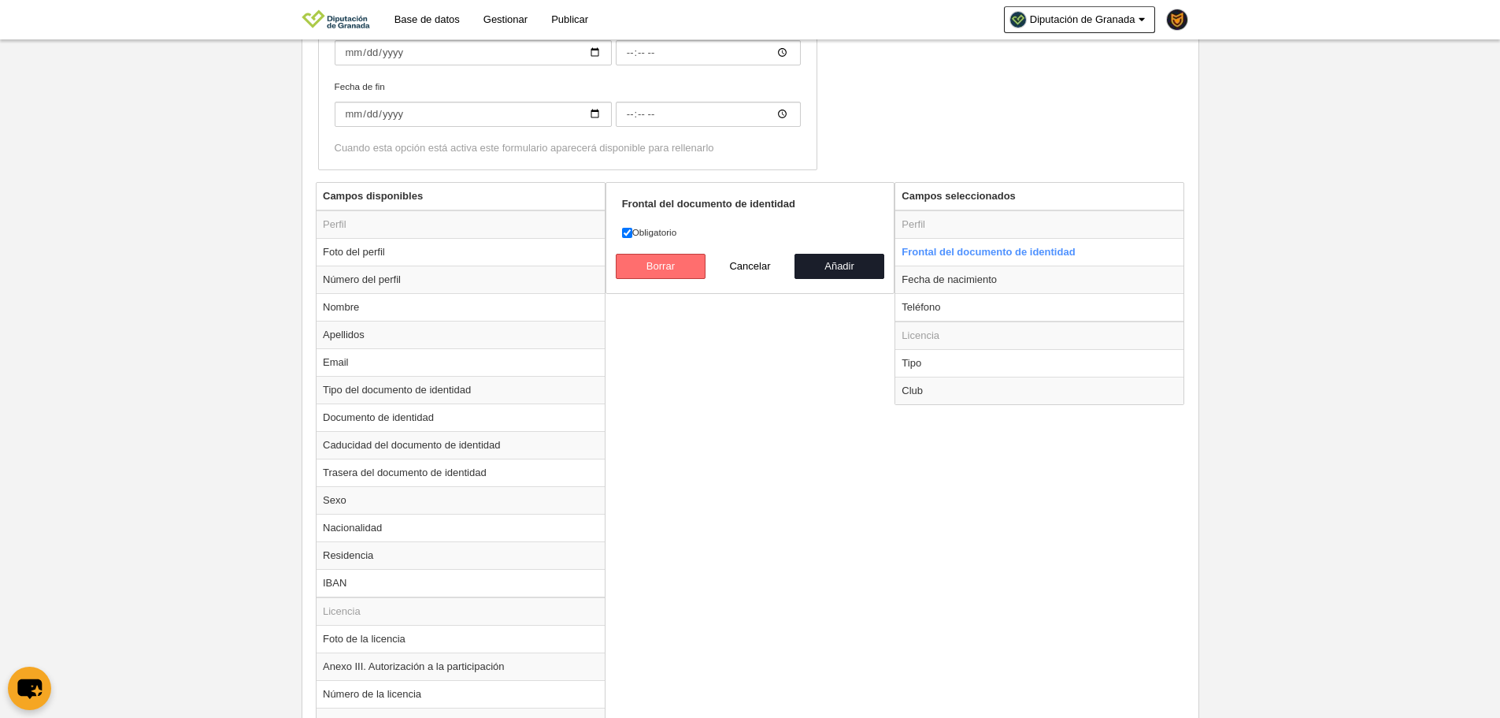
click at [690, 265] on button "Borrar" at bounding box center [661, 266] width 90 height 25
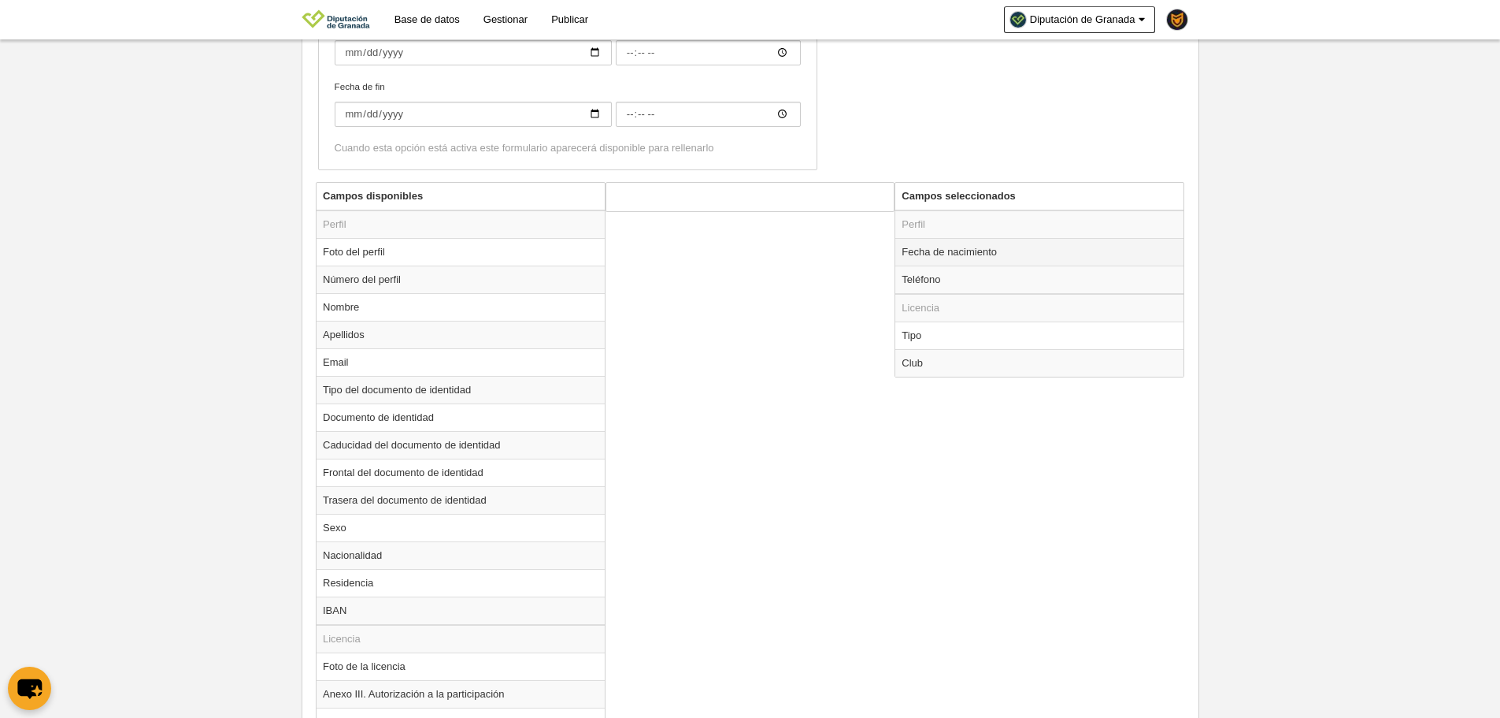
drag, startPoint x: 974, startPoint y: 261, endPoint x: 906, endPoint y: 265, distance: 68.6
click at [973, 261] on td "Fecha de nacimiento" at bounding box center [1040, 252] width 288 height 28
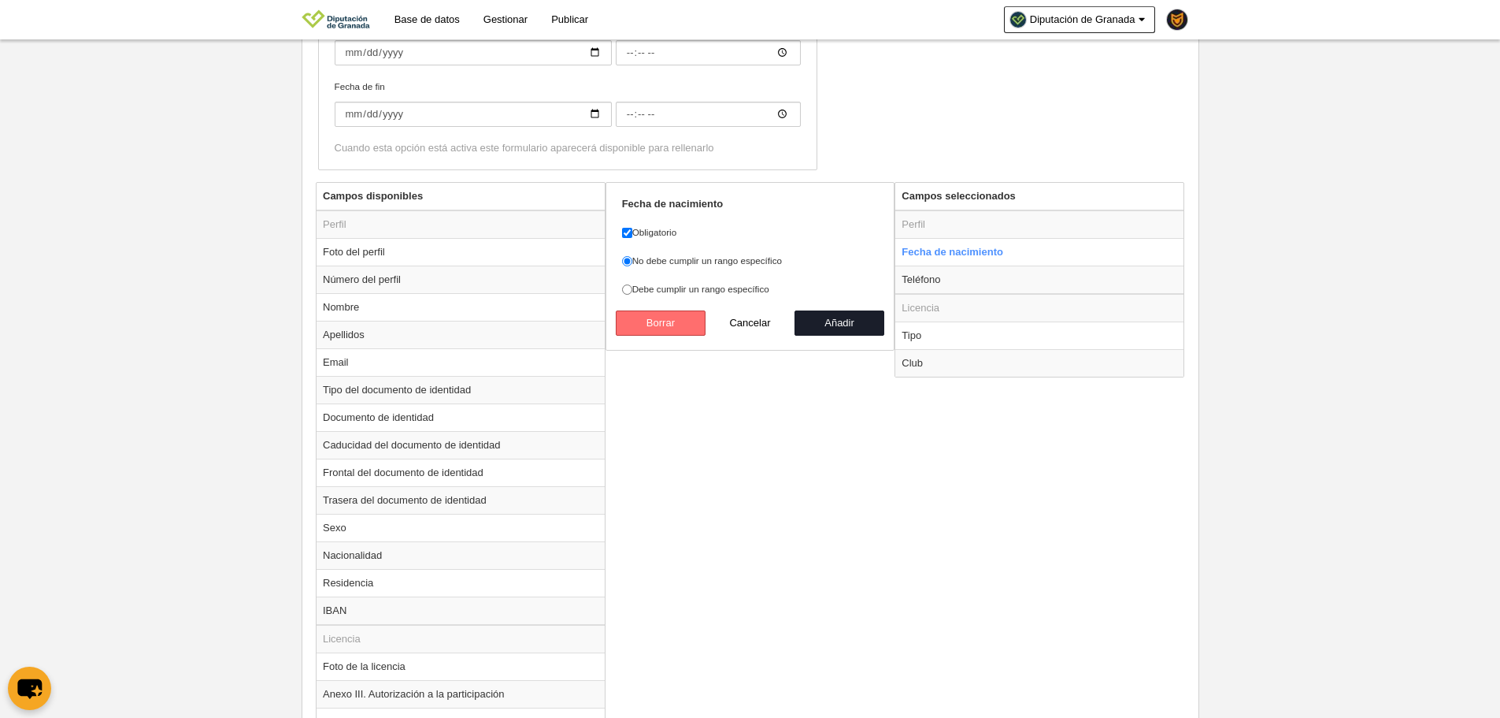
click at [683, 331] on button "Borrar" at bounding box center [661, 322] width 90 height 25
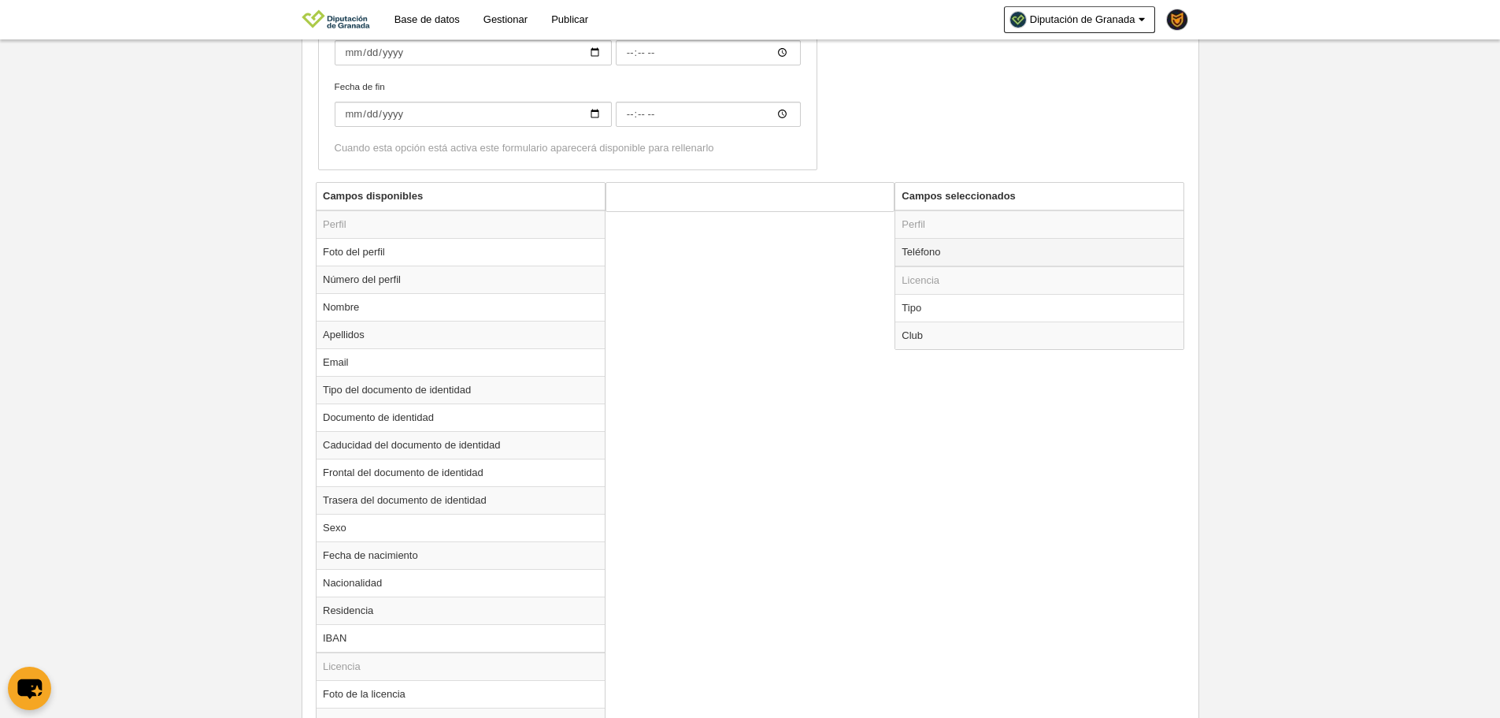
click at [948, 258] on td "Teléfono" at bounding box center [1040, 252] width 288 height 28
radio input "true"
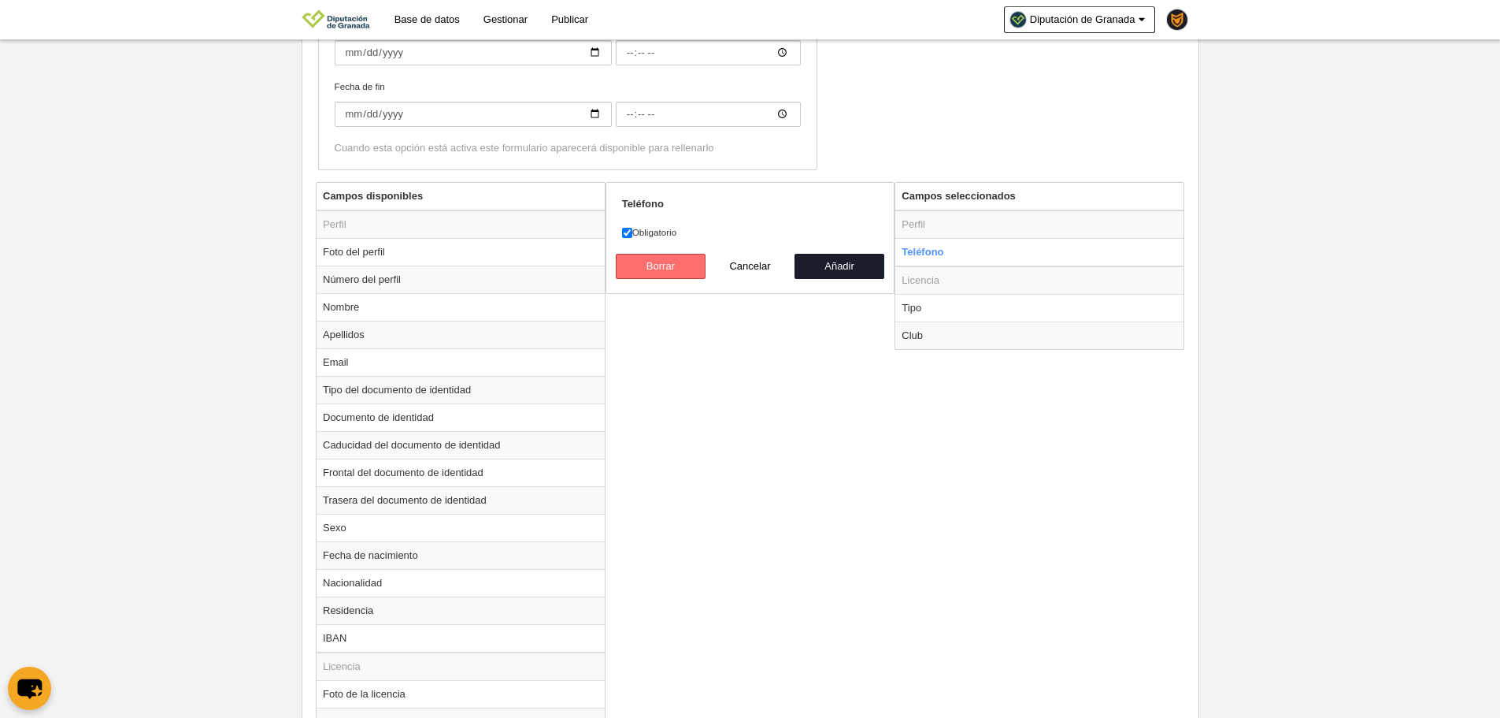
click at [688, 262] on button "Borrar" at bounding box center [661, 266] width 90 height 25
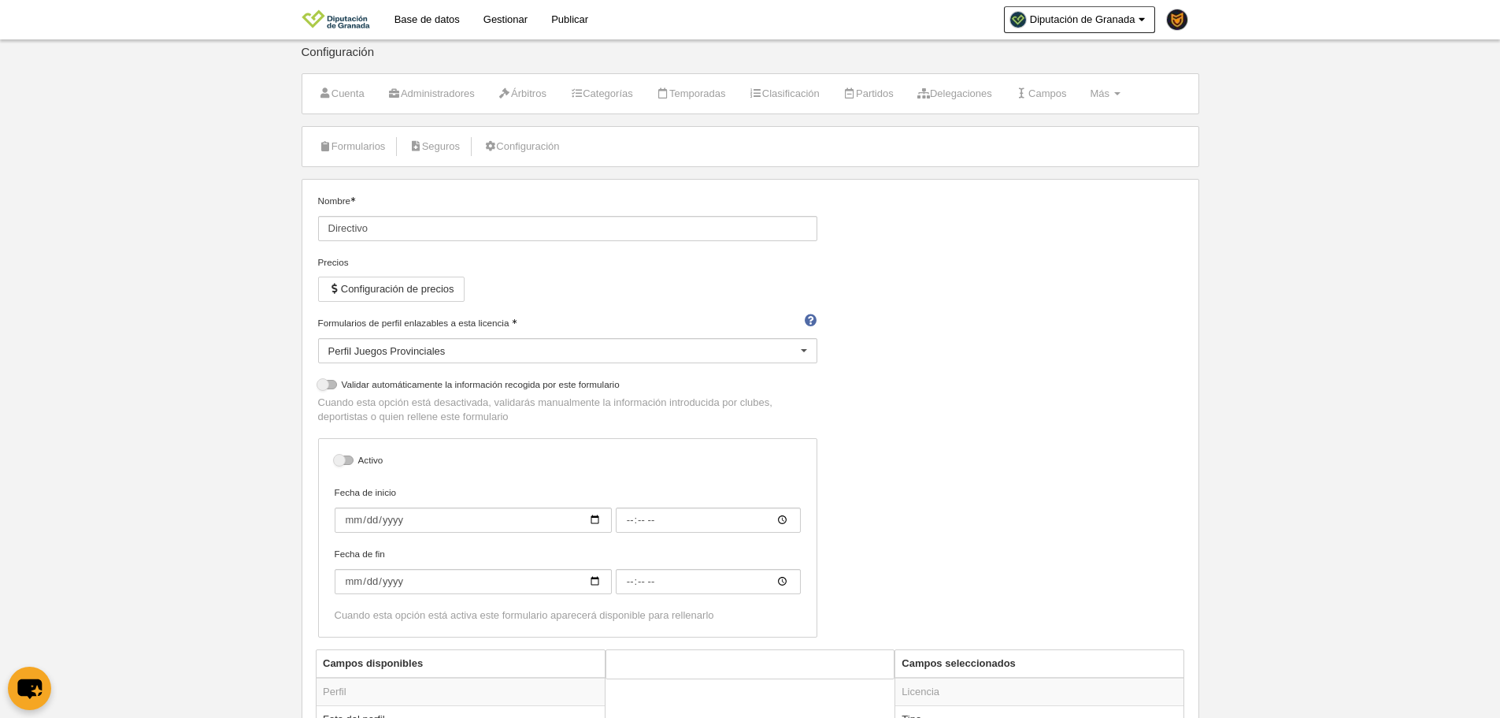
scroll to position [0, 0]
click at [360, 470] on label "Activo" at bounding box center [568, 467] width 466 height 18
click at [346, 470] on input "checkbox" at bounding box center [341, 470] width 10 height 10
checkbox input "true"
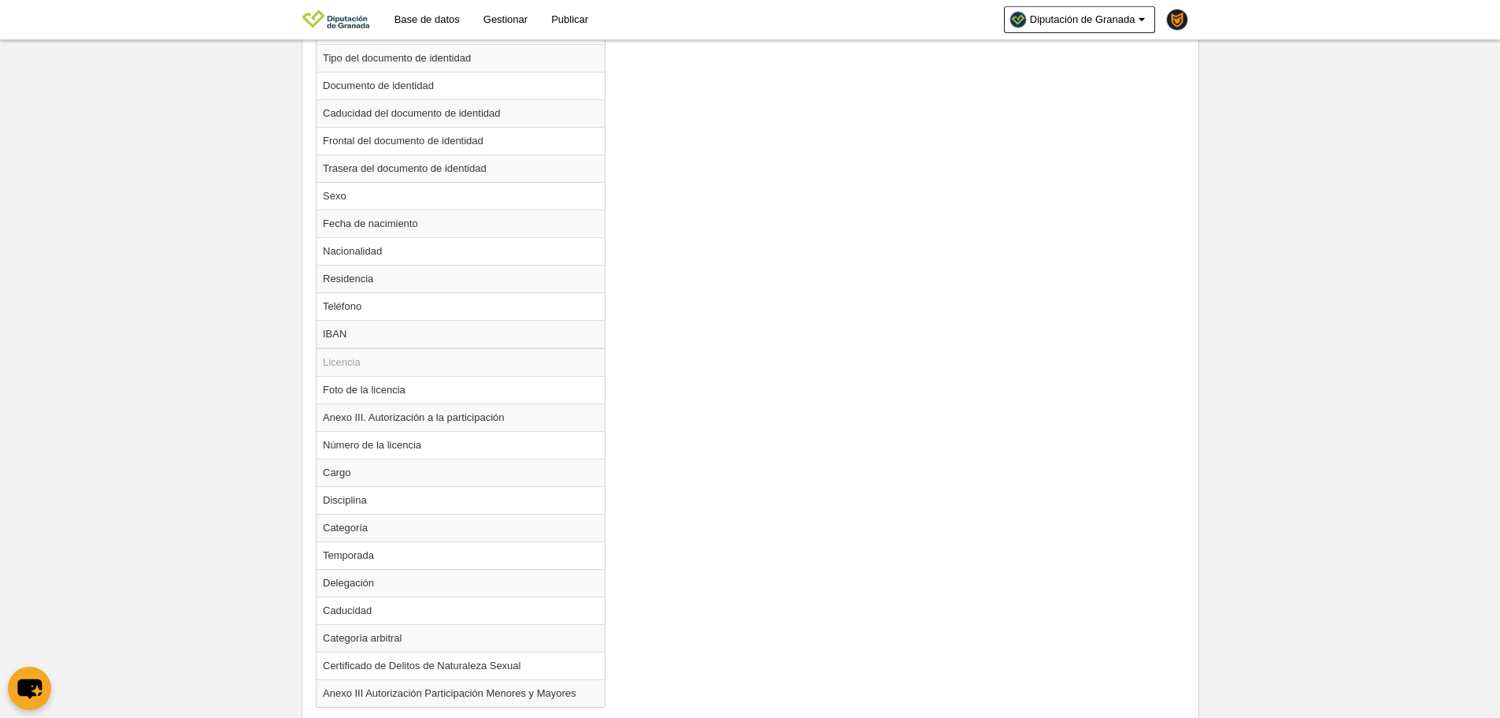
scroll to position [886, 0]
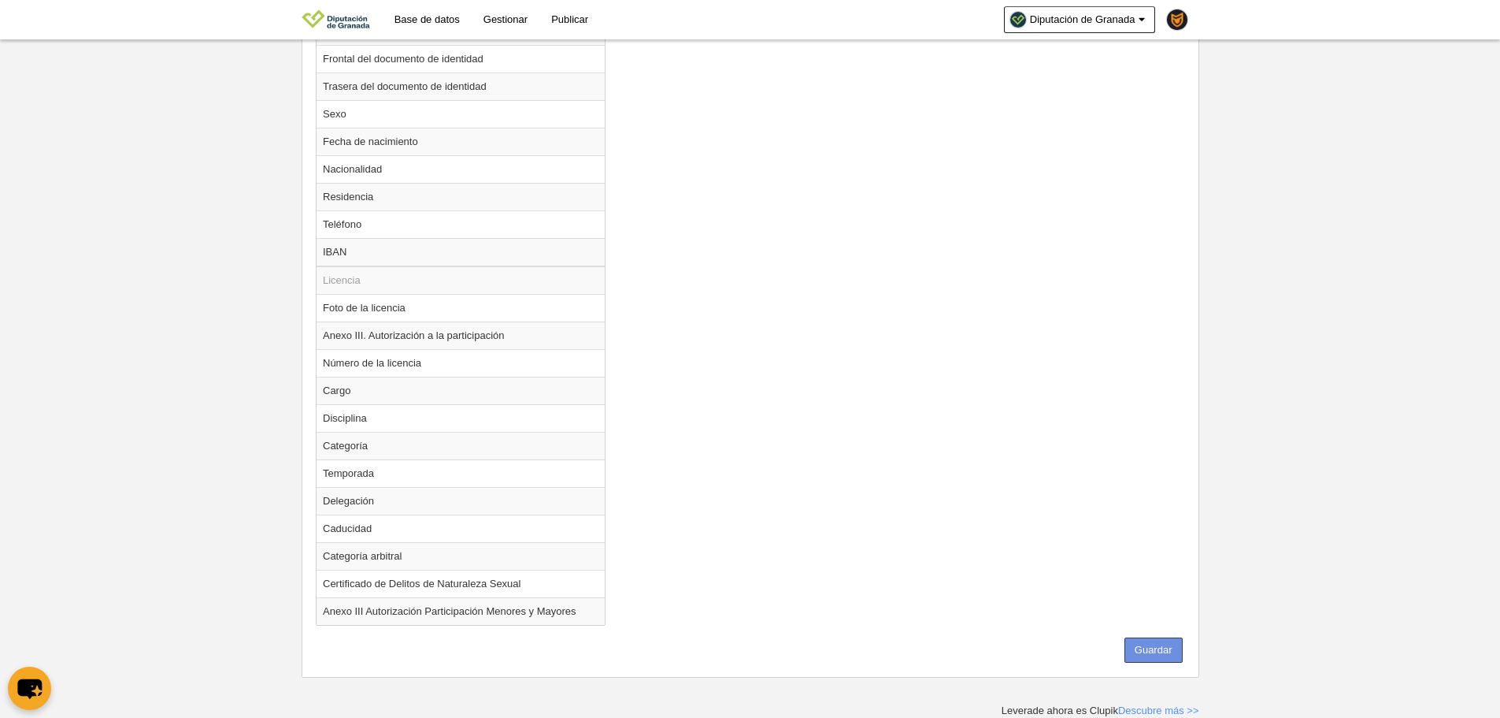
click at [1158, 644] on button "Guardar" at bounding box center [1154, 649] width 58 height 25
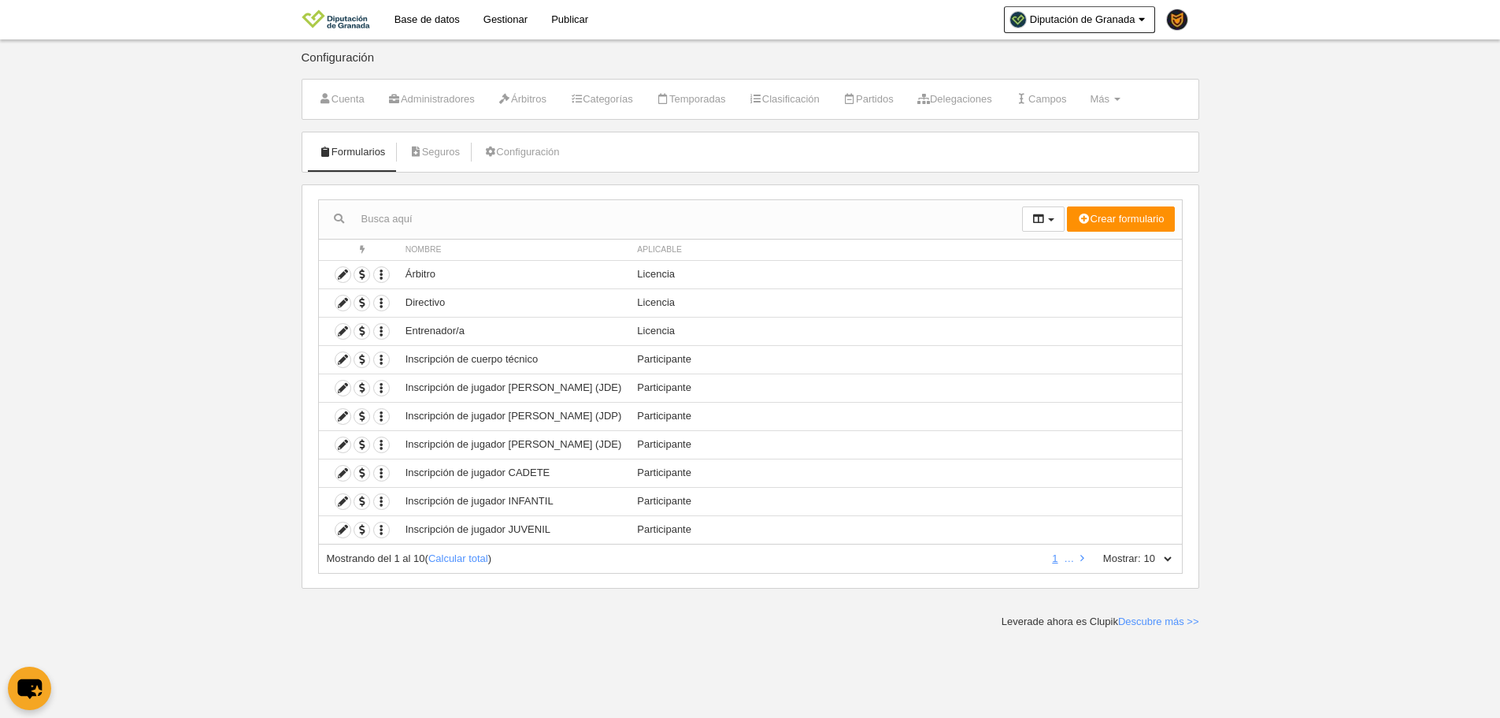
click at [1171, 561] on select "10 25 50 100 500" at bounding box center [1157, 558] width 33 height 14
select select "500"
click at [1141, 551] on select "10 25 50 100 500" at bounding box center [1157, 558] width 33 height 14
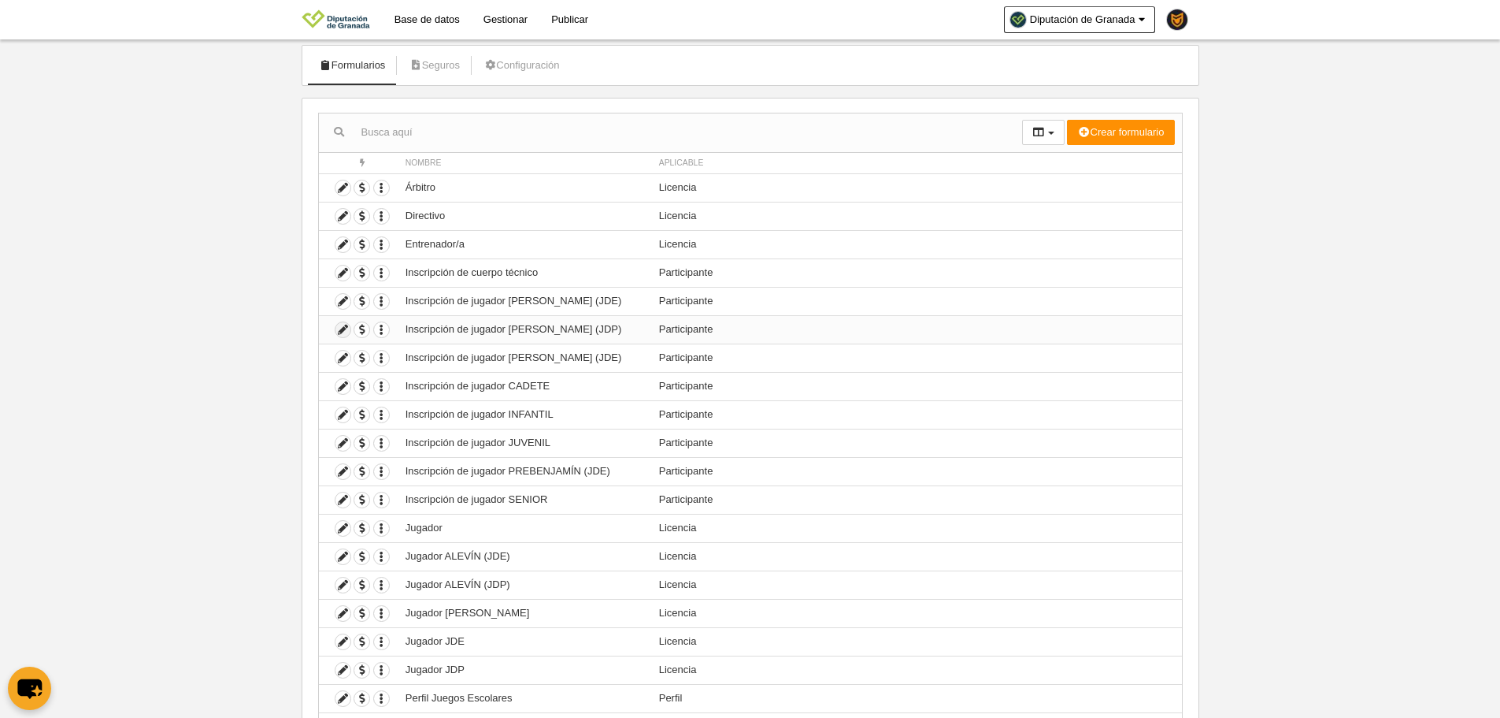
scroll to position [94, 0]
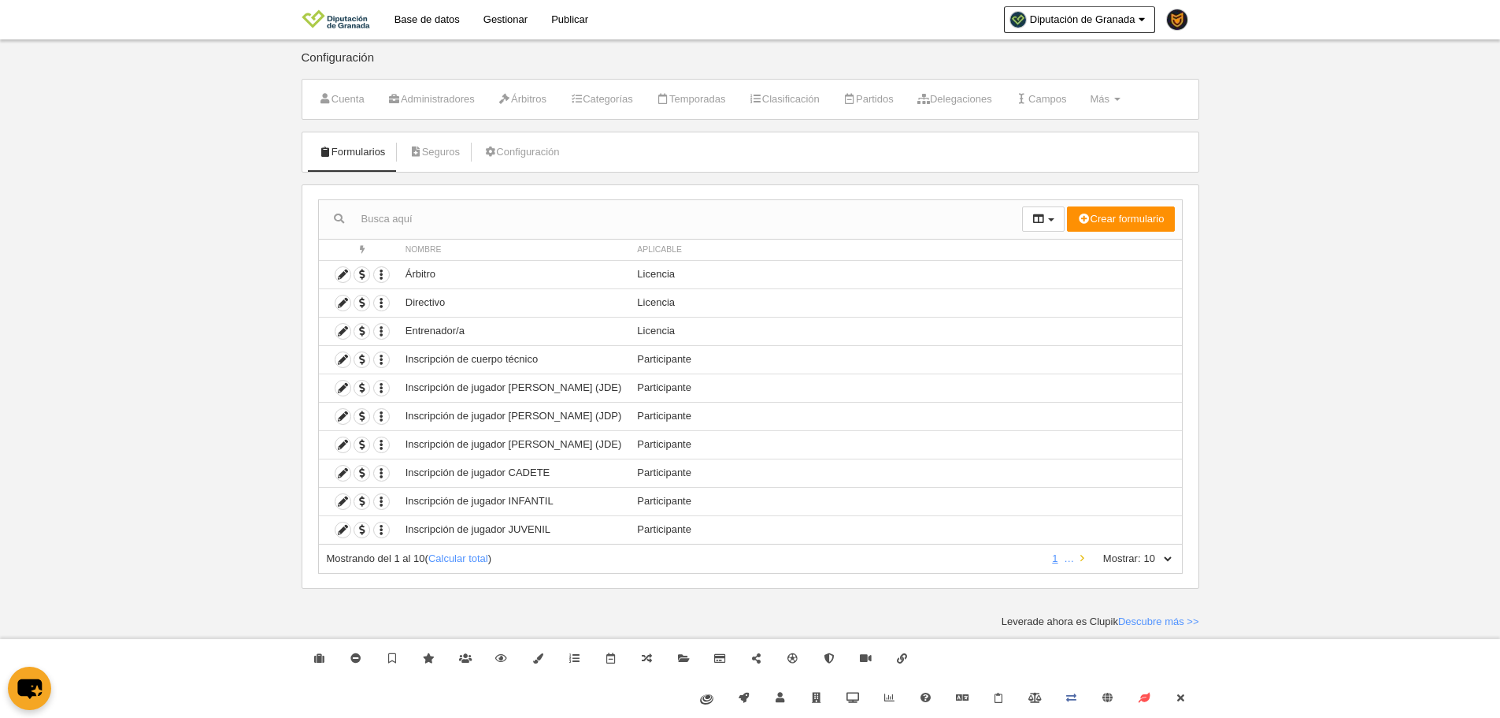
click at [1081, 558] on icon at bounding box center [1083, 558] width 4 height 10
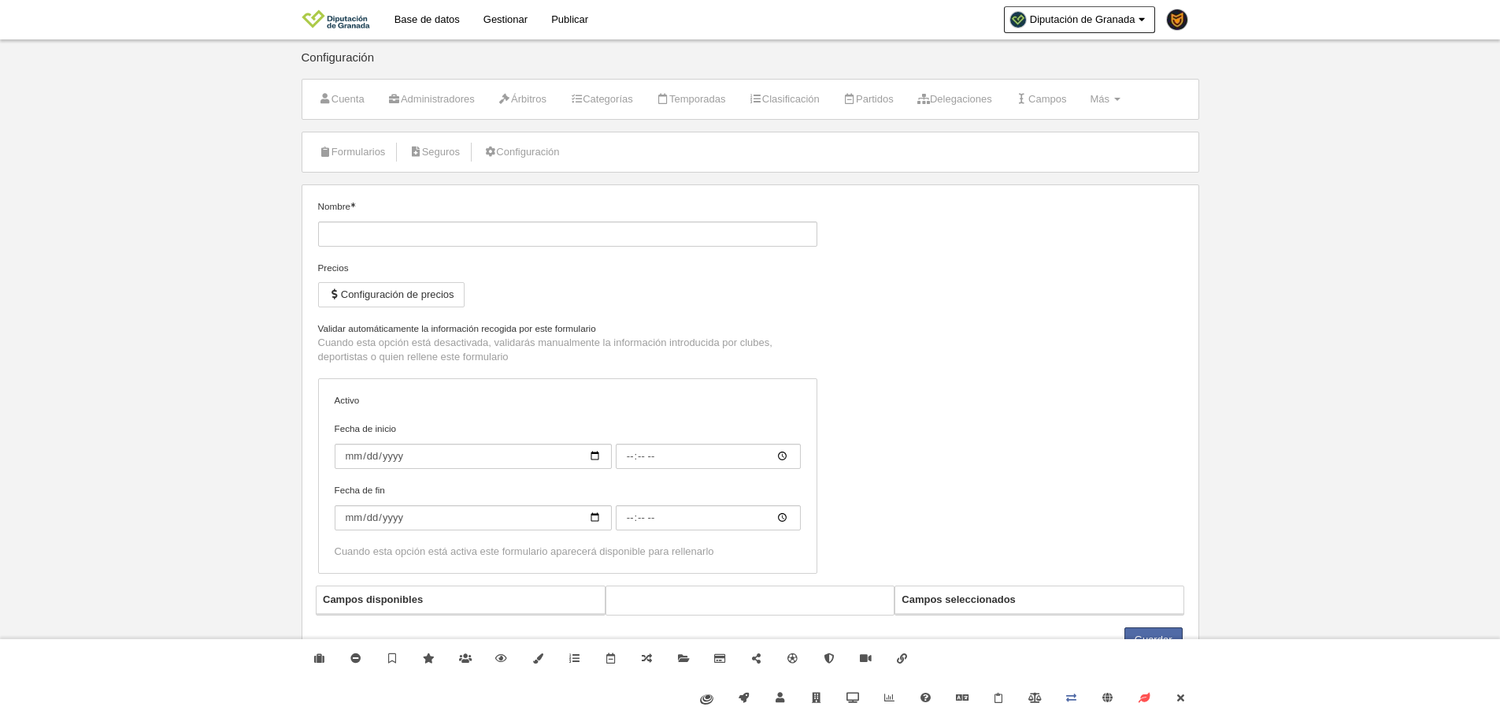
type input "Inscripción de jugador [PERSON_NAME] (JDE)"
checkbox input "true"
select select "selected"
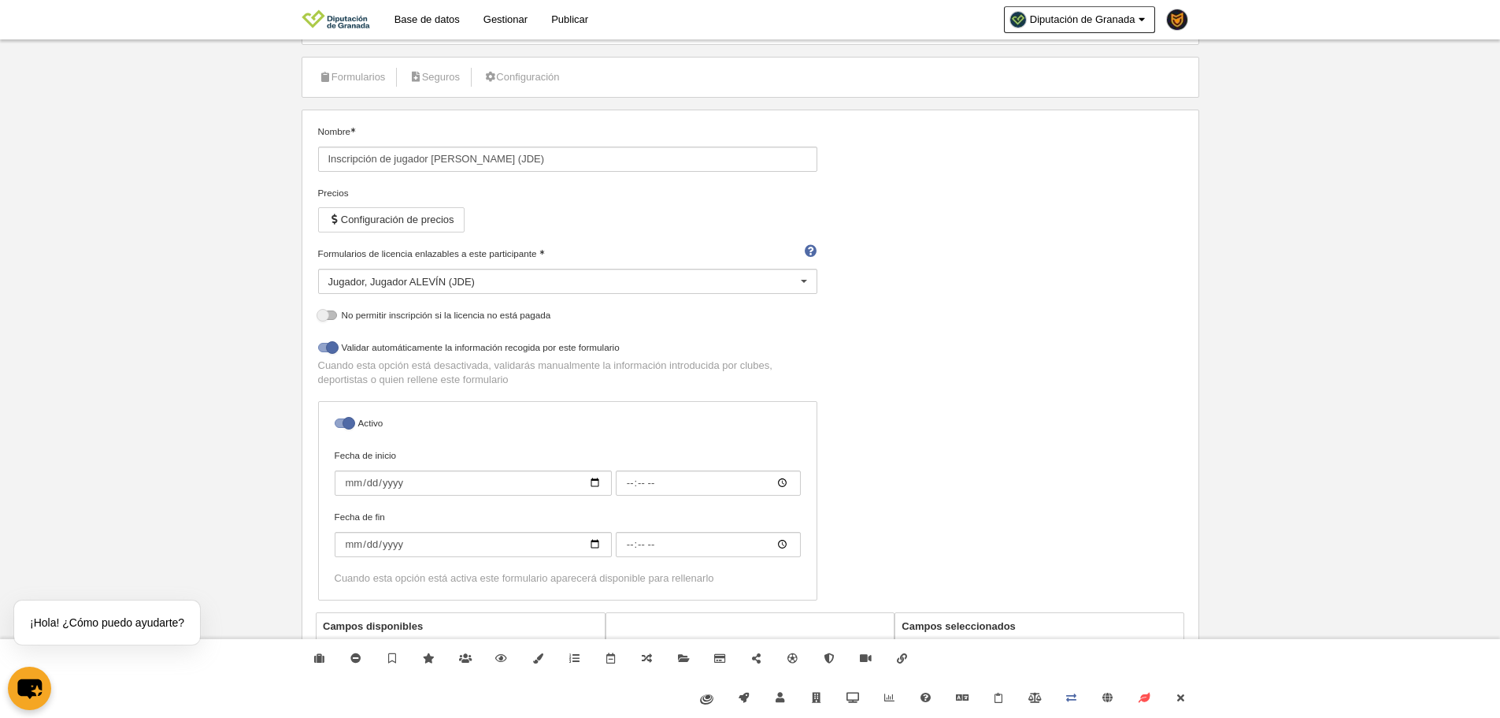
scroll to position [79, 0]
click at [510, 282] on div "Jugador Jugador ALEVÍN (JDE)" at bounding box center [567, 277] width 499 height 25
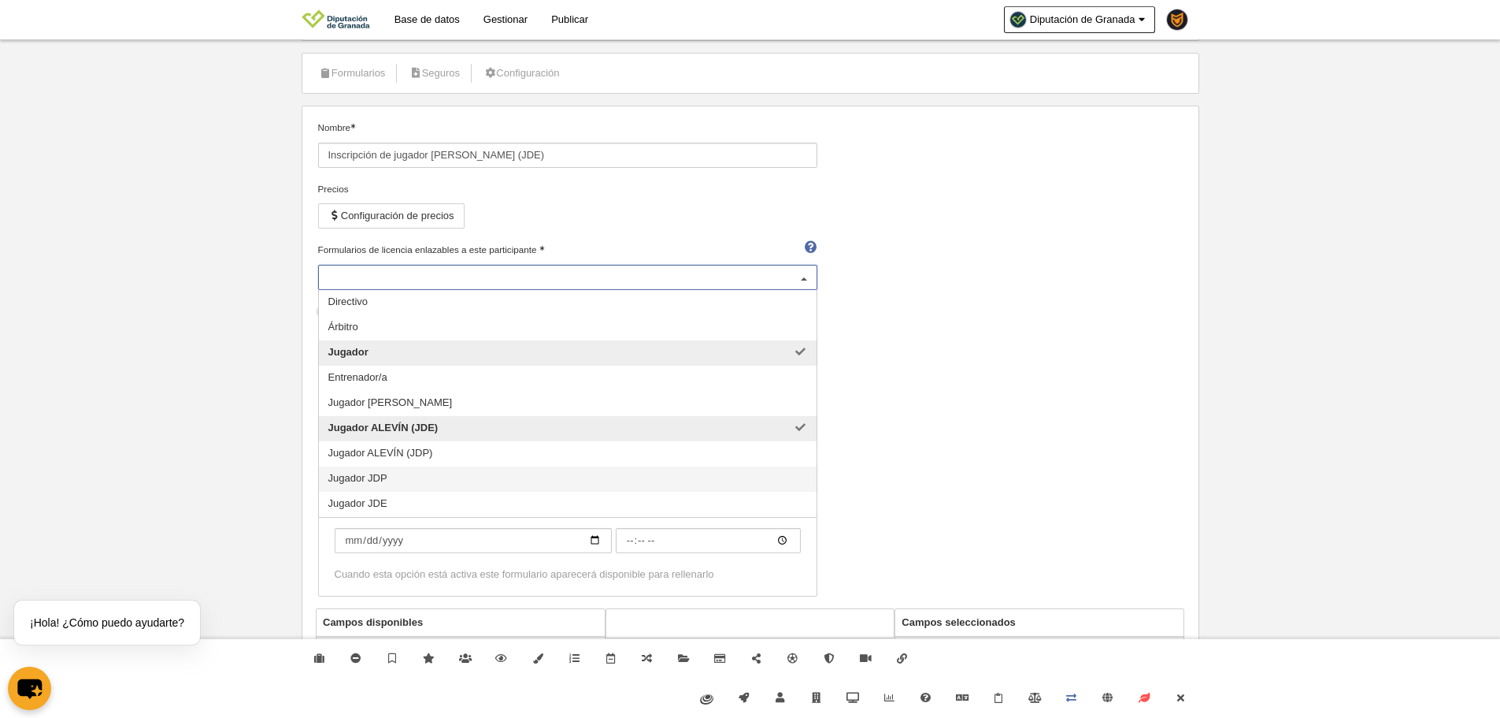
click at [397, 479] on span "Jugador JDP" at bounding box center [568, 478] width 498 height 25
click at [410, 500] on span "Jugador JDE" at bounding box center [568, 503] width 498 height 25
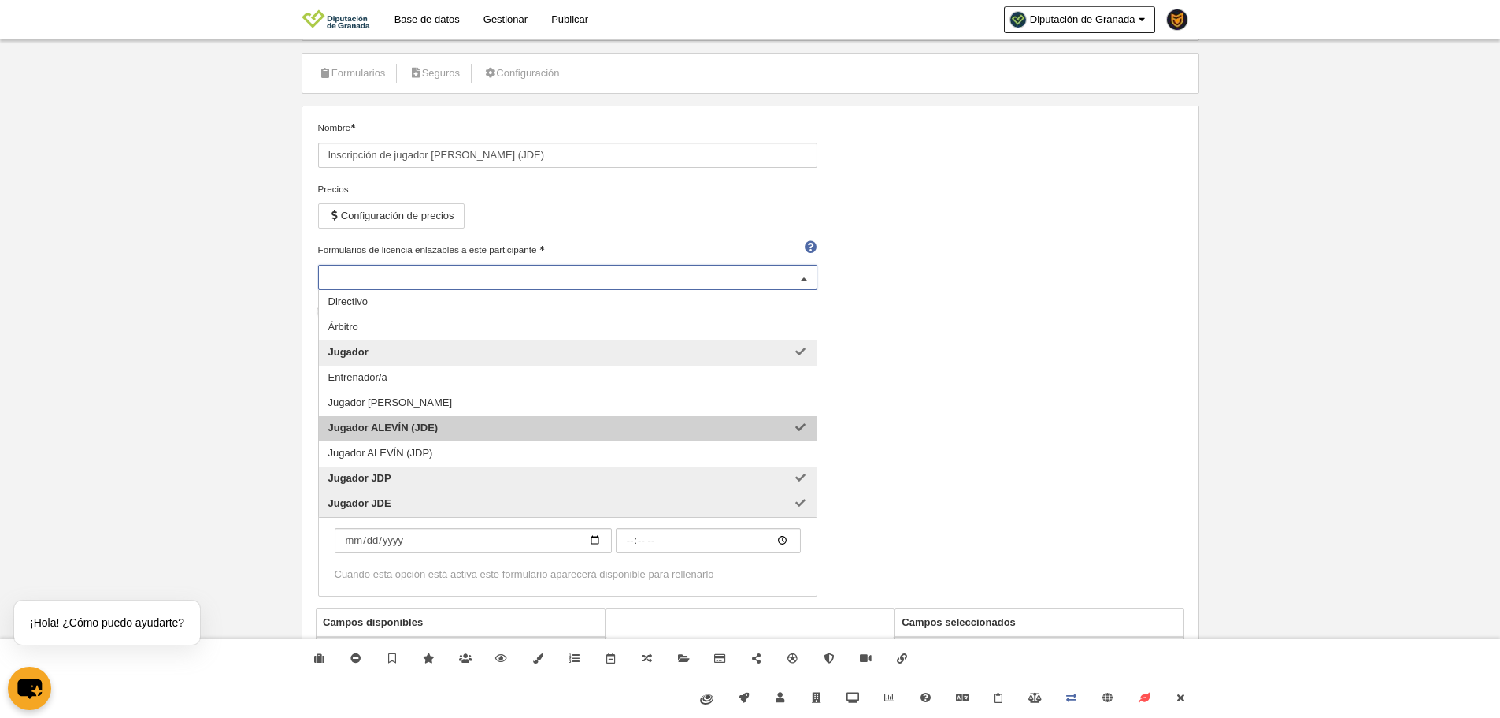
click at [486, 430] on span "Jugador ALEVÍN (JDE)" at bounding box center [568, 428] width 498 height 25
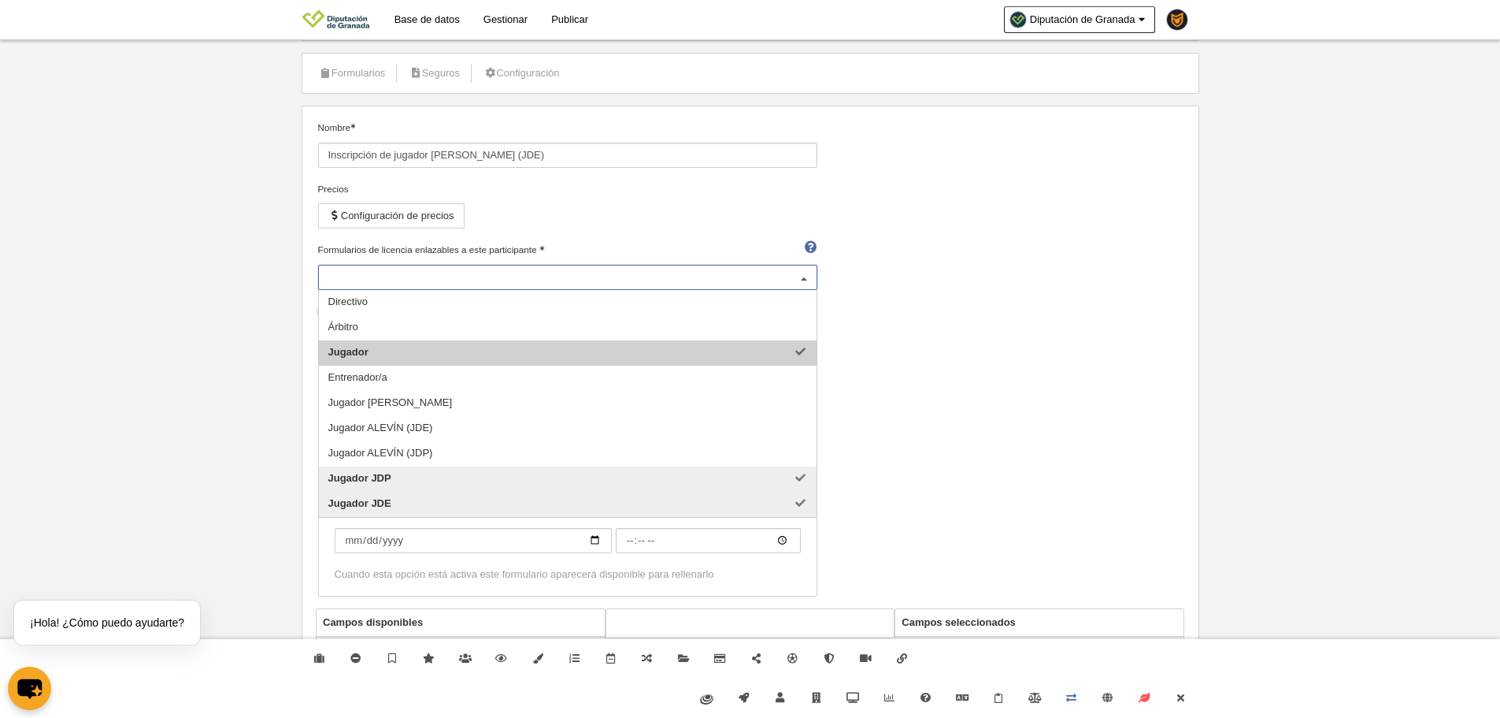
click at [460, 349] on span "Jugador" at bounding box center [568, 352] width 498 height 25
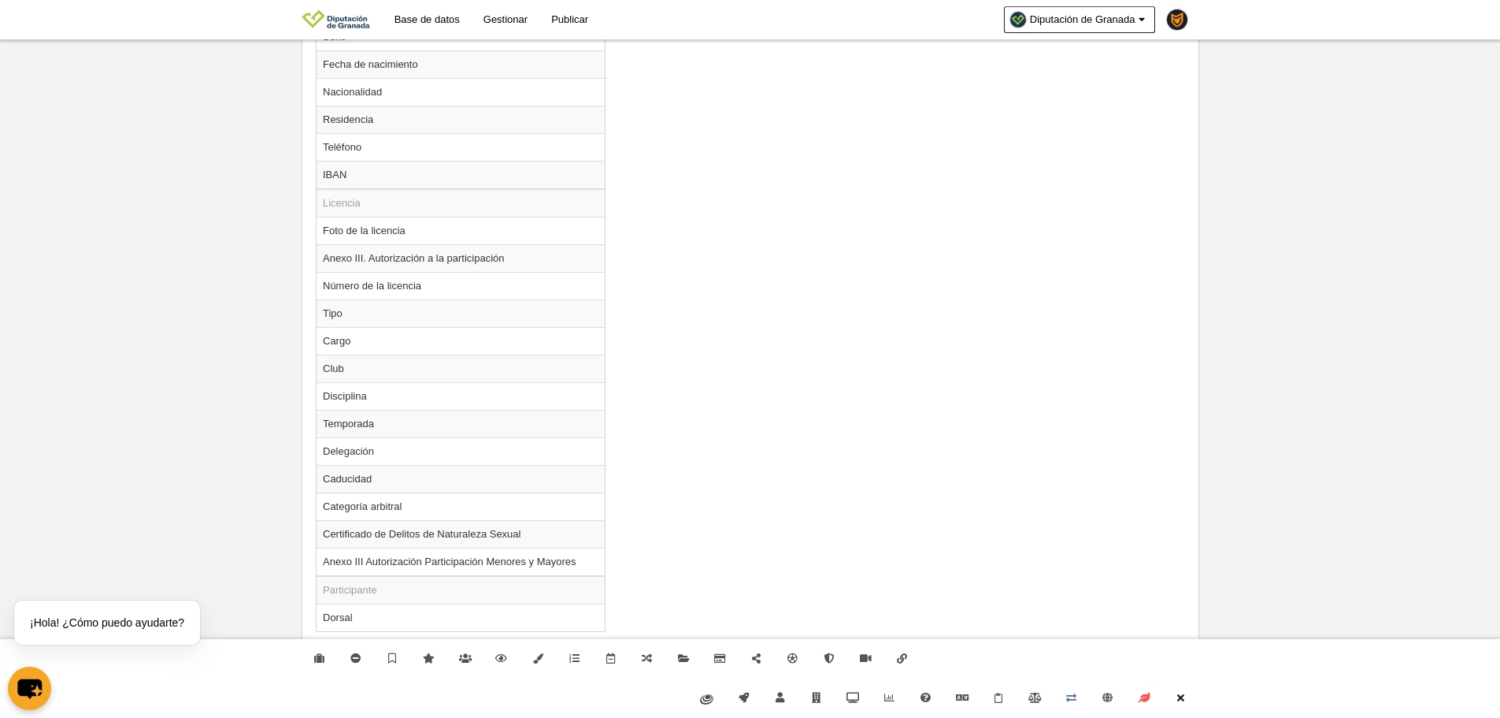
scroll to position [1002, 0]
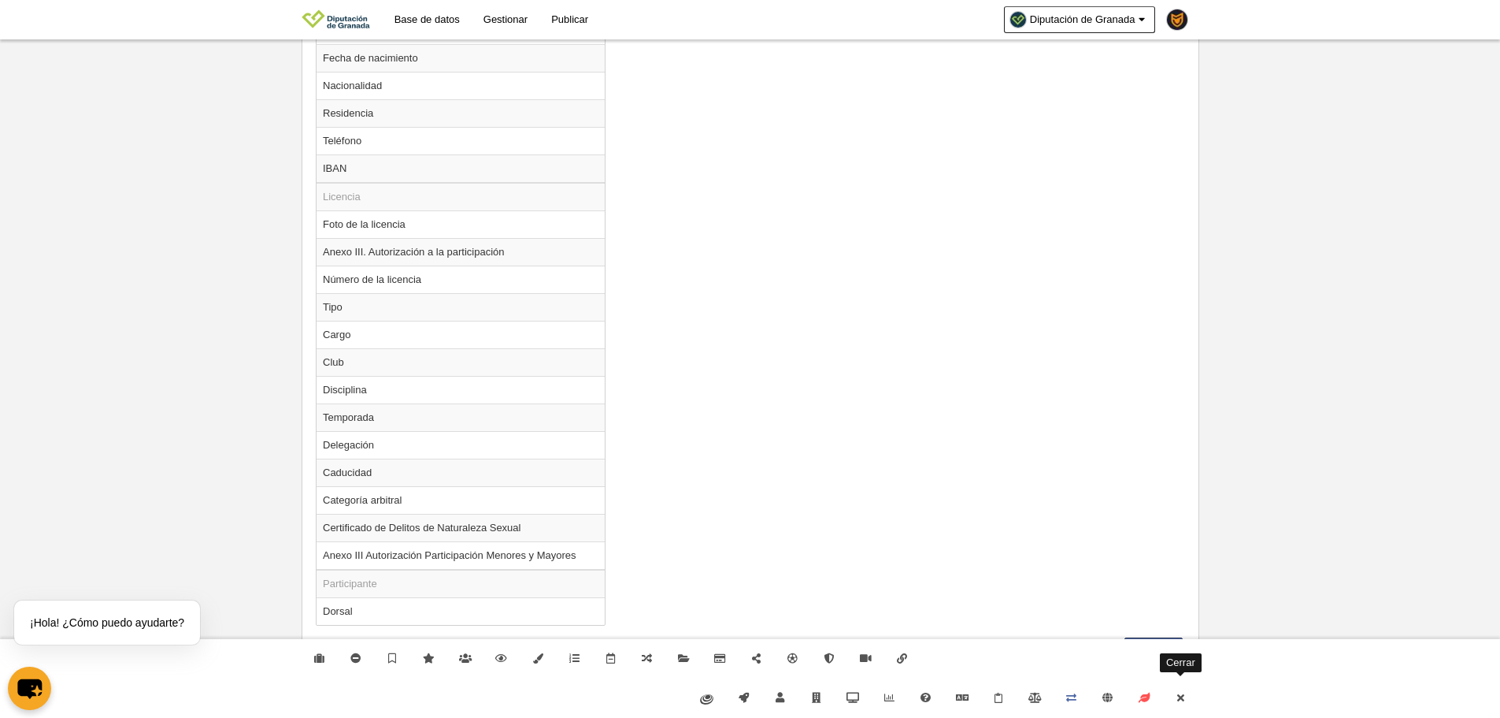
click at [1181, 703] on link "Cerrar" at bounding box center [1181, 697] width 36 height 39
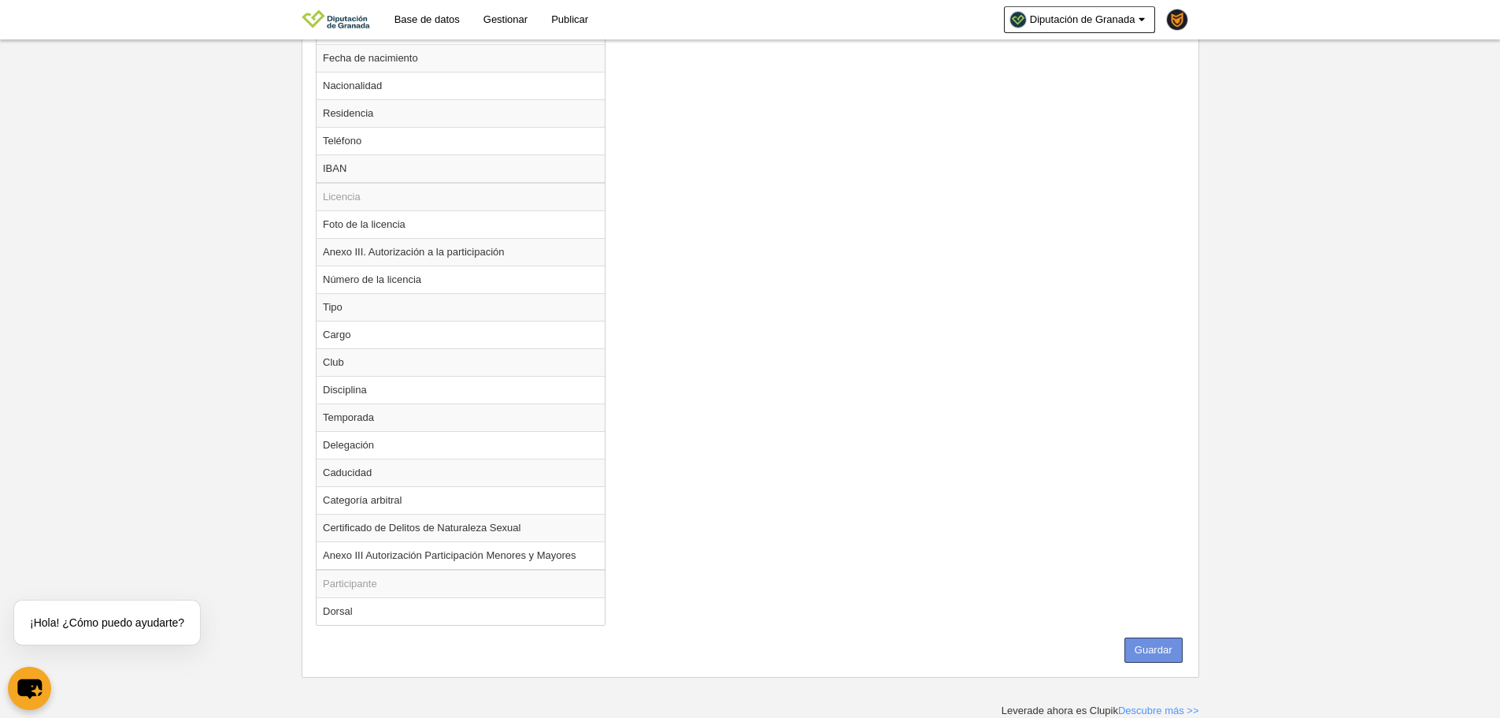
click at [1154, 644] on button "Guardar" at bounding box center [1154, 649] width 58 height 25
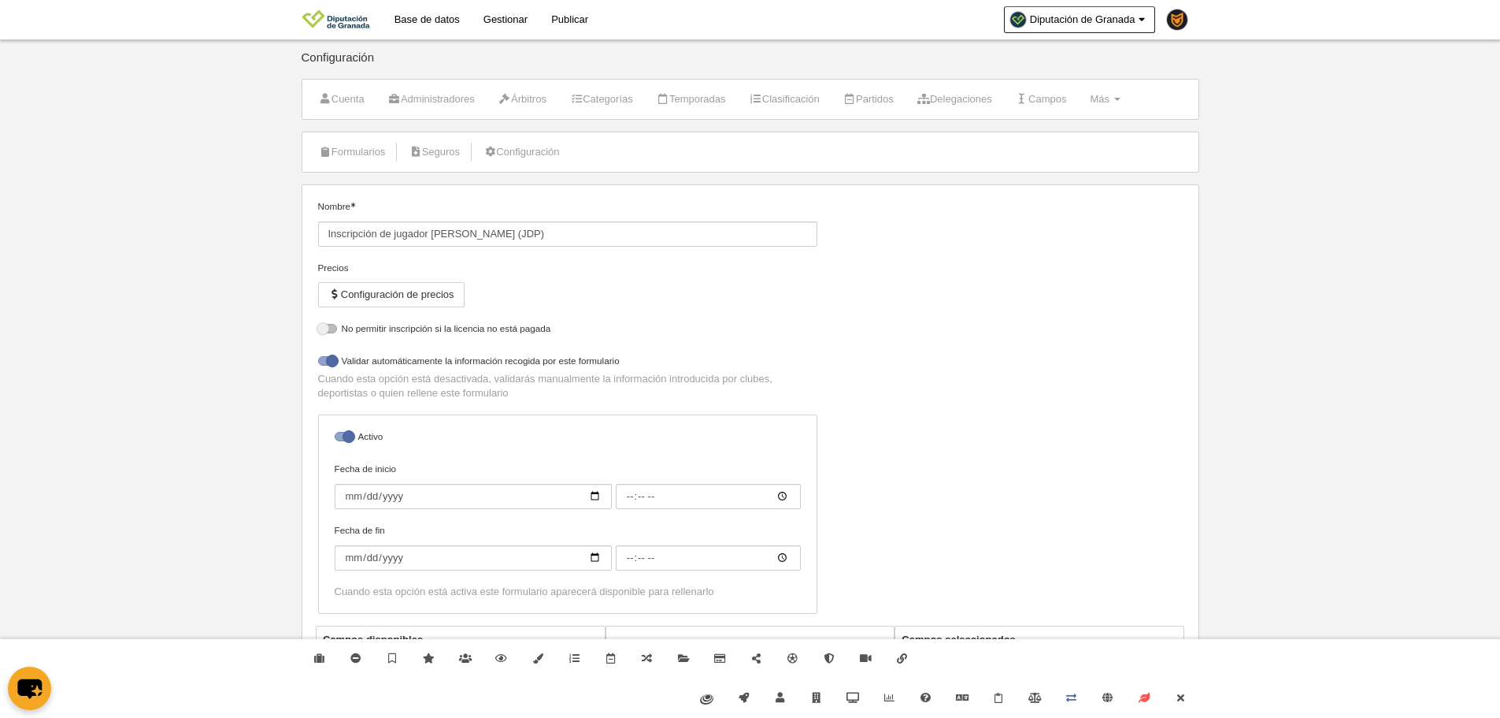
select select "selected"
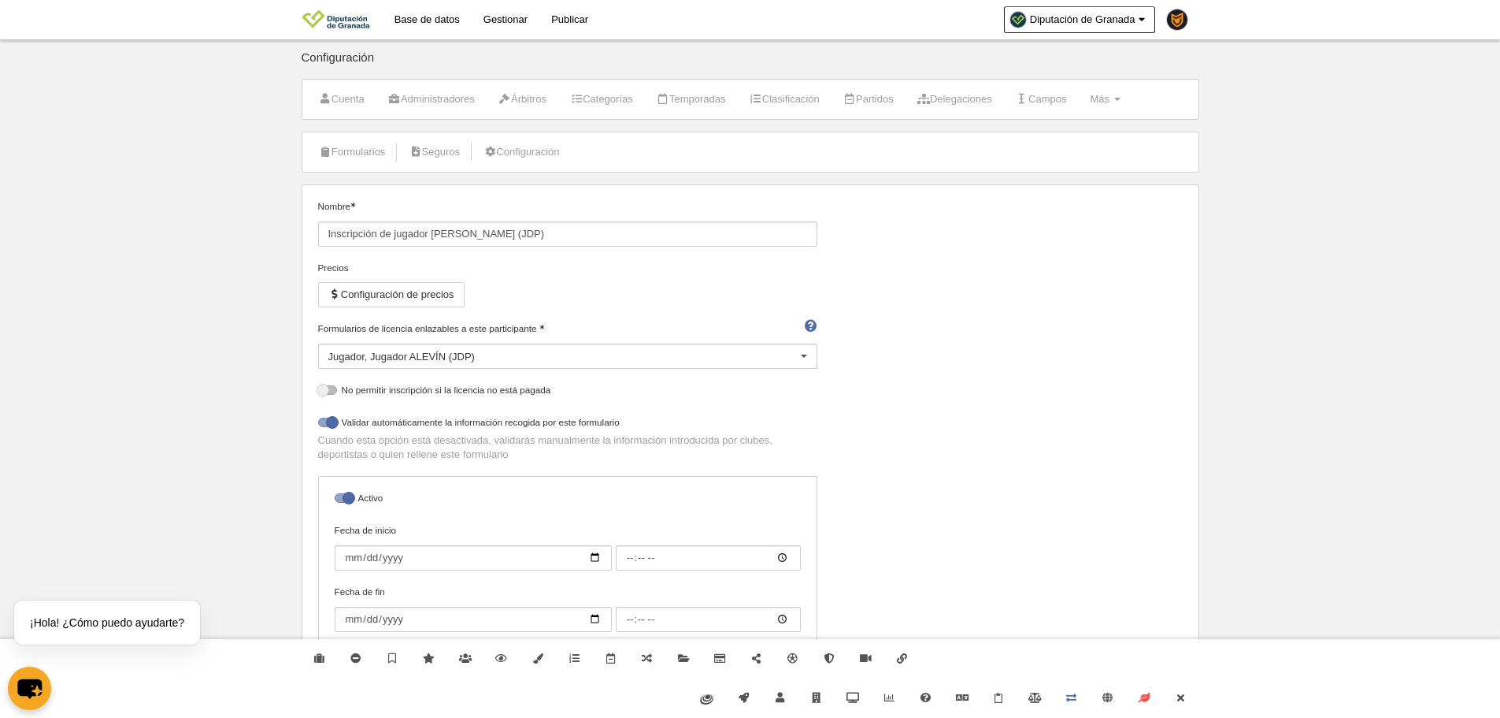
click at [475, 368] on div "Jugador Jugador ALEVÍN (JDP) Directivo Árbitro Jugador Entrenador/a Jugador BEN…" at bounding box center [567, 355] width 499 height 25
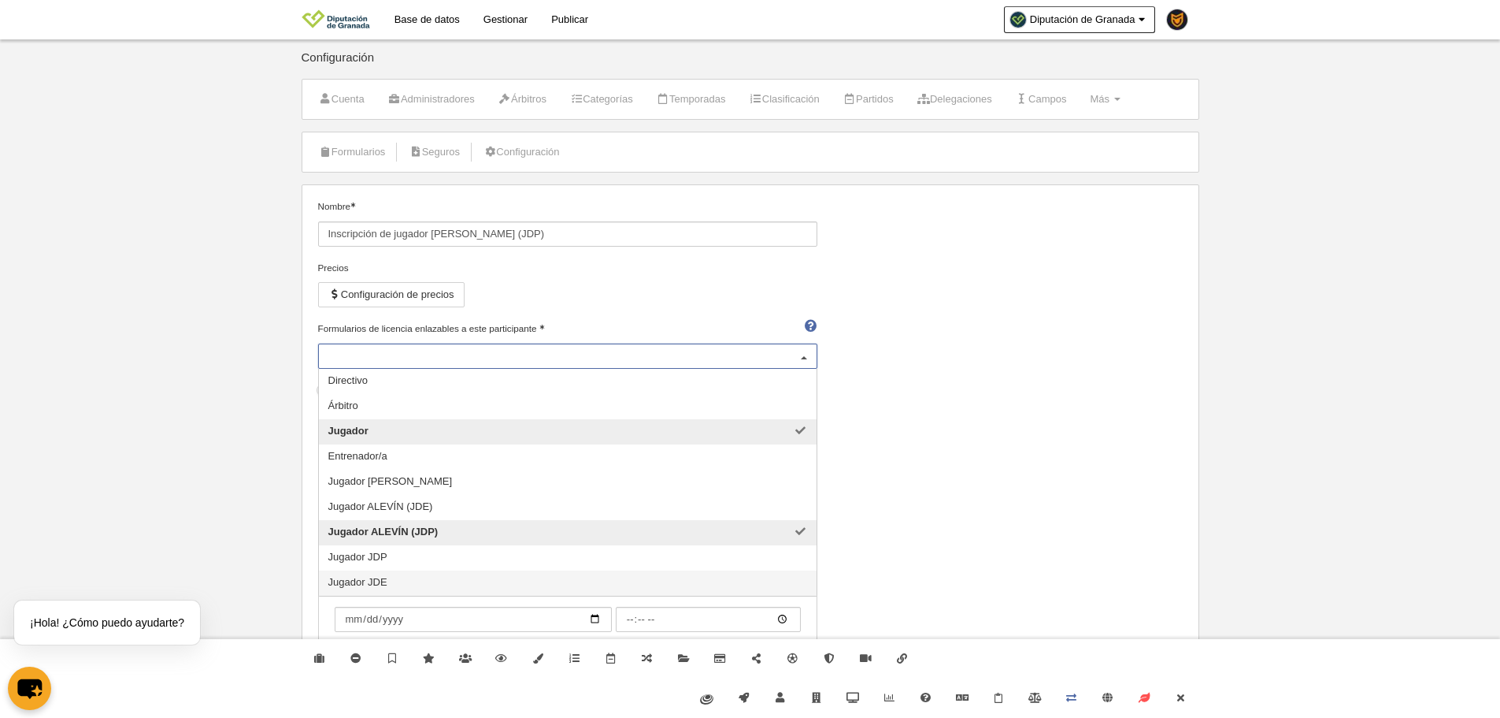
click at [387, 573] on span "Jugador JDE" at bounding box center [568, 582] width 498 height 25
click at [383, 568] on span "Jugador JDP" at bounding box center [568, 557] width 498 height 25
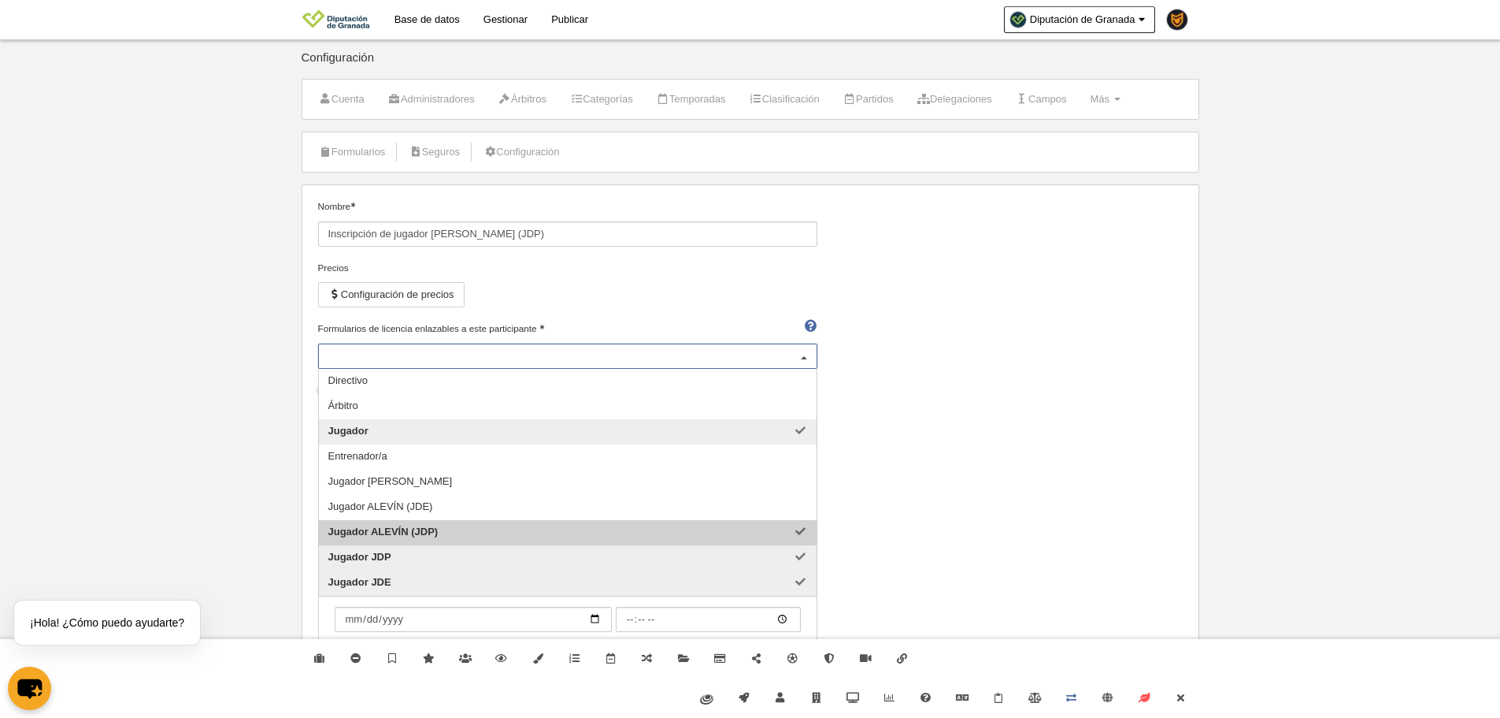
click at [383, 535] on span "Jugador ALEVÍN (JDP)" at bounding box center [383, 531] width 110 height 12
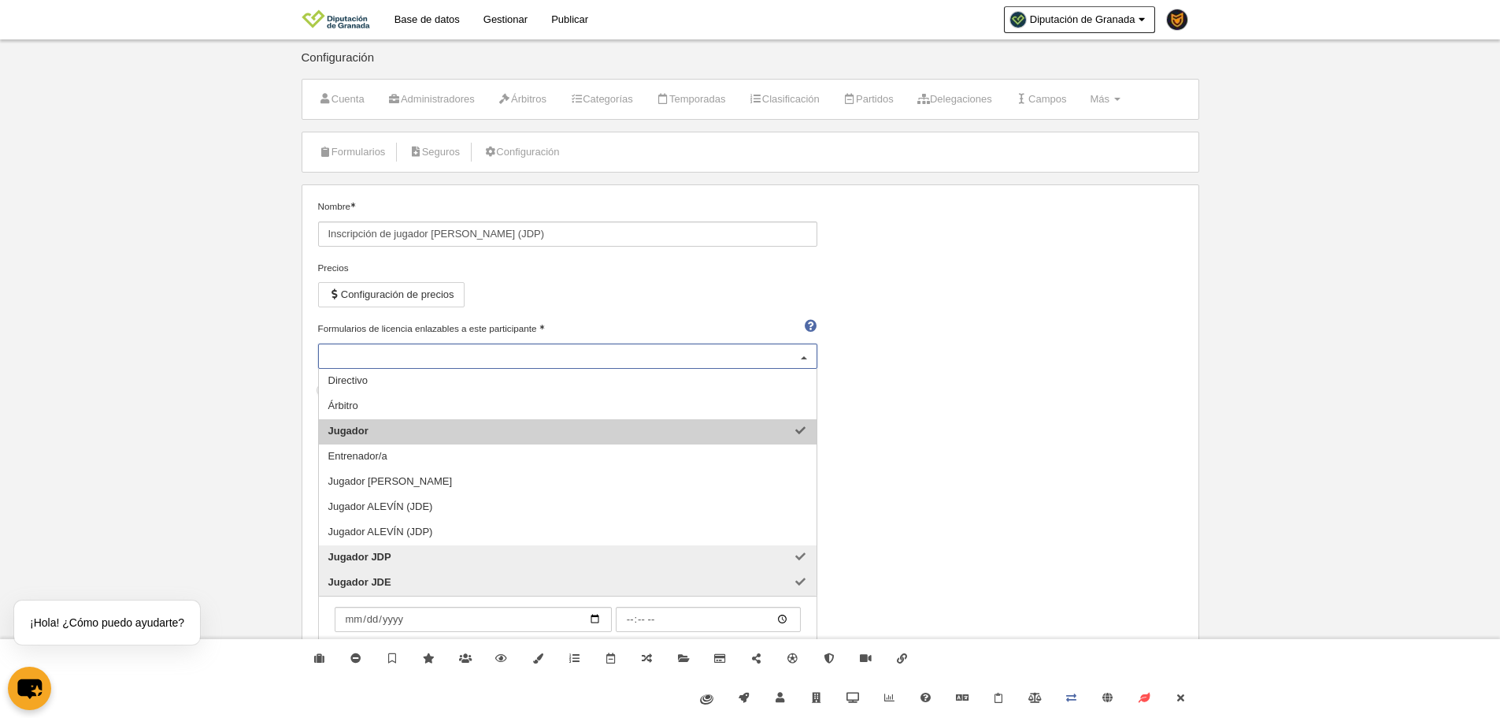
drag, startPoint x: 355, startPoint y: 410, endPoint x: 387, endPoint y: 438, distance: 42.4
click at [387, 438] on ul "Directivo Árbitro Jugador Entrenador/a Jugador BENJAMÍN y PREBENJAMÍN Jugador A…" at bounding box center [568, 482] width 498 height 227
click at [753, 431] on span "Jugador" at bounding box center [568, 431] width 498 height 25
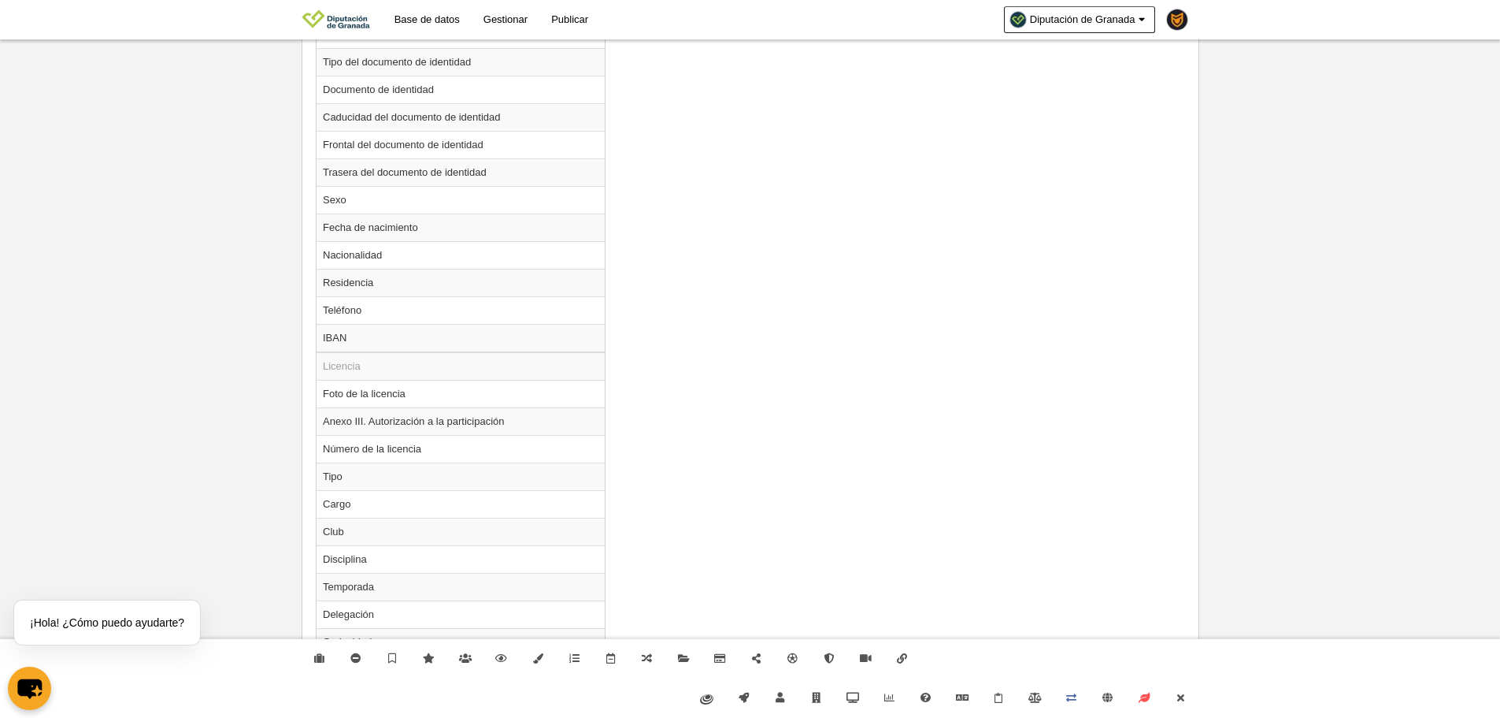
scroll to position [1002, 0]
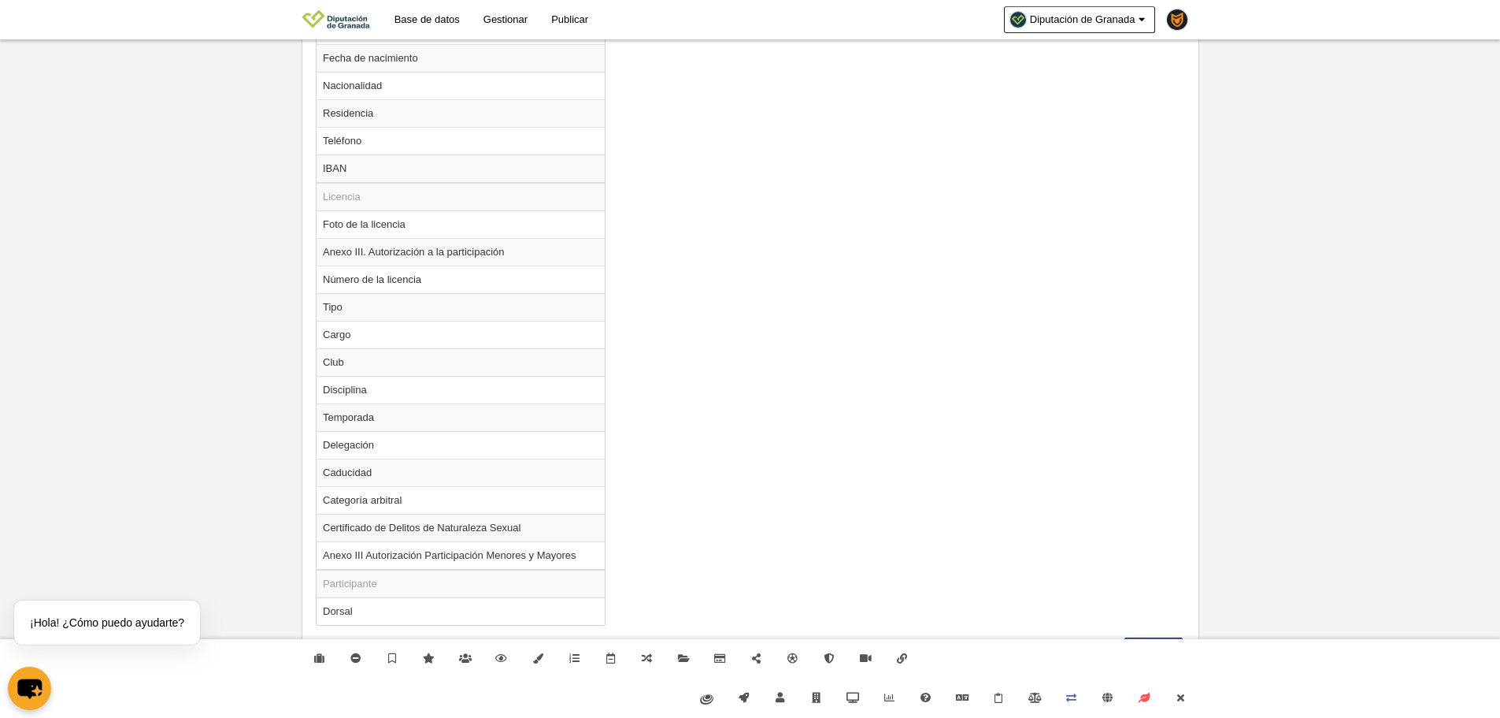
click at [1200, 692] on div "Administrar organizador Eliminar organizador Destacar organizador Cambiar plan …" at bounding box center [750, 678] width 910 height 79
click at [1185, 693] on icon at bounding box center [1180, 697] width 13 height 10
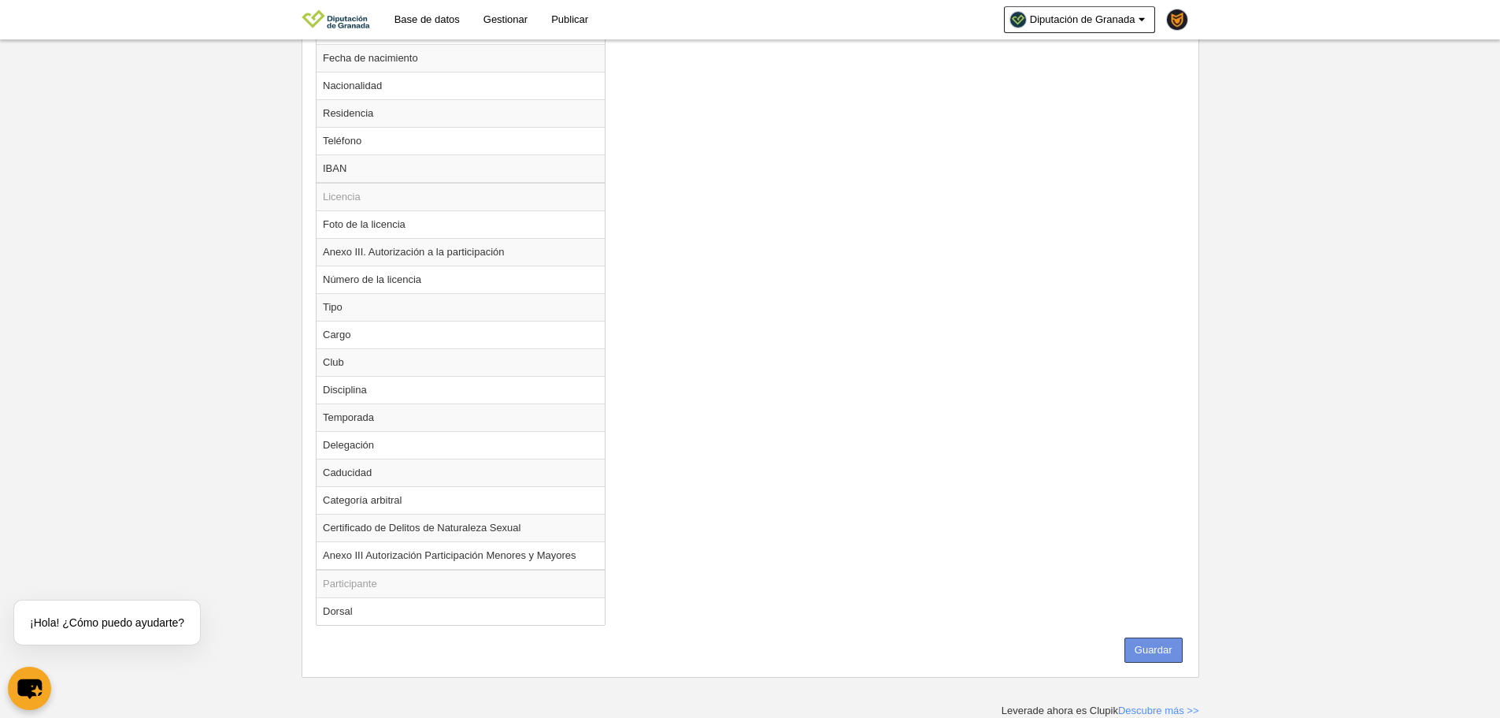
drag, startPoint x: 1160, startPoint y: 654, endPoint x: 1139, endPoint y: 592, distance: 65.8
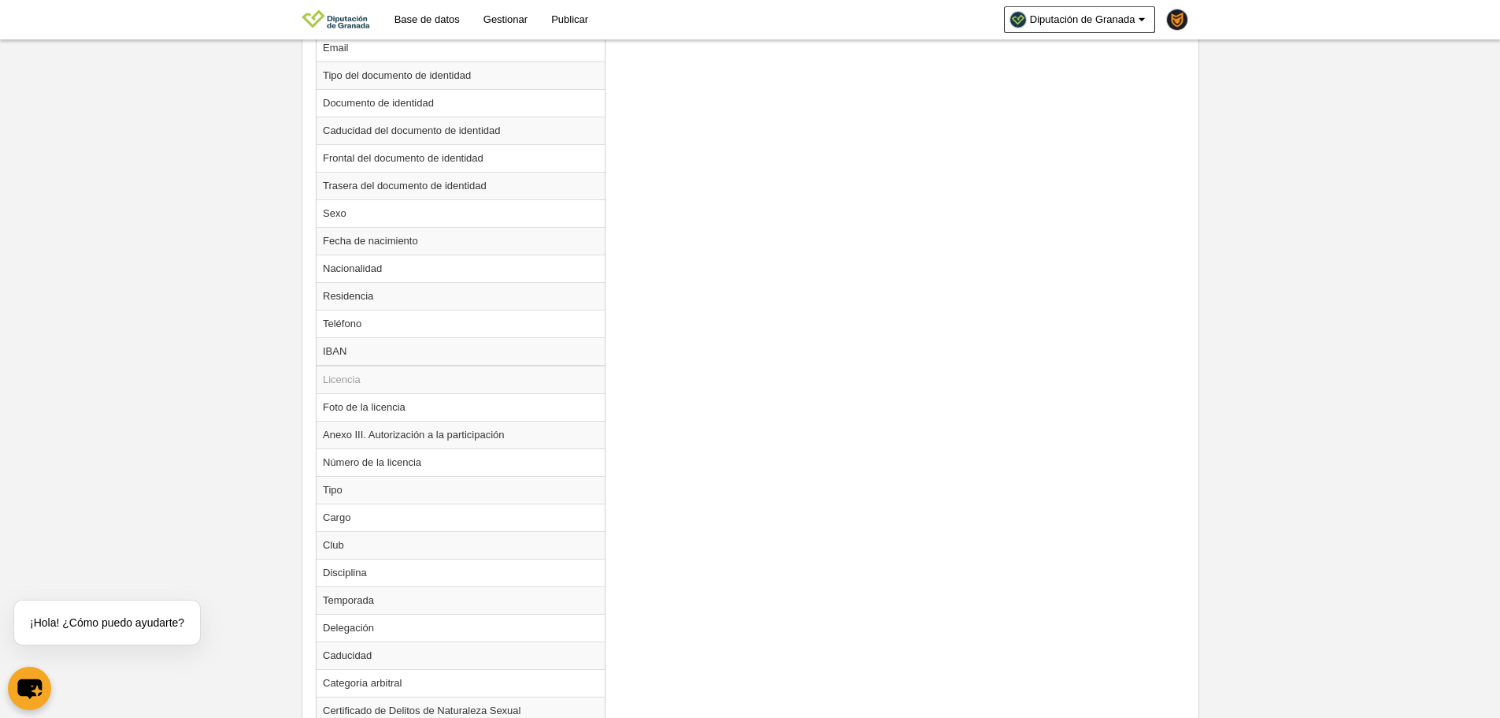
scroll to position [451, 0]
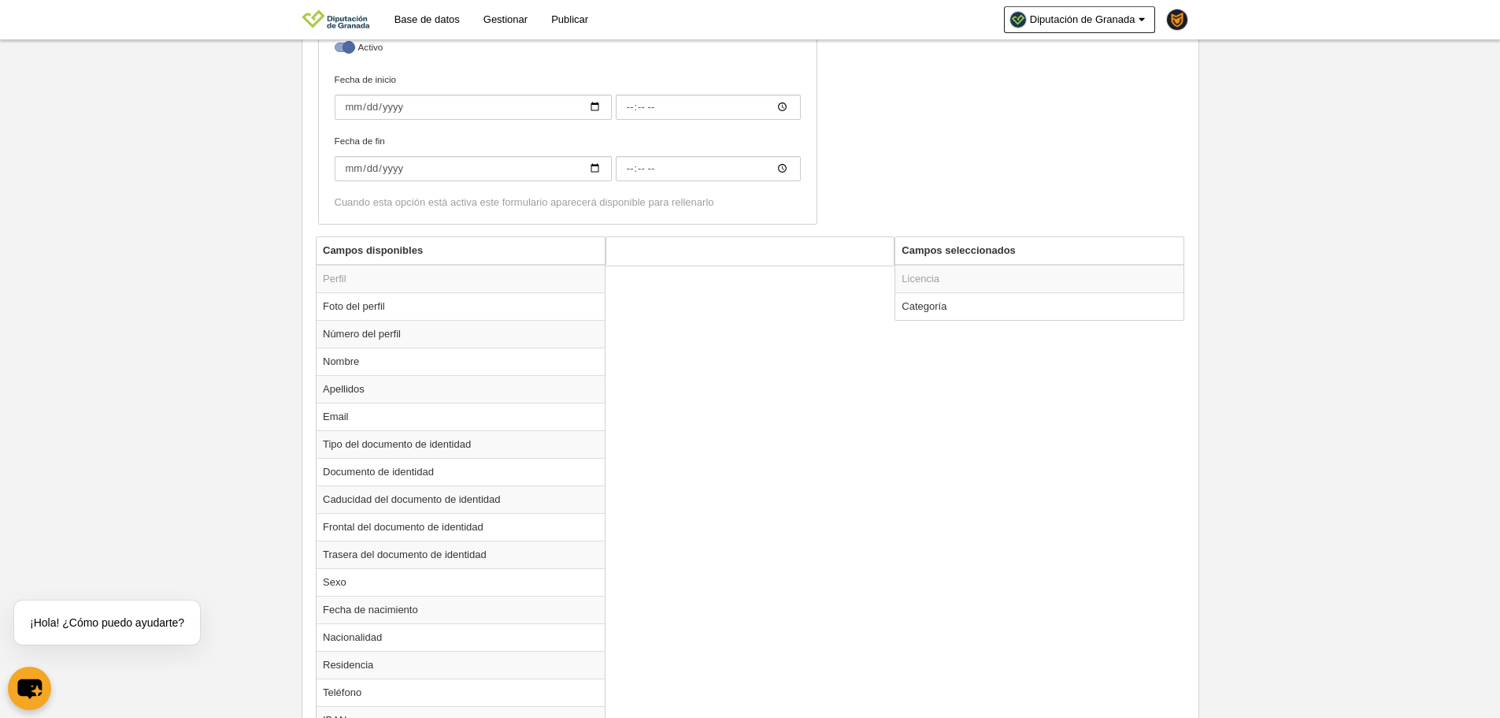
drag, startPoint x: 965, startPoint y: 310, endPoint x: 985, endPoint y: 369, distance: 62.5
click at [965, 310] on td "Categoría" at bounding box center [1040, 306] width 288 height 28
radio input "true"
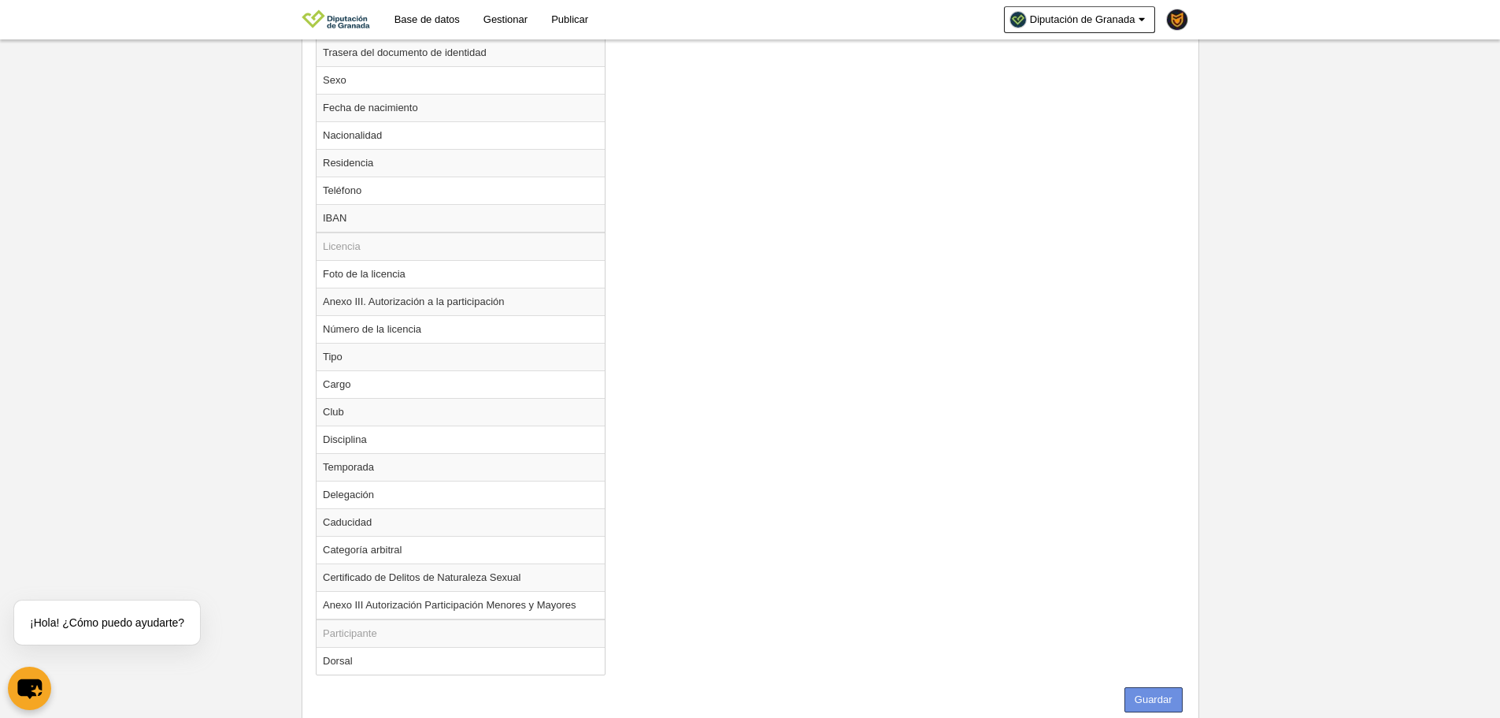
scroll to position [1002, 0]
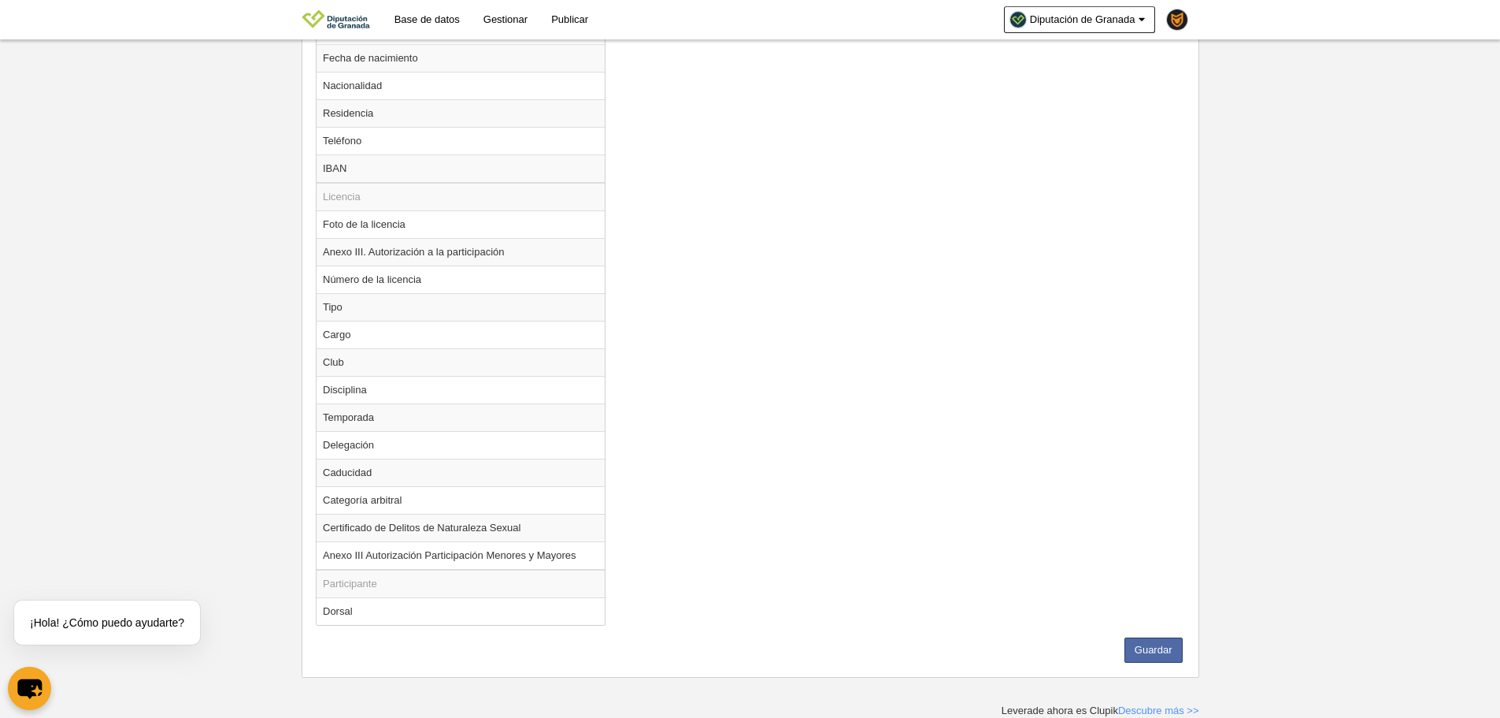
click at [1156, 658] on button "Guardar" at bounding box center [1154, 649] width 58 height 25
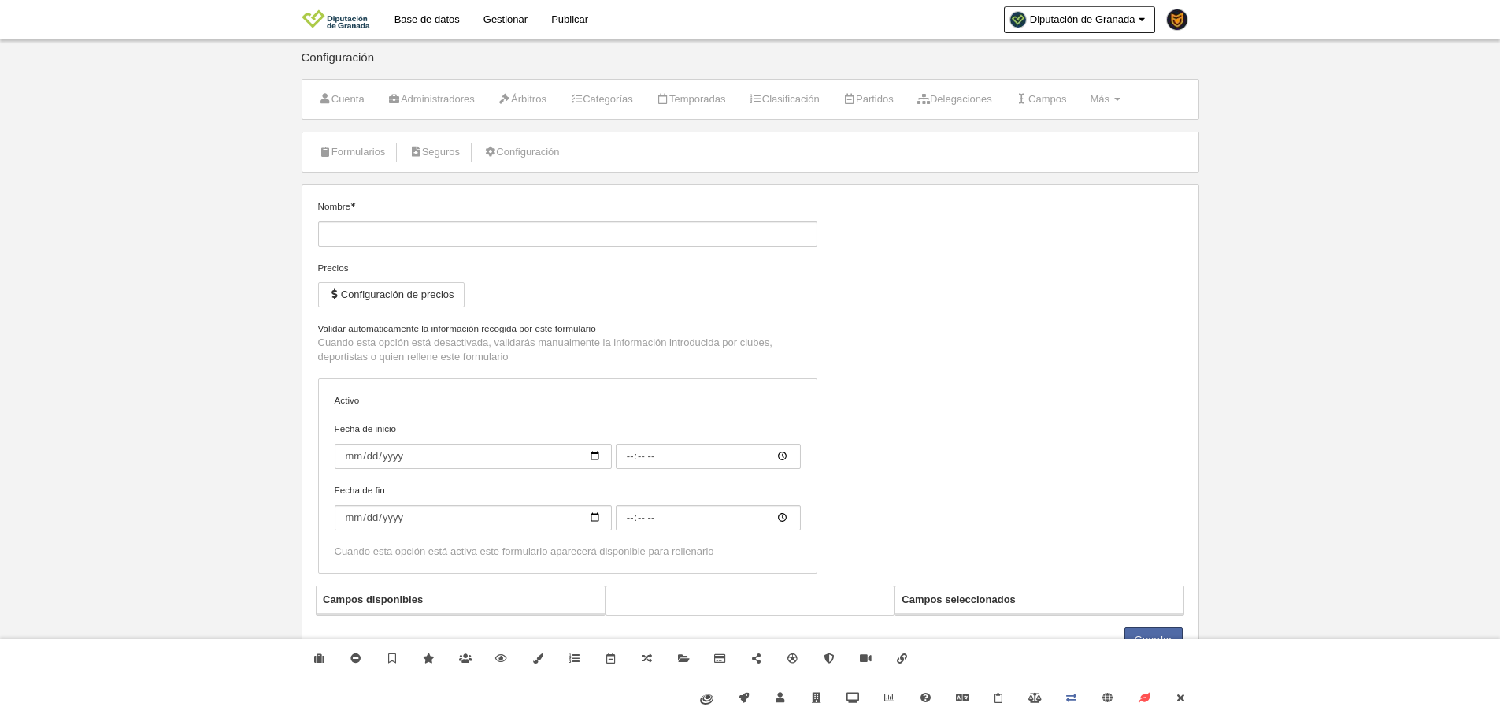
type input "Inscripción de jugador [PERSON_NAME] (JDE)"
checkbox input "true"
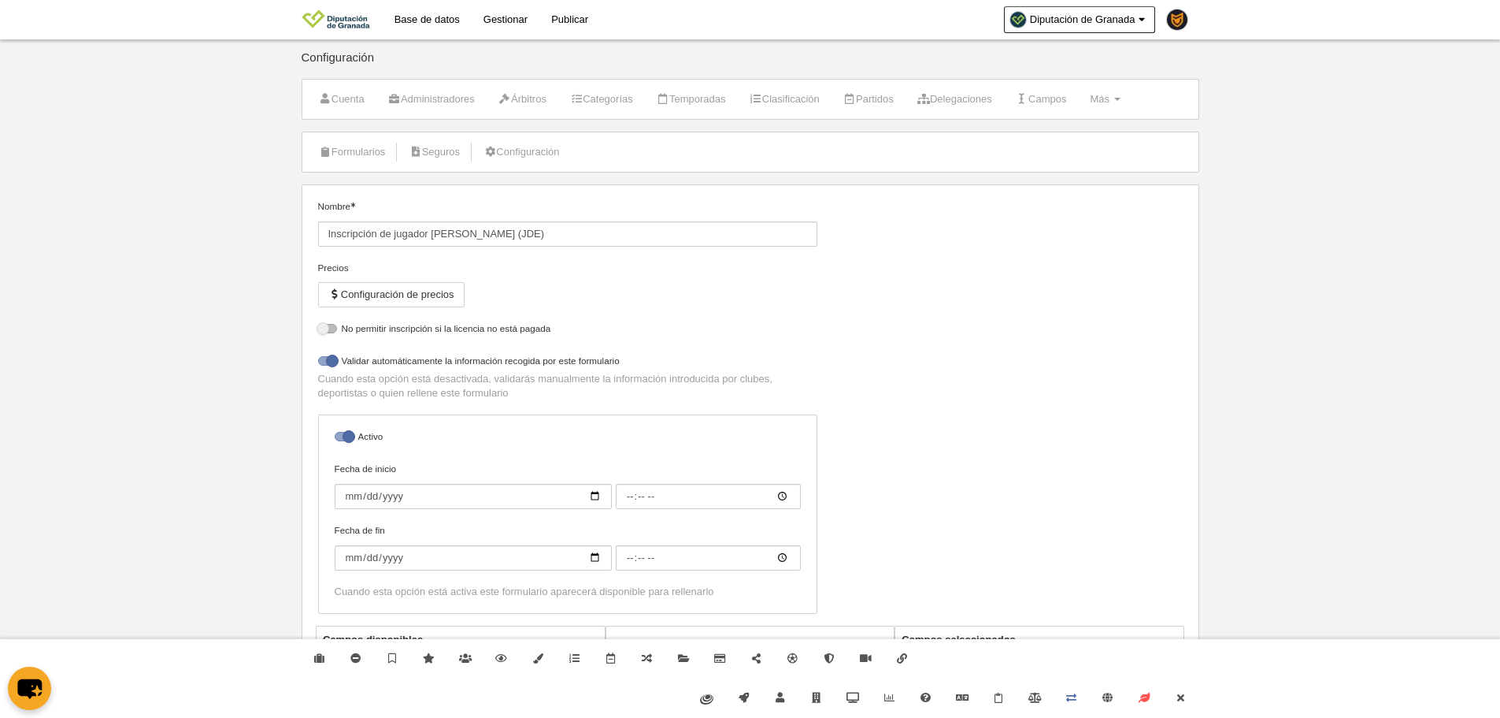
select select "selected"
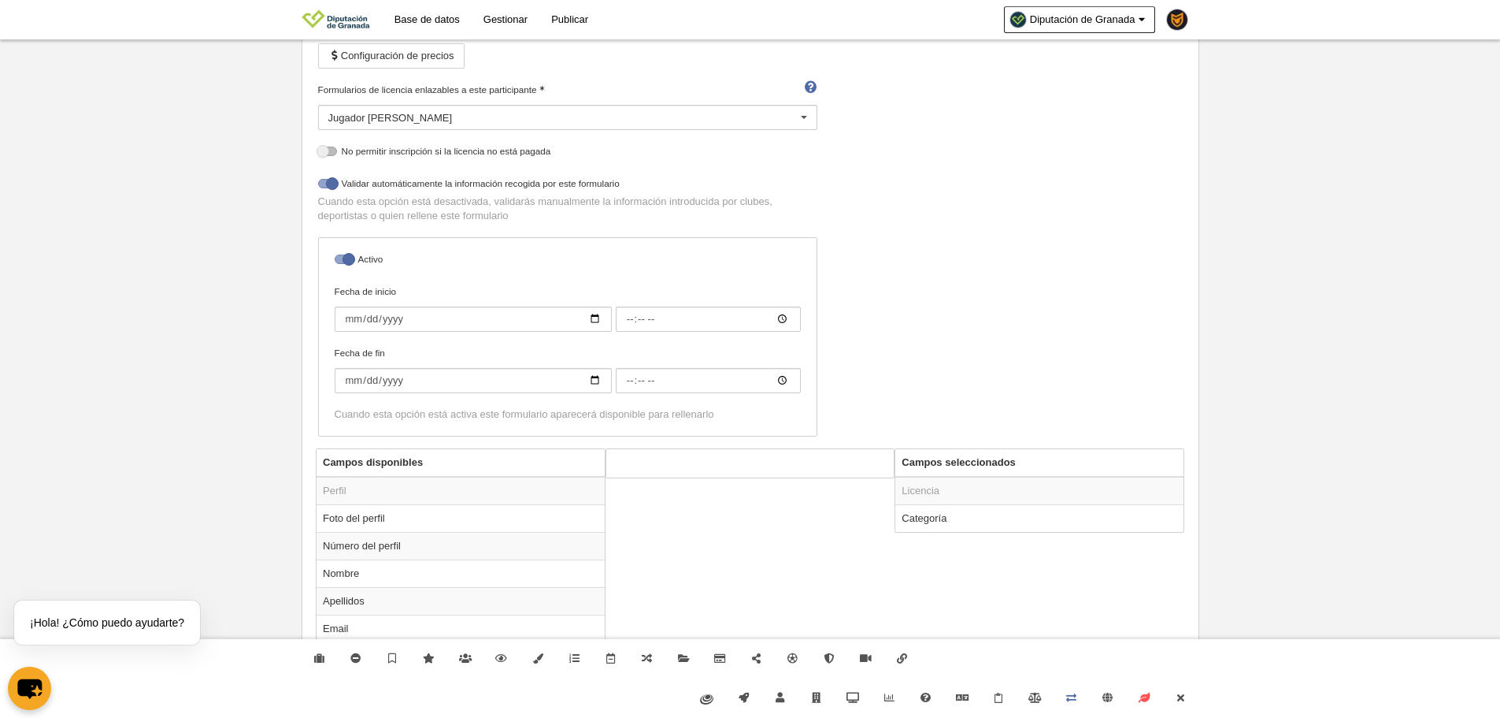
scroll to position [236, 0]
click at [395, 120] on div "Jugador [PERSON_NAME]" at bounding box center [567, 119] width 499 height 25
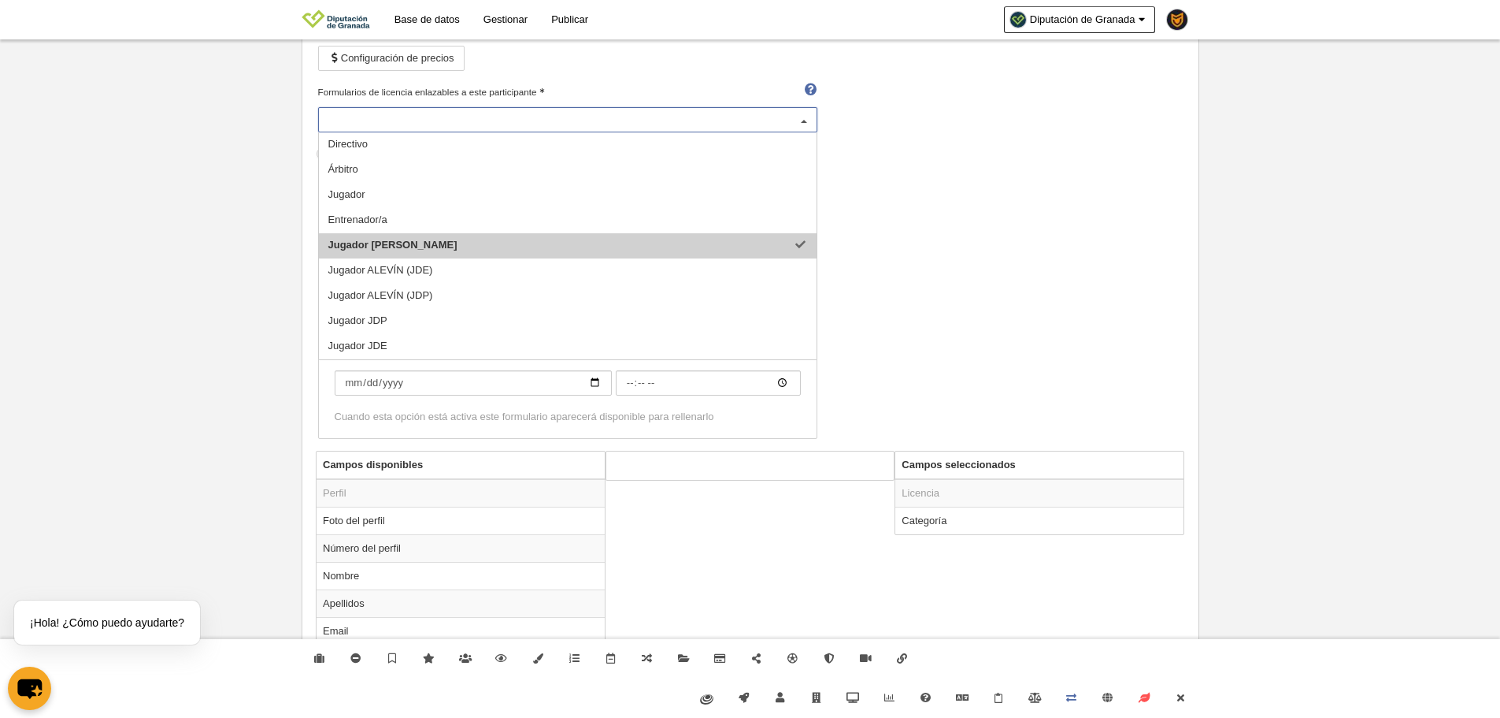
click at [425, 257] on span "Jugador [PERSON_NAME]" at bounding box center [568, 245] width 498 height 25
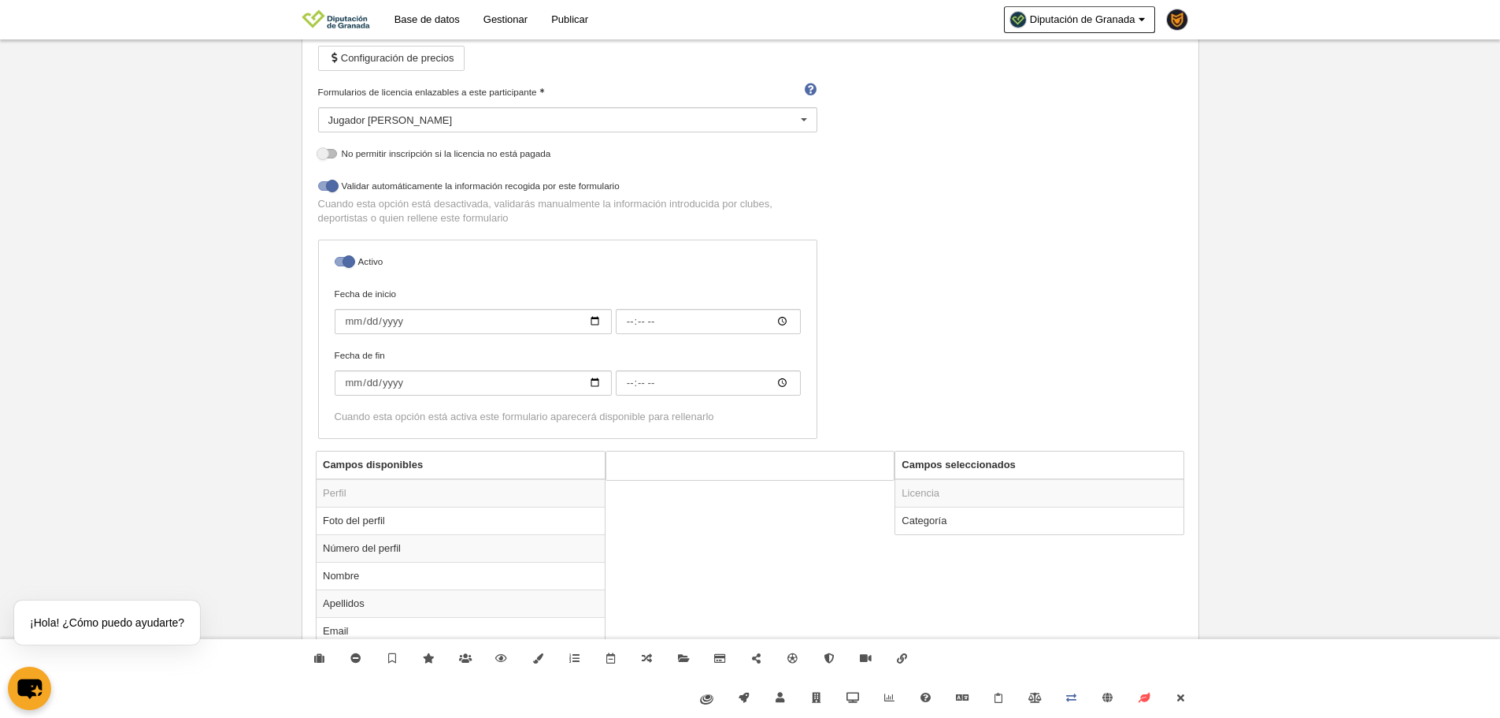
click at [412, 130] on div "Jugador [PERSON_NAME]" at bounding box center [567, 119] width 499 height 25
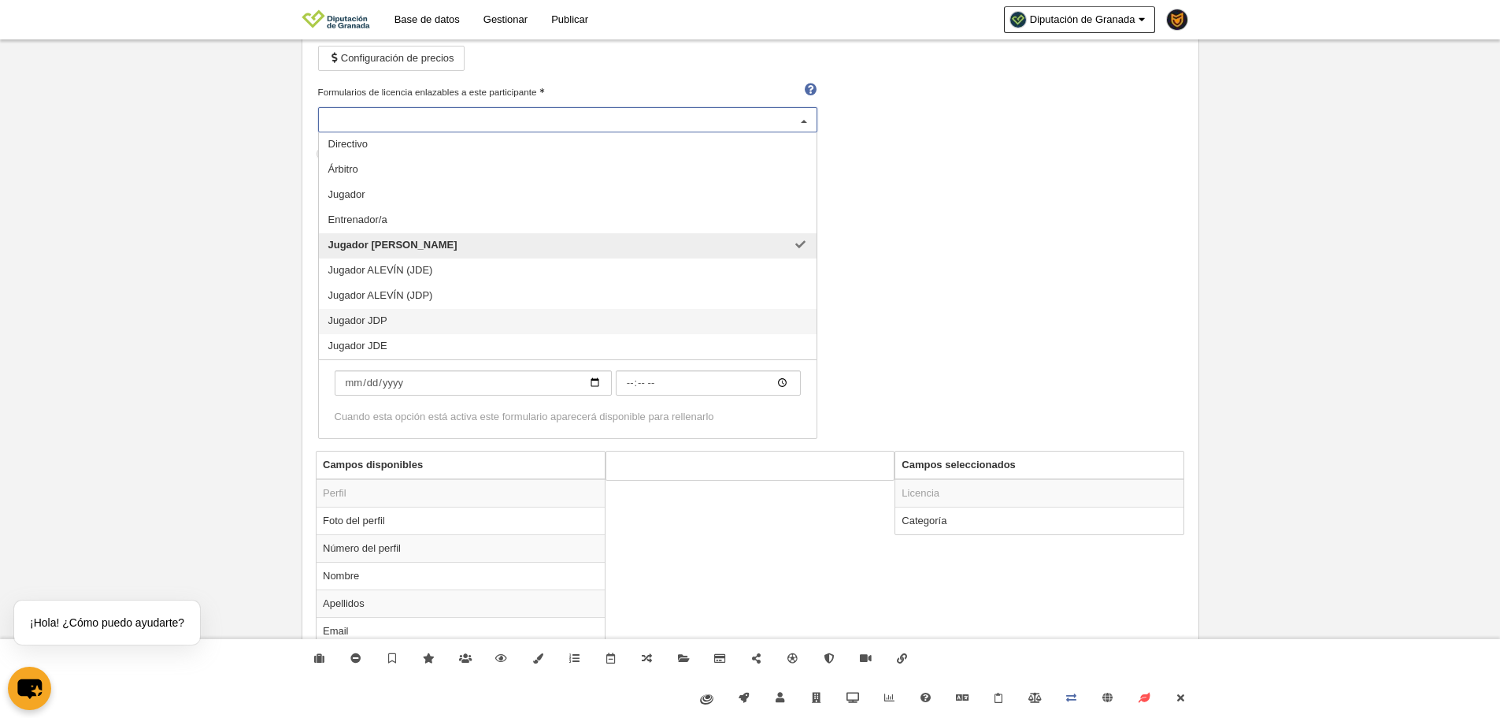
click at [406, 324] on span "Jugador JDP" at bounding box center [568, 321] width 498 height 25
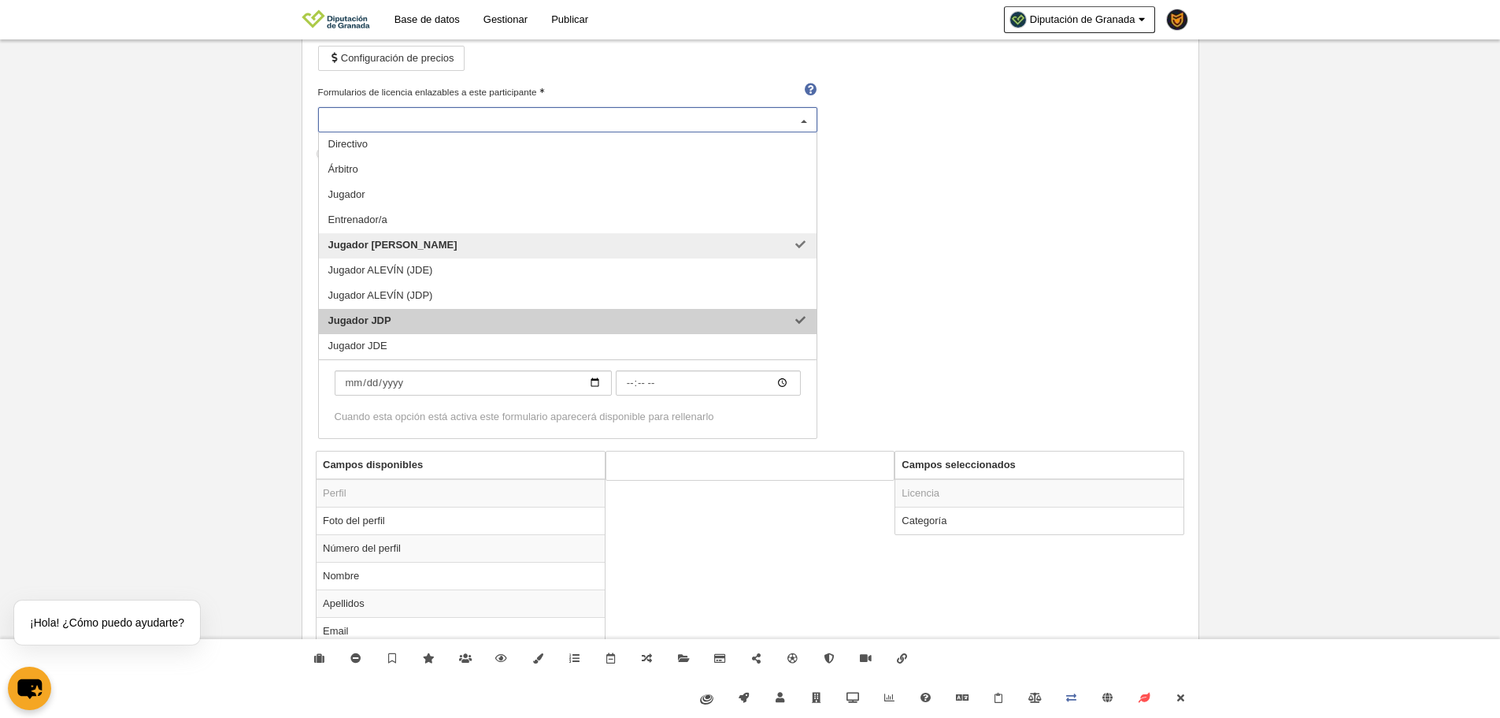
click at [406, 339] on span "Jugador JDE" at bounding box center [568, 346] width 498 height 25
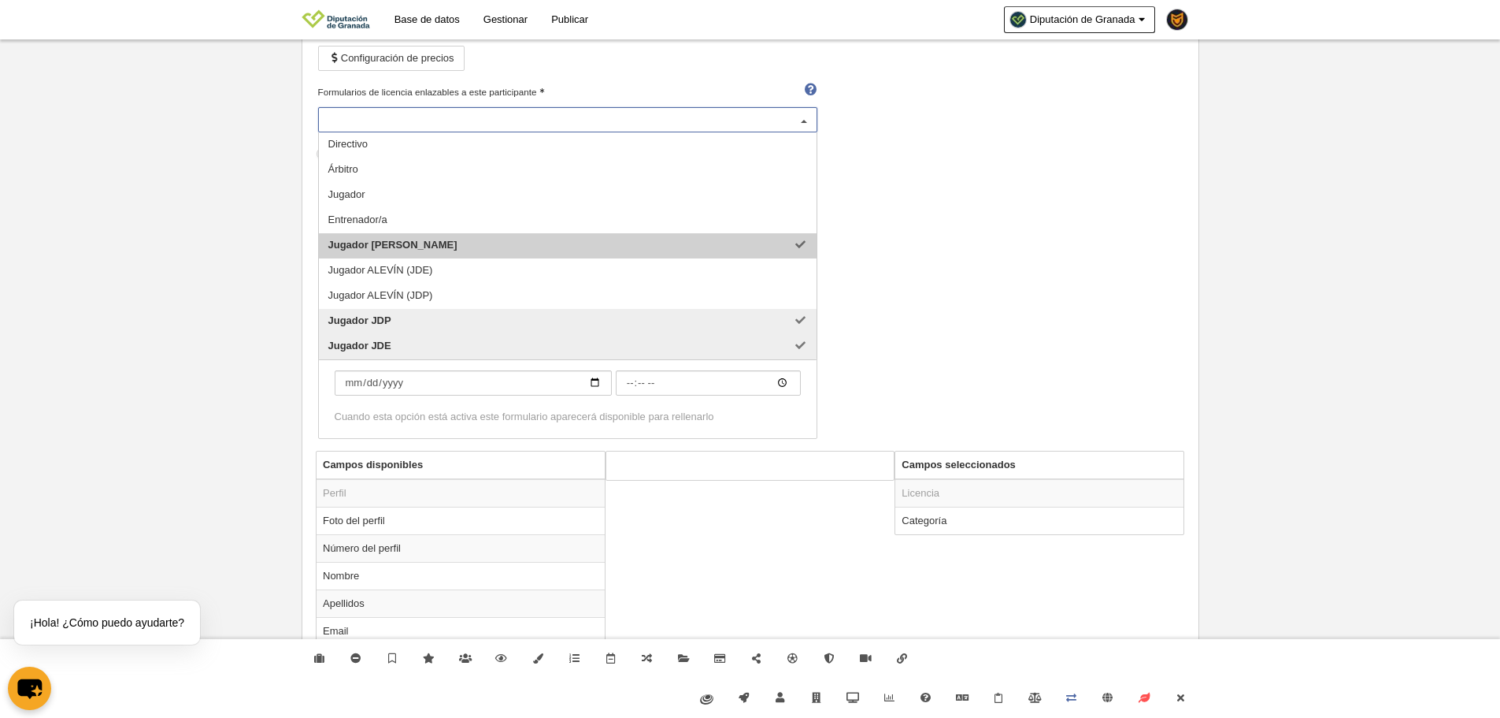
click at [440, 254] on span "Jugador [PERSON_NAME]" at bounding box center [568, 245] width 498 height 25
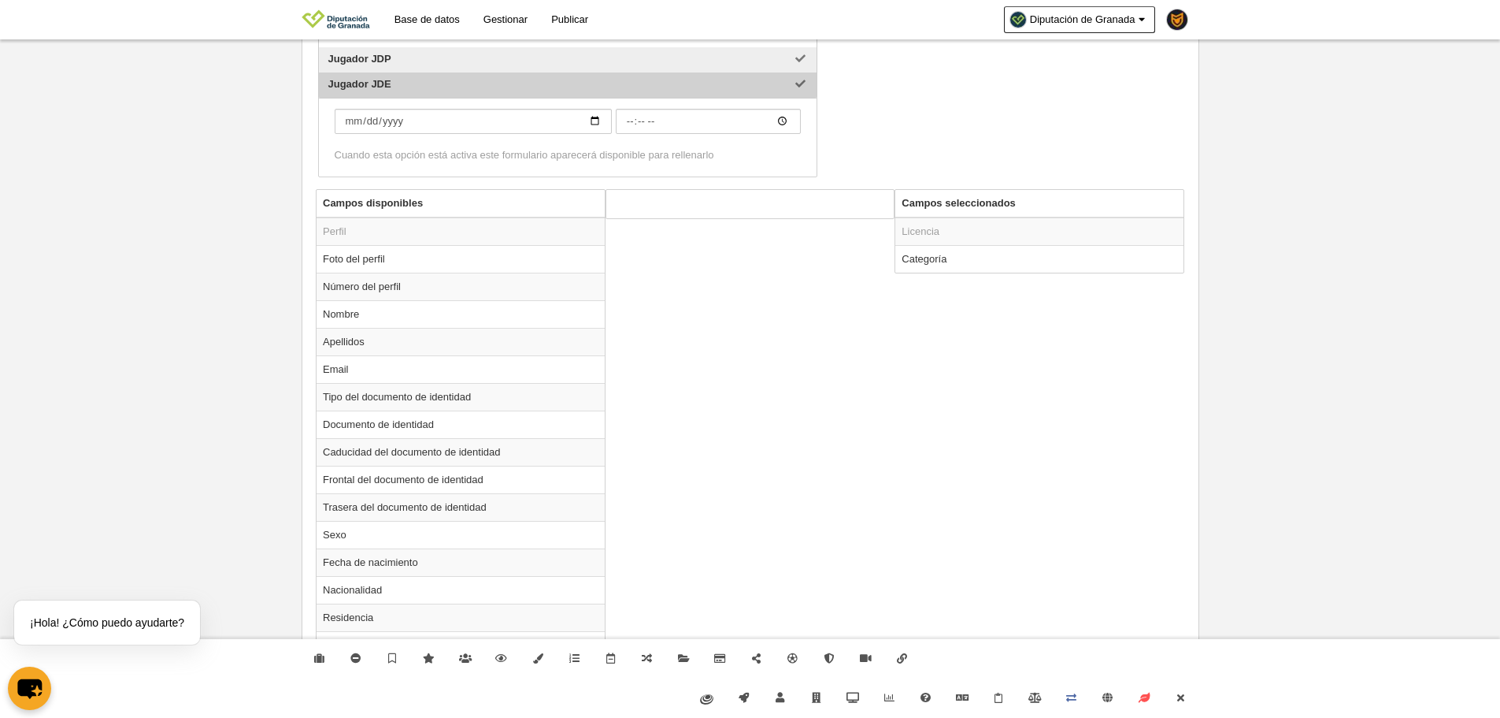
scroll to position [551, 0]
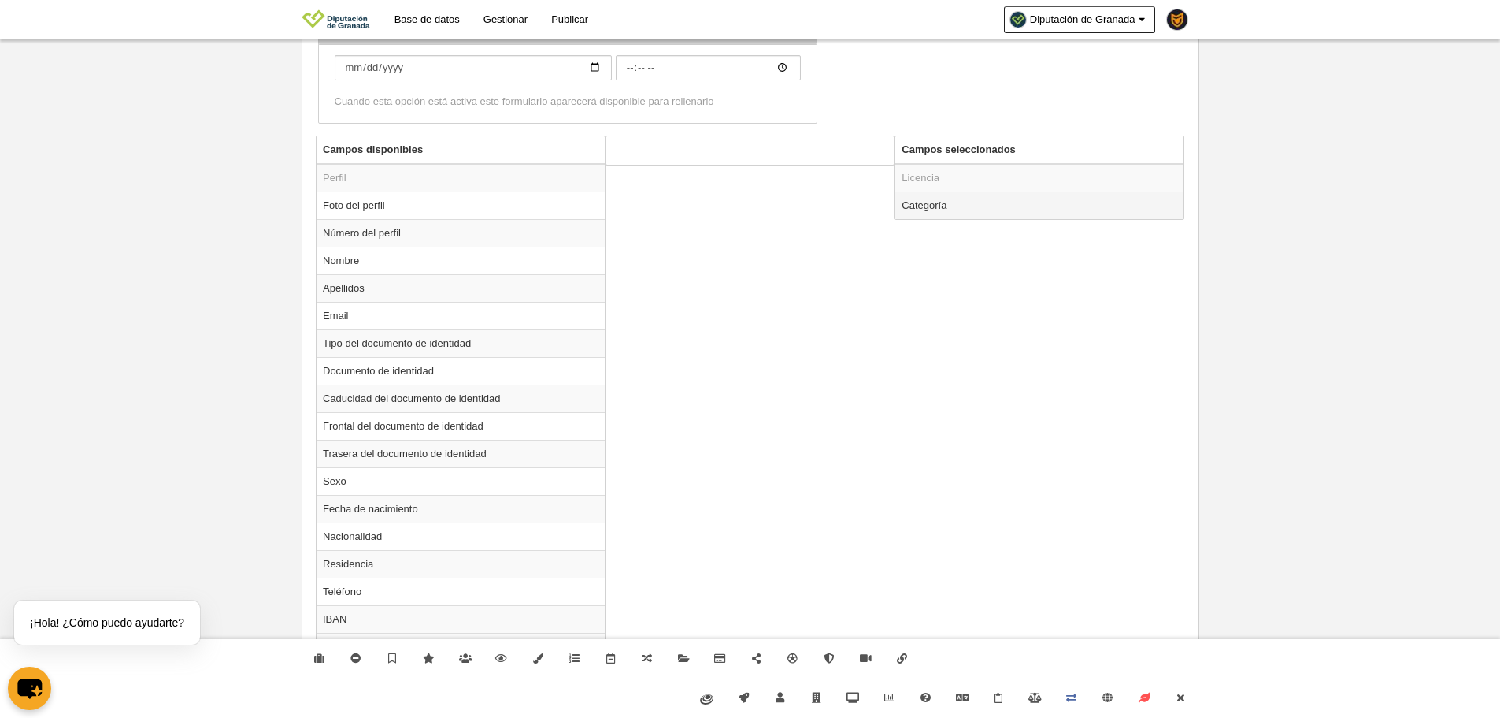
click at [1003, 203] on td "Categoría" at bounding box center [1040, 205] width 288 height 28
radio input "true"
select select "14869"
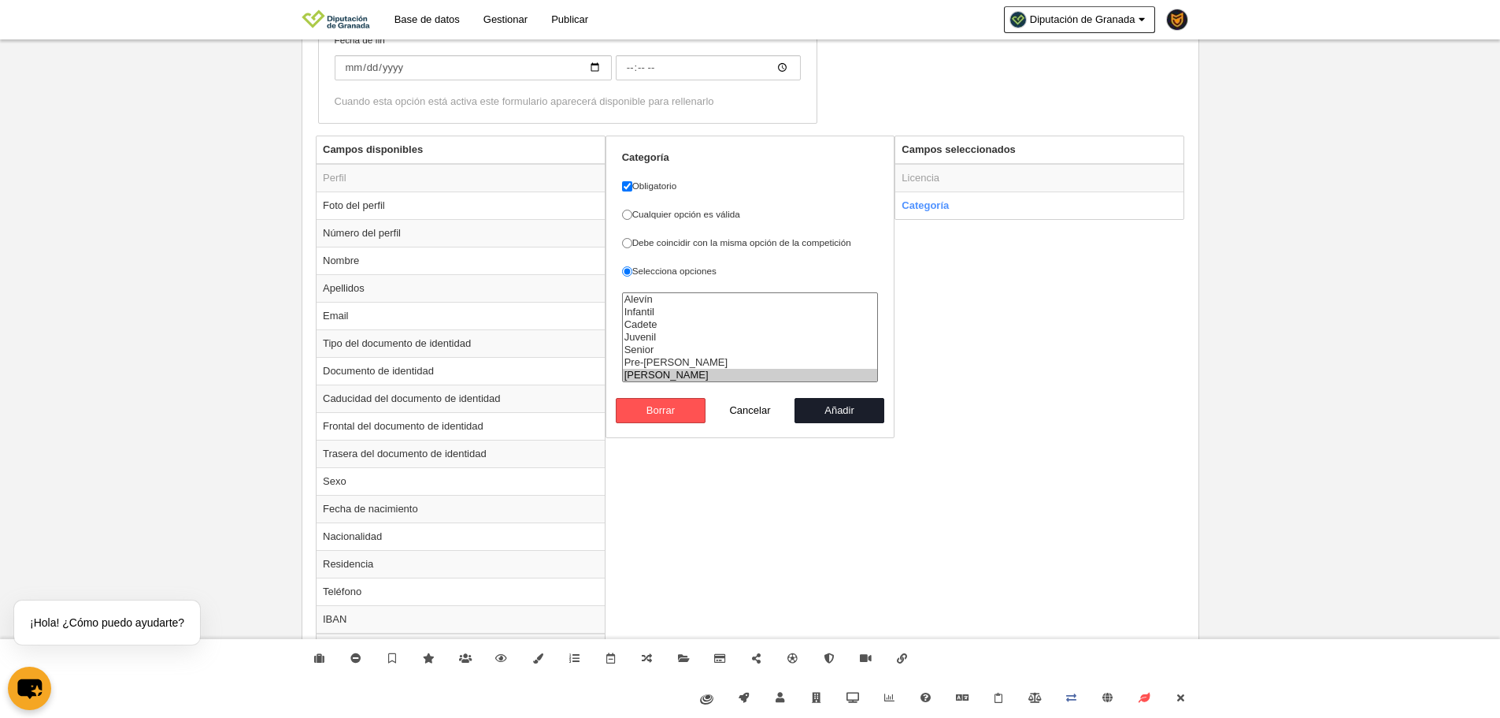
scroll to position [1002, 0]
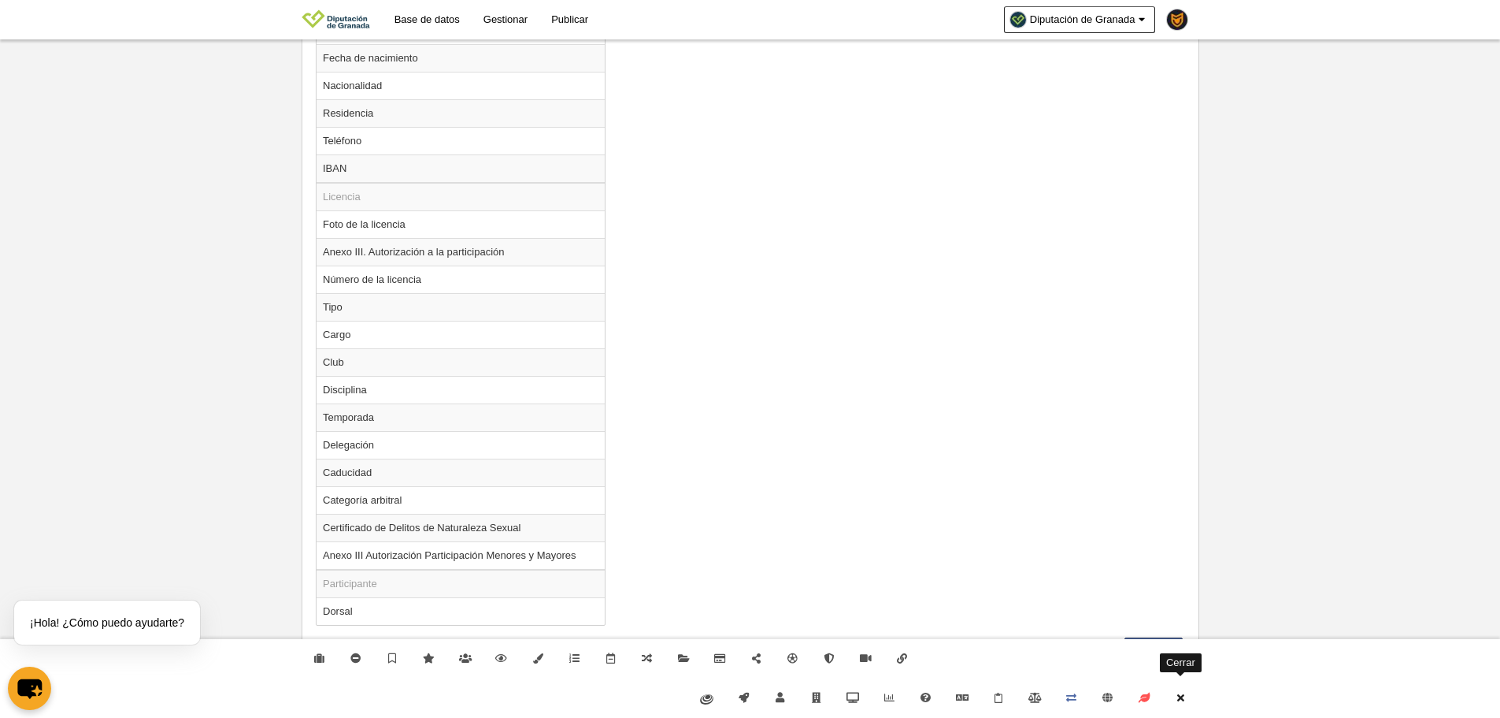
click at [1180, 692] on link "Cerrar" at bounding box center [1181, 697] width 36 height 39
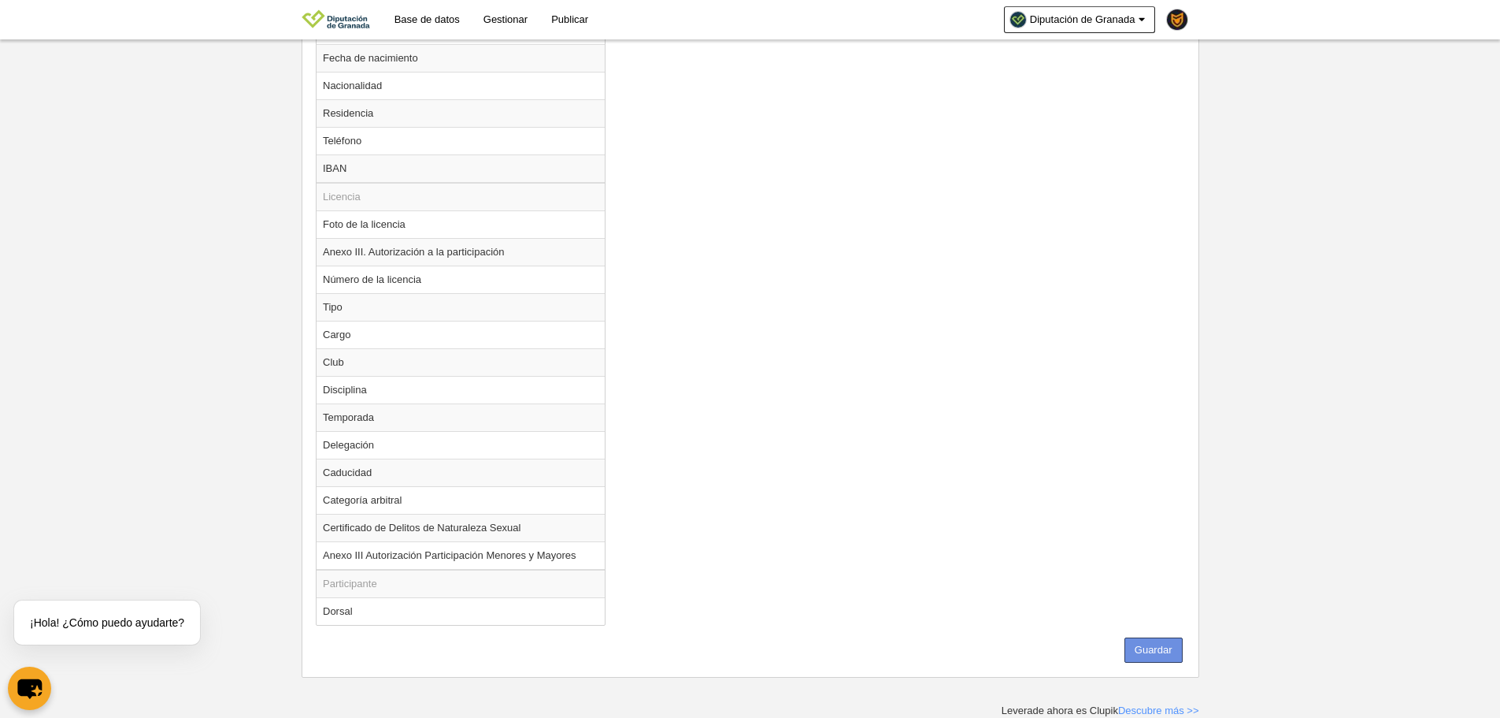
click at [1154, 650] on button "Guardar" at bounding box center [1154, 649] width 58 height 25
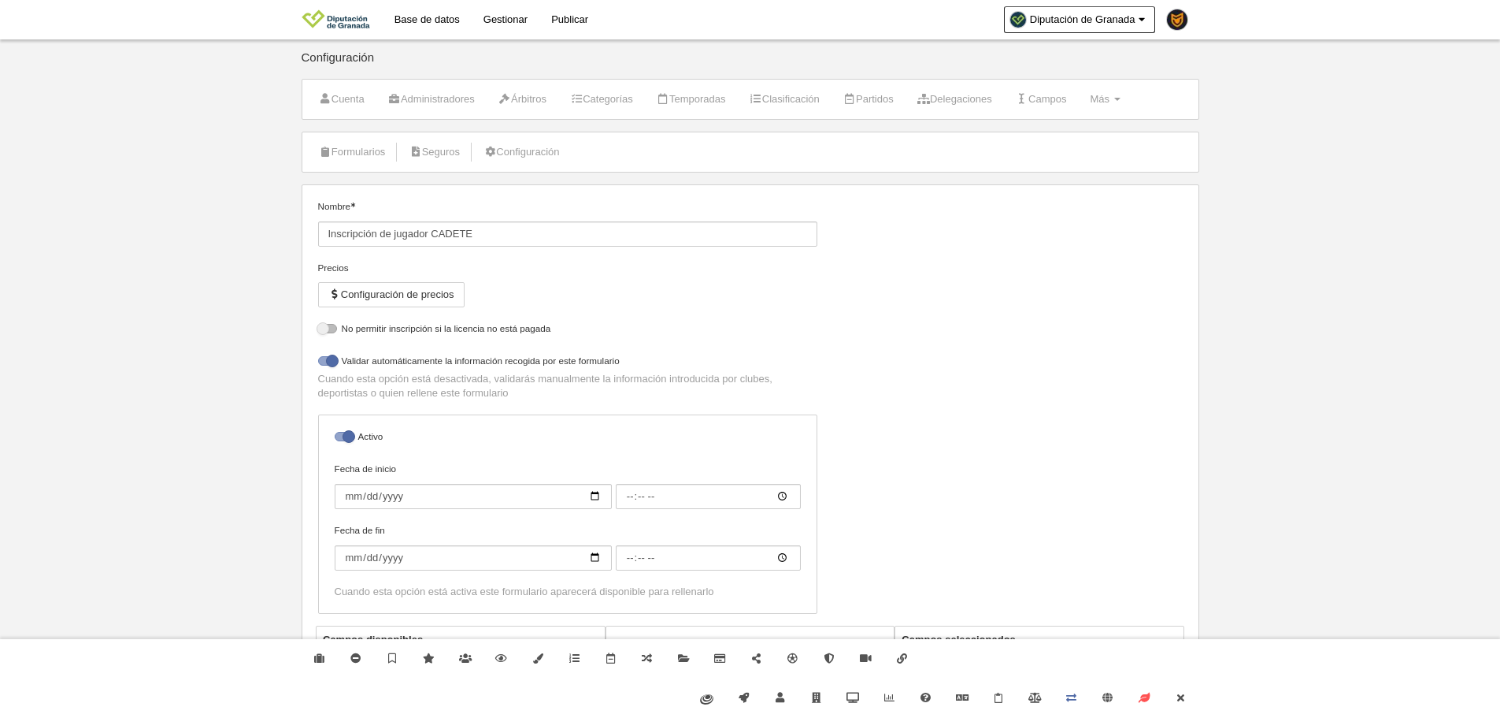
select select "selected"
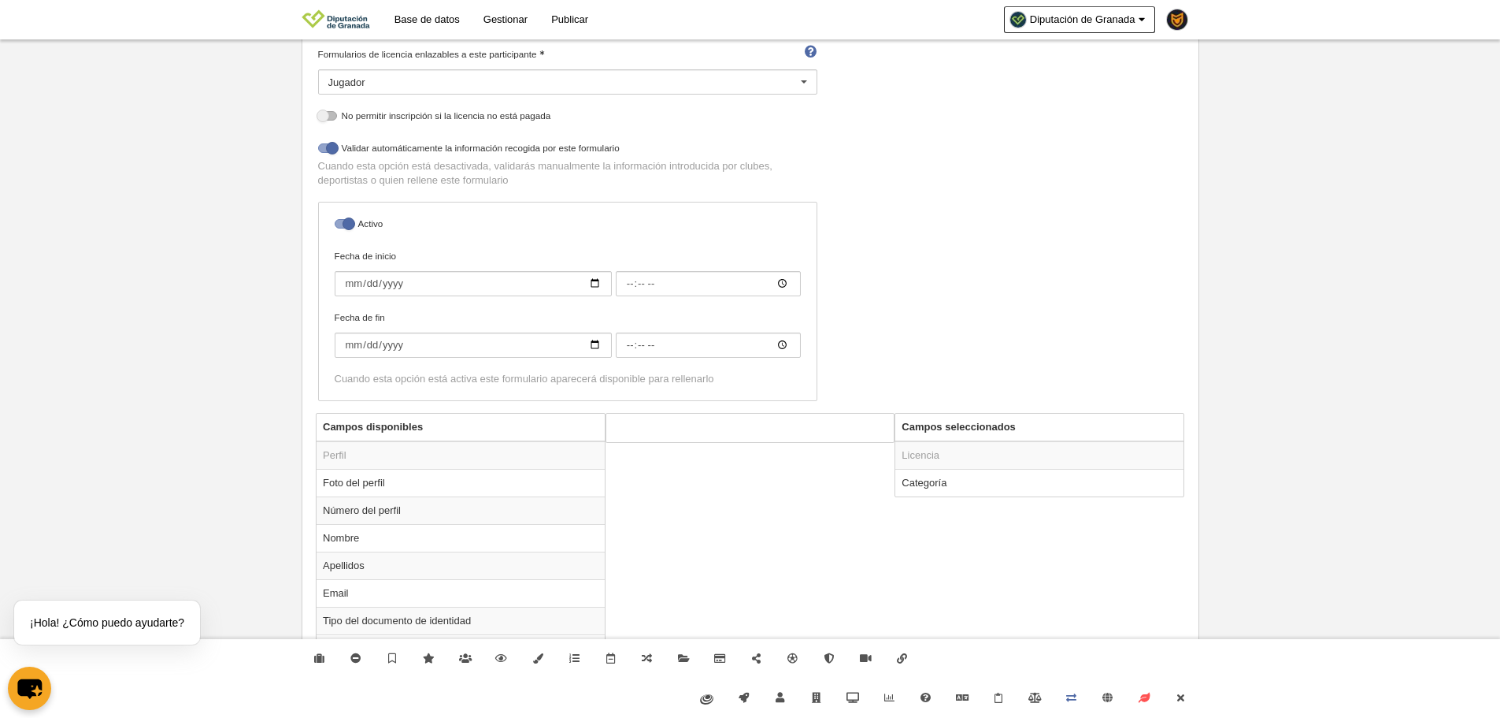
scroll to position [79, 0]
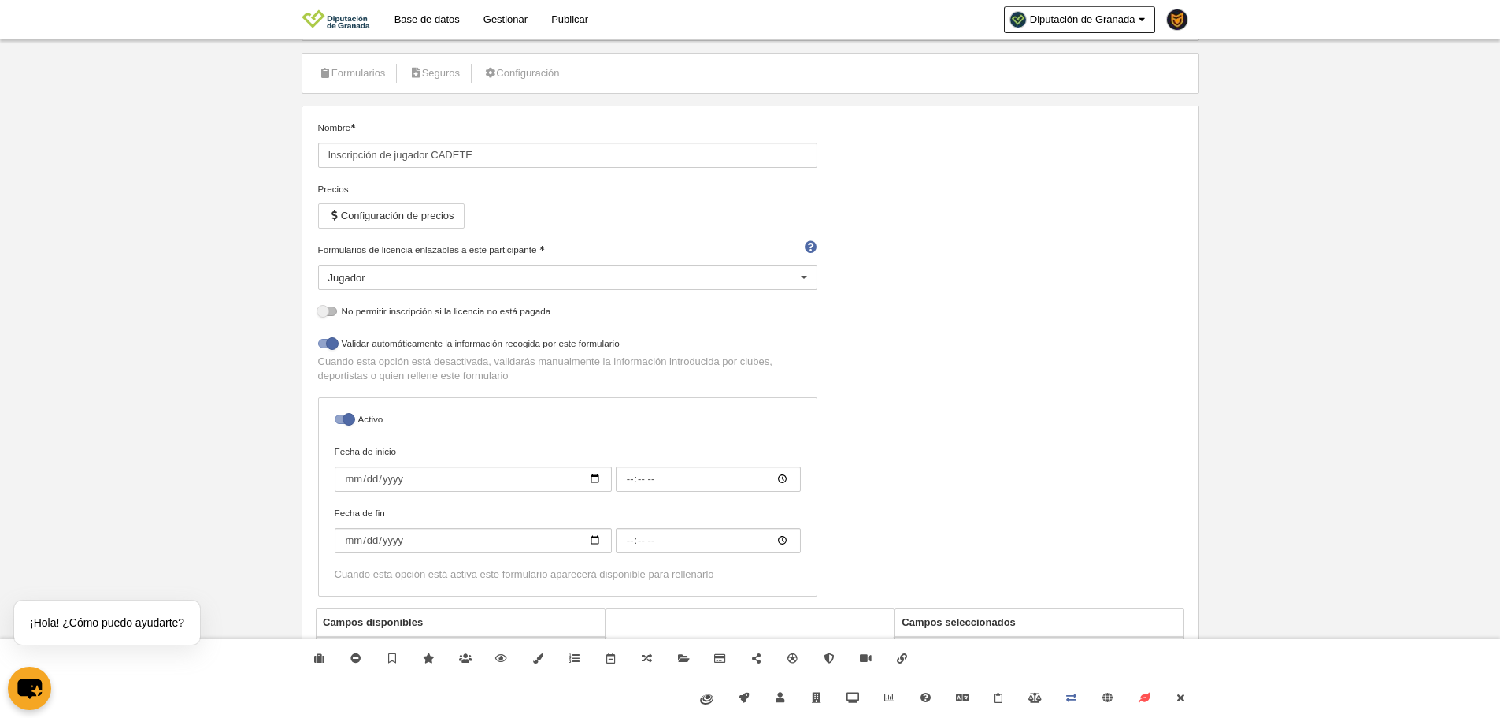
click at [624, 280] on div "Jugador" at bounding box center [567, 277] width 499 height 25
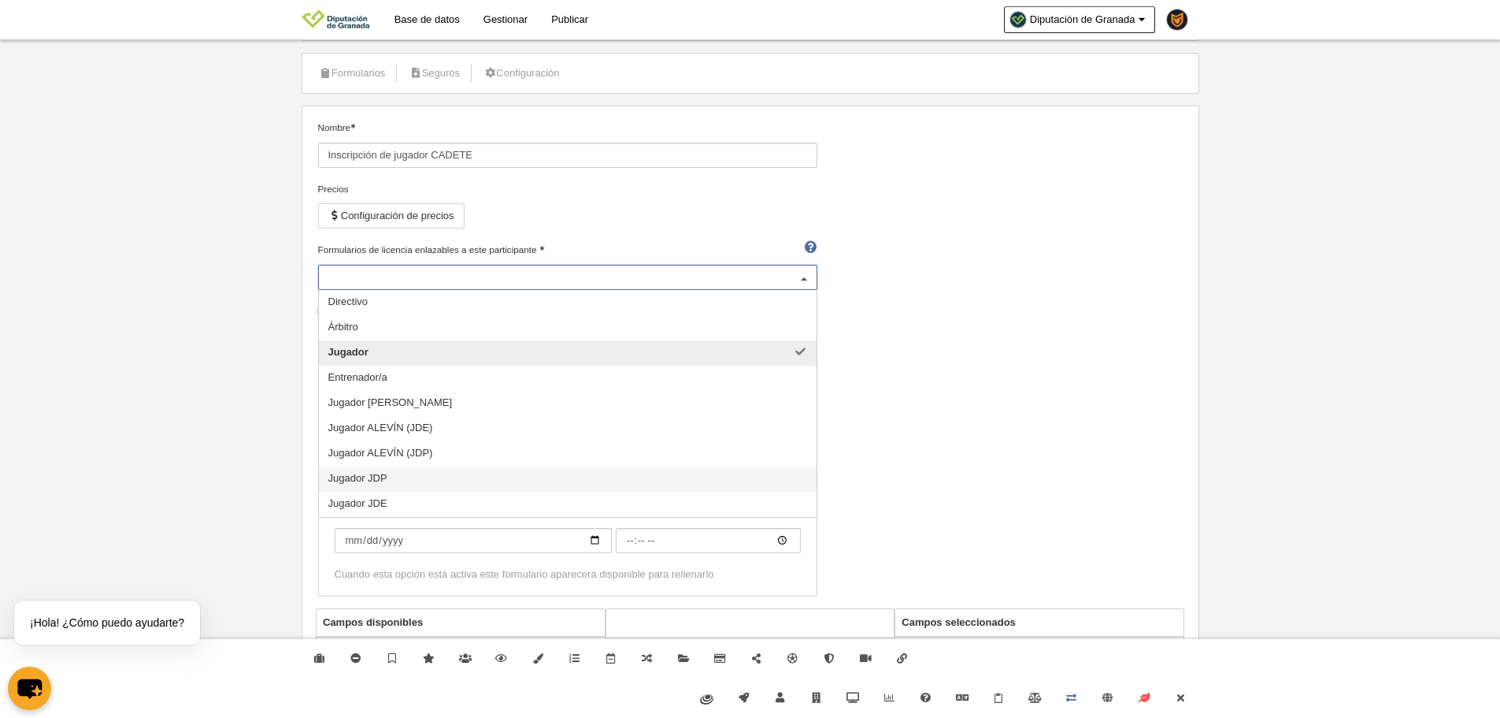
click at [540, 482] on span "Jugador JDP" at bounding box center [568, 478] width 498 height 25
click at [553, 496] on span "Jugador JDE" at bounding box center [568, 503] width 498 height 25
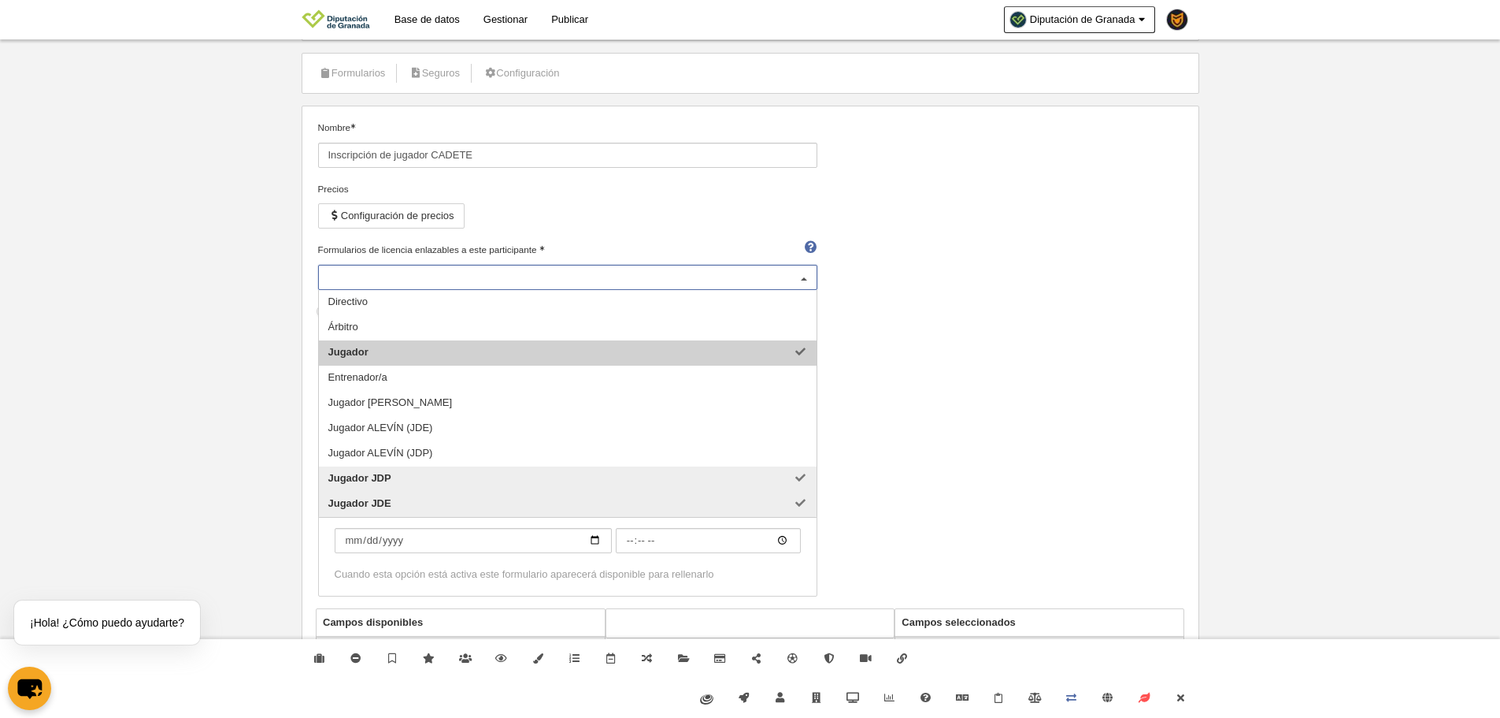
click at [651, 343] on span "Jugador" at bounding box center [568, 352] width 498 height 25
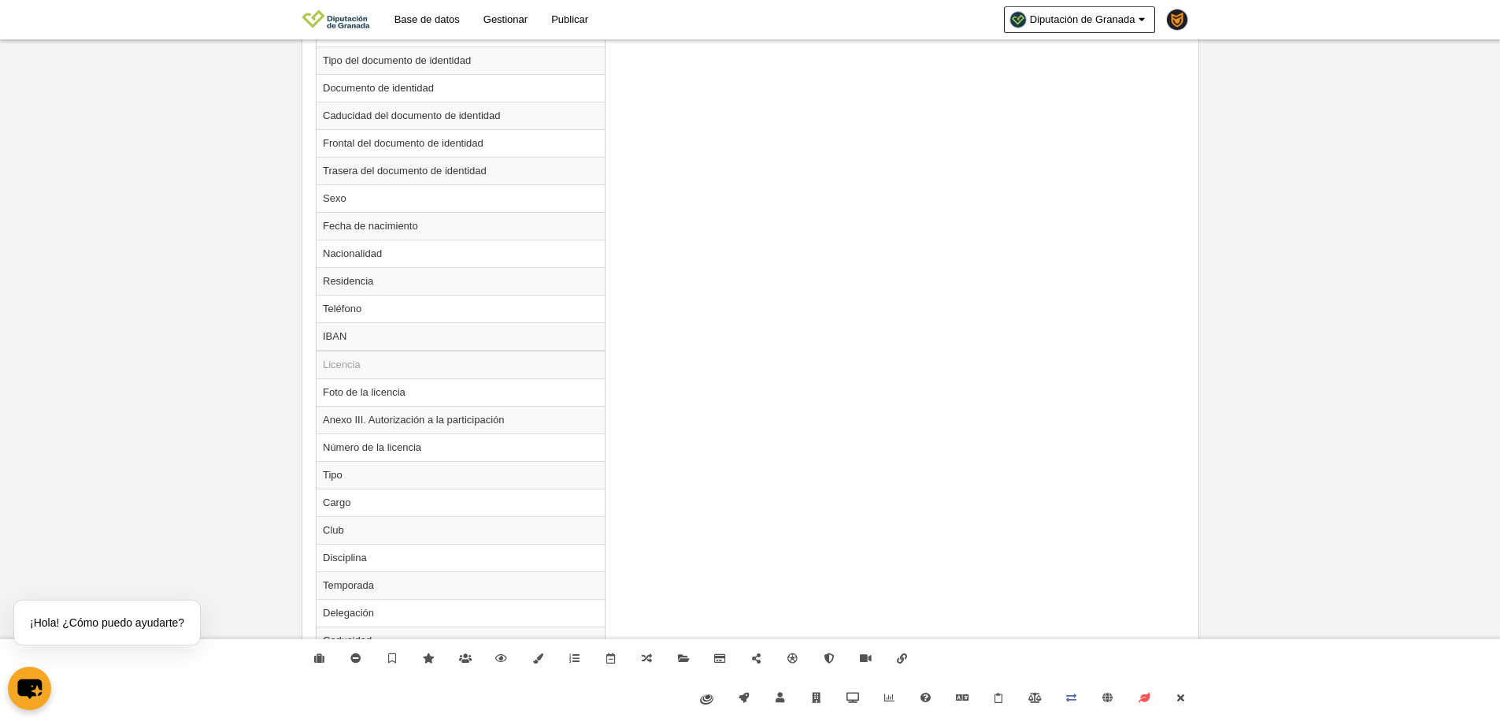
scroll to position [1002, 0]
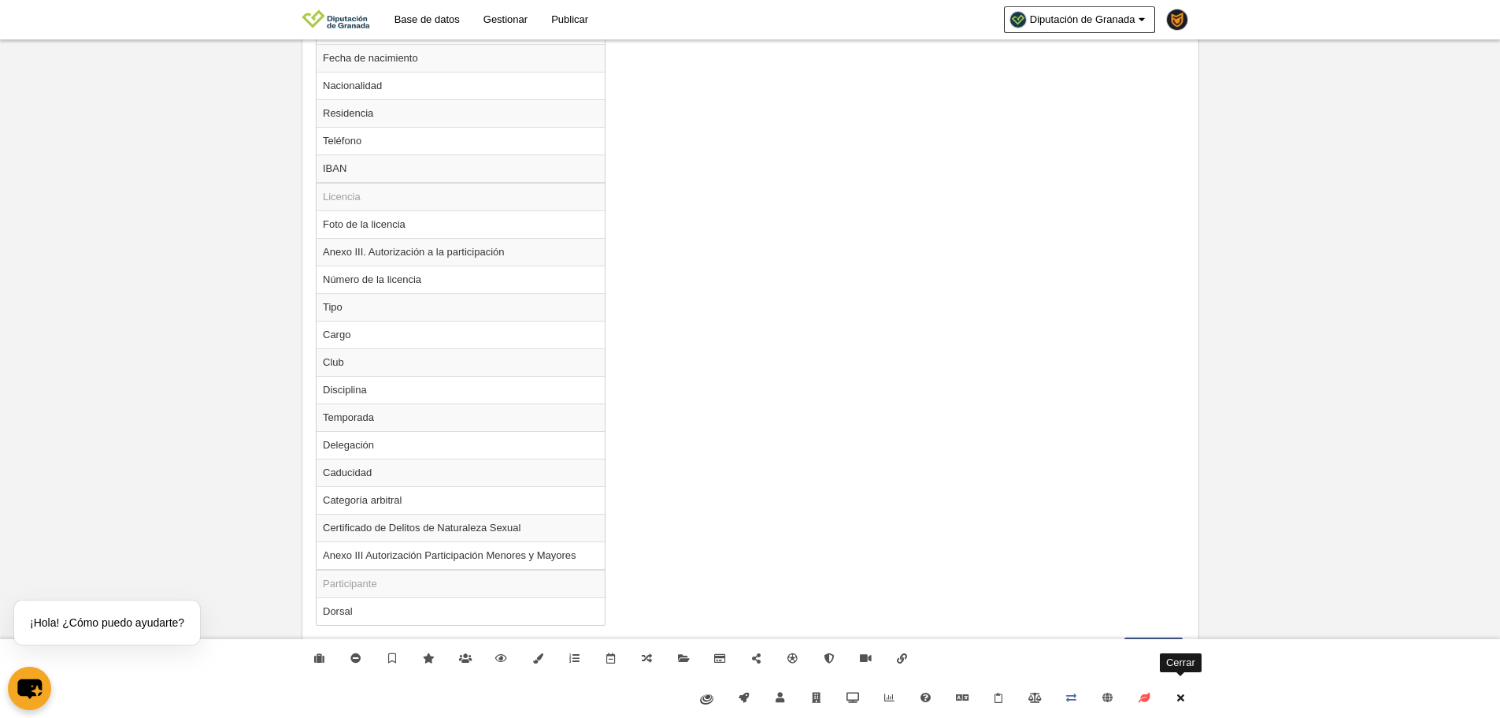
click at [1189, 695] on link "Cerrar" at bounding box center [1181, 697] width 36 height 39
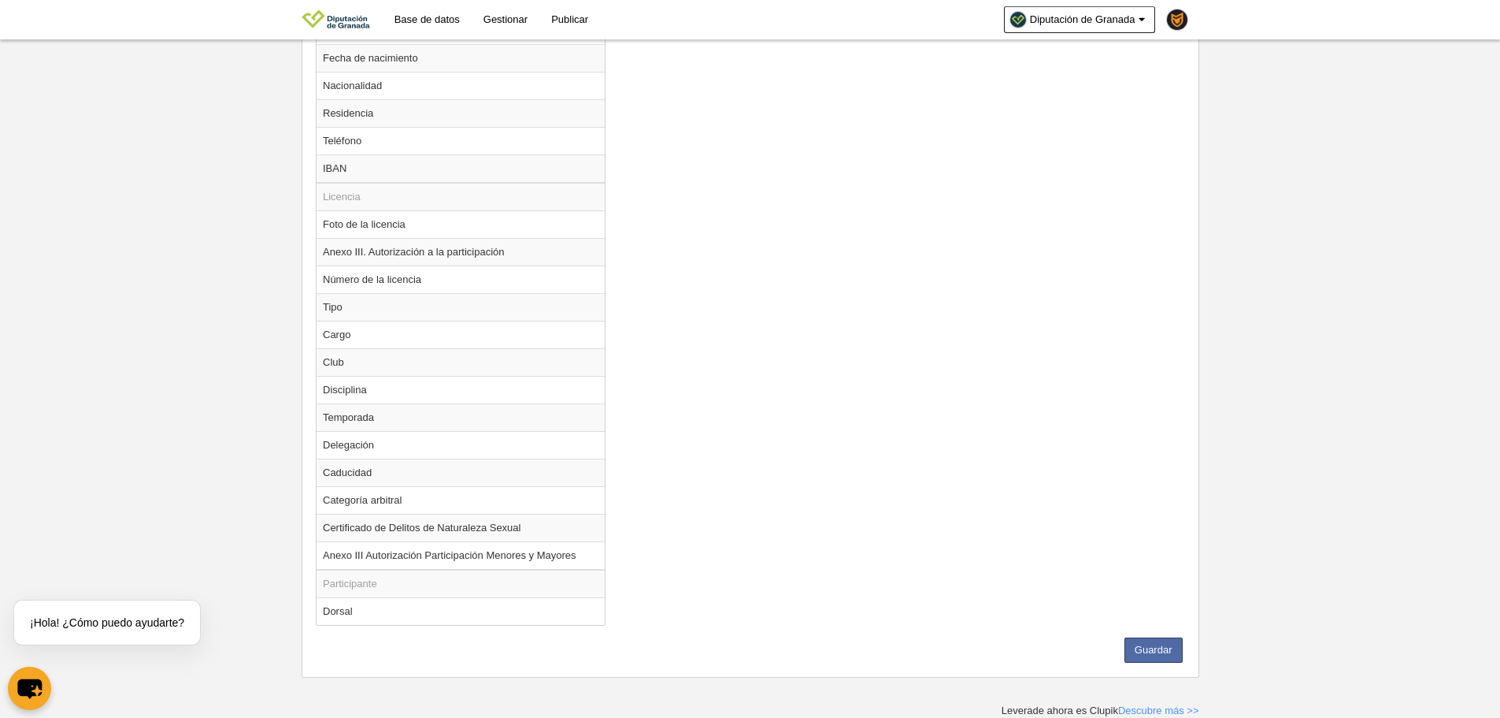
click at [1185, 641] on div "Guardar" at bounding box center [750, 649] width 877 height 25
click at [1179, 646] on button "Guardar" at bounding box center [1154, 649] width 58 height 25
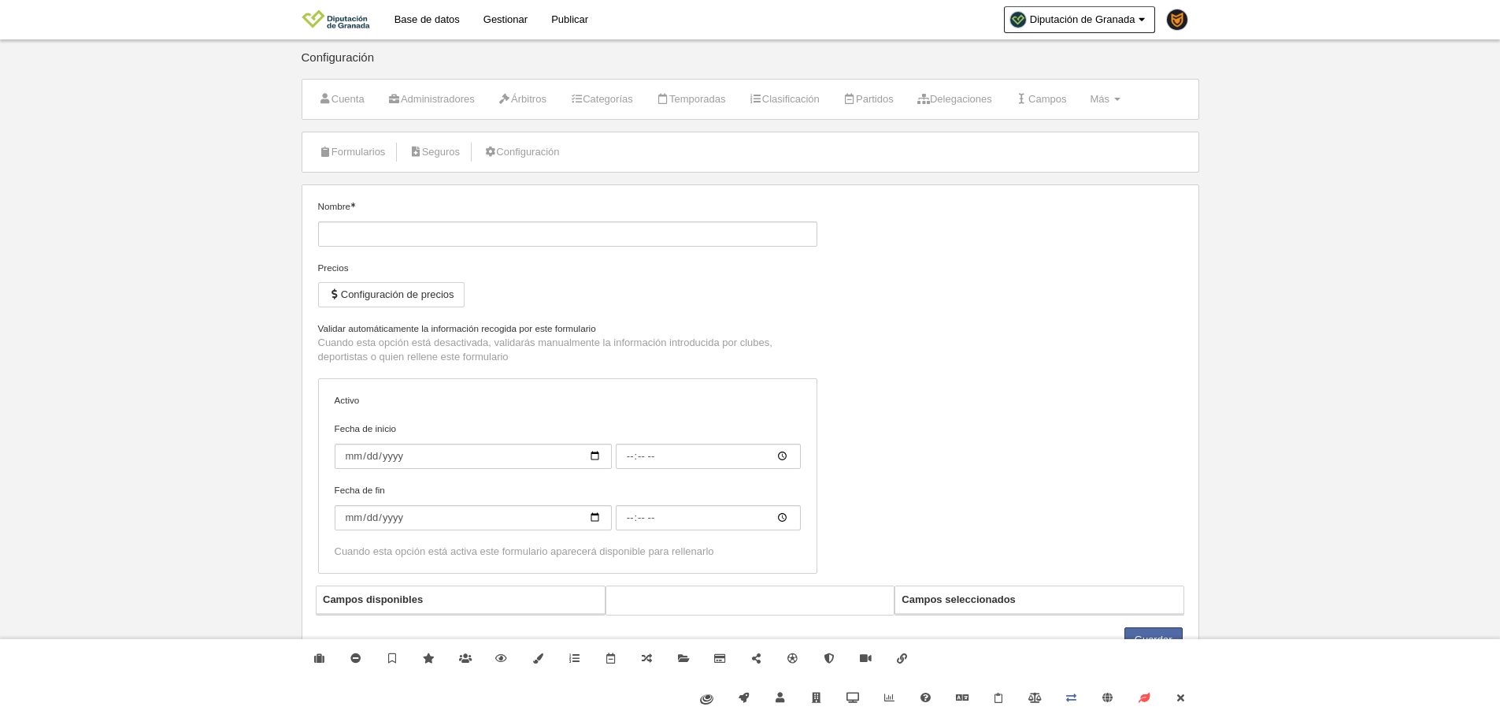
type input "Inscripción de jugador INFANTIL"
checkbox input "true"
select select "selected"
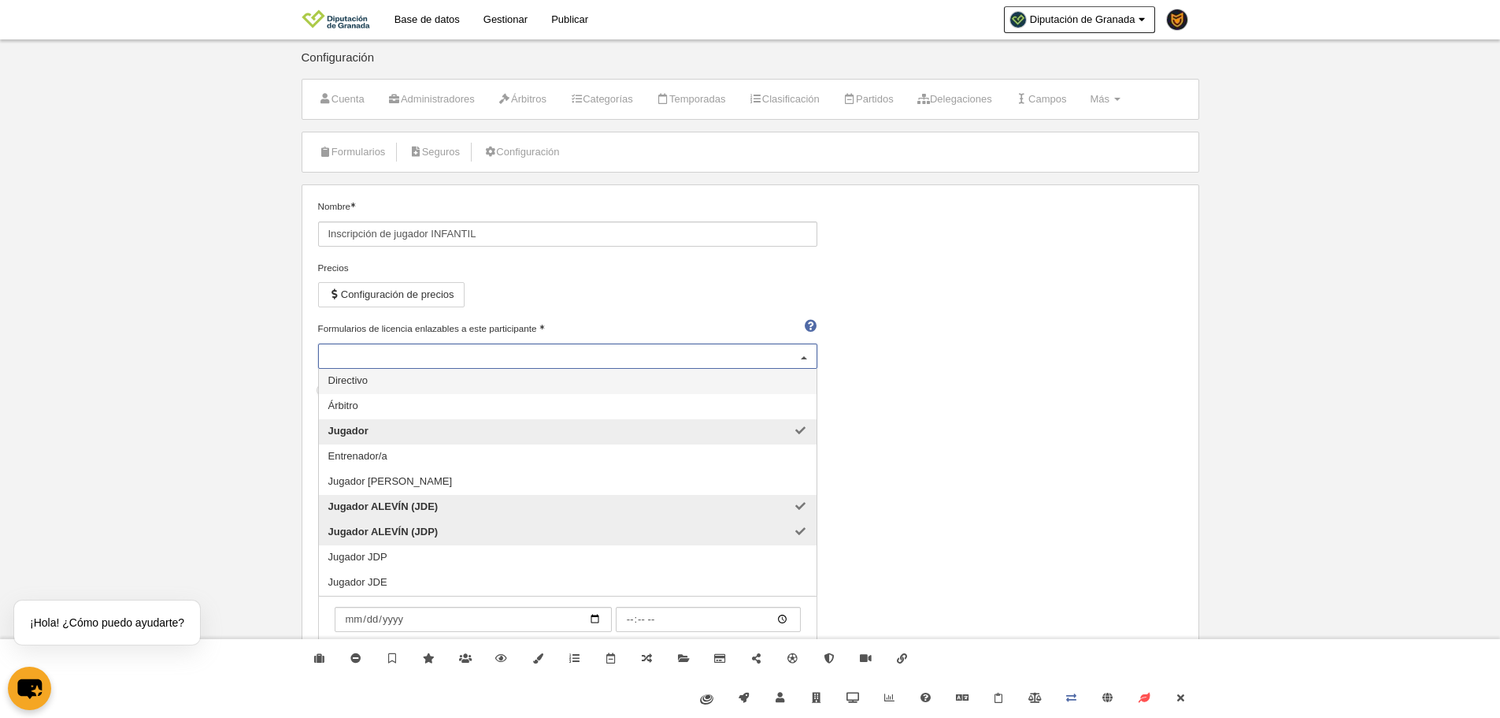
click at [635, 355] on div "Jugador Jugador ALEVÍN (JDE) Jugador ALEVÍN (JDP)" at bounding box center [567, 355] width 499 height 25
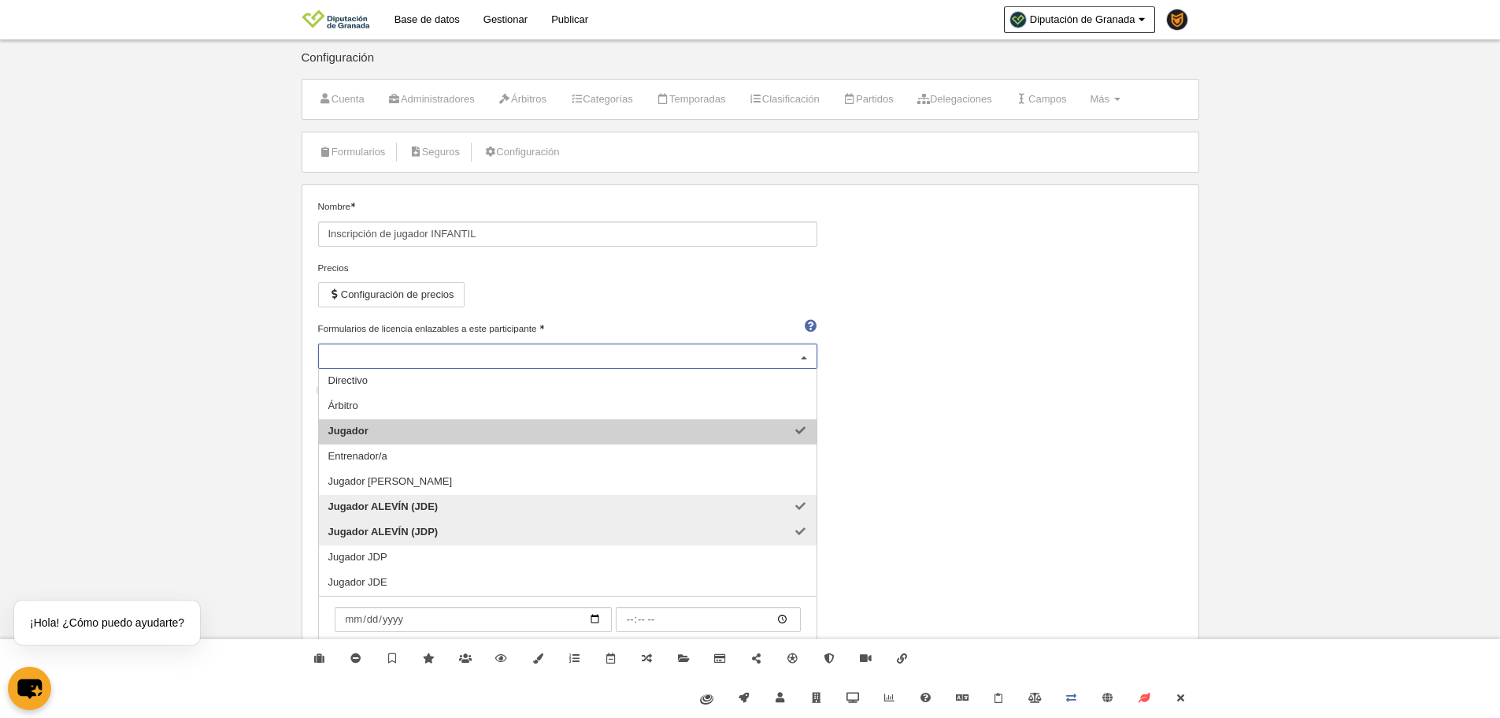
click at [528, 422] on span "Jugador" at bounding box center [568, 431] width 498 height 25
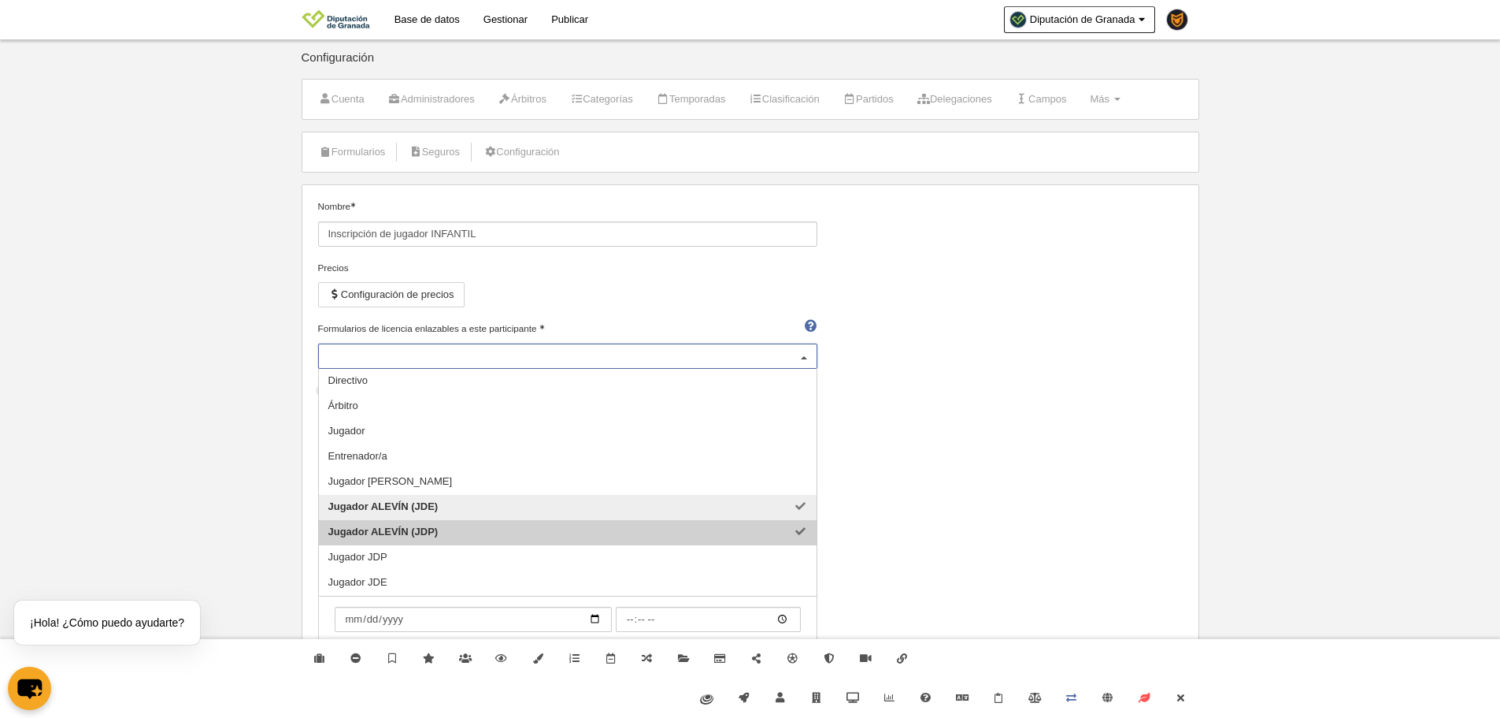
click at [407, 515] on span "Jugador ALEVÍN (JDE)" at bounding box center [568, 507] width 498 height 25
click at [411, 531] on span "Jugador ALEVÍN (JDP)" at bounding box center [383, 531] width 110 height 12
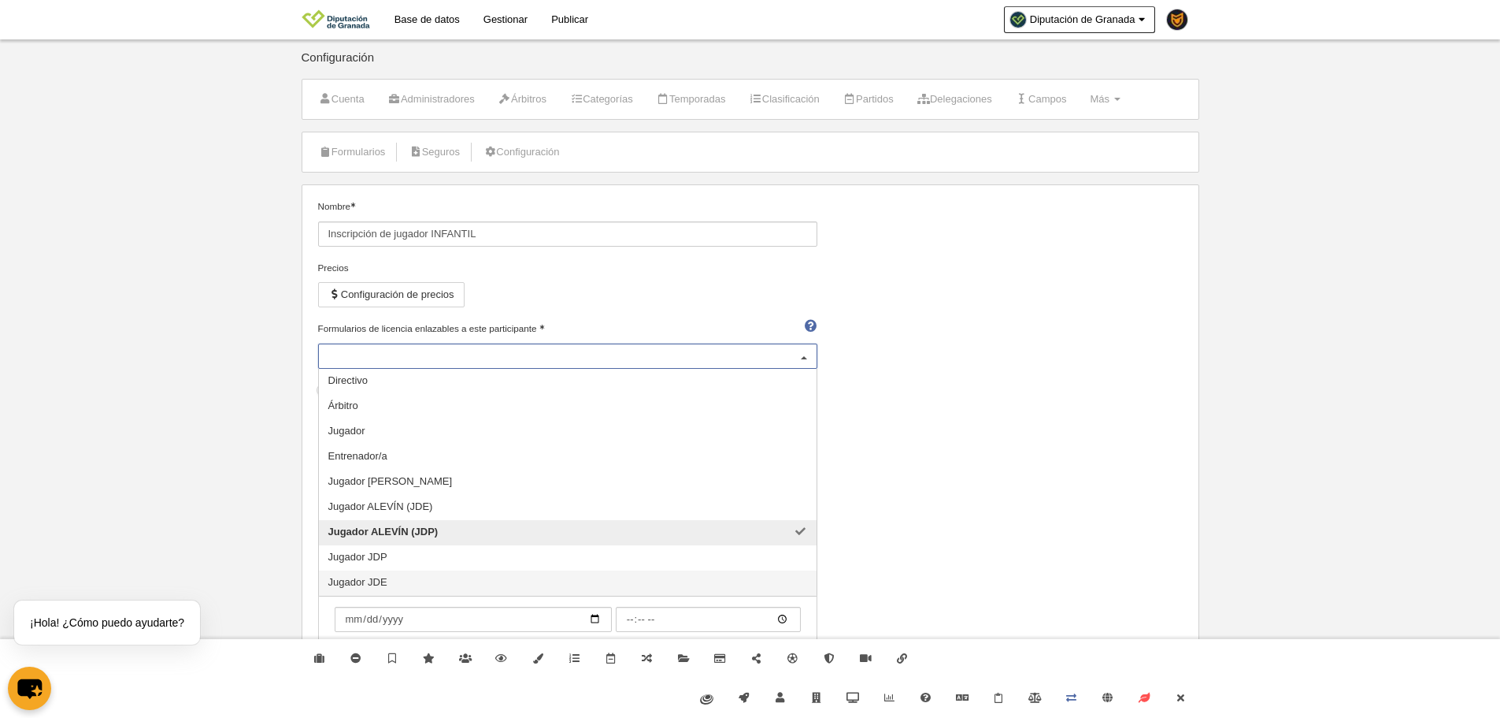
click at [476, 356] on div "Jugador ALEVÍN (JDP)" at bounding box center [567, 355] width 499 height 25
click at [402, 557] on span "Jugador JDP" at bounding box center [568, 557] width 498 height 25
click at [396, 583] on span "Jugador JDE" at bounding box center [568, 582] width 498 height 25
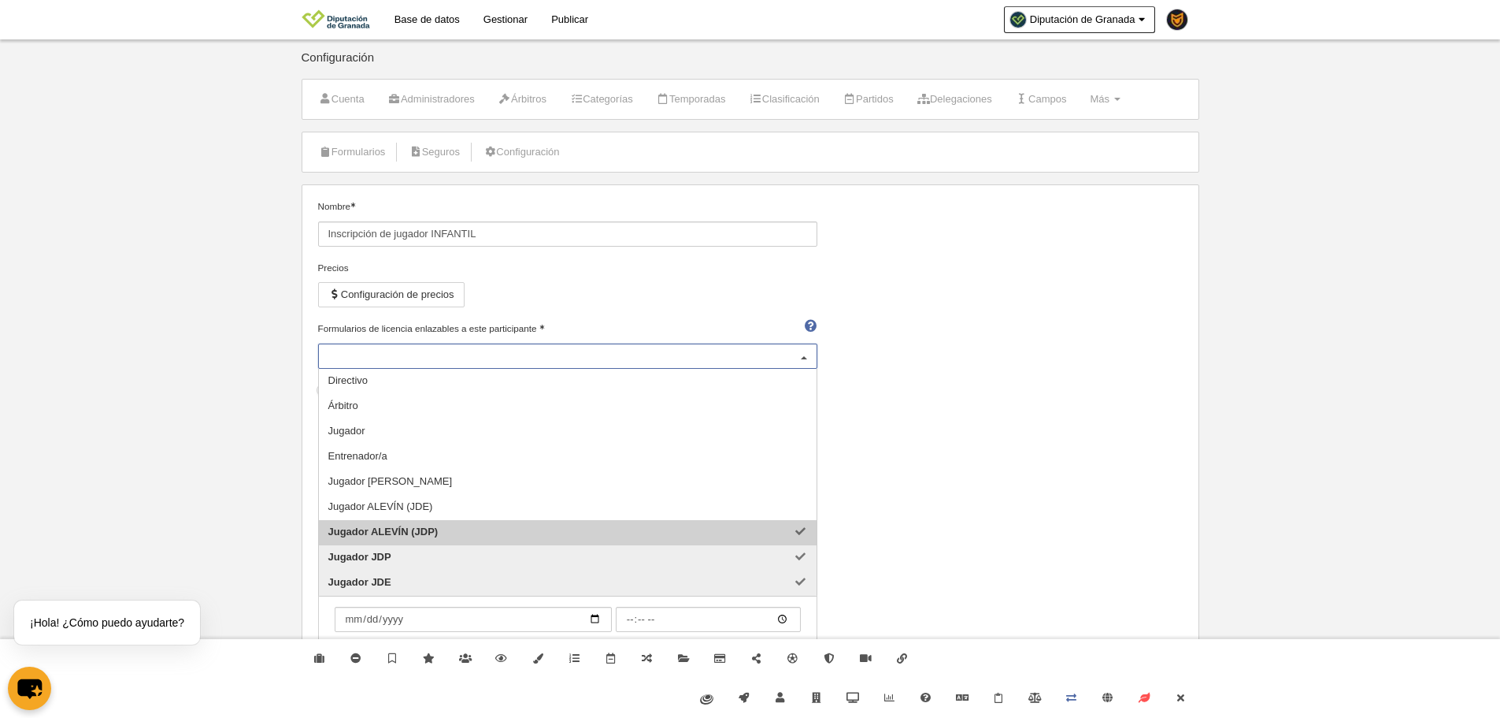
click at [406, 525] on span "Jugador ALEVÍN (JDP)" at bounding box center [383, 531] width 110 height 12
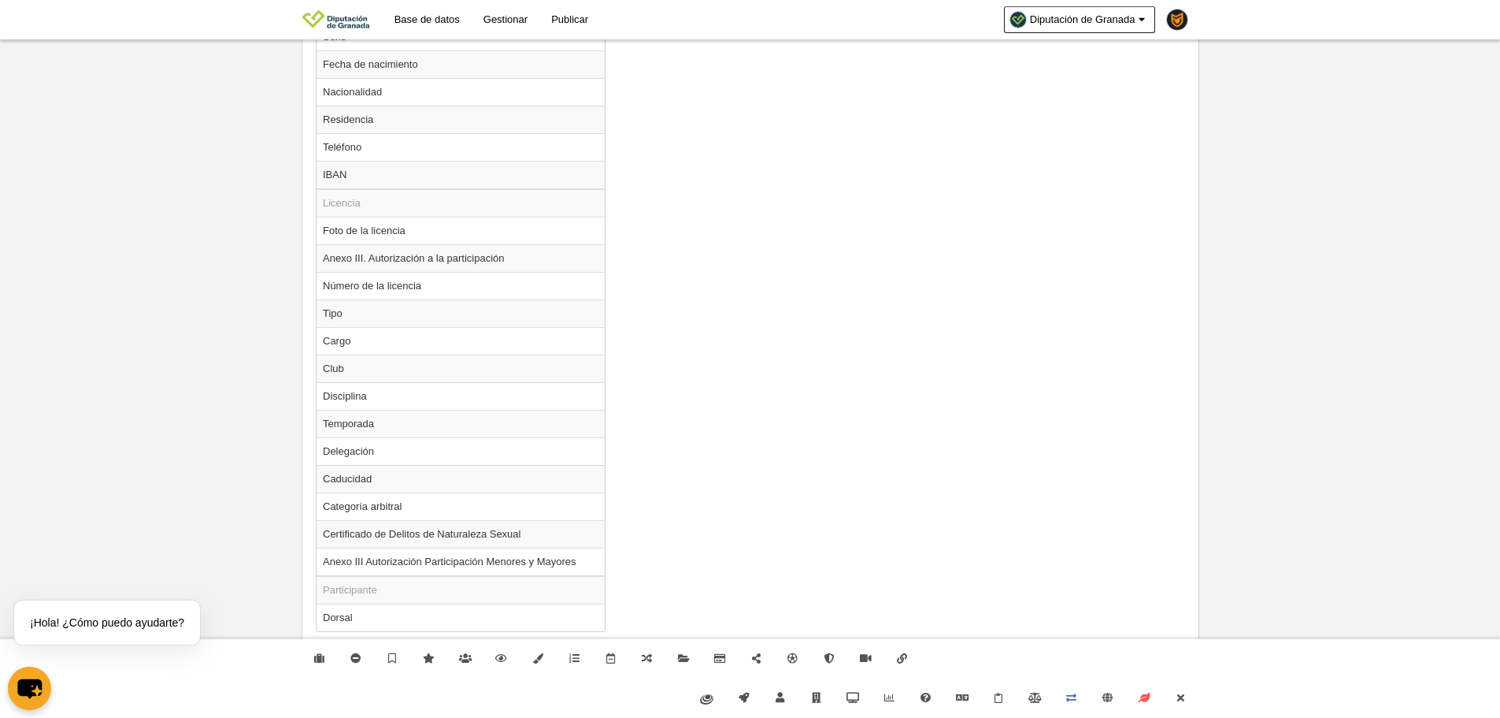
scroll to position [1002, 0]
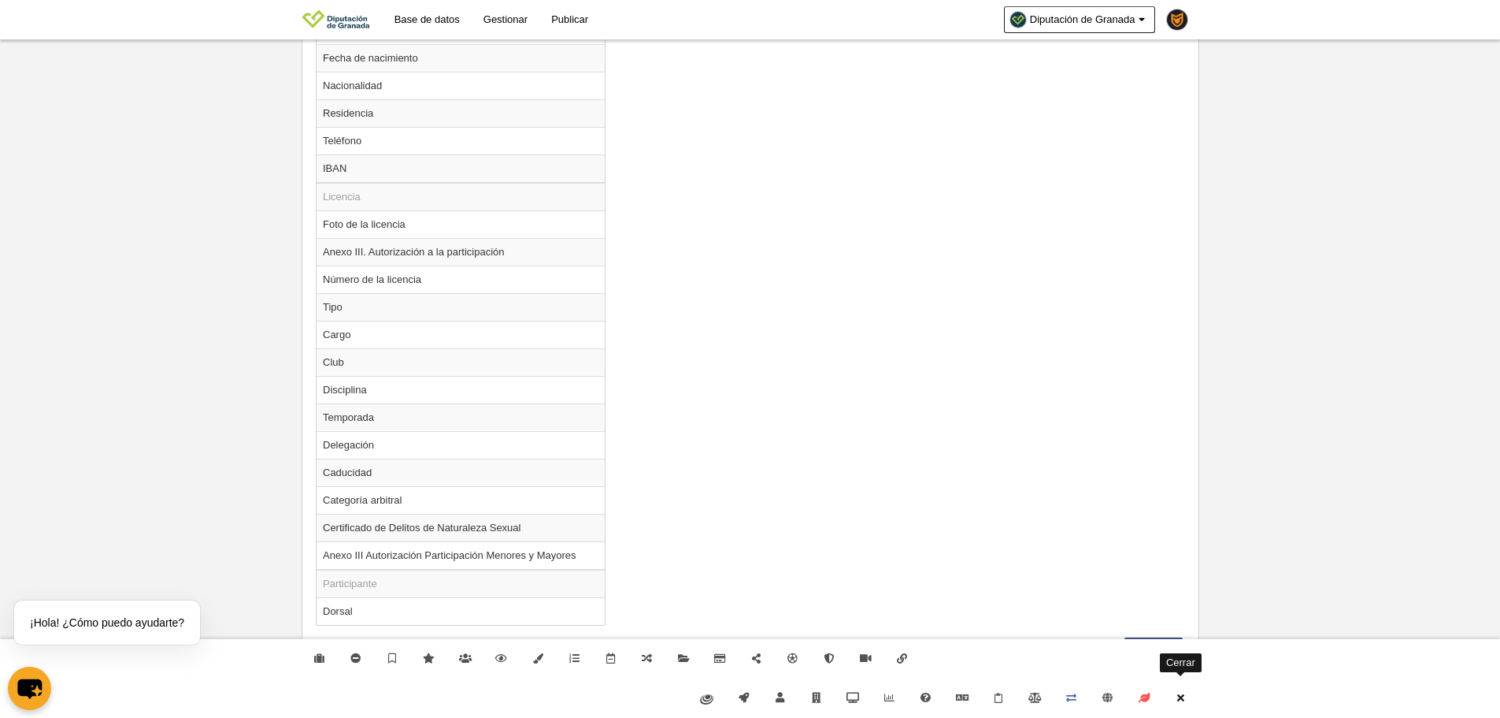
click at [1185, 701] on icon at bounding box center [1180, 697] width 13 height 10
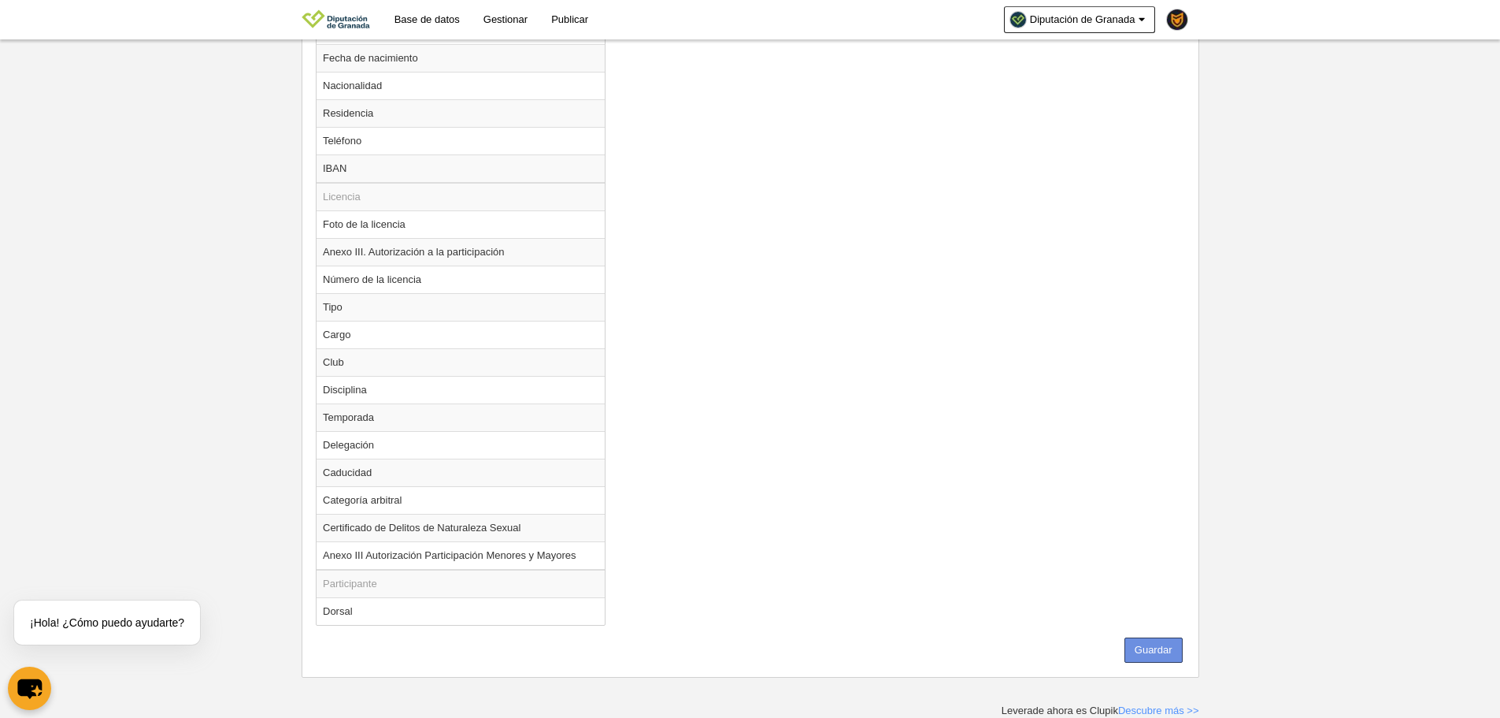
click at [1137, 640] on button "Guardar" at bounding box center [1154, 649] width 58 height 25
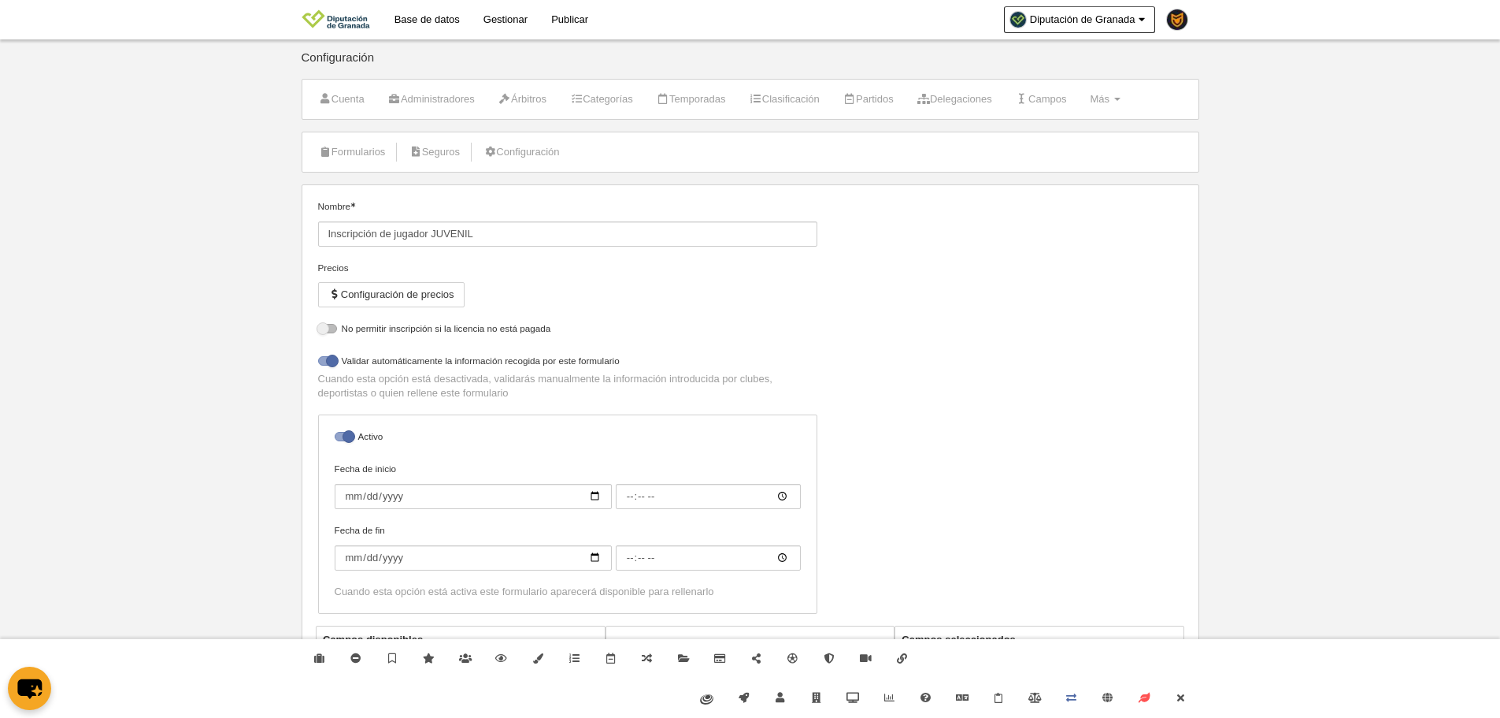
select select "selected"
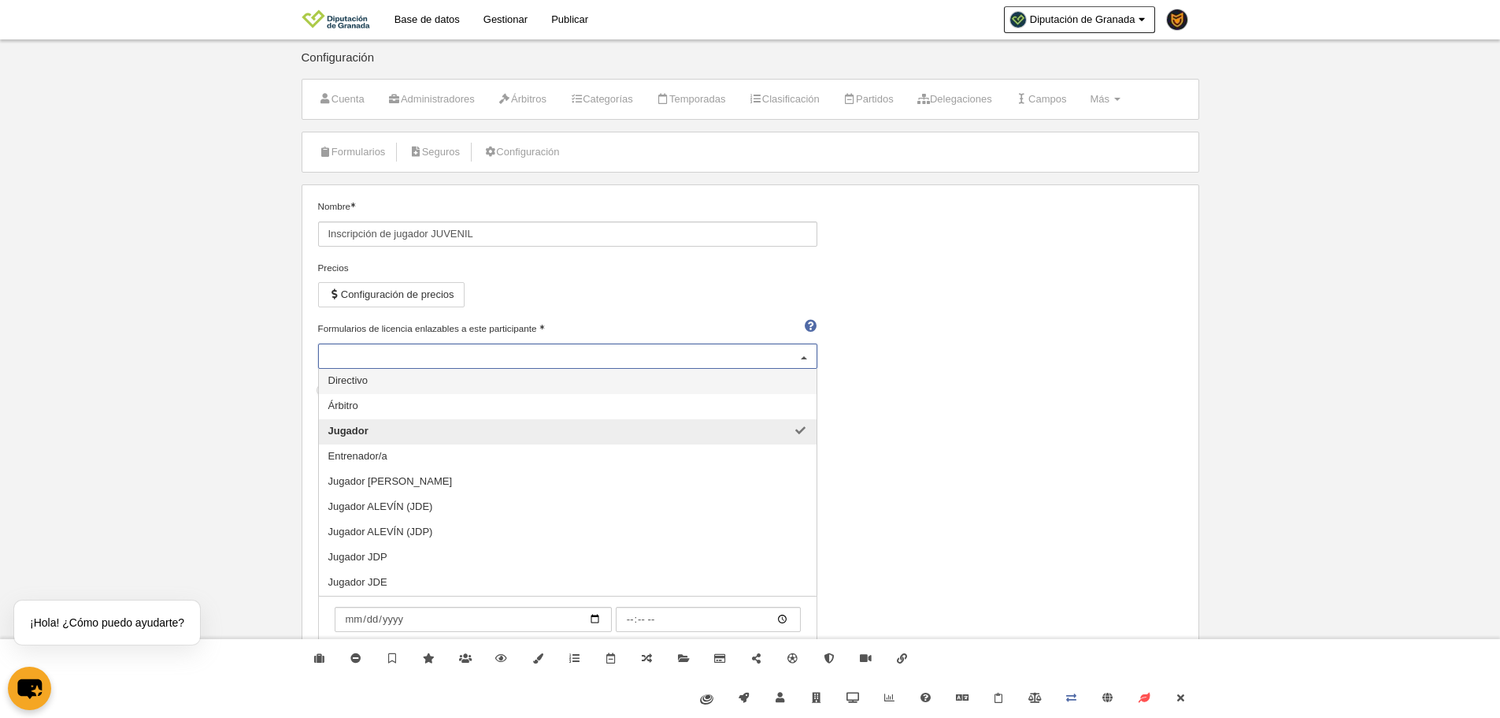
click at [439, 358] on div "Jugador" at bounding box center [567, 355] width 499 height 25
click at [383, 557] on span "Jugador JDP" at bounding box center [357, 557] width 59 height 12
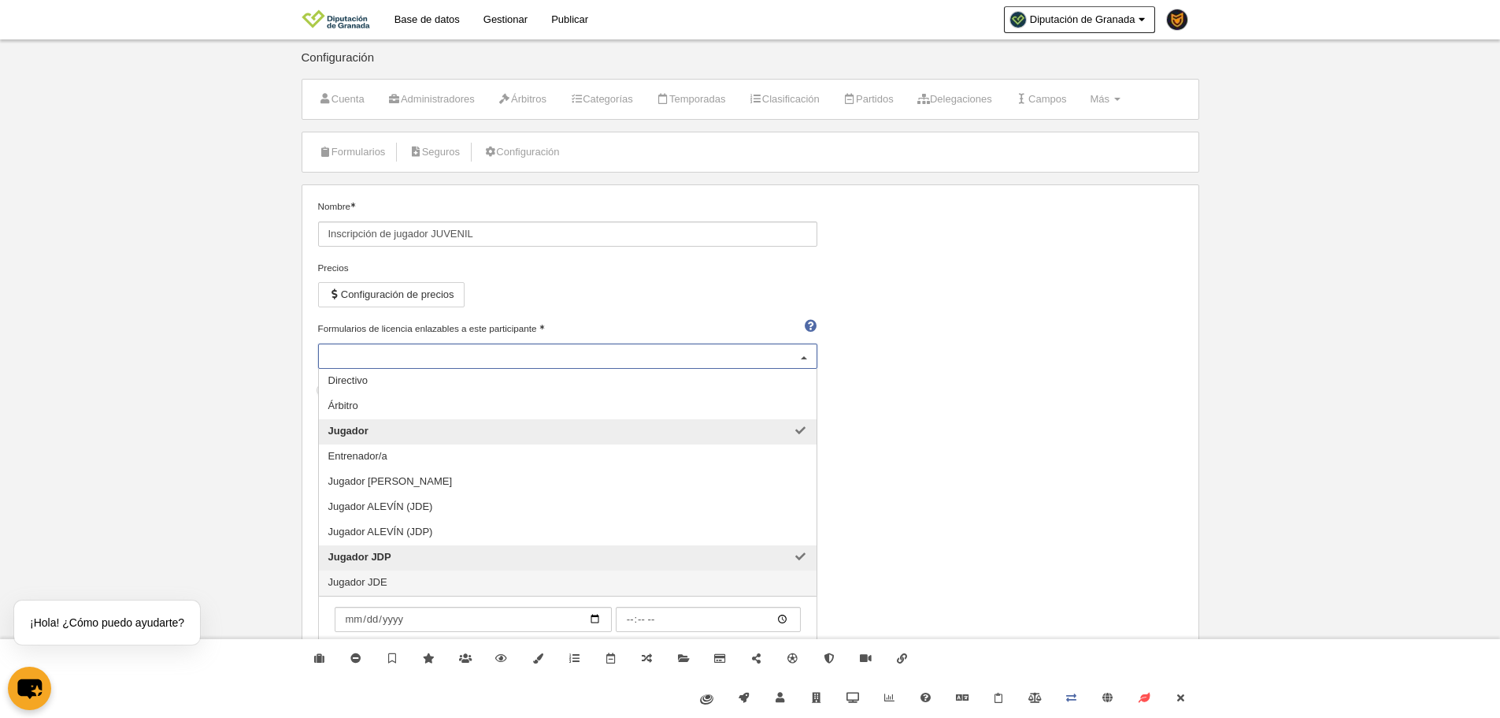
click at [385, 579] on span "Jugador JDE" at bounding box center [357, 582] width 59 height 12
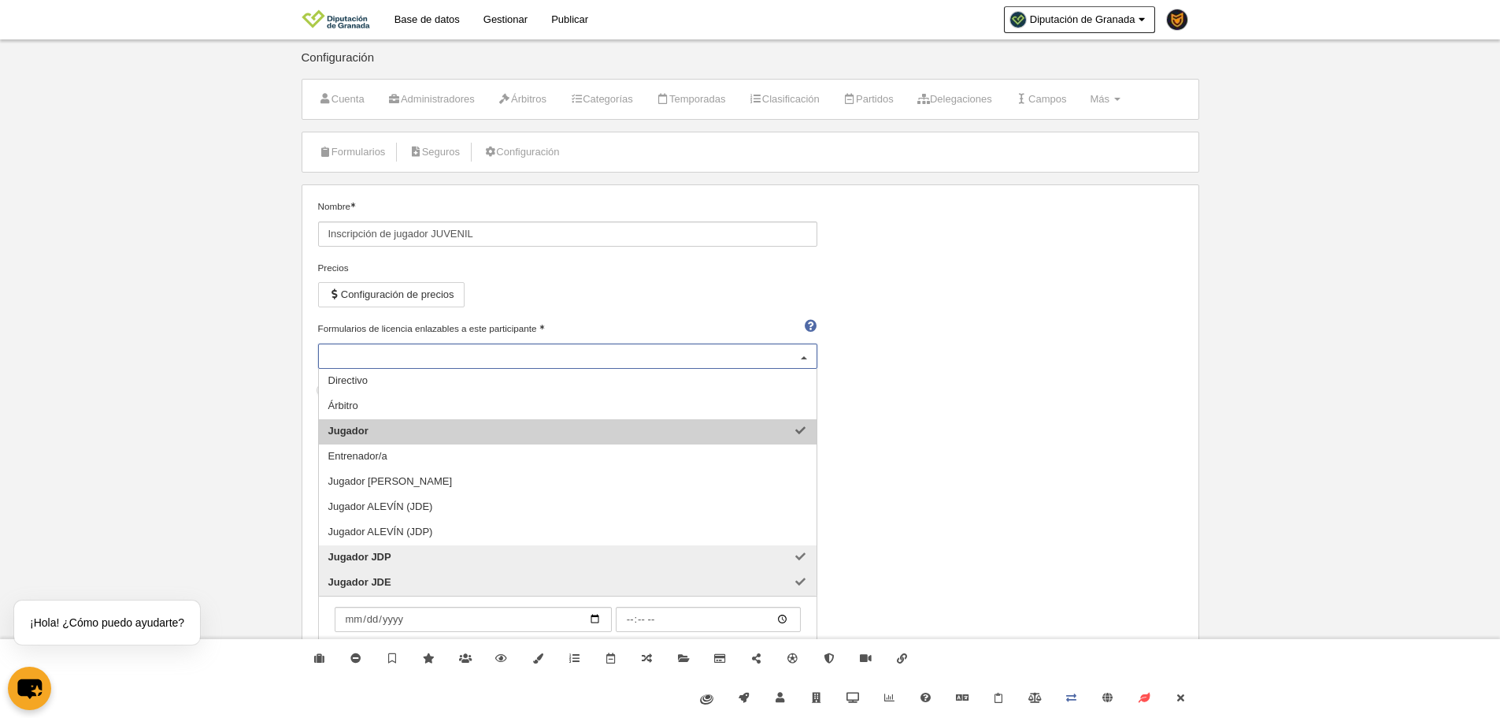
click at [387, 431] on span "Jugador" at bounding box center [568, 431] width 498 height 25
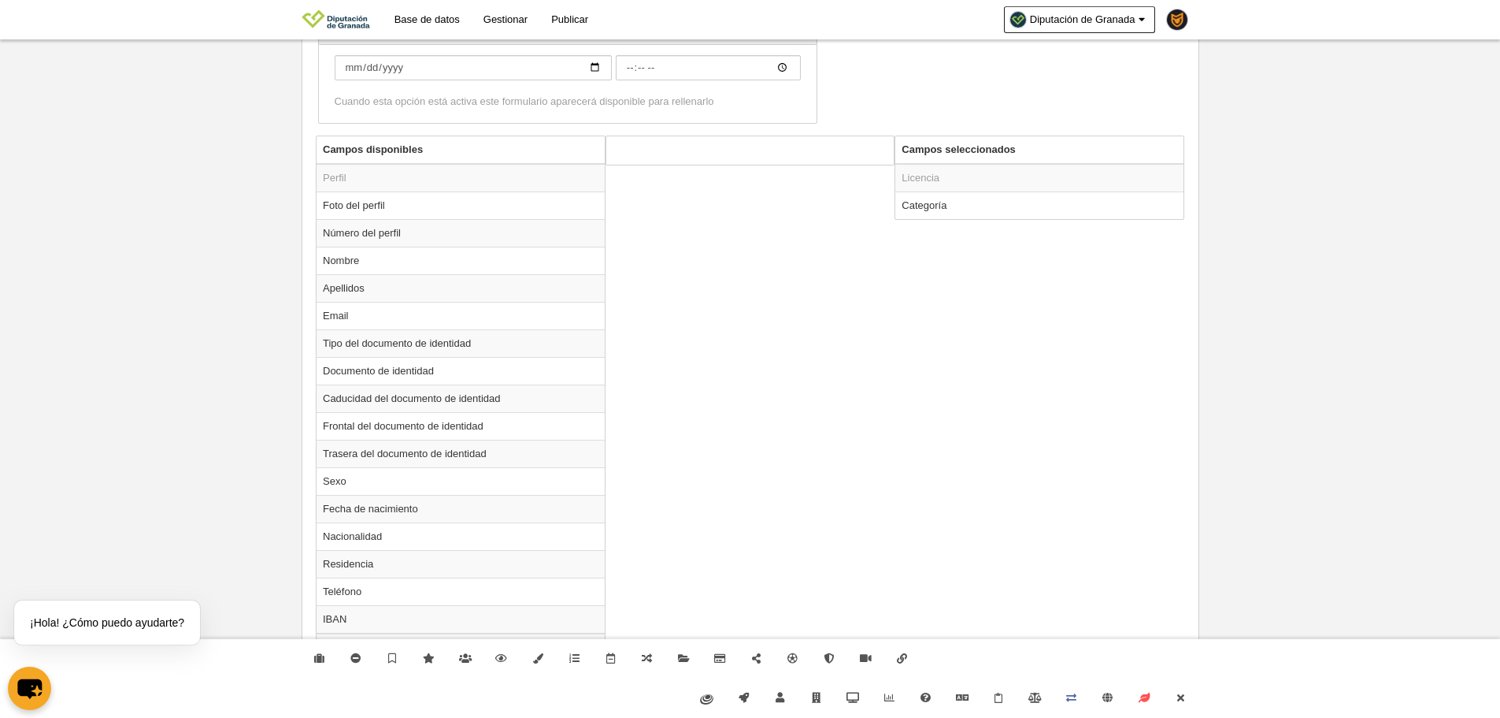
scroll to position [1002, 0]
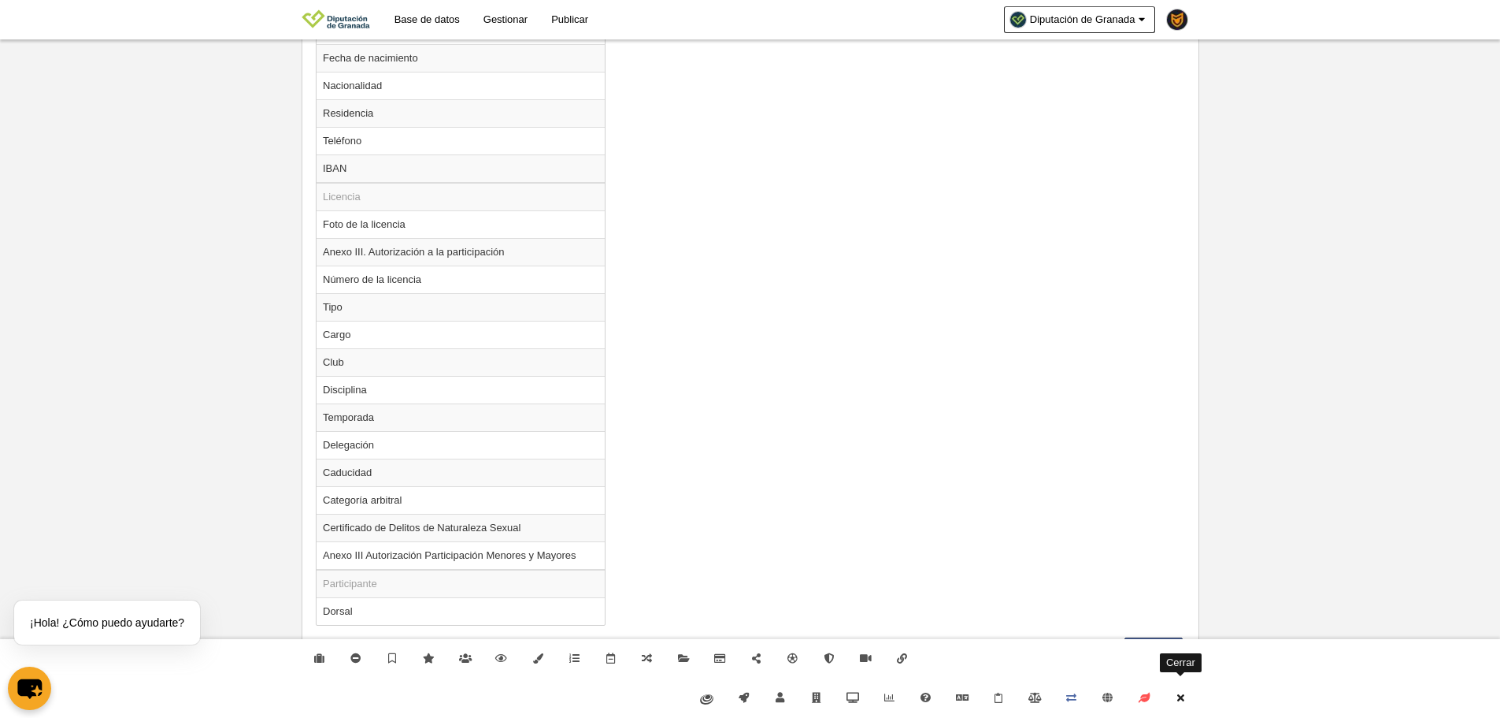
click at [1194, 691] on link "Cerrar" at bounding box center [1181, 697] width 36 height 39
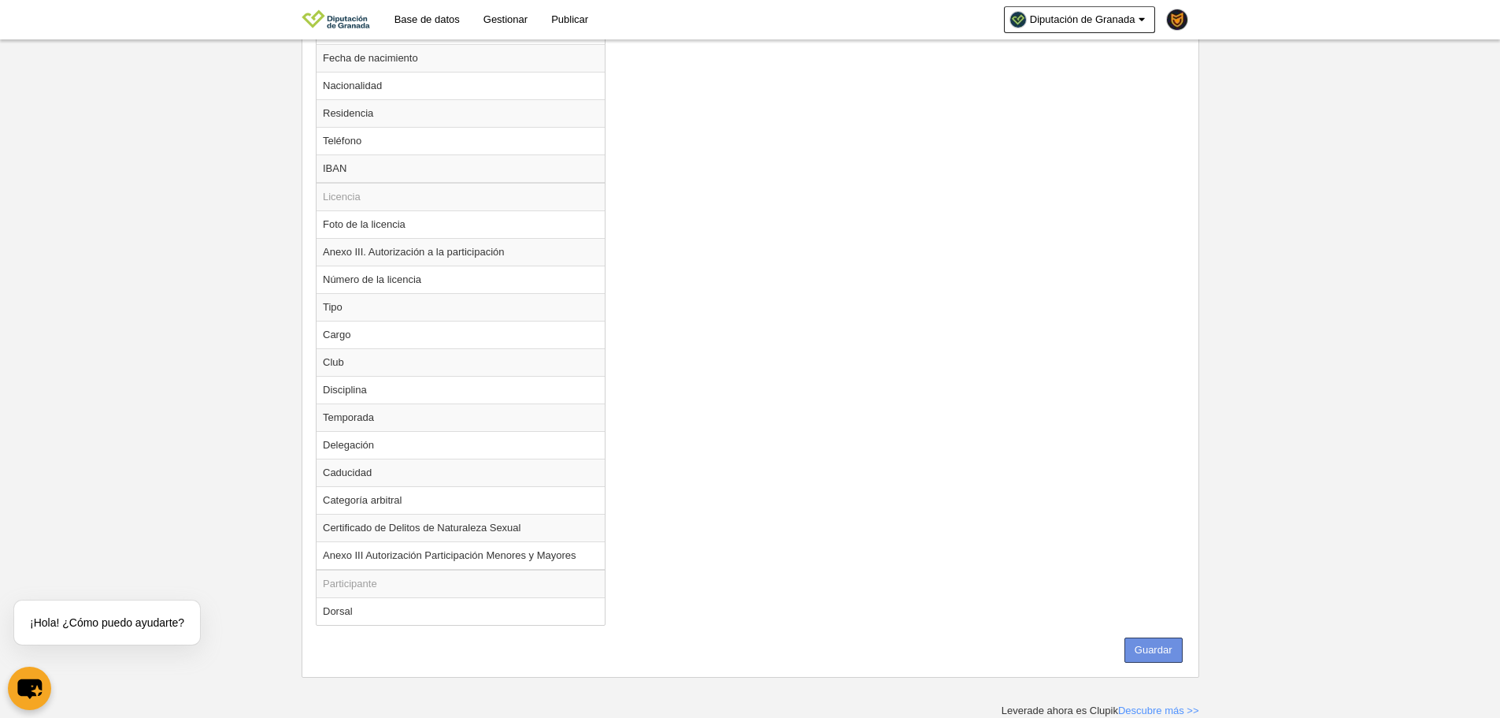
click at [1155, 645] on button "Guardar" at bounding box center [1154, 649] width 58 height 25
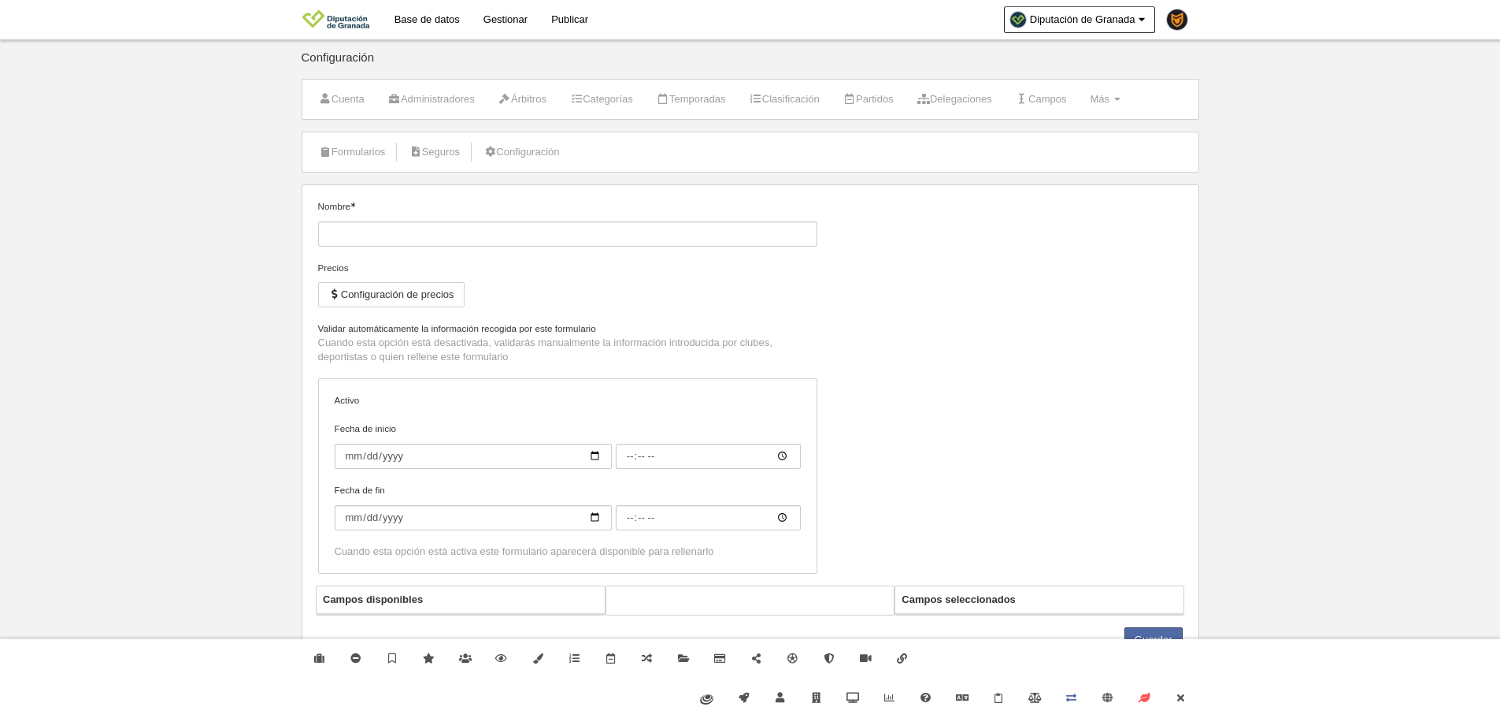
type input "Inscripción de jugador PREBENJAMÍN (JDE)"
checkbox input "true"
select select "selected"
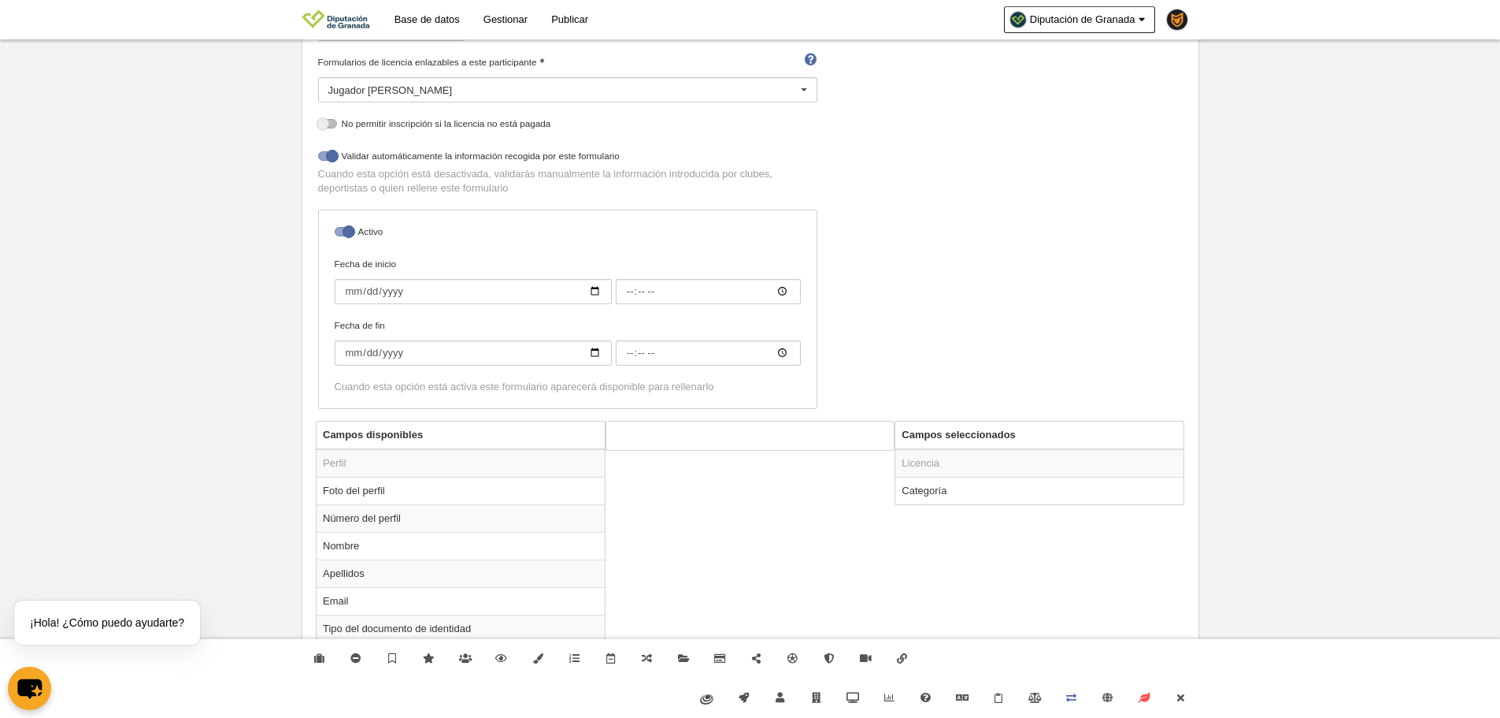
scroll to position [79, 0]
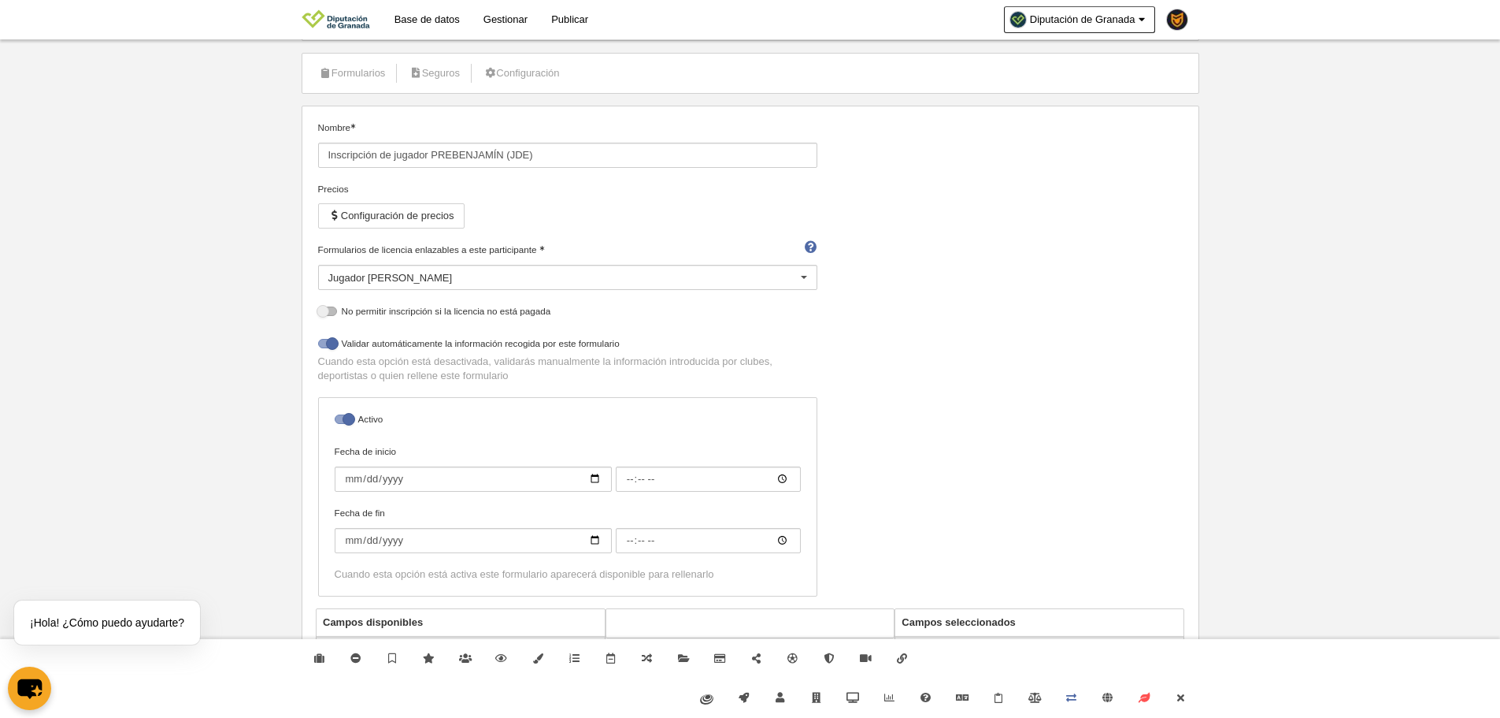
click at [817, 289] on div "Jugador BENJAMÍN y PREBENJAMÍN Directivo Árbitro Jugador Entrenador/a Jugador B…" at bounding box center [567, 277] width 499 height 25
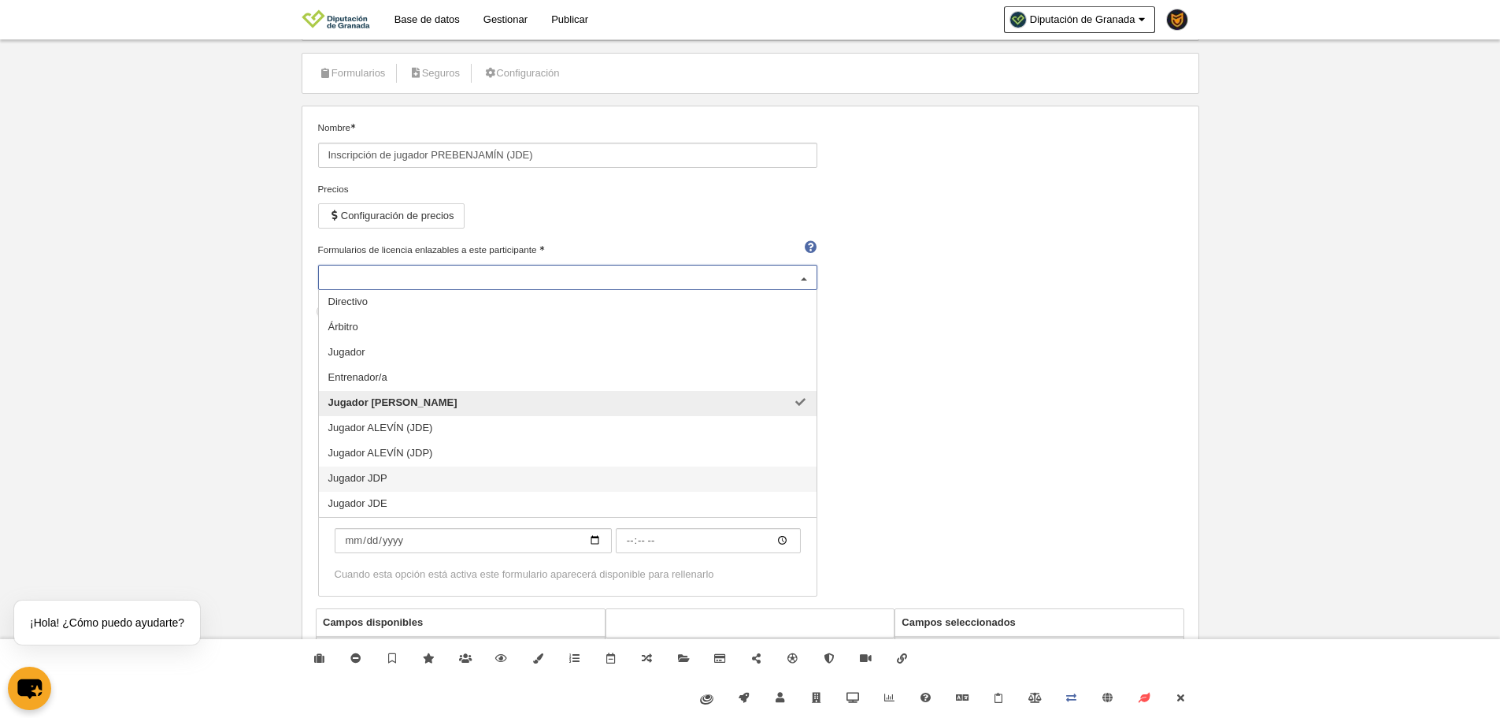
click at [500, 487] on span "Jugador JDP" at bounding box center [568, 478] width 498 height 25
click at [509, 515] on span "Jugador JDE" at bounding box center [568, 503] width 498 height 25
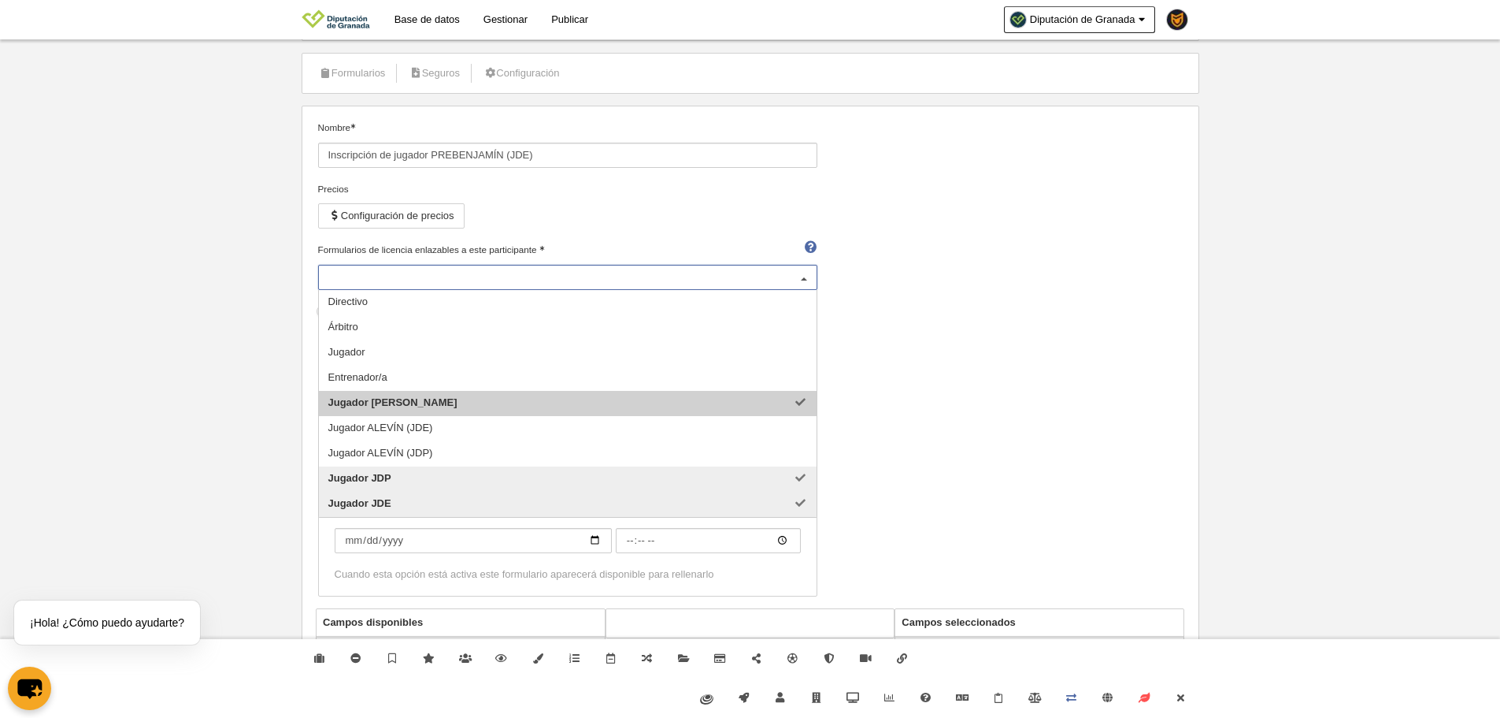
click at [540, 409] on span "Jugador [PERSON_NAME]" at bounding box center [568, 403] width 498 height 25
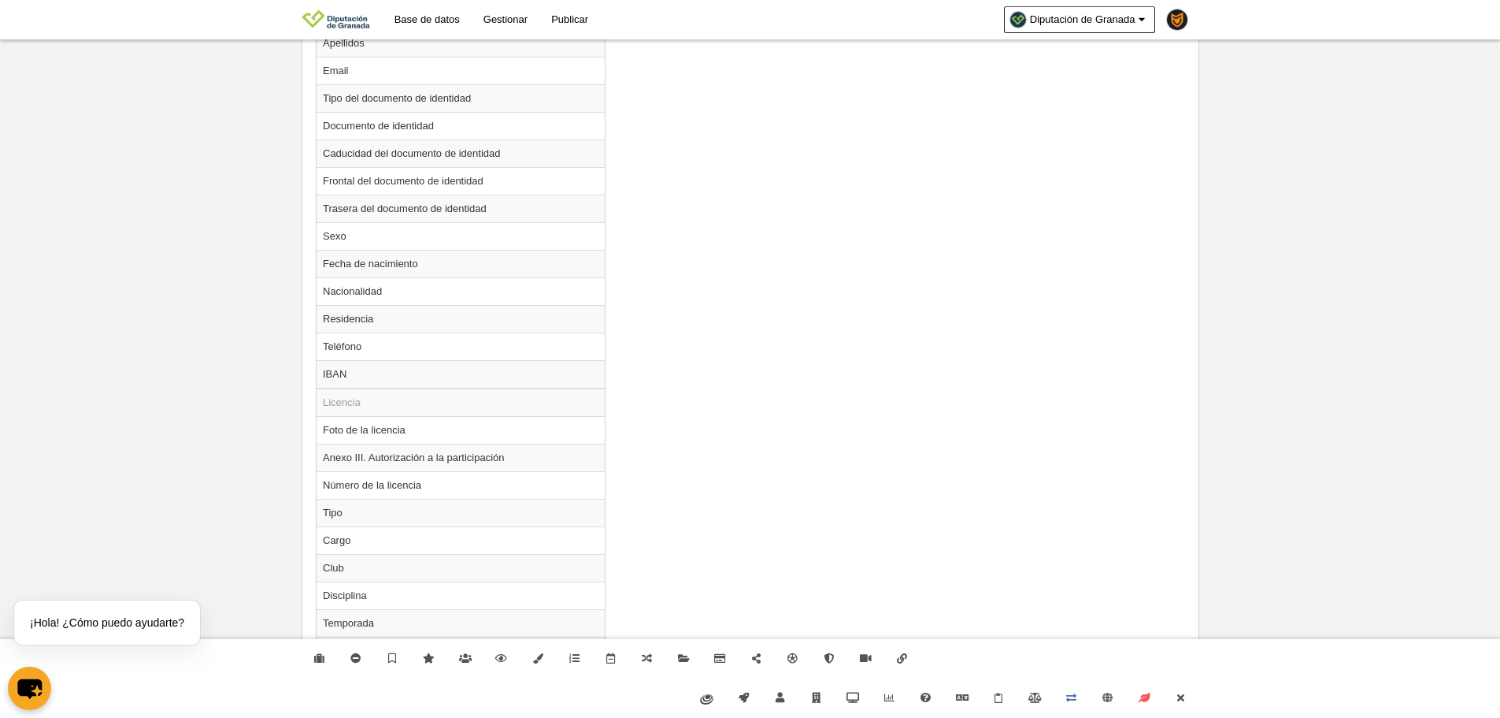
scroll to position [1002, 0]
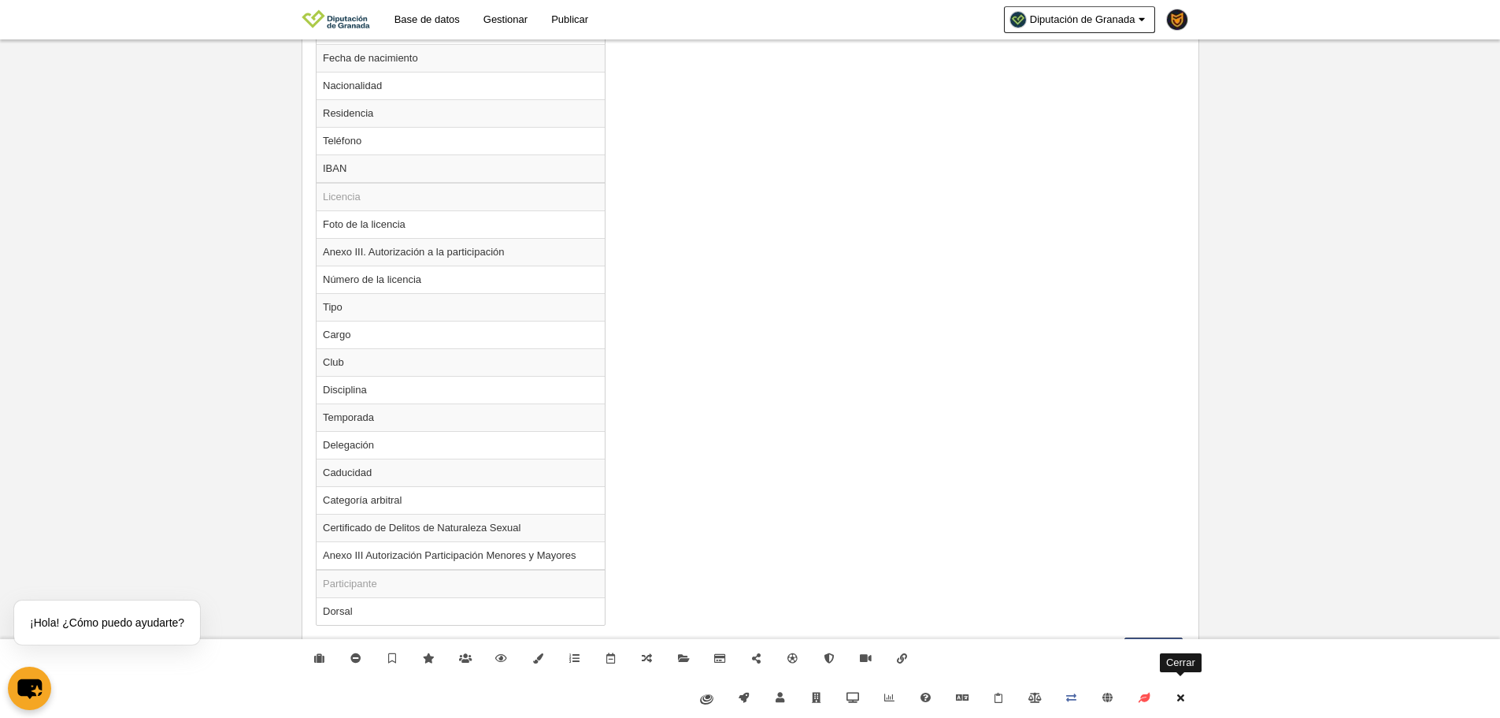
click at [1176, 707] on link "Cerrar" at bounding box center [1181, 697] width 36 height 39
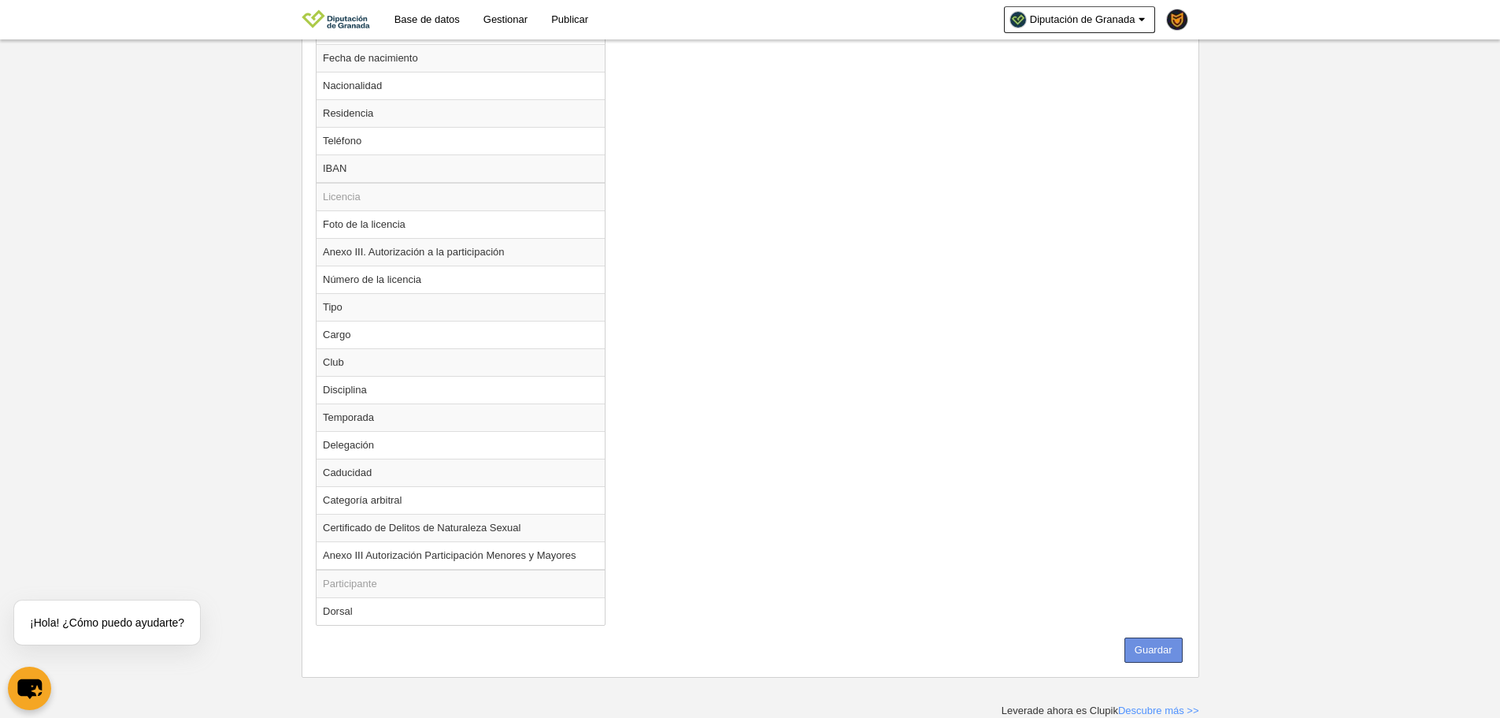
click at [1156, 654] on button "Guardar" at bounding box center [1154, 649] width 58 height 25
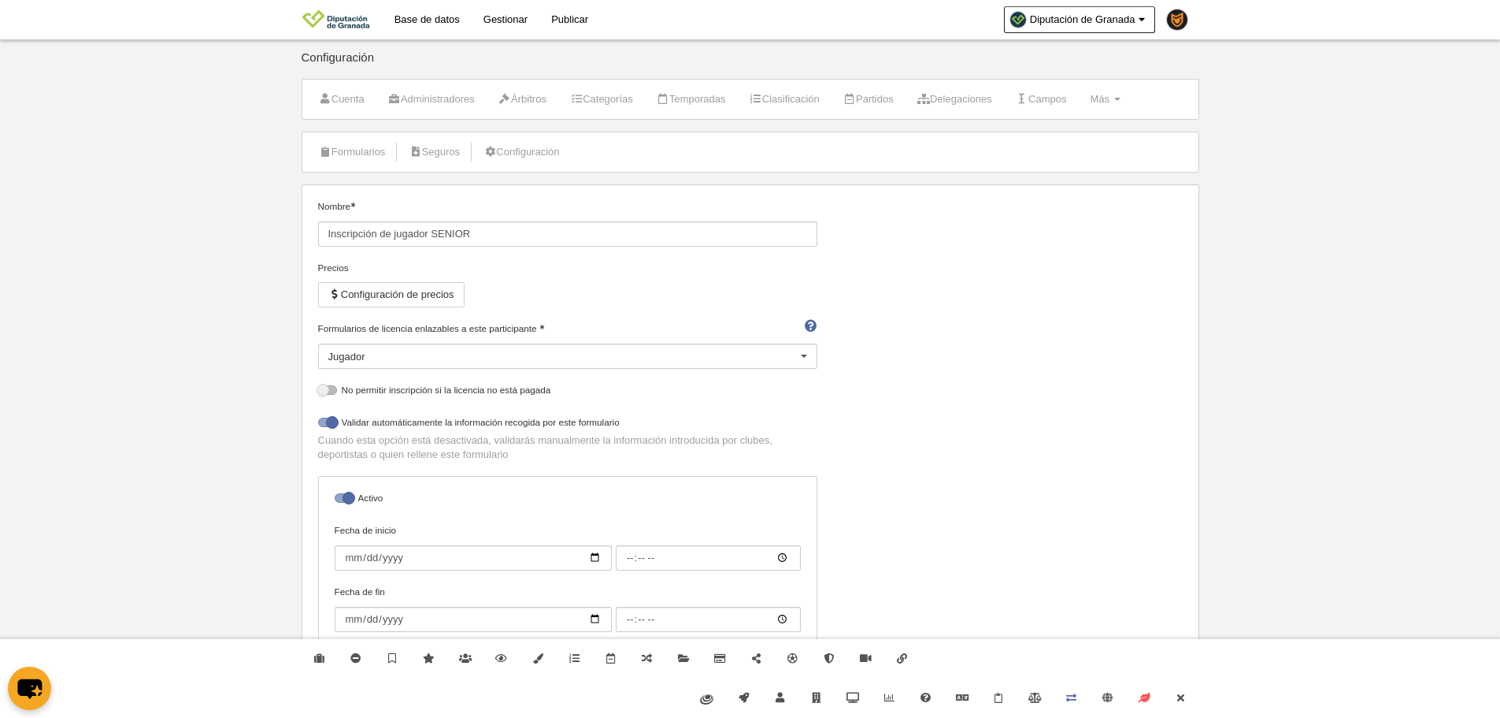
select select "selected"
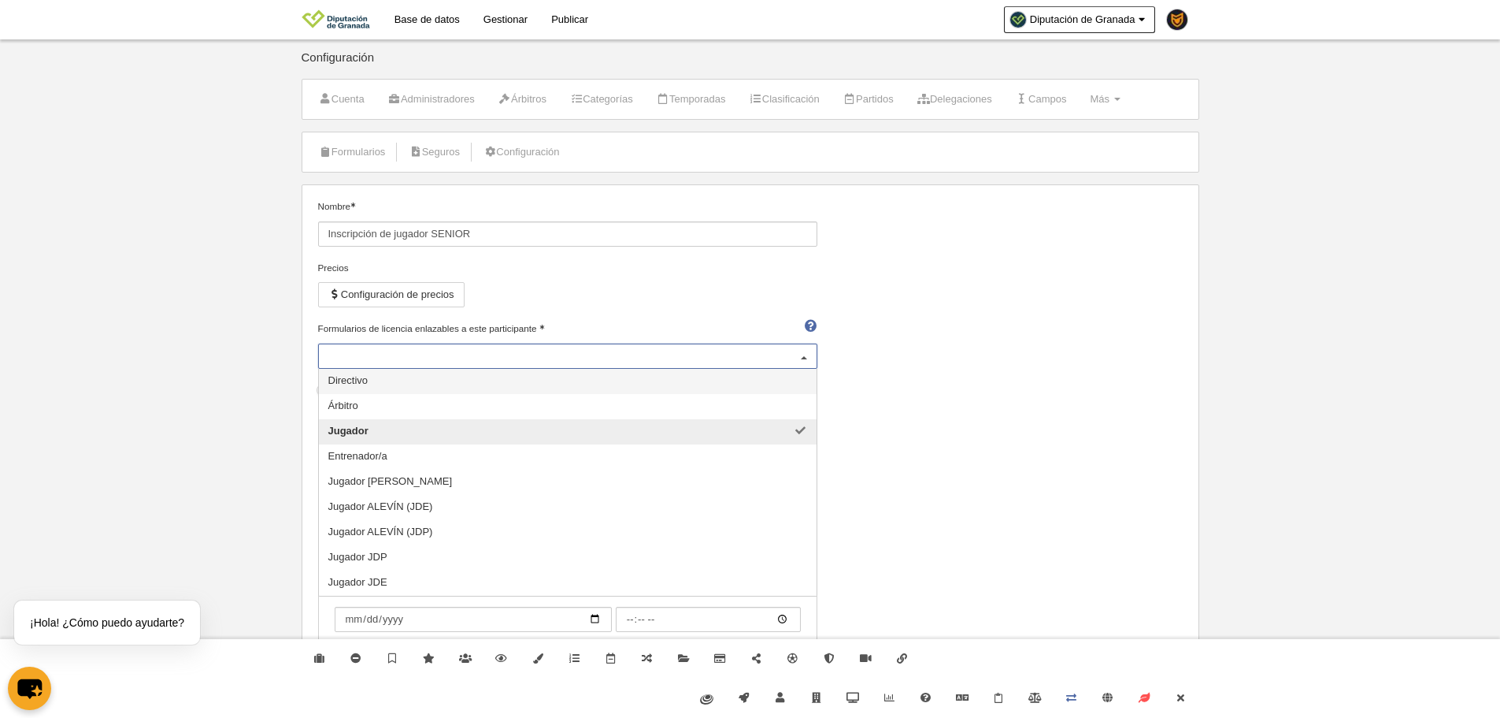
click at [492, 348] on div "Jugador" at bounding box center [567, 355] width 499 height 25
click at [518, 557] on span "Jugador JDP" at bounding box center [568, 557] width 498 height 25
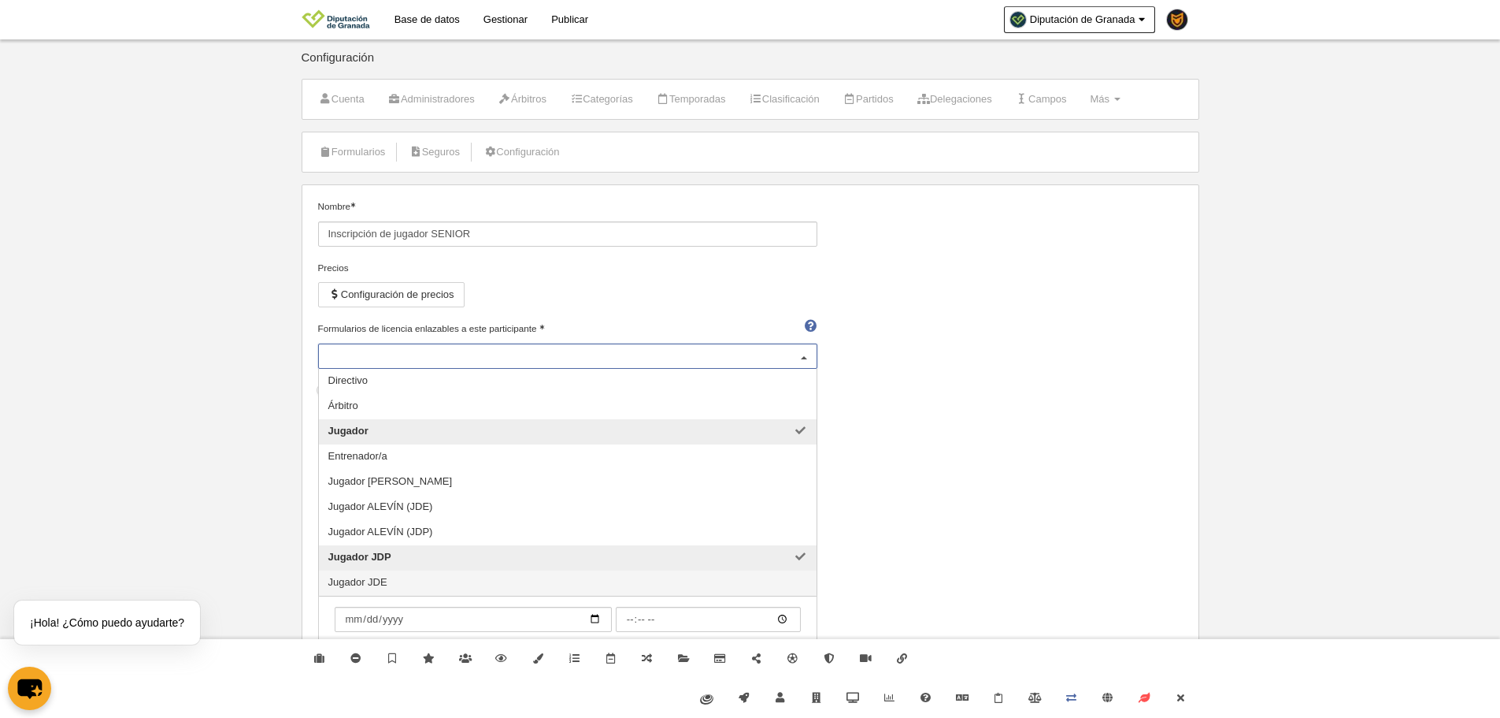
click at [531, 593] on span "Jugador JDE" at bounding box center [568, 582] width 498 height 25
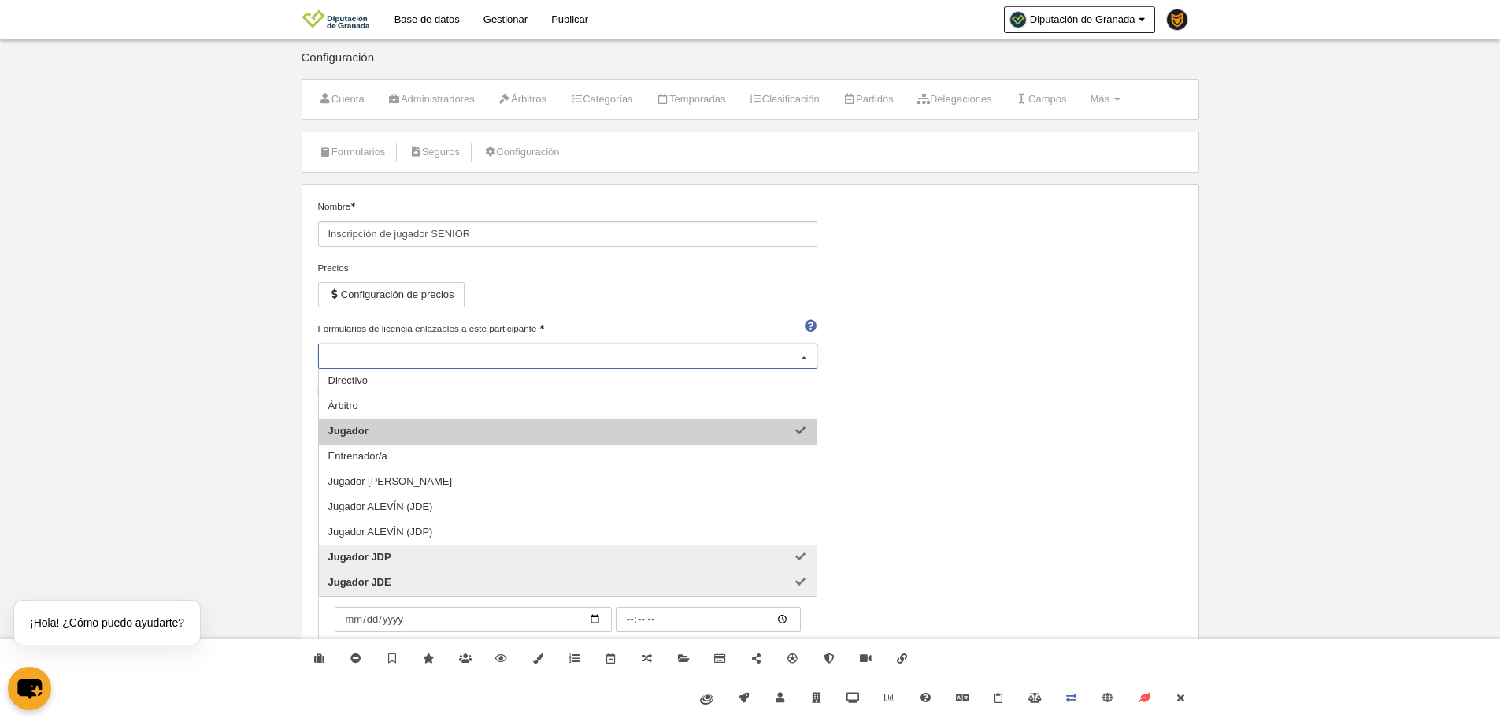
click at [679, 430] on span "Jugador" at bounding box center [568, 431] width 498 height 25
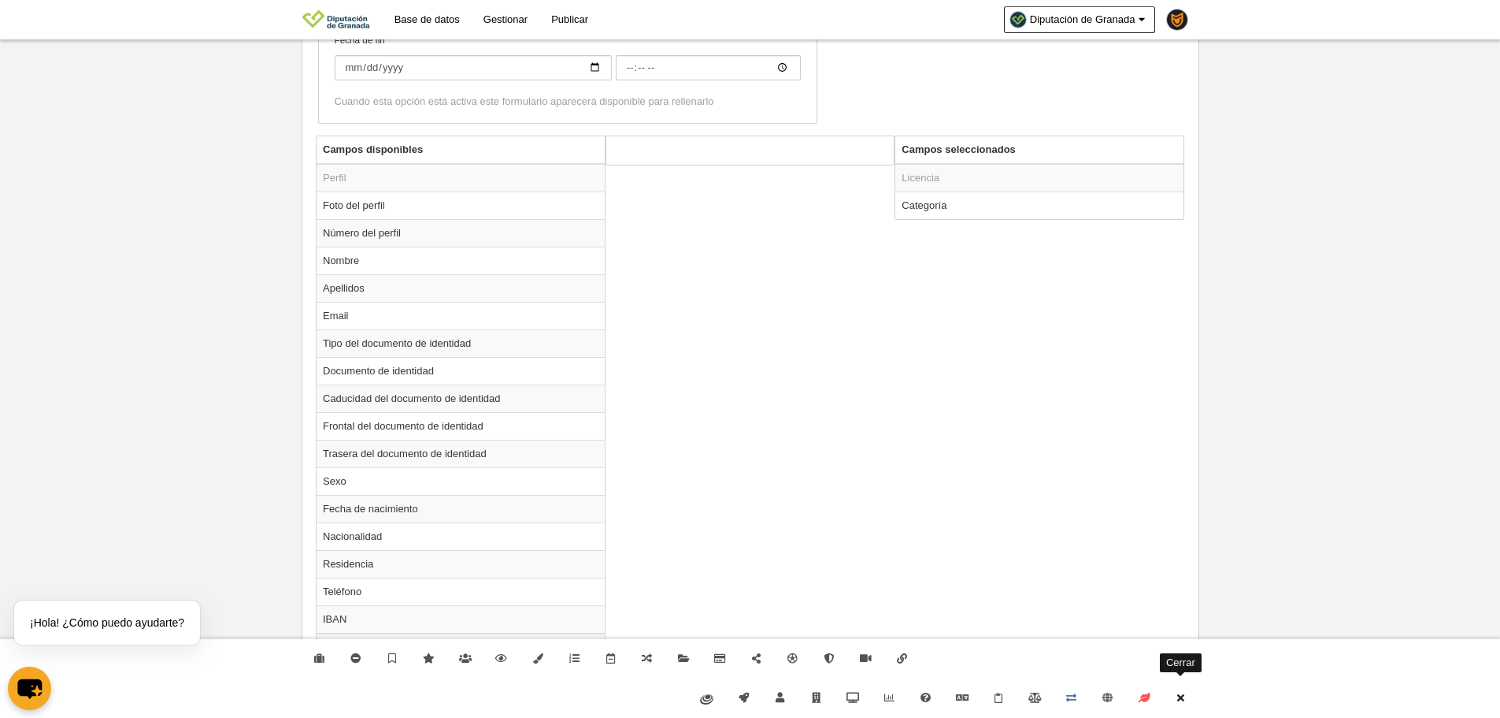
click at [1193, 688] on link "Cerrar" at bounding box center [1181, 697] width 36 height 39
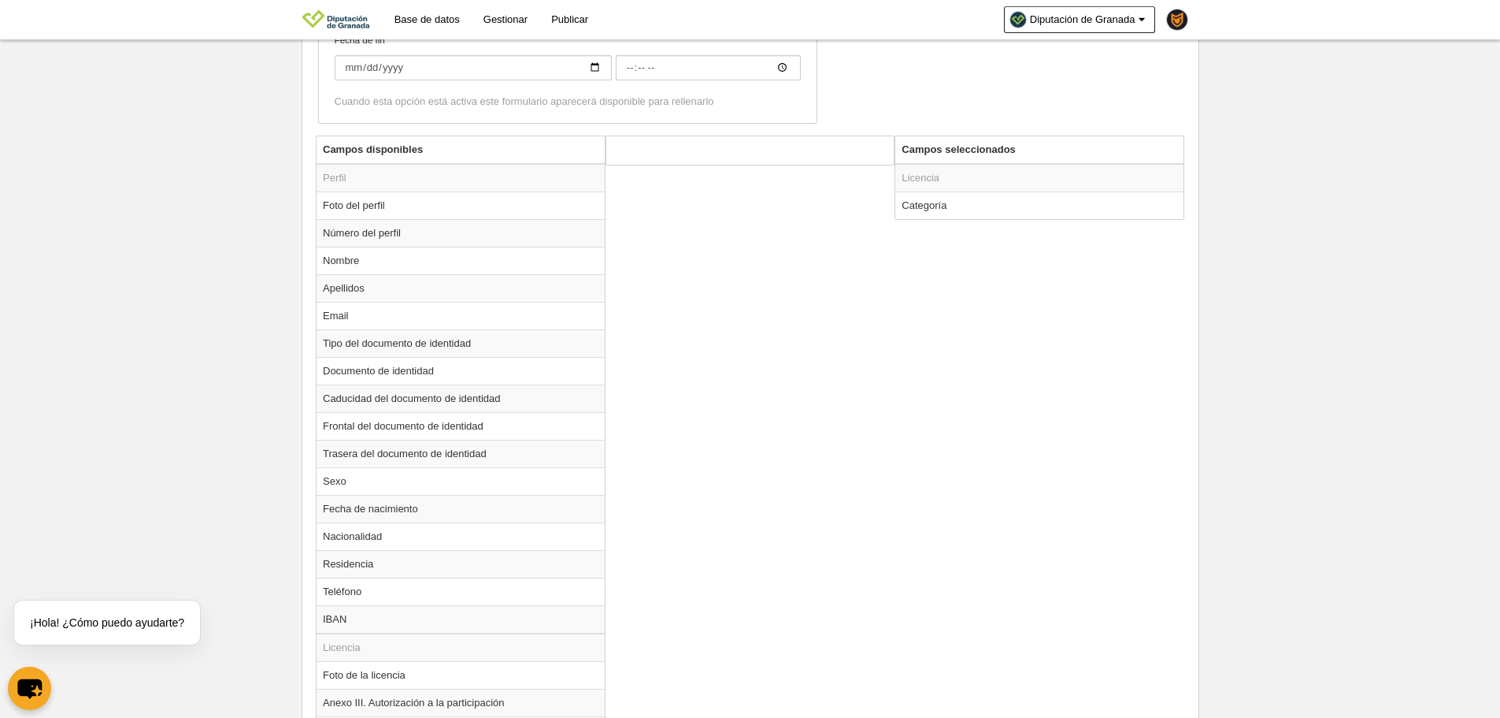
scroll to position [1002, 0]
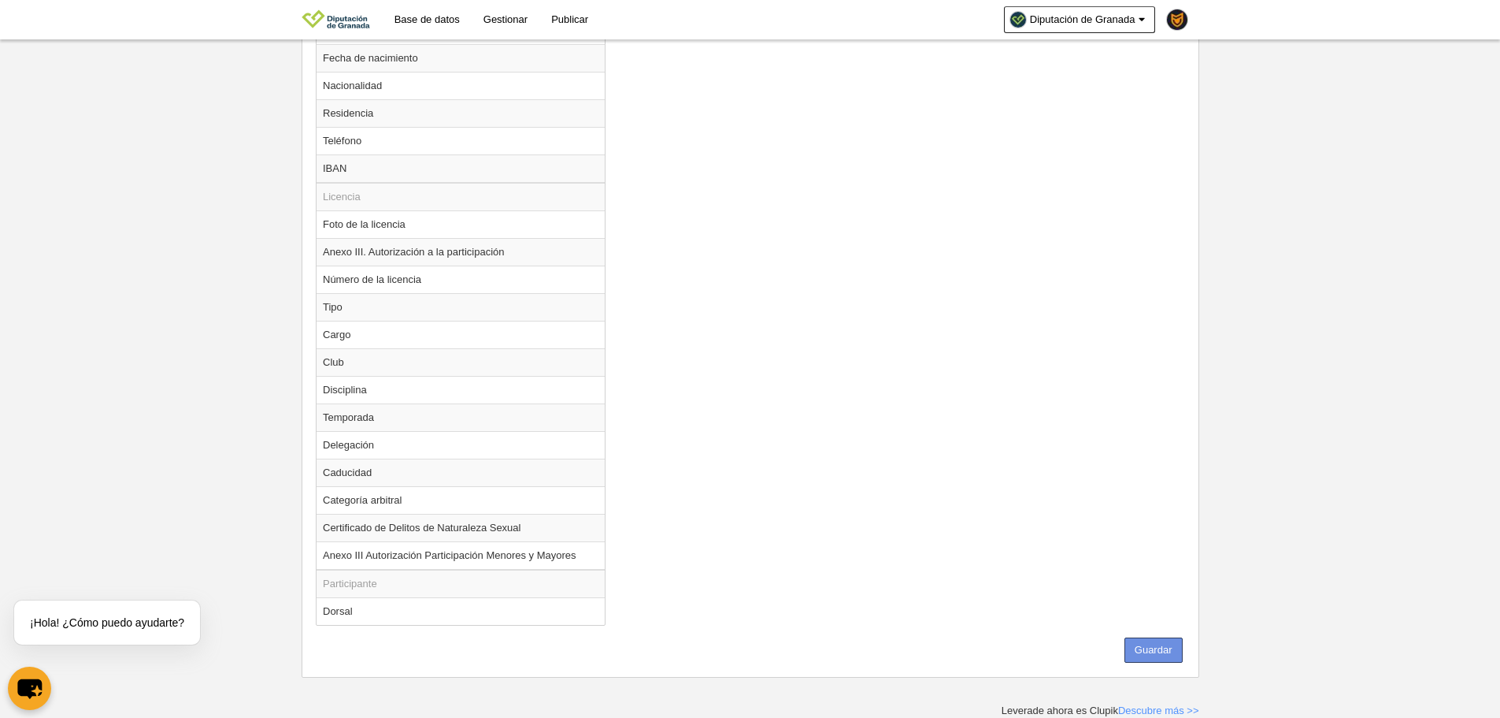
click at [1172, 658] on button "Guardar" at bounding box center [1154, 649] width 58 height 25
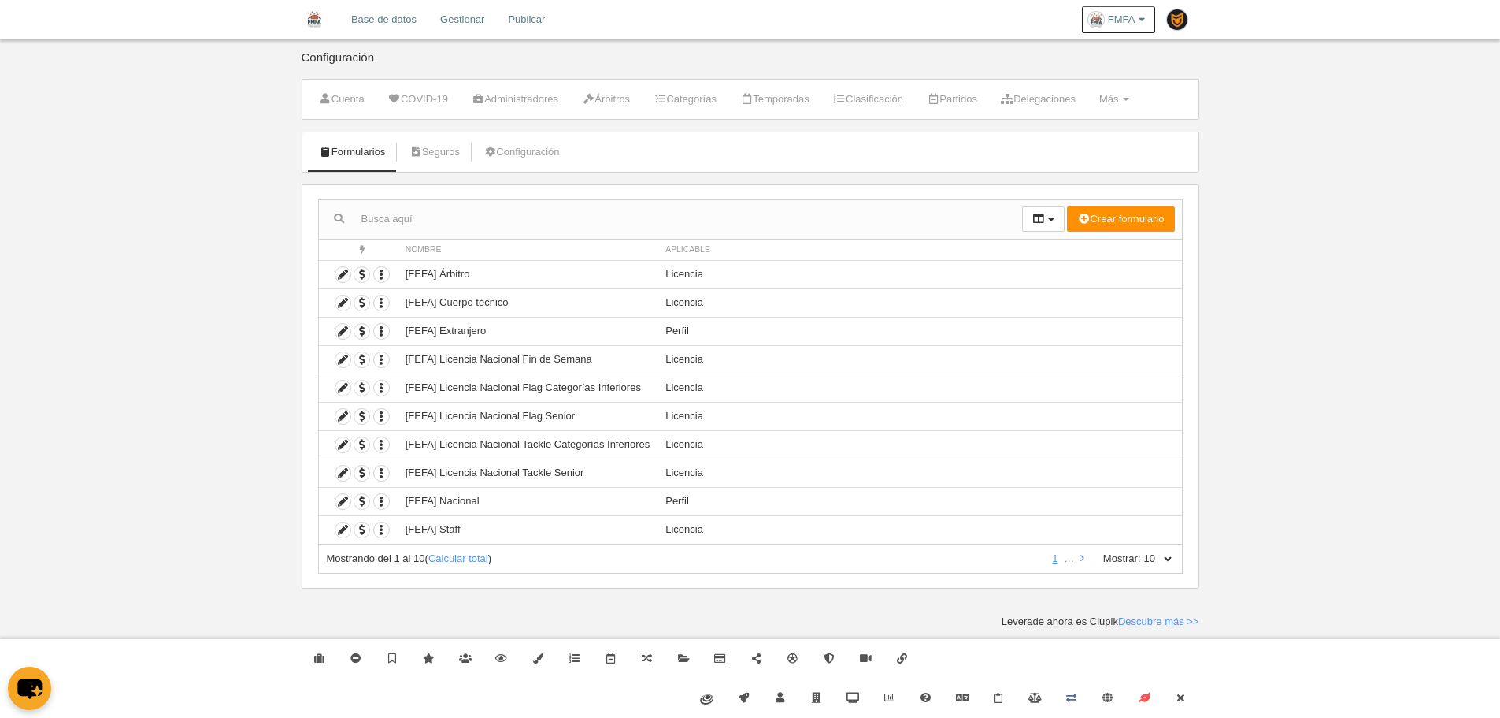
click at [1170, 551] on select "10 25 50 100 500" at bounding box center [1157, 558] width 33 height 14
select select "500"
click at [1141, 551] on select "10 25 50 100 500" at bounding box center [1157, 558] width 33 height 14
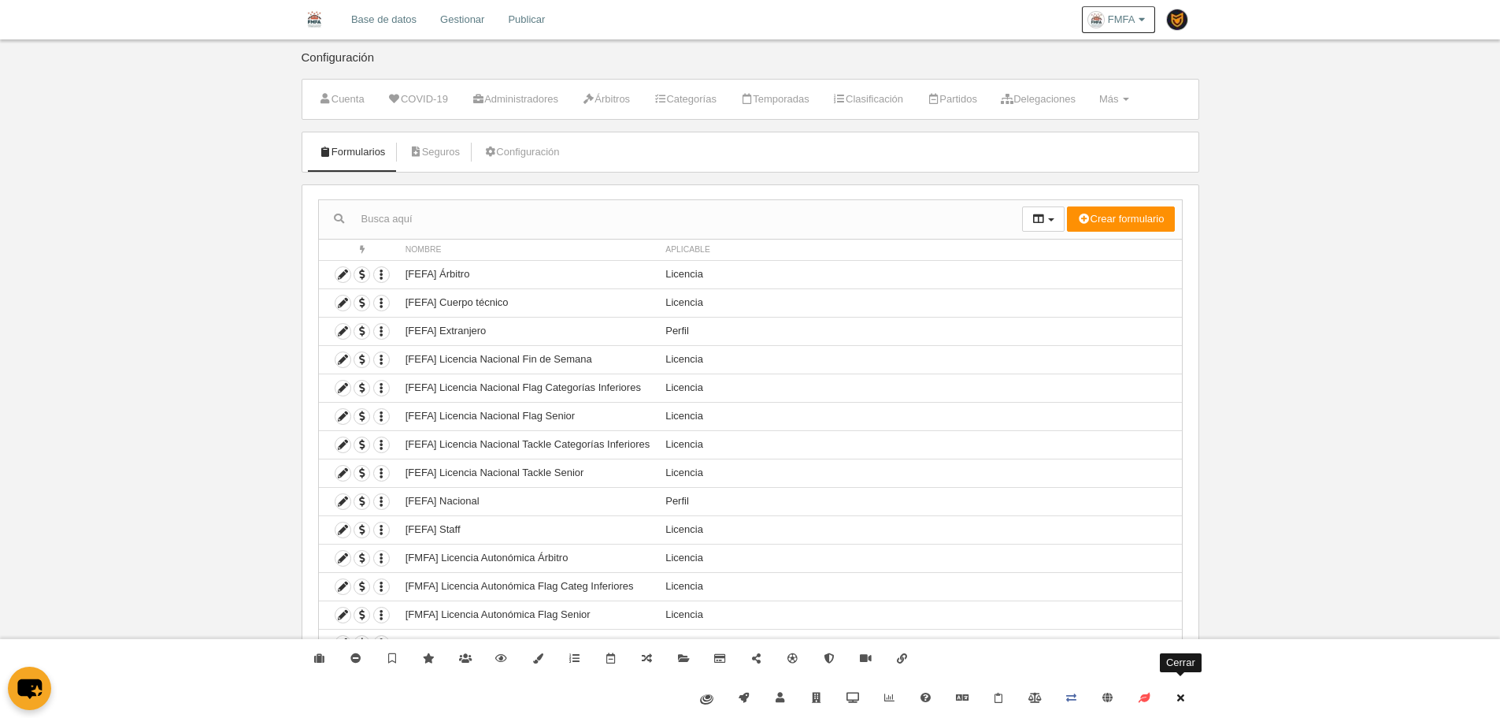
click at [1181, 699] on icon at bounding box center [1180, 697] width 13 height 10
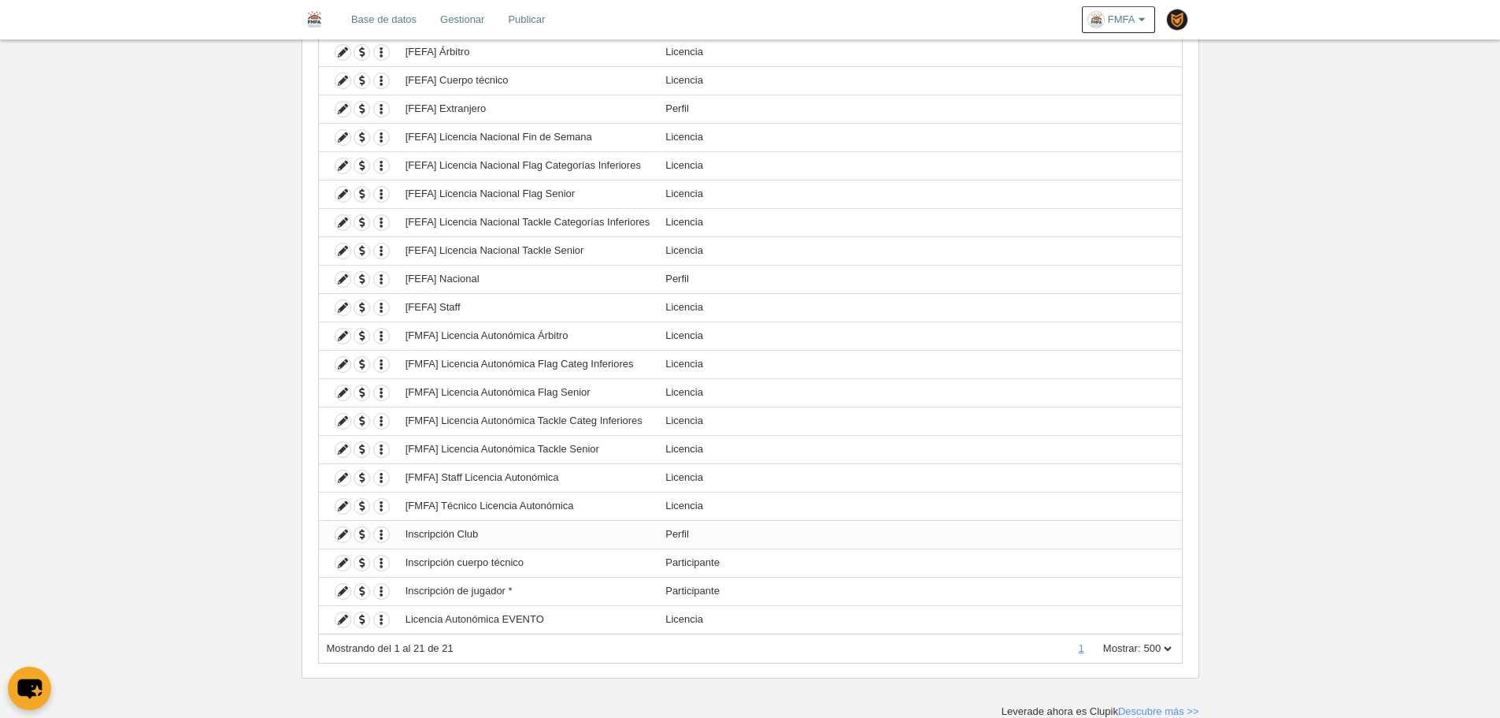
scroll to position [223, 0]
click at [343, 451] on icon at bounding box center [343, 448] width 15 height 15
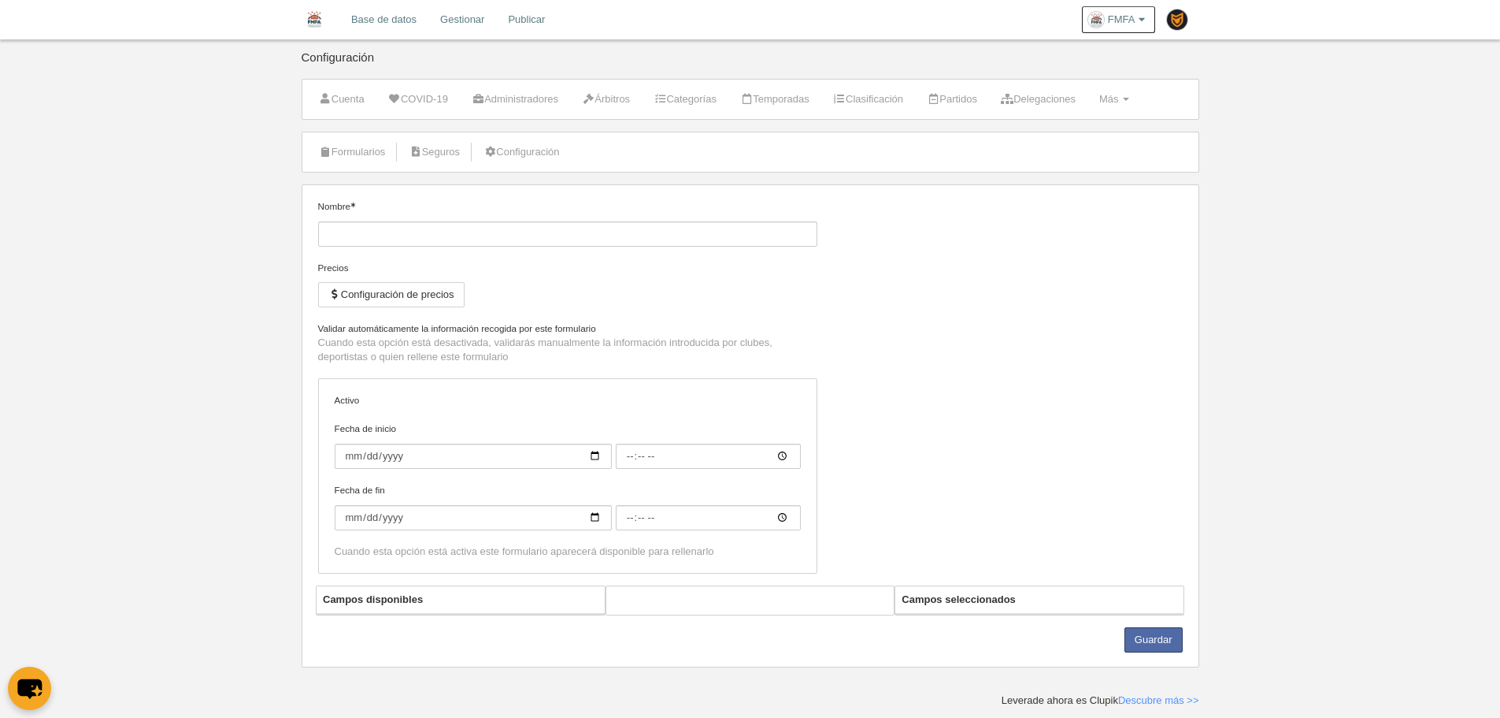
type input "[FMFA] Licencia Autonómica Tackle Senior"
checkbox input "true"
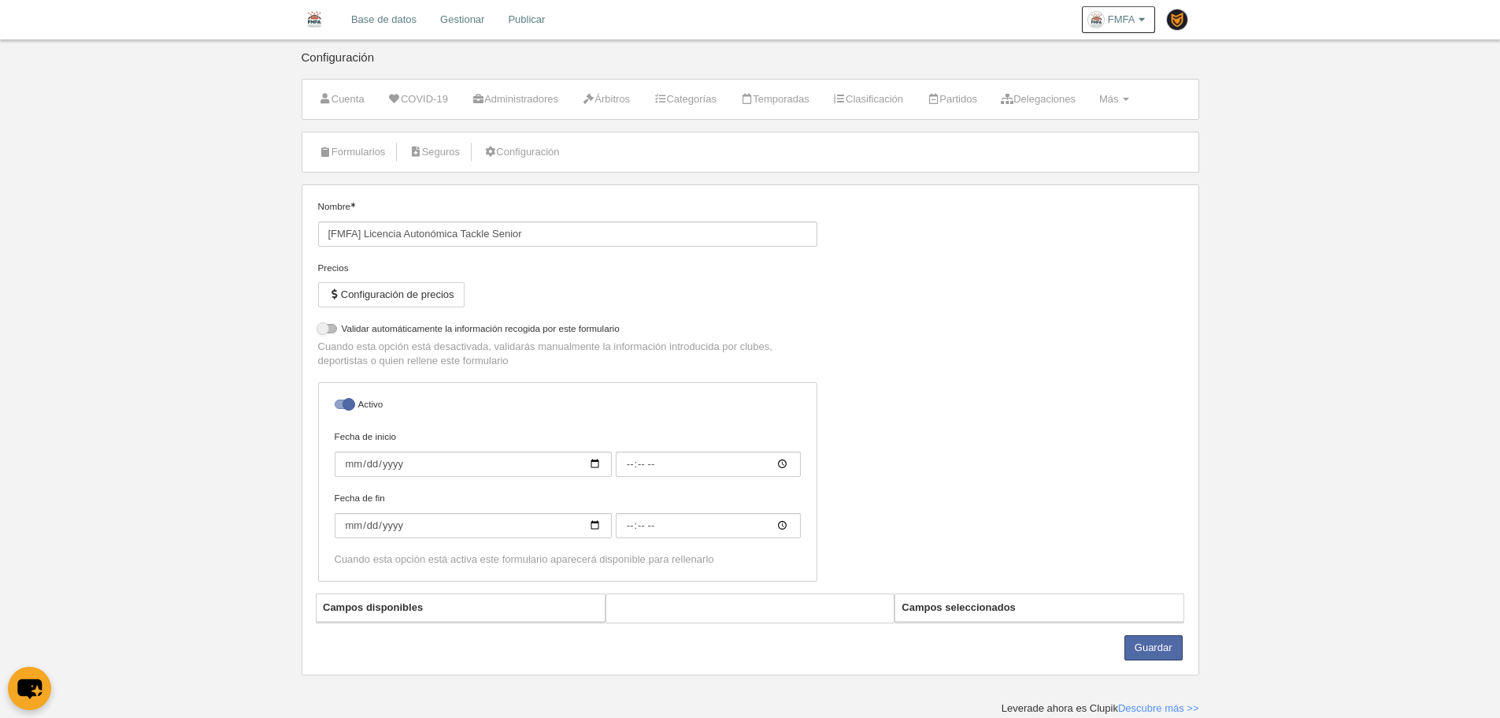
select select "selected"
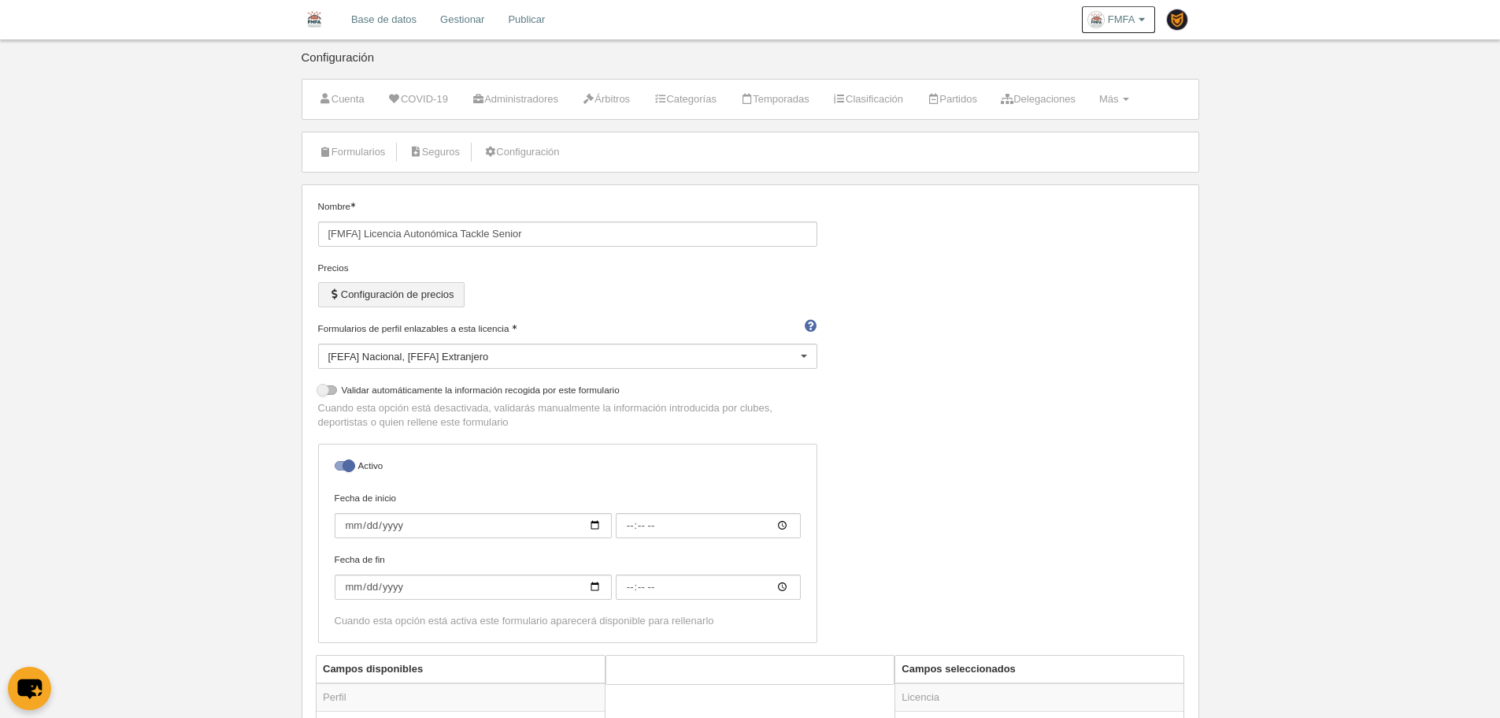
click at [417, 305] on button "Configuración de precios" at bounding box center [391, 294] width 146 height 25
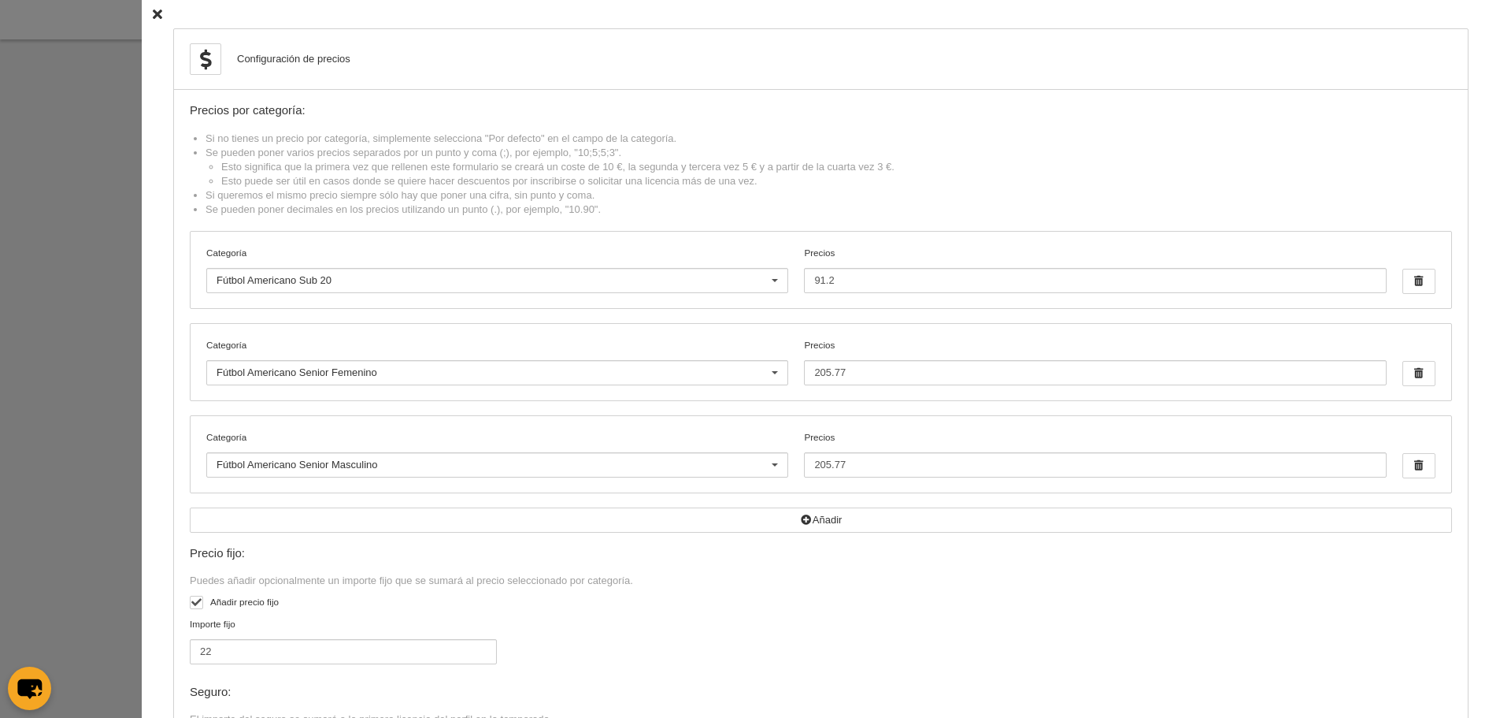
click at [40, 284] on div at bounding box center [750, 359] width 1500 height 718
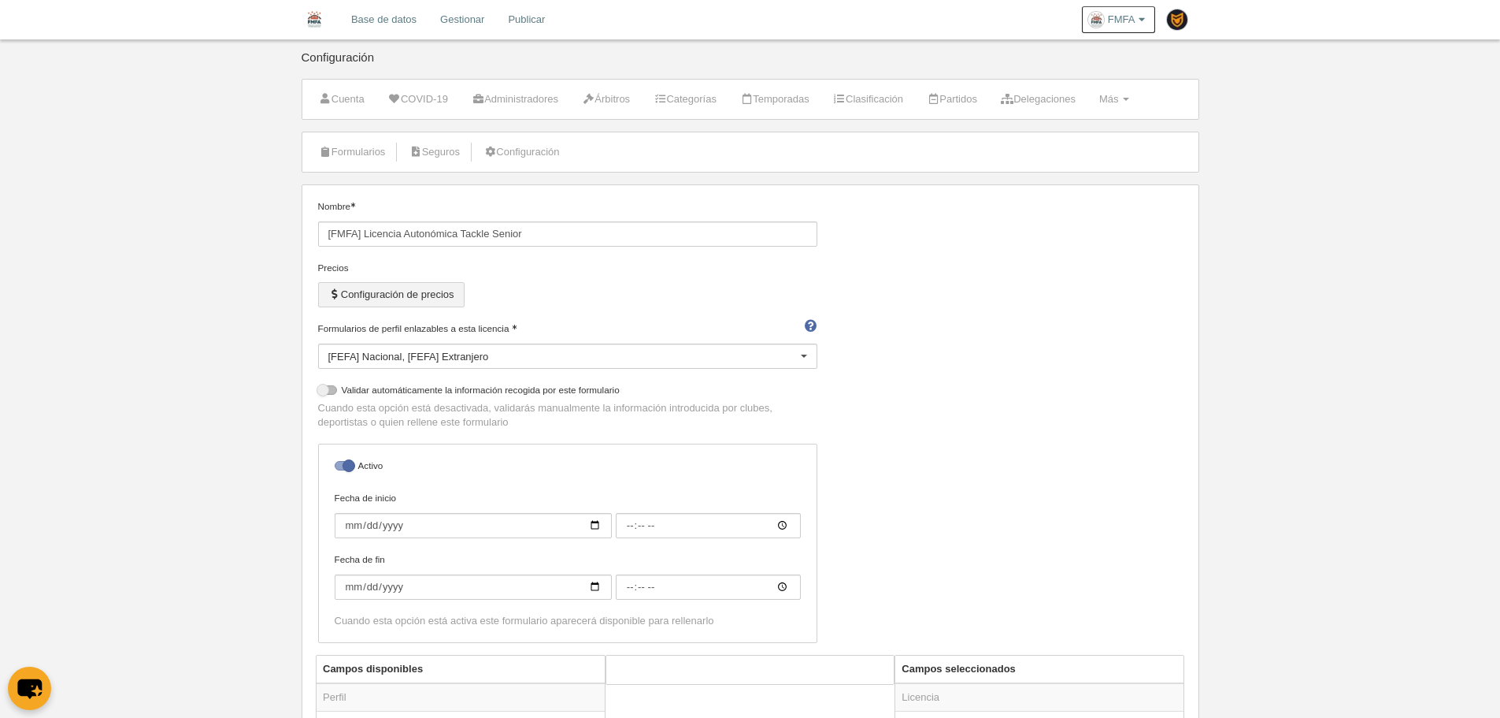
click at [394, 292] on button "Configuración de precios" at bounding box center [391, 294] width 146 height 25
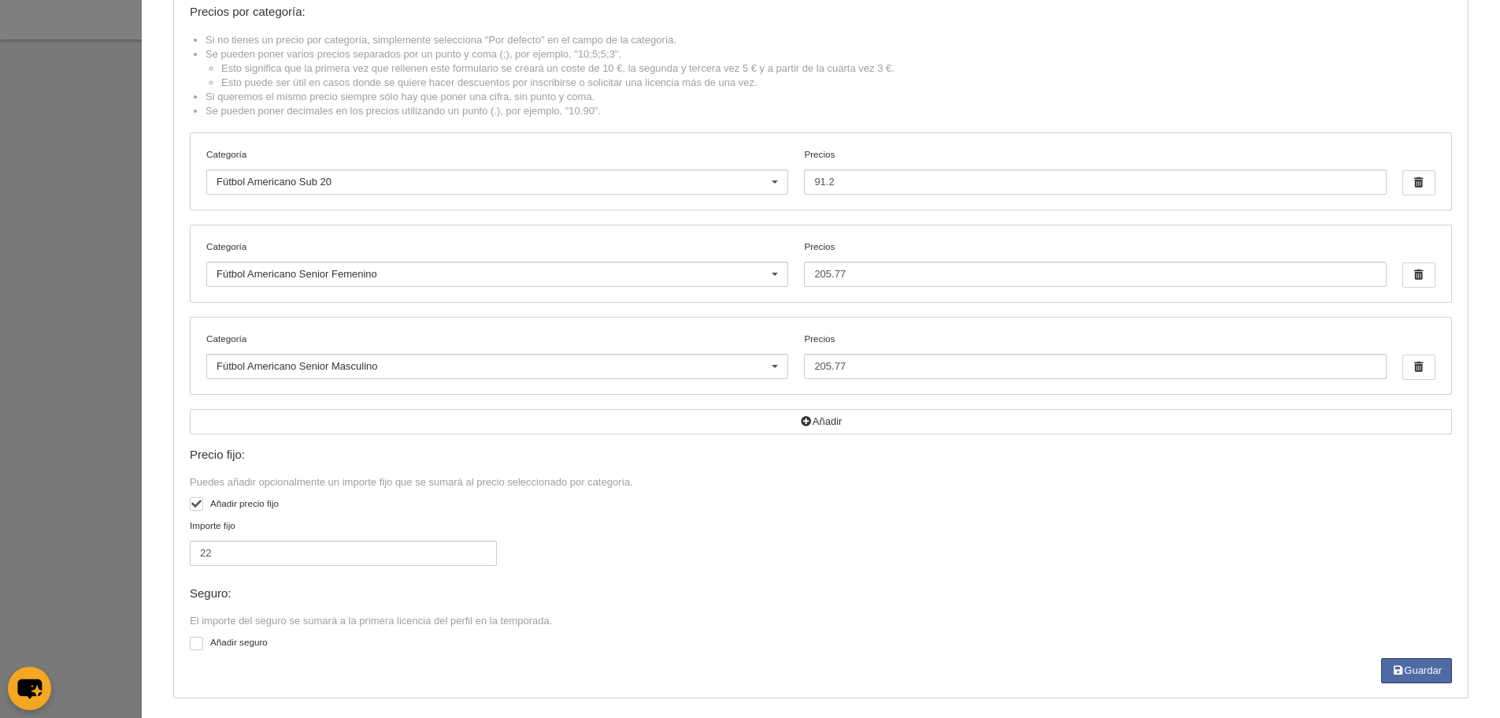
scroll to position [107, 0]
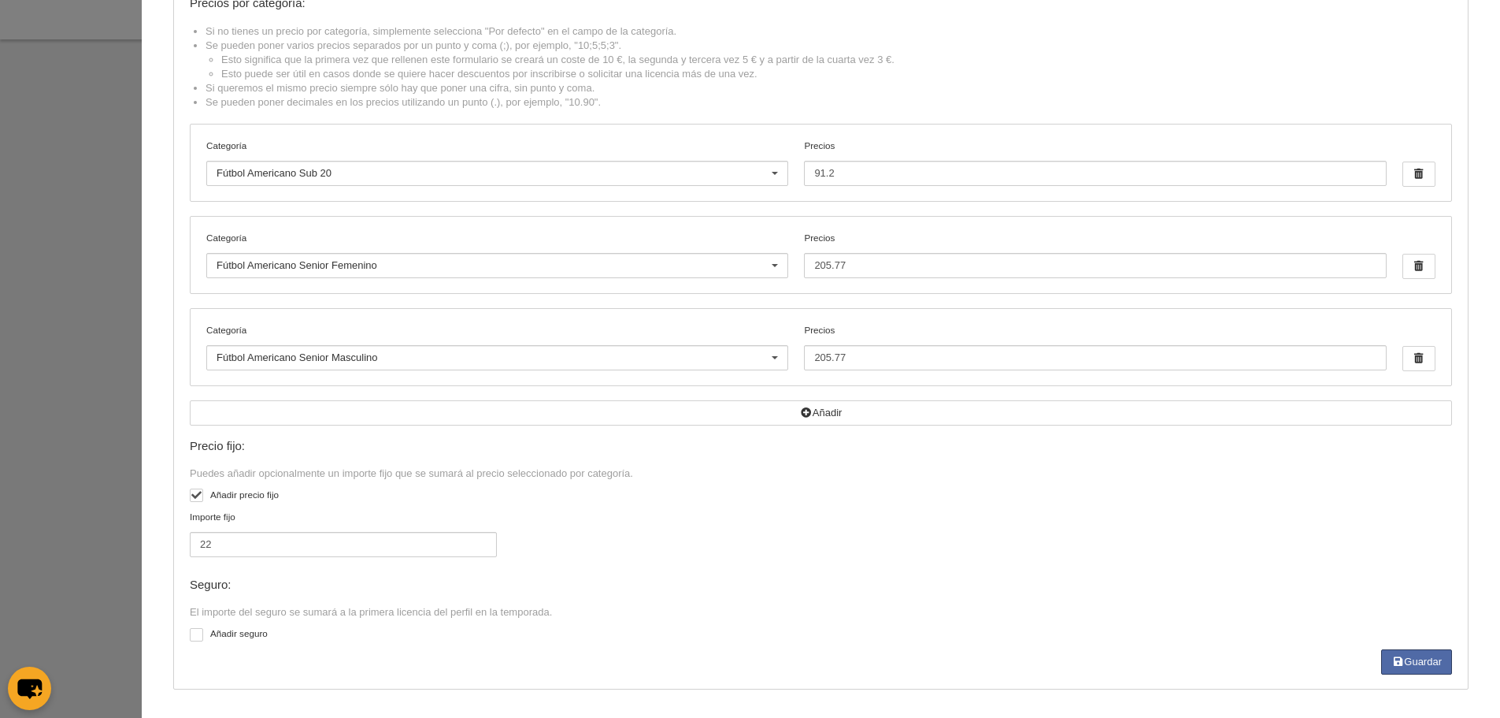
click at [88, 270] on div at bounding box center [750, 359] width 1500 height 718
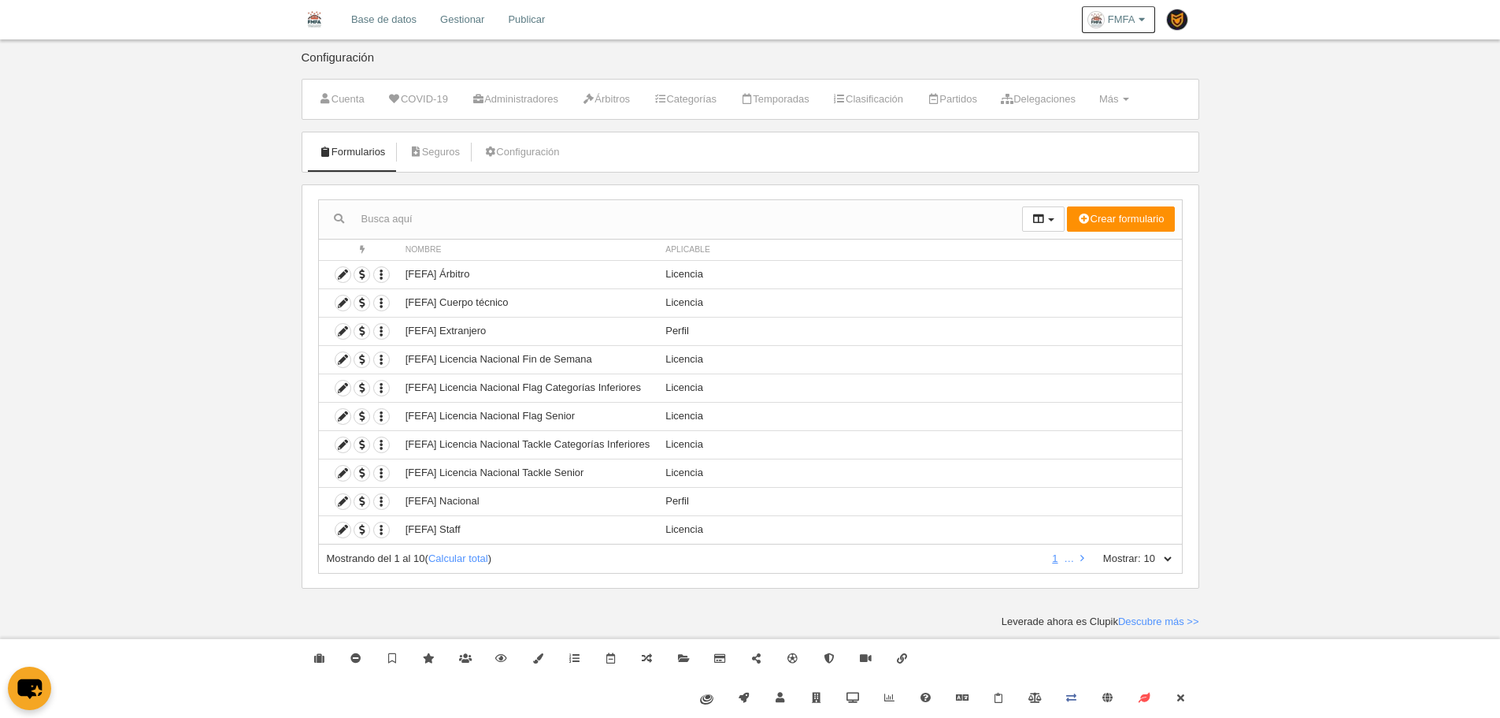
click at [1165, 563] on select "10 25 50 100 500" at bounding box center [1157, 558] width 33 height 14
select select "500"
click at [1141, 551] on select "10 25 50 100 500" at bounding box center [1157, 558] width 33 height 14
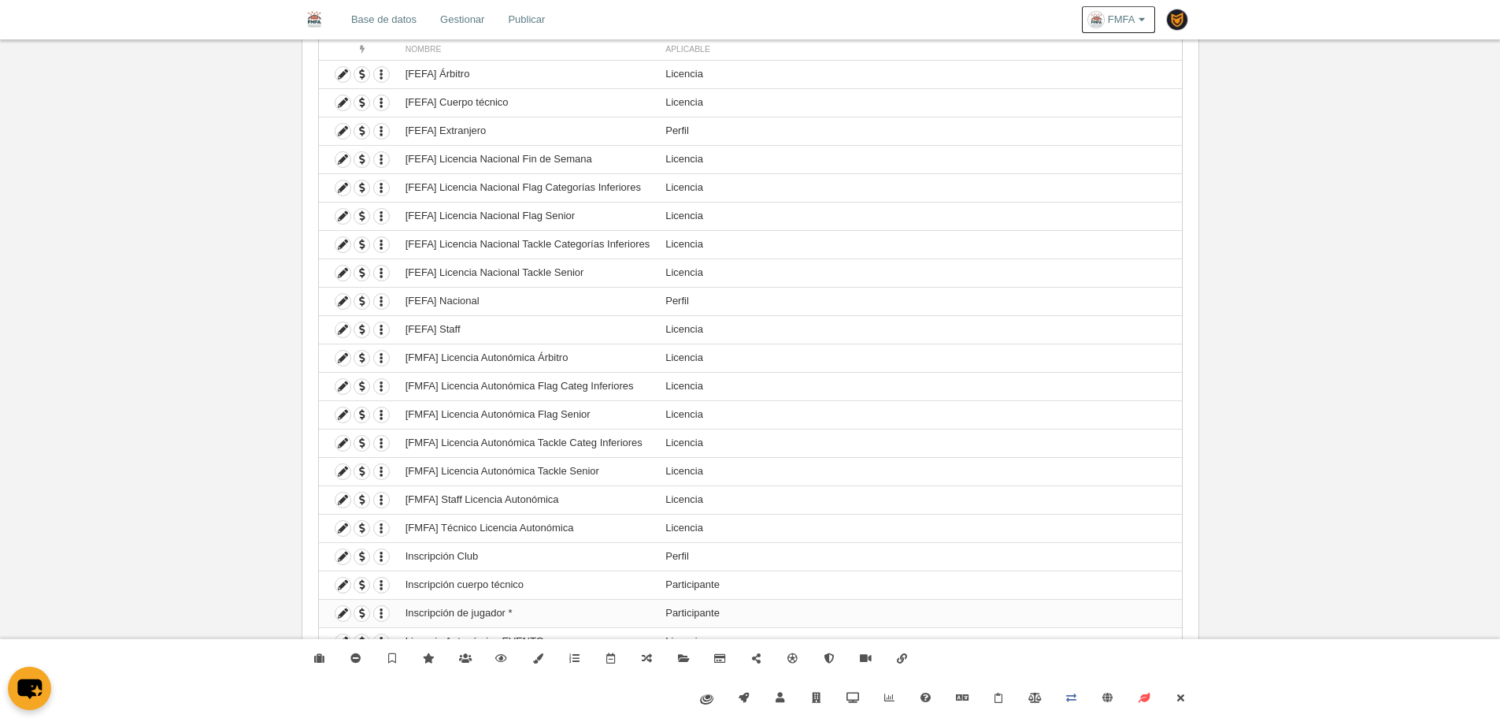
scroll to position [223, 0]
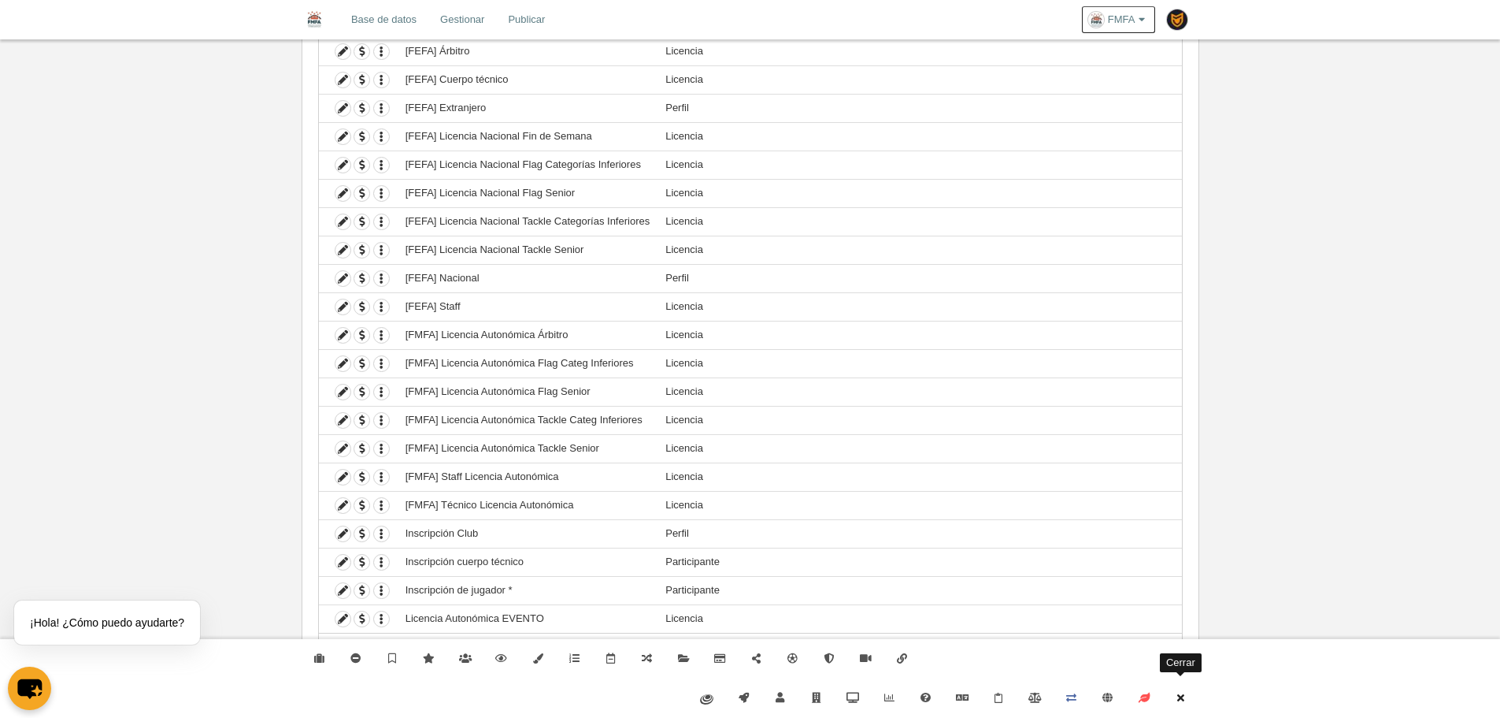
click at [1181, 695] on icon at bounding box center [1180, 697] width 13 height 10
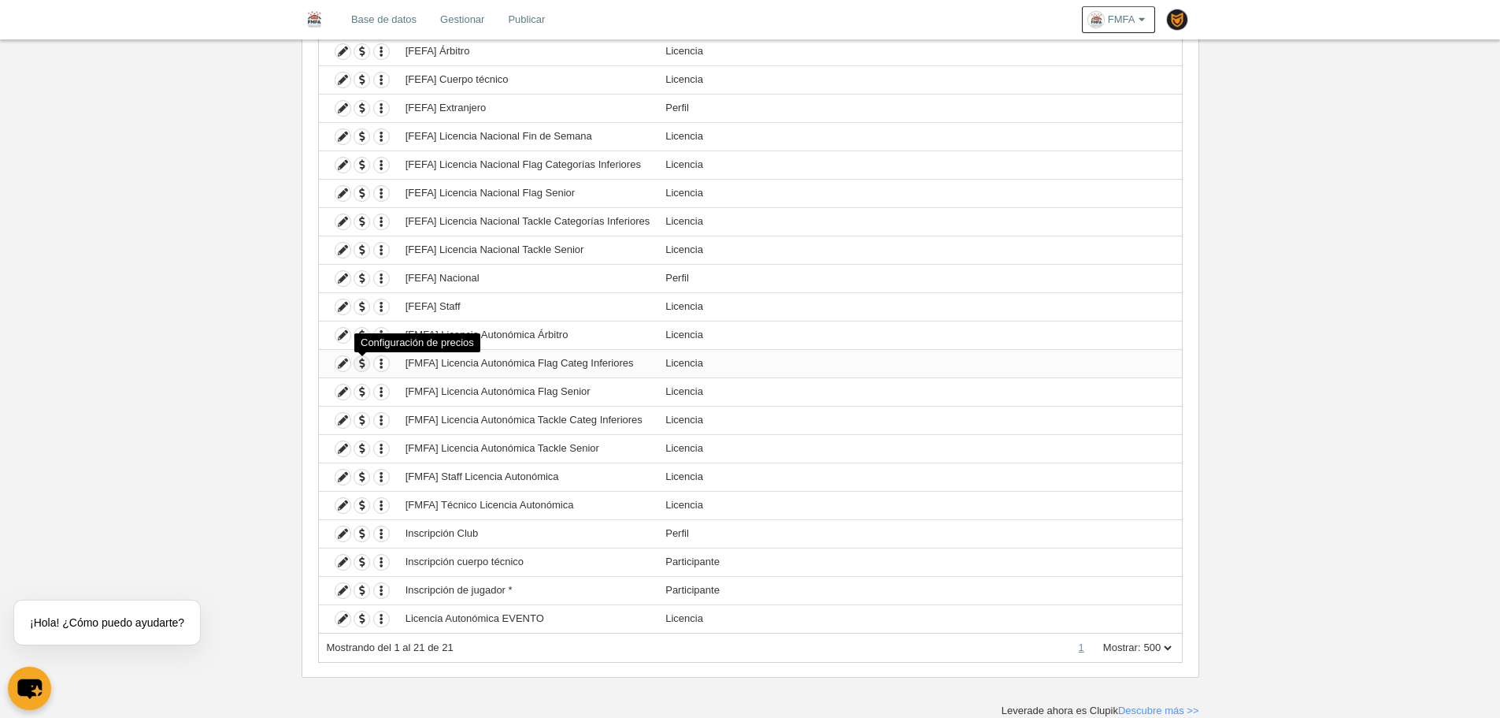
click at [367, 369] on span "button" at bounding box center [361, 363] width 15 height 15
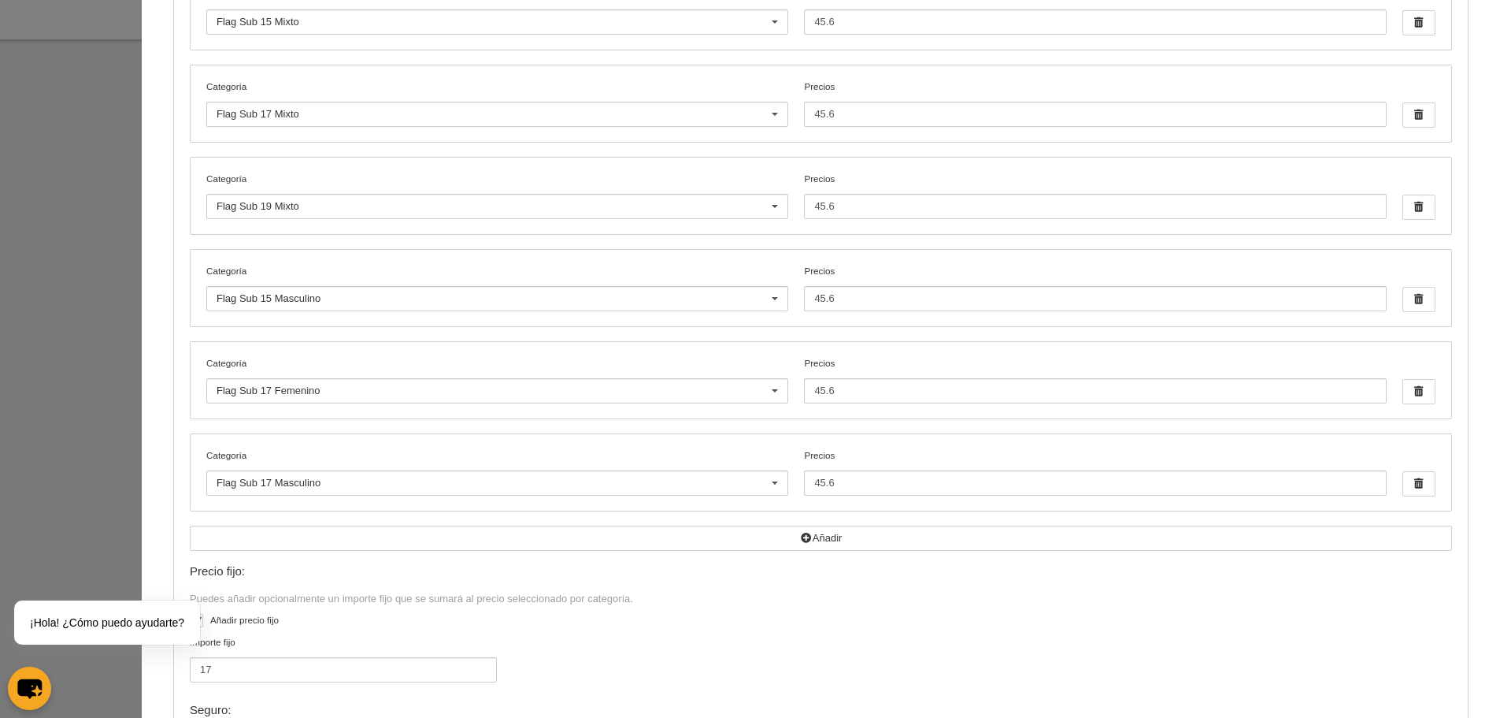
scroll to position [489, 0]
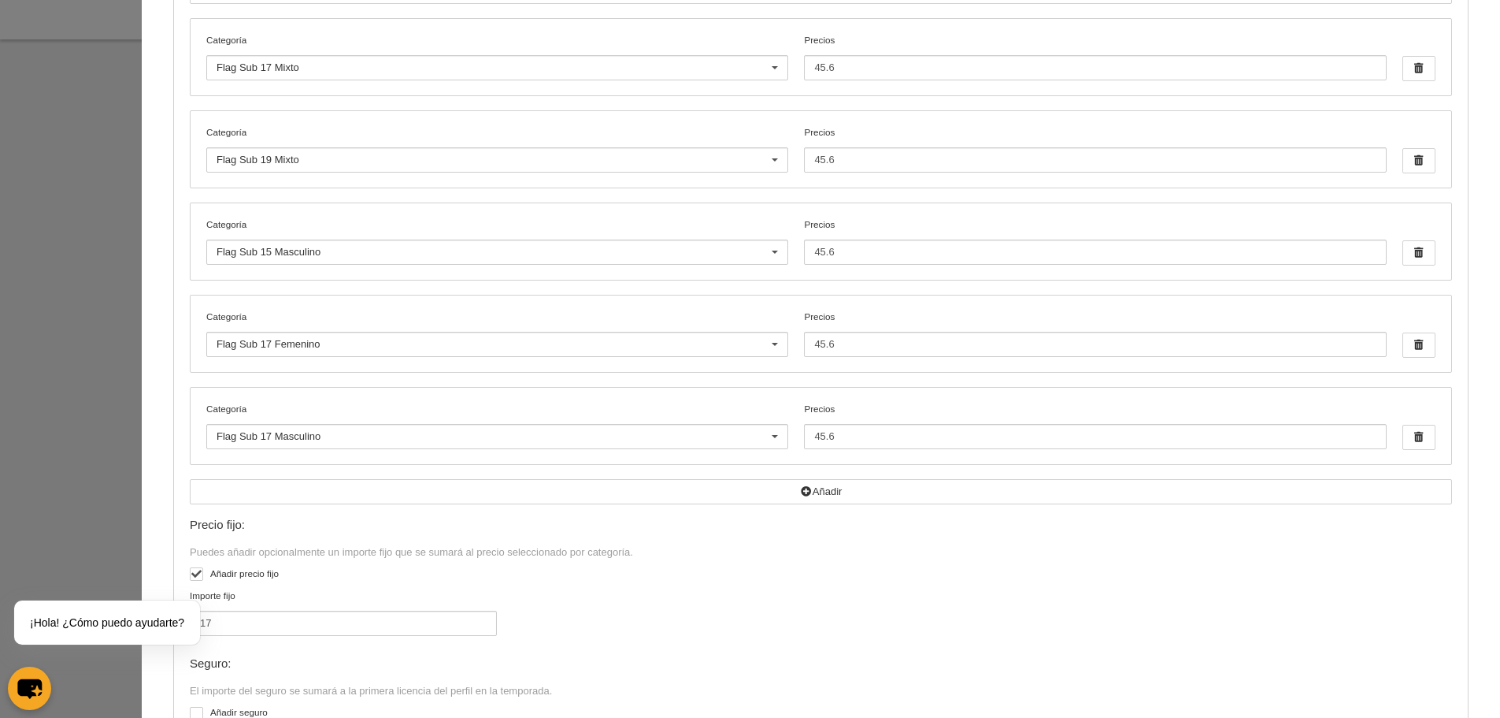
click at [59, 288] on div at bounding box center [750, 359] width 1500 height 718
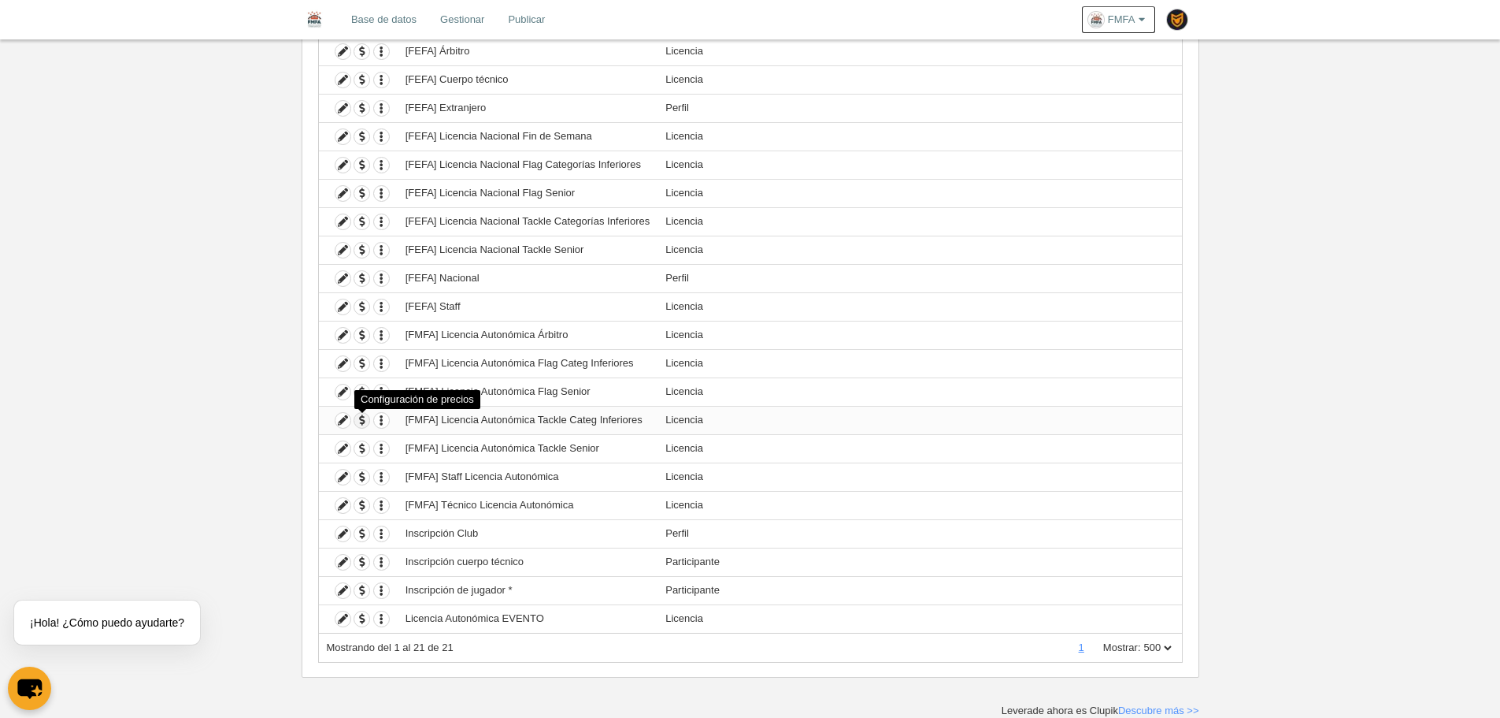
click at [364, 426] on span "button" at bounding box center [361, 420] width 15 height 15
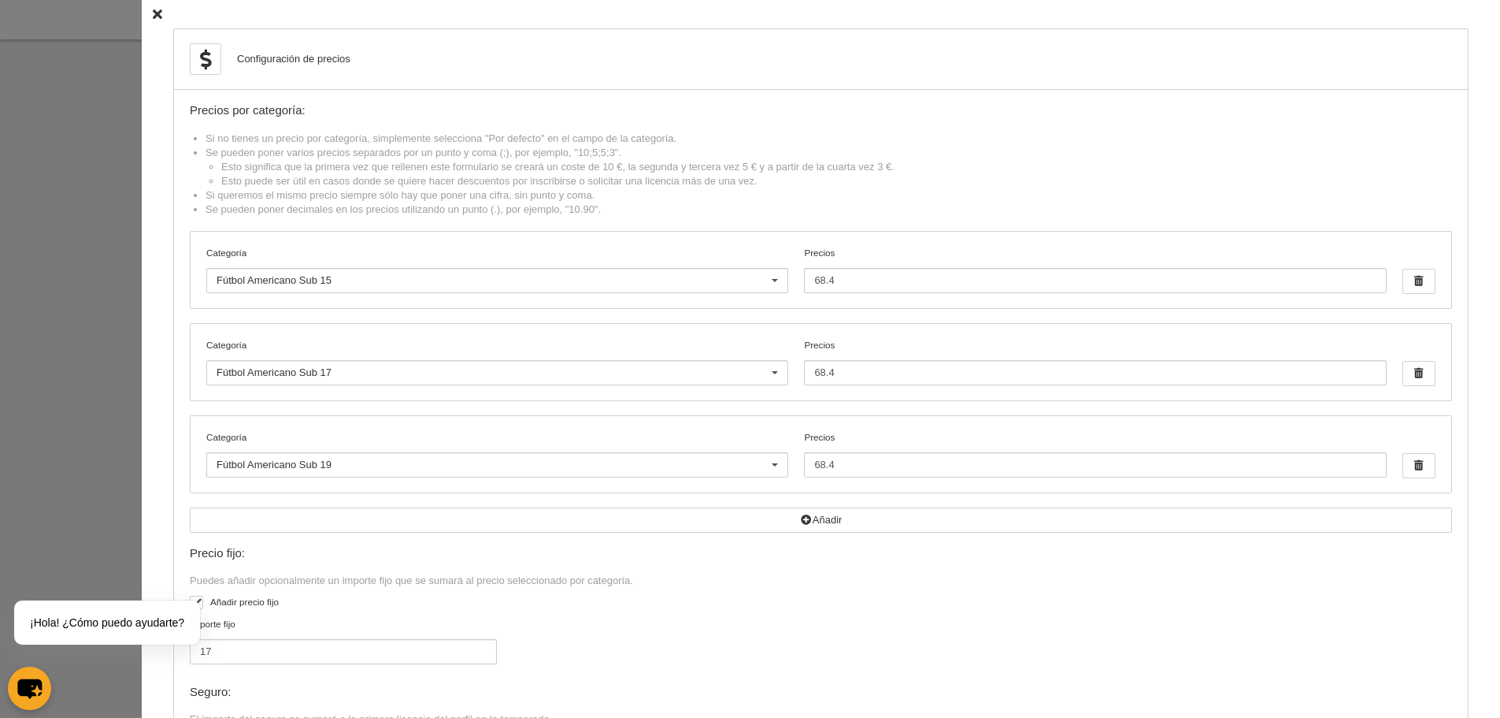
click at [129, 291] on div at bounding box center [750, 359] width 1500 height 718
